Goal: Transaction & Acquisition: Purchase product/service

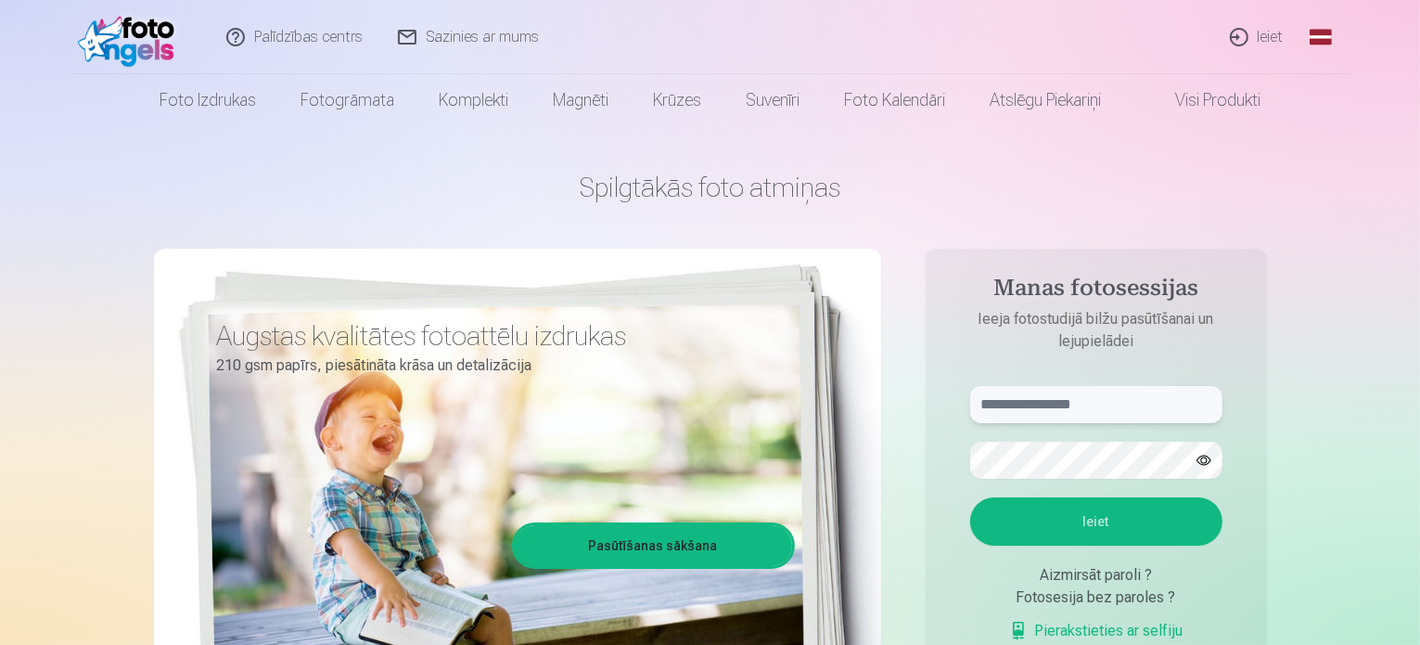
drag, startPoint x: 979, startPoint y: 404, endPoint x: 1001, endPoint y: 408, distance: 22.6
click at [987, 406] on input "text" at bounding box center [1096, 404] width 252 height 37
type input "*"
type input "**********"
click at [1106, 513] on button "Ieiet" at bounding box center [1096, 521] width 252 height 48
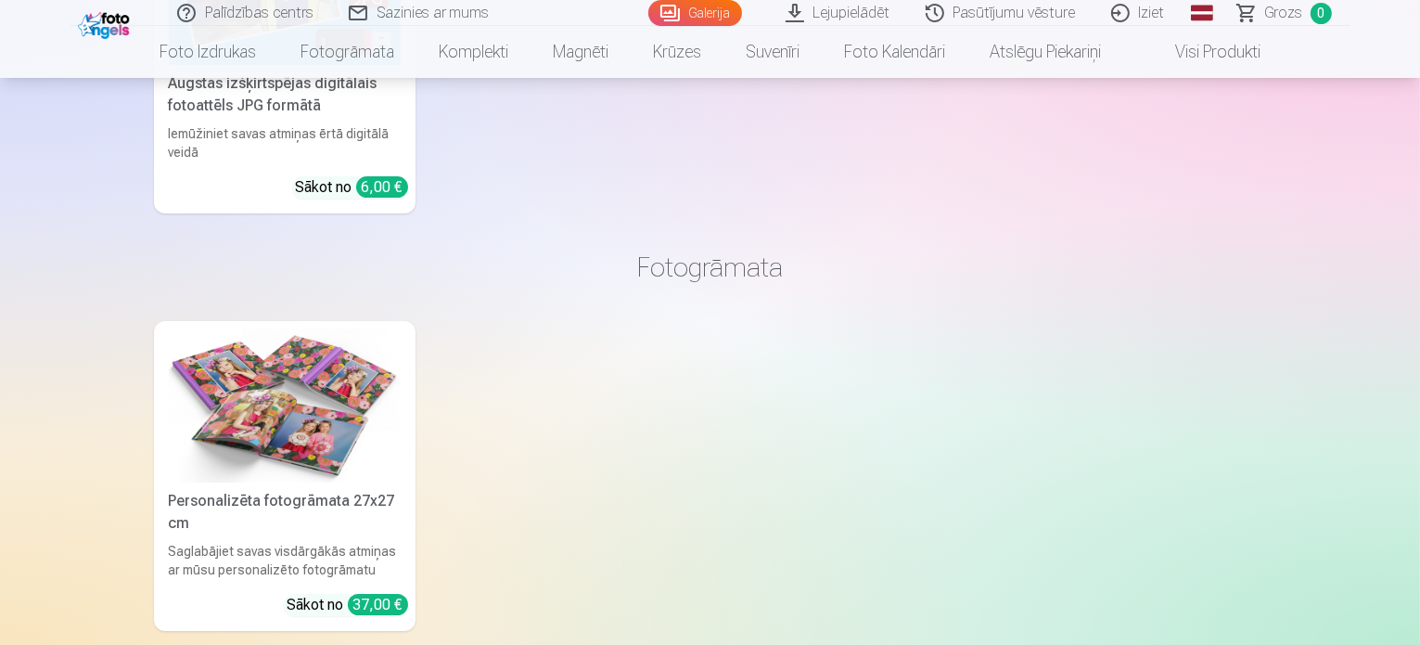
scroll to position [6494, 0]
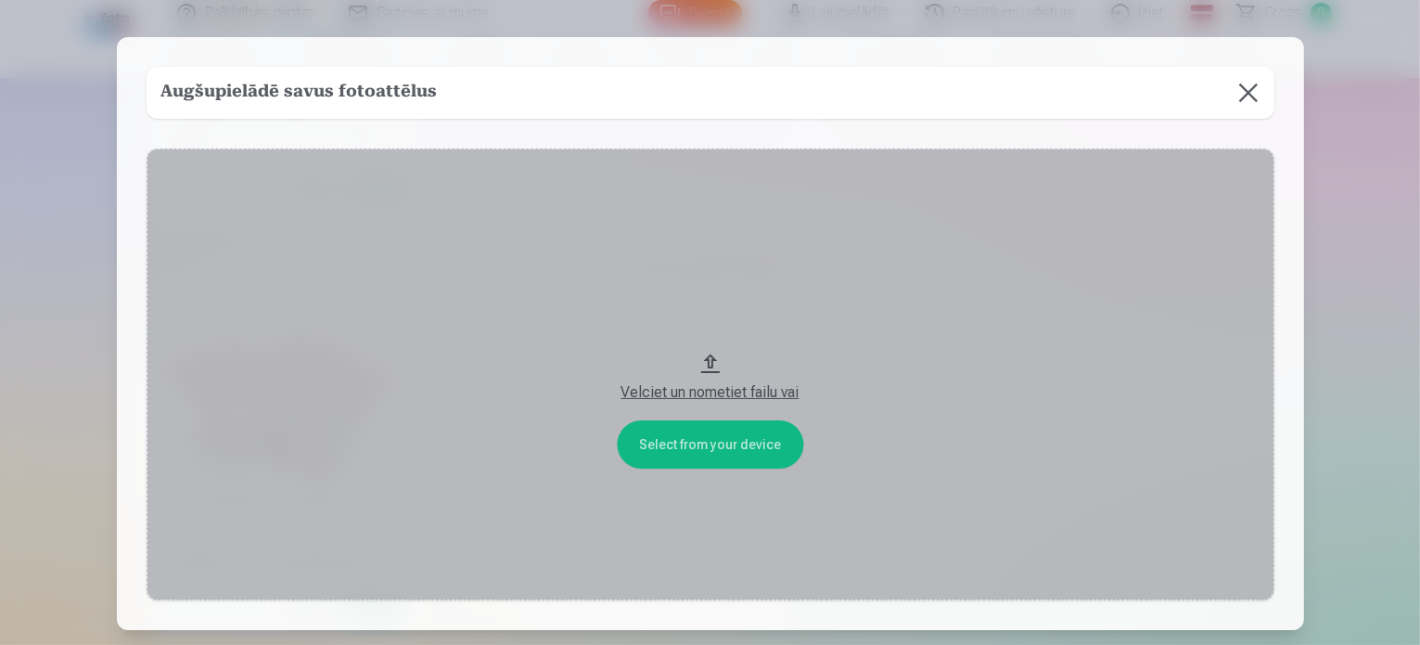
scroll to position [6512, 0]
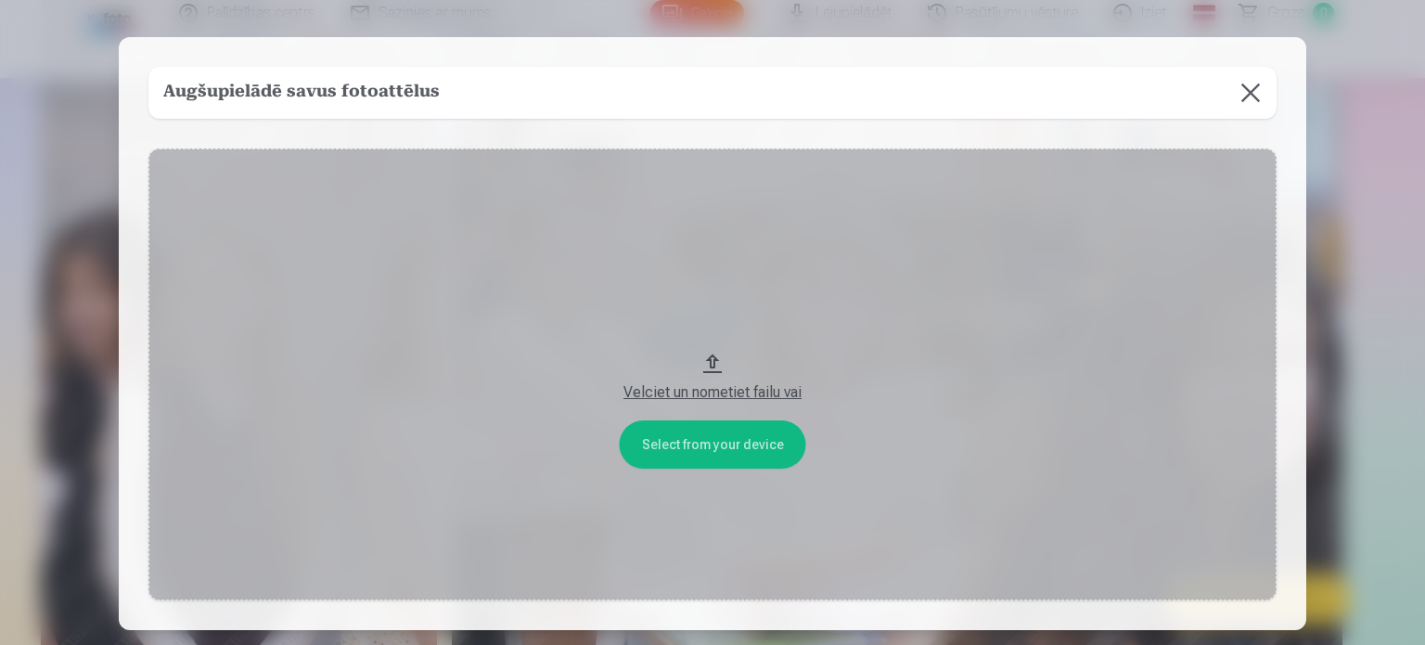
click at [736, 439] on button "Velciet un nometiet failu vai" at bounding box center [712, 374] width 1128 height 452
click at [1250, 88] on button at bounding box center [1251, 93] width 52 height 52
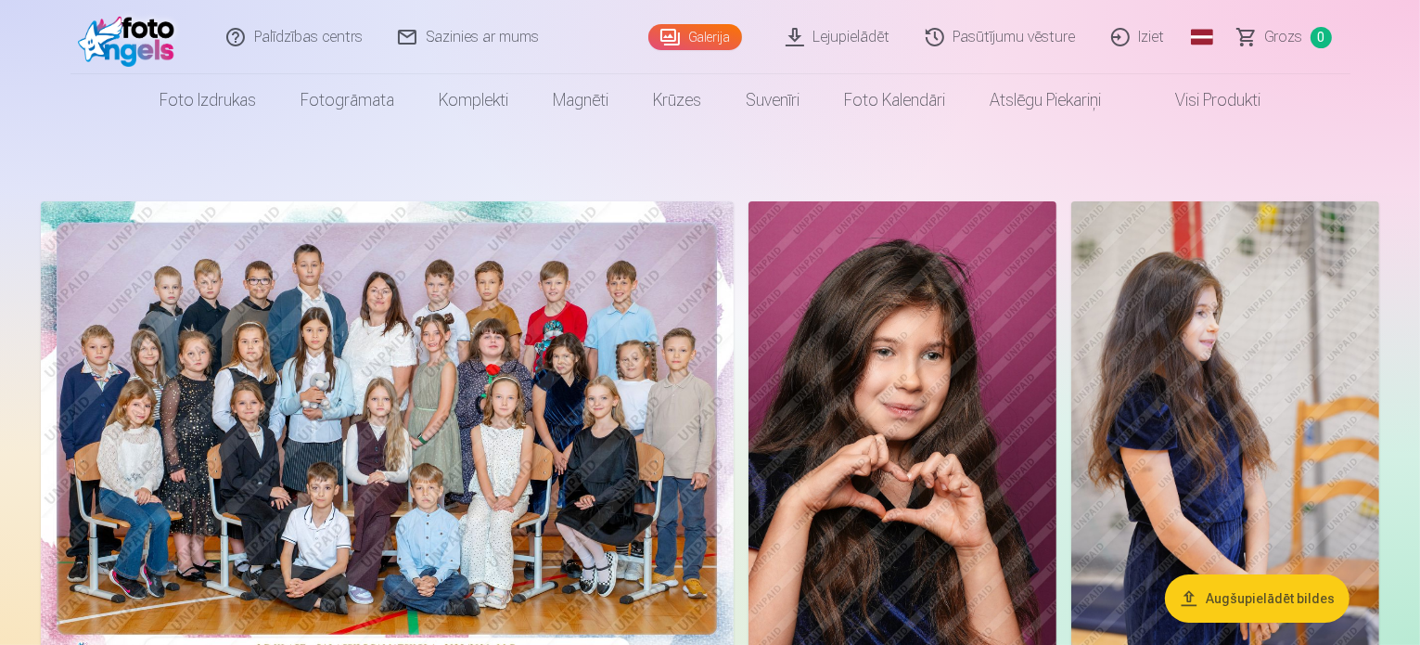
scroll to position [0, 0]
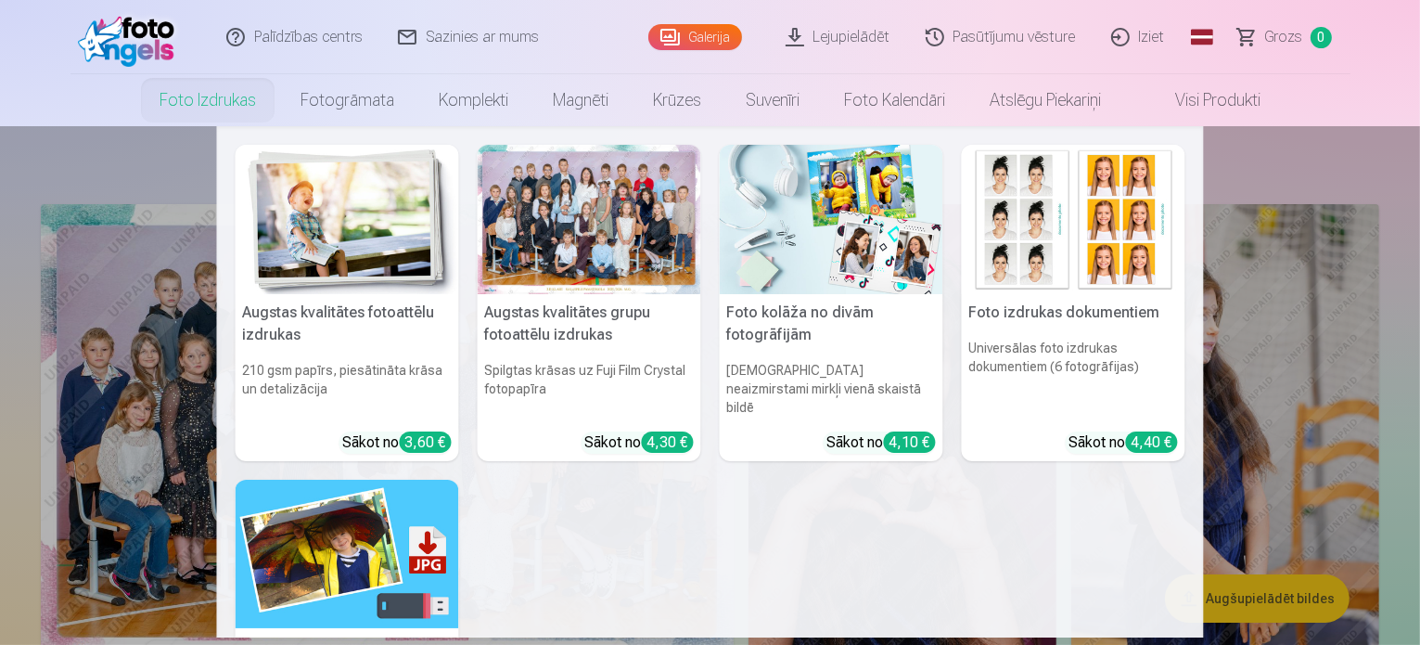
click at [197, 99] on link "Foto izdrukas" at bounding box center [207, 100] width 141 height 52
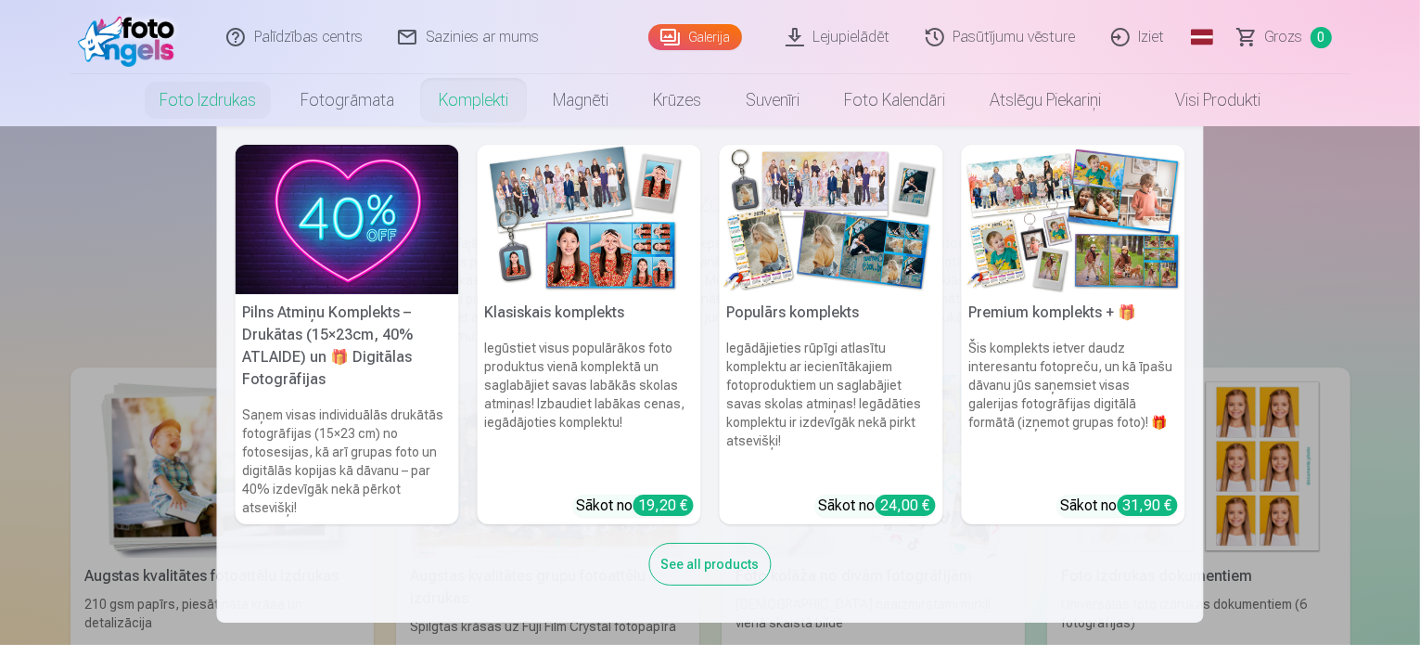
click at [456, 102] on link "Komplekti" at bounding box center [474, 100] width 114 height 52
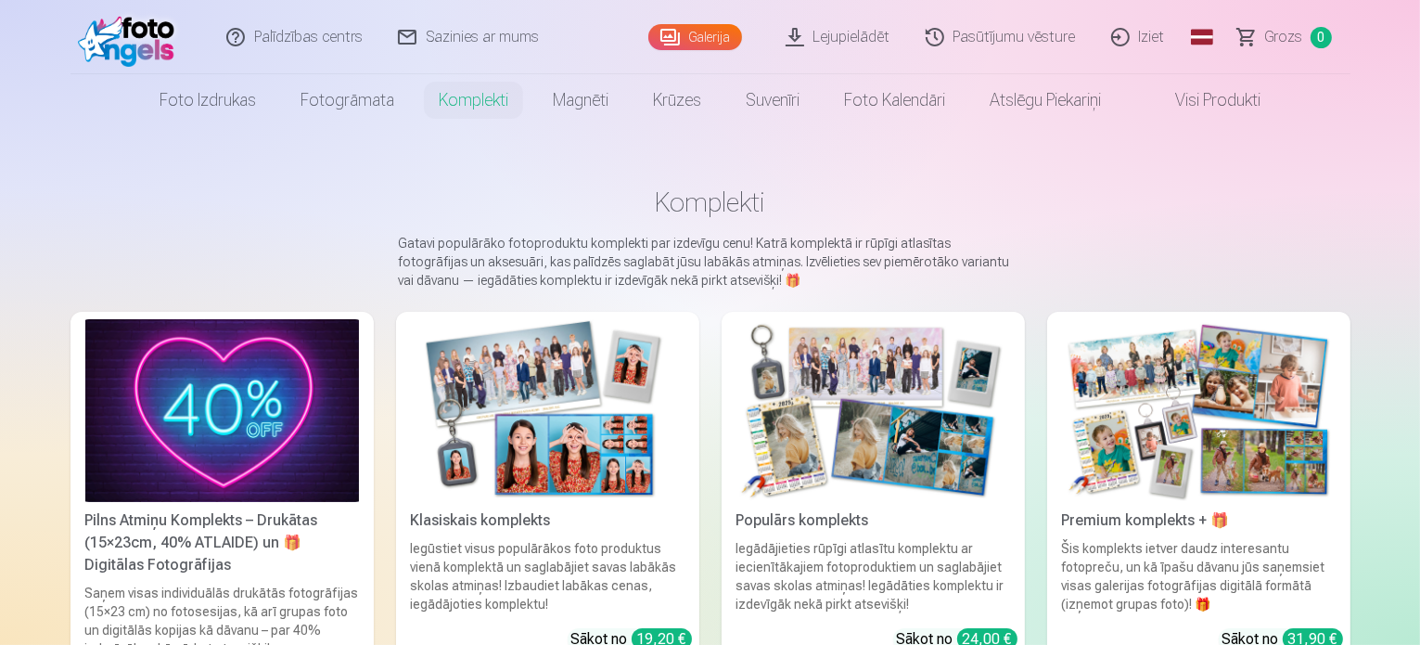
click at [705, 38] on link "Galerija" at bounding box center [695, 37] width 94 height 26
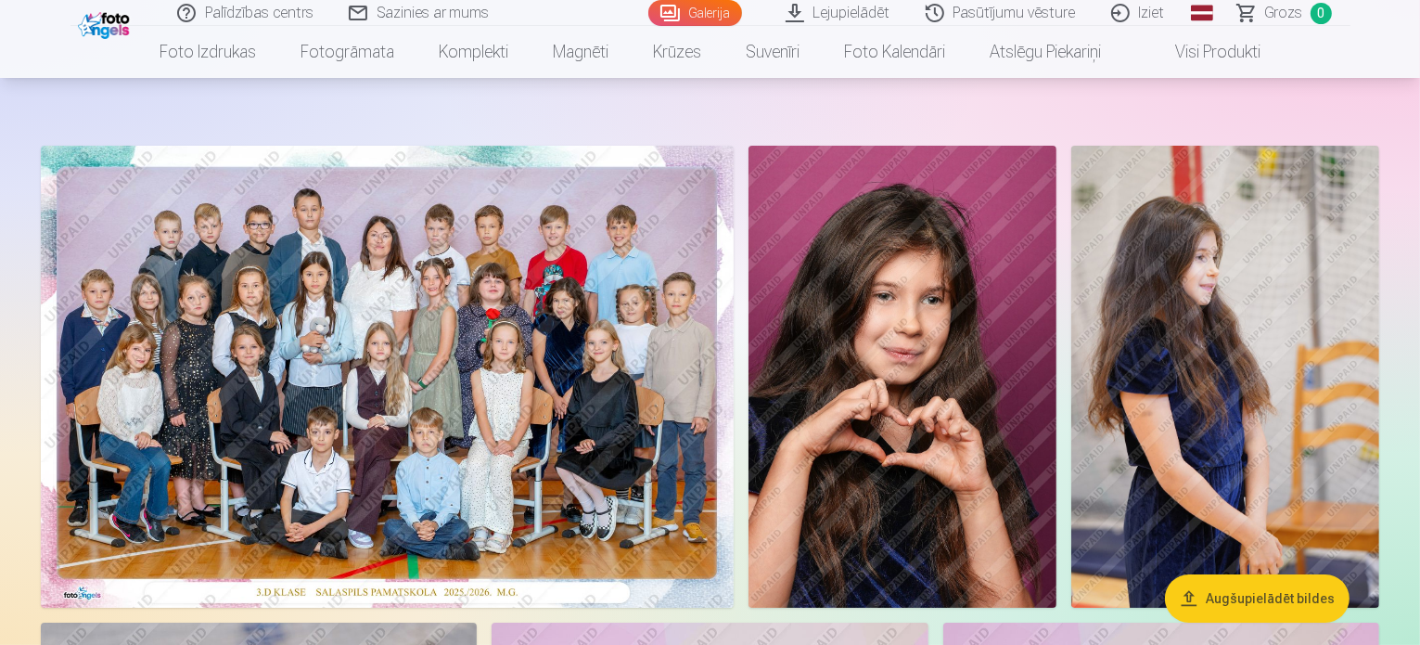
scroll to position [186, 0]
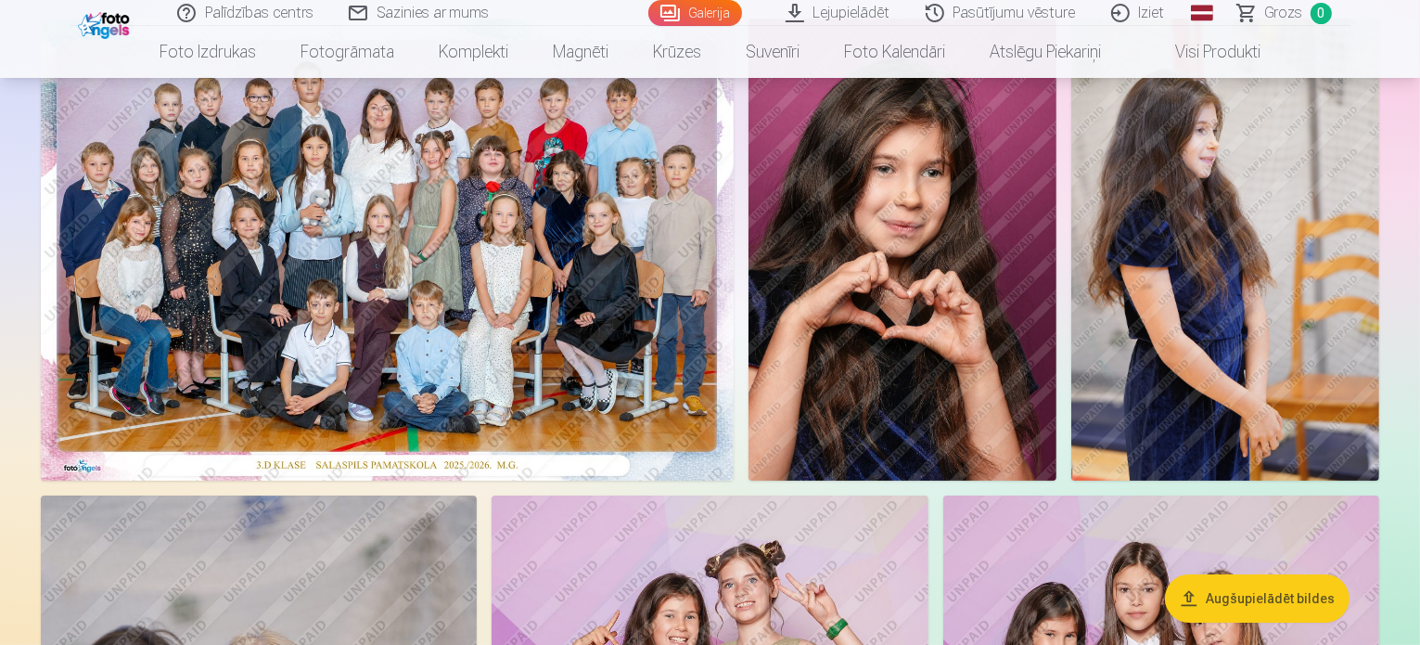
click at [524, 383] on img at bounding box center [387, 250] width 693 height 462
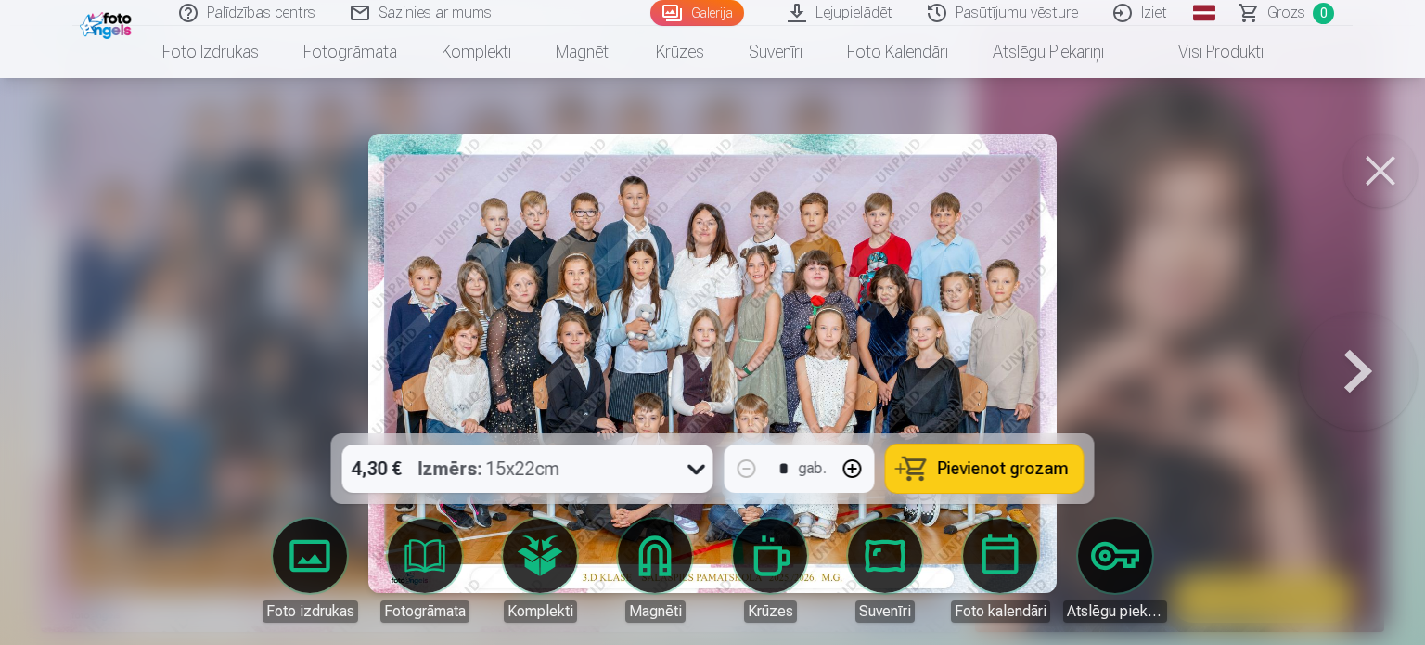
click at [1023, 470] on span "Pievienot grozam" at bounding box center [1003, 468] width 131 height 17
click at [1351, 376] on button at bounding box center [1358, 363] width 119 height 103
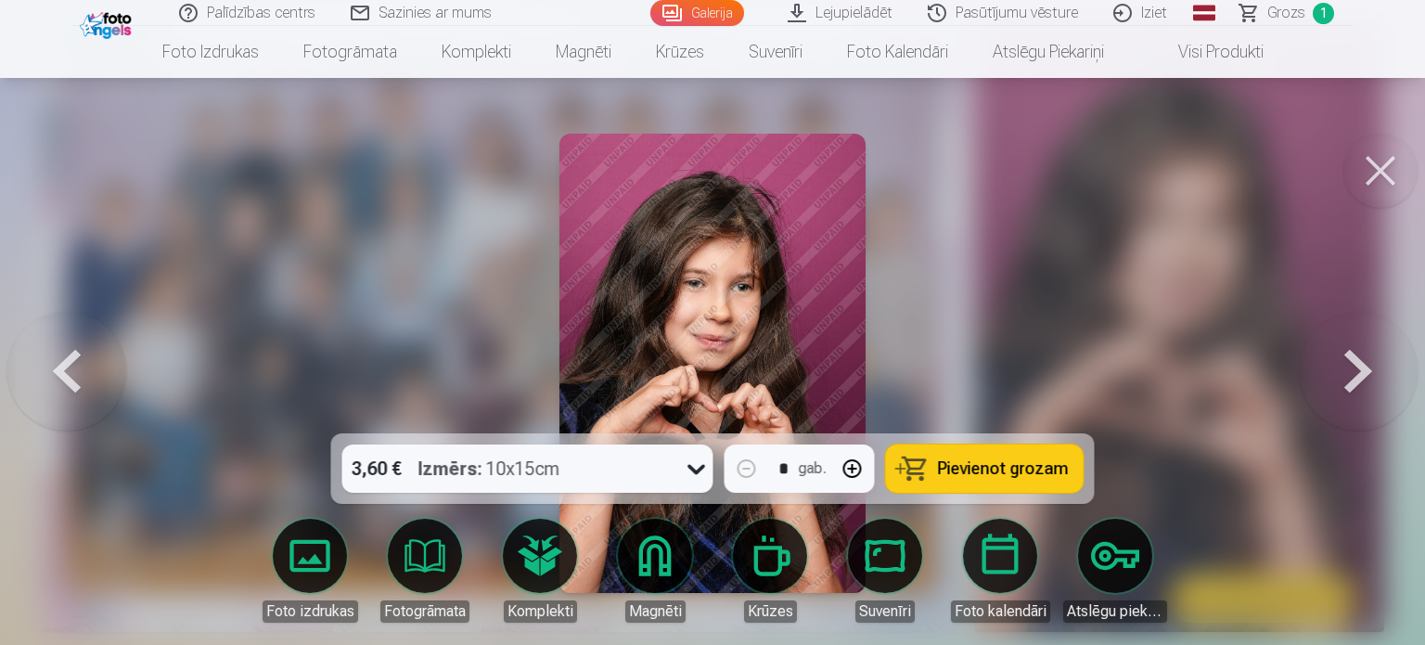
click at [1369, 369] on button at bounding box center [1358, 363] width 119 height 103
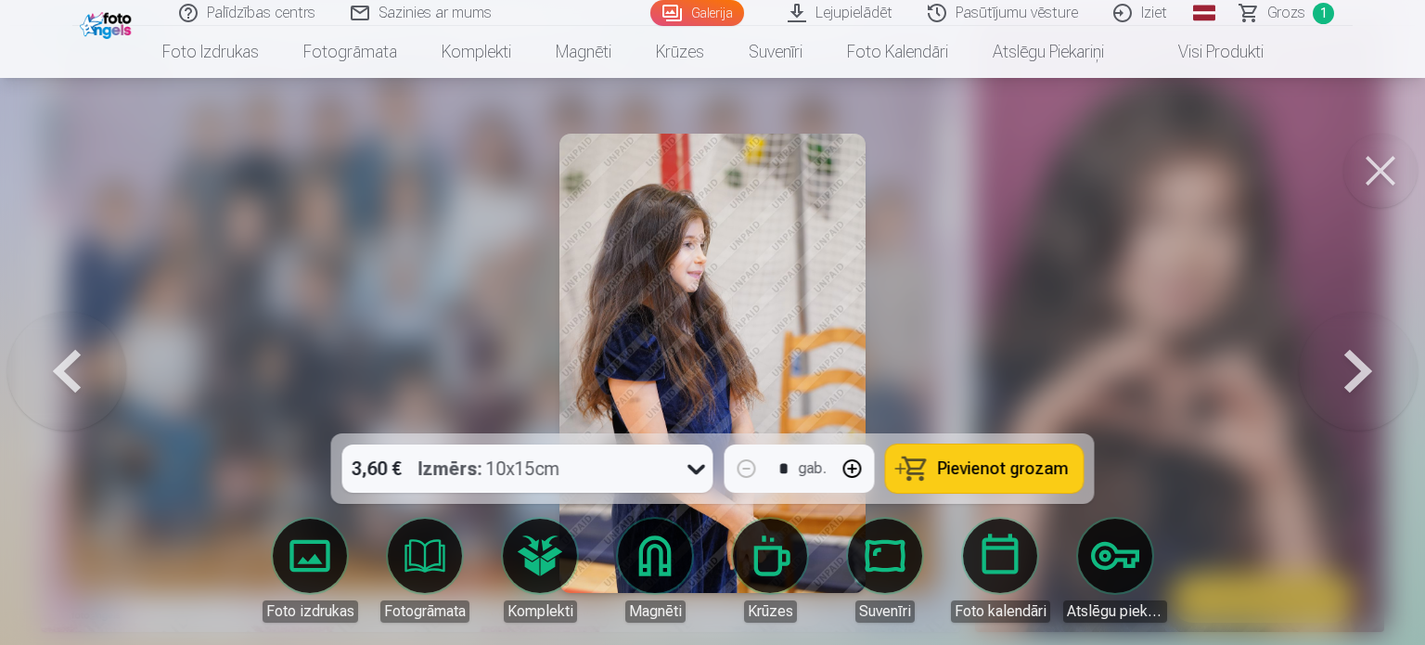
click at [1362, 367] on button at bounding box center [1358, 363] width 119 height 103
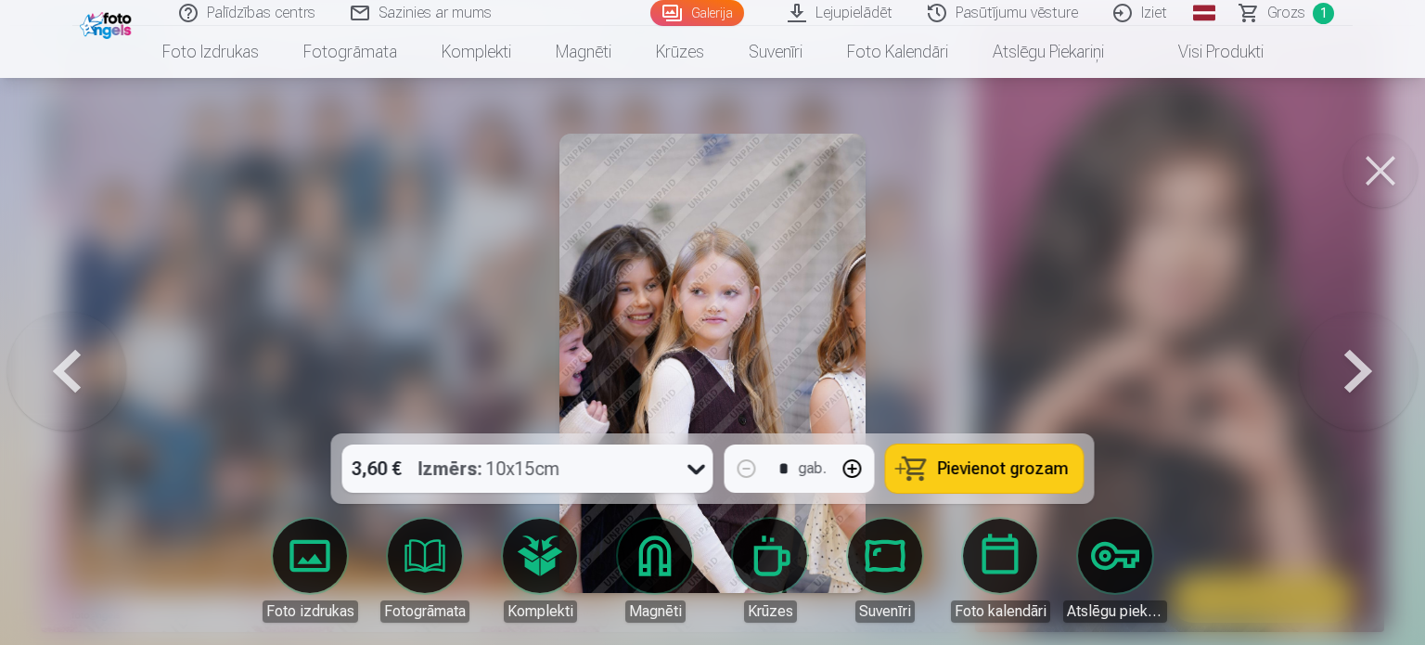
click at [1362, 367] on button at bounding box center [1358, 363] width 119 height 103
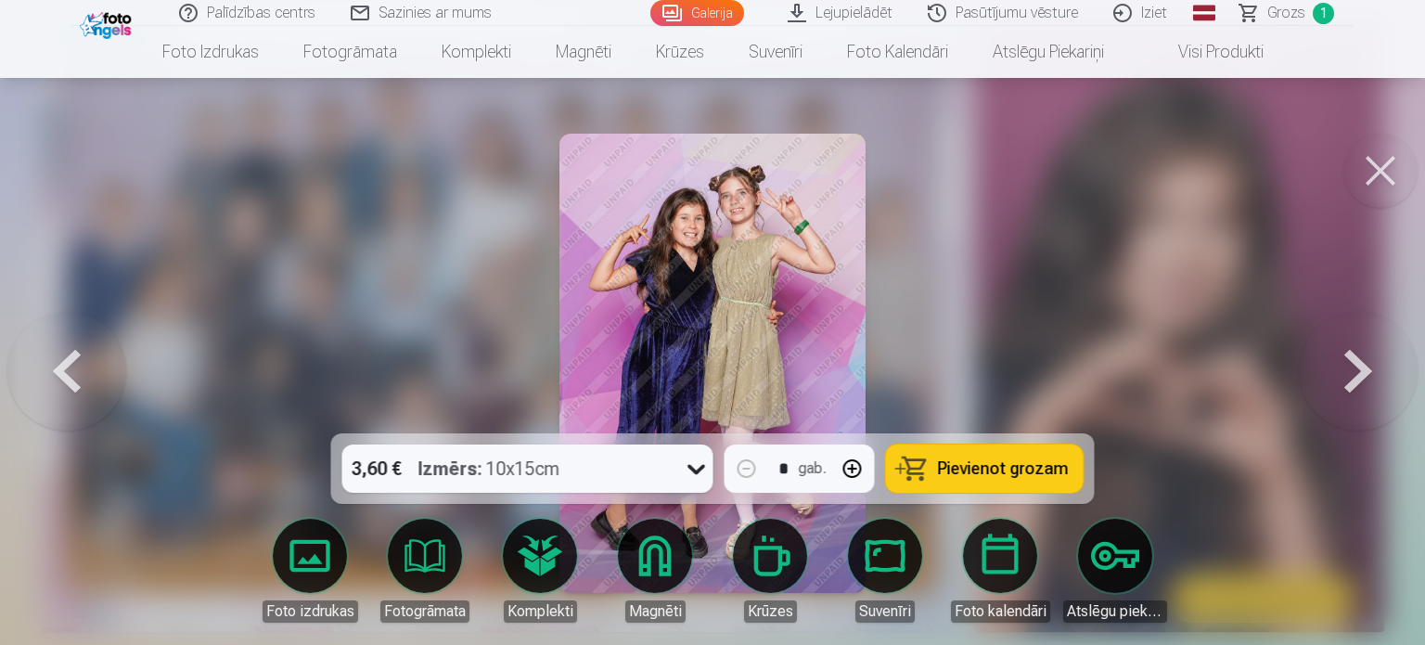
click at [1361, 367] on button at bounding box center [1358, 363] width 119 height 103
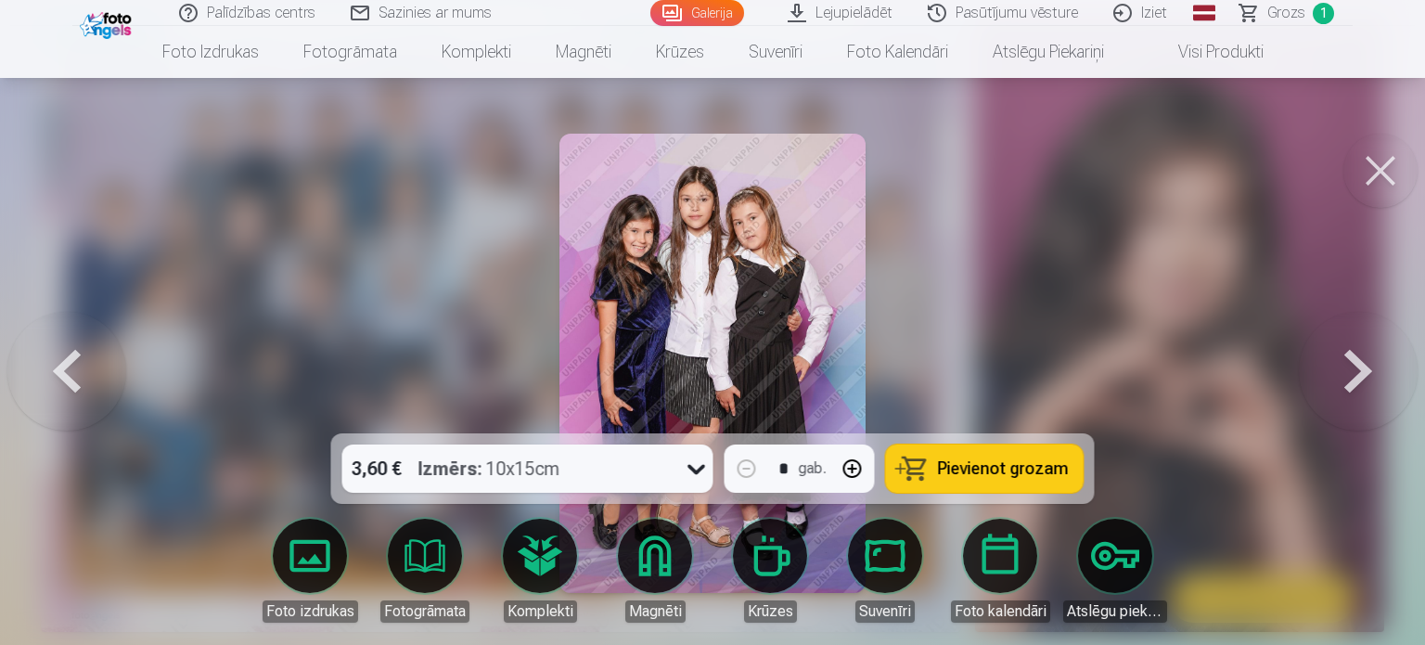
click at [1002, 467] on span "Pievienot grozam" at bounding box center [1003, 468] width 131 height 17
click at [1362, 364] on button at bounding box center [1358, 363] width 119 height 103
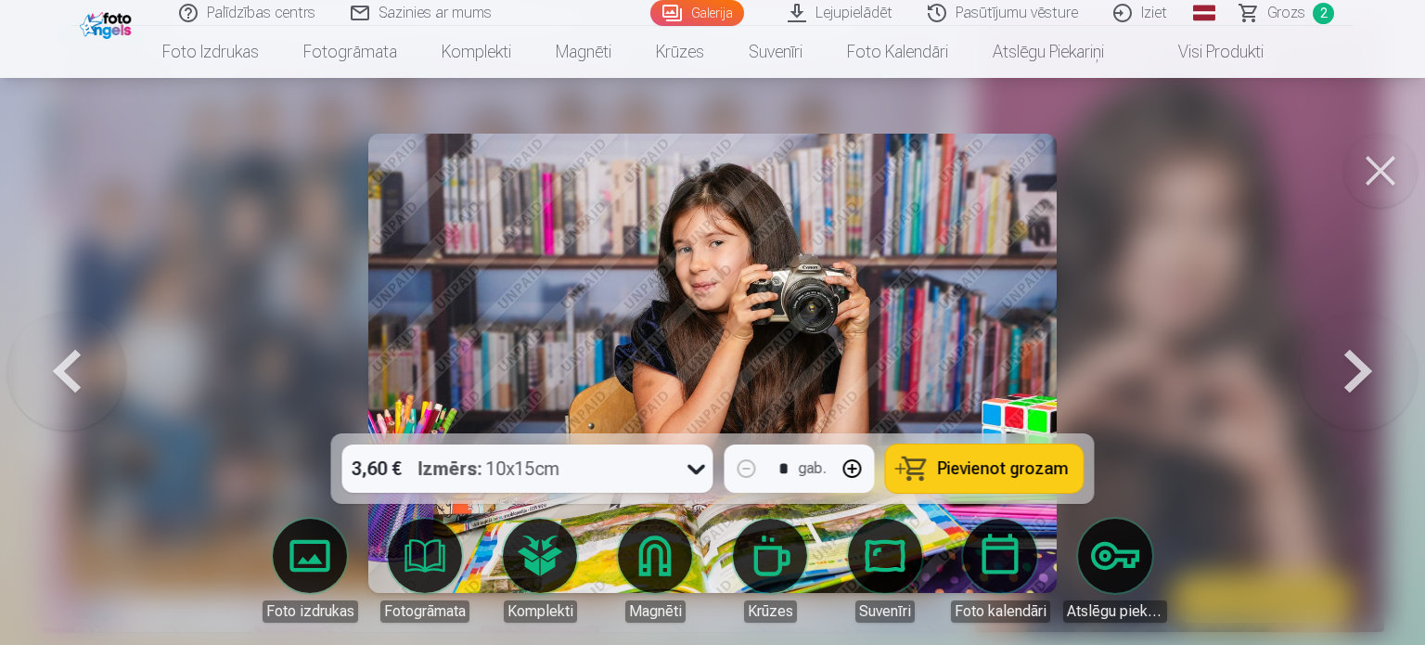
click at [1006, 469] on span "Pievienot grozam" at bounding box center [1003, 468] width 131 height 17
click at [1358, 366] on button at bounding box center [1358, 363] width 119 height 103
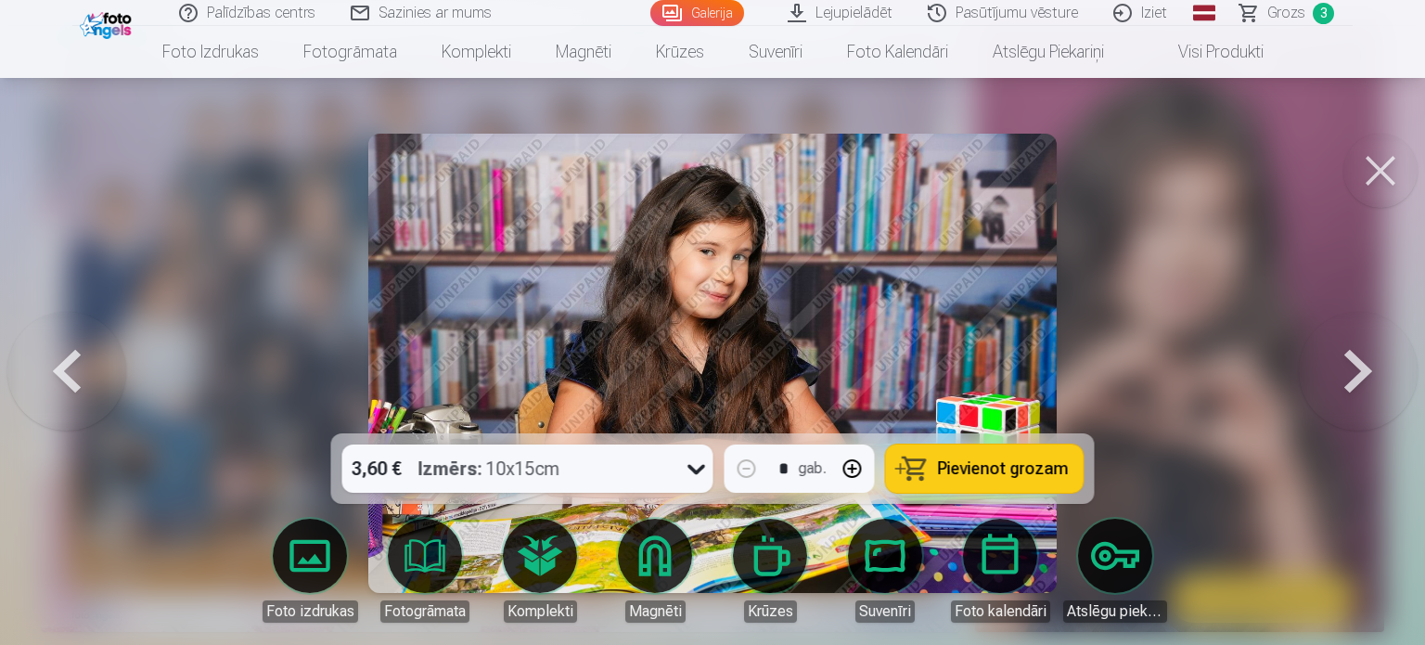
click at [1358, 366] on button at bounding box center [1358, 363] width 119 height 103
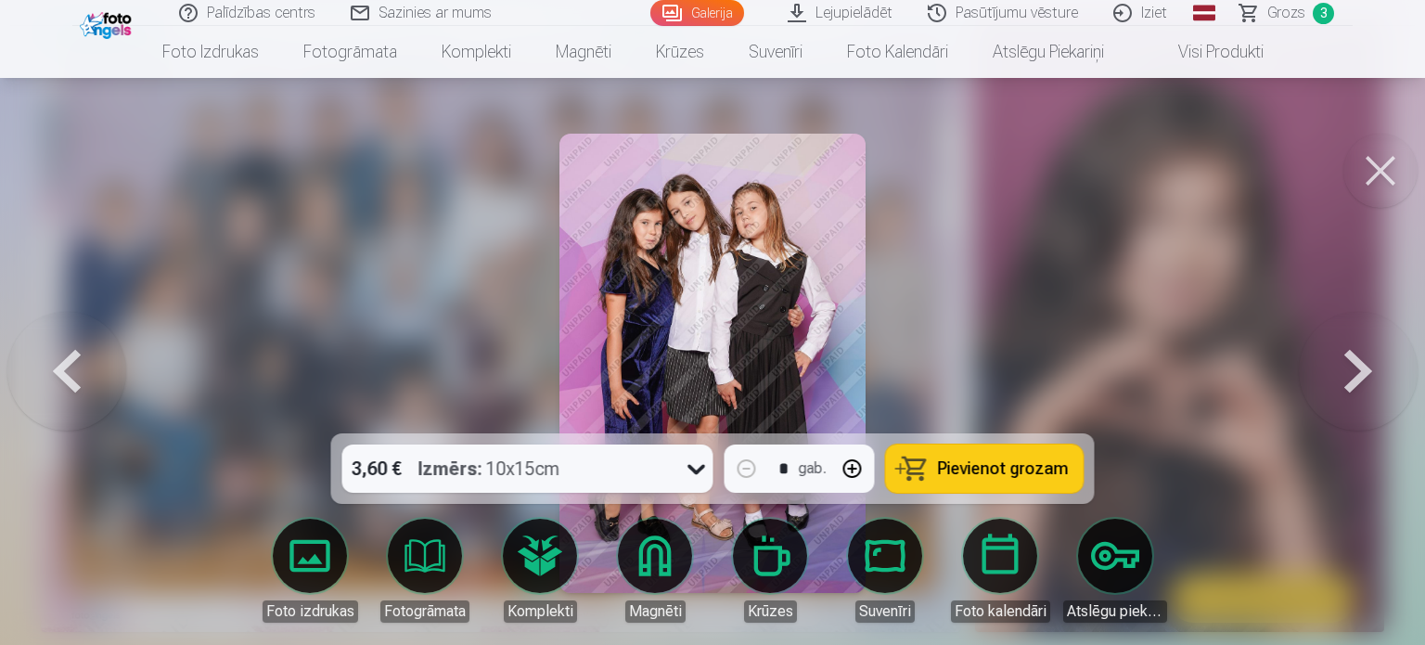
click at [72, 366] on button at bounding box center [66, 363] width 119 height 103
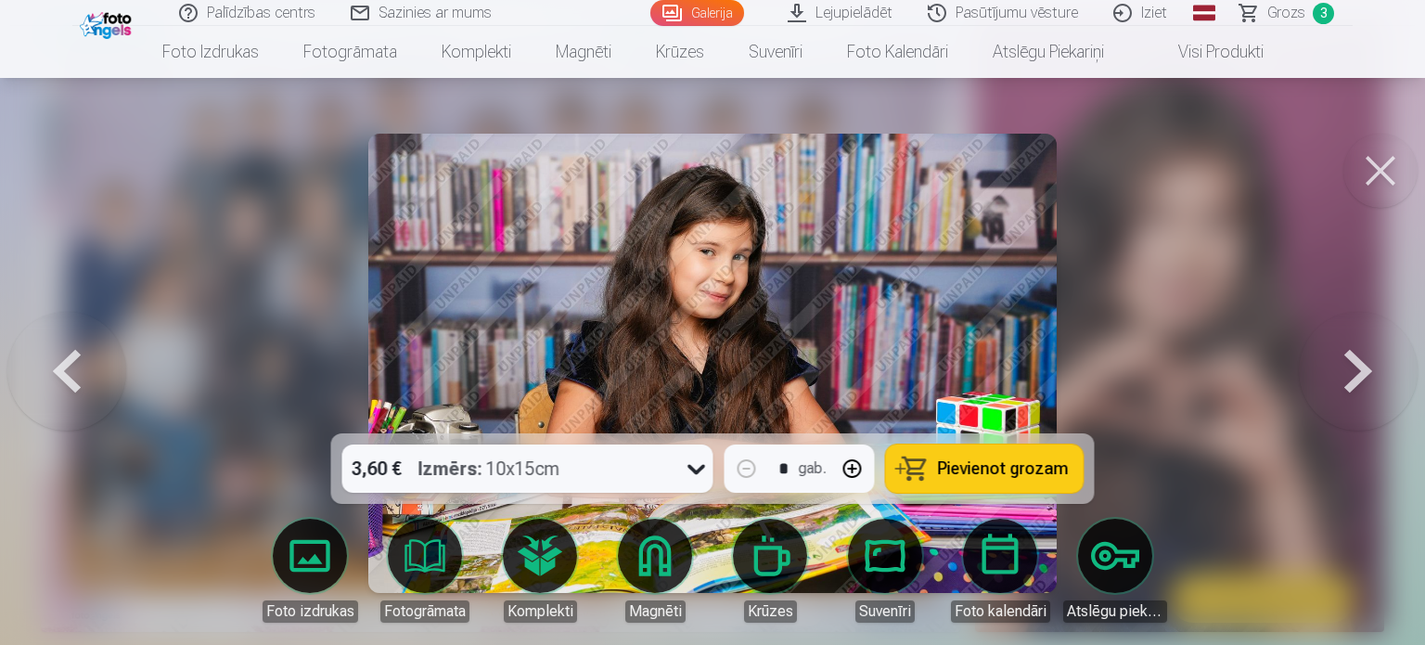
click at [72, 366] on button at bounding box center [66, 363] width 119 height 103
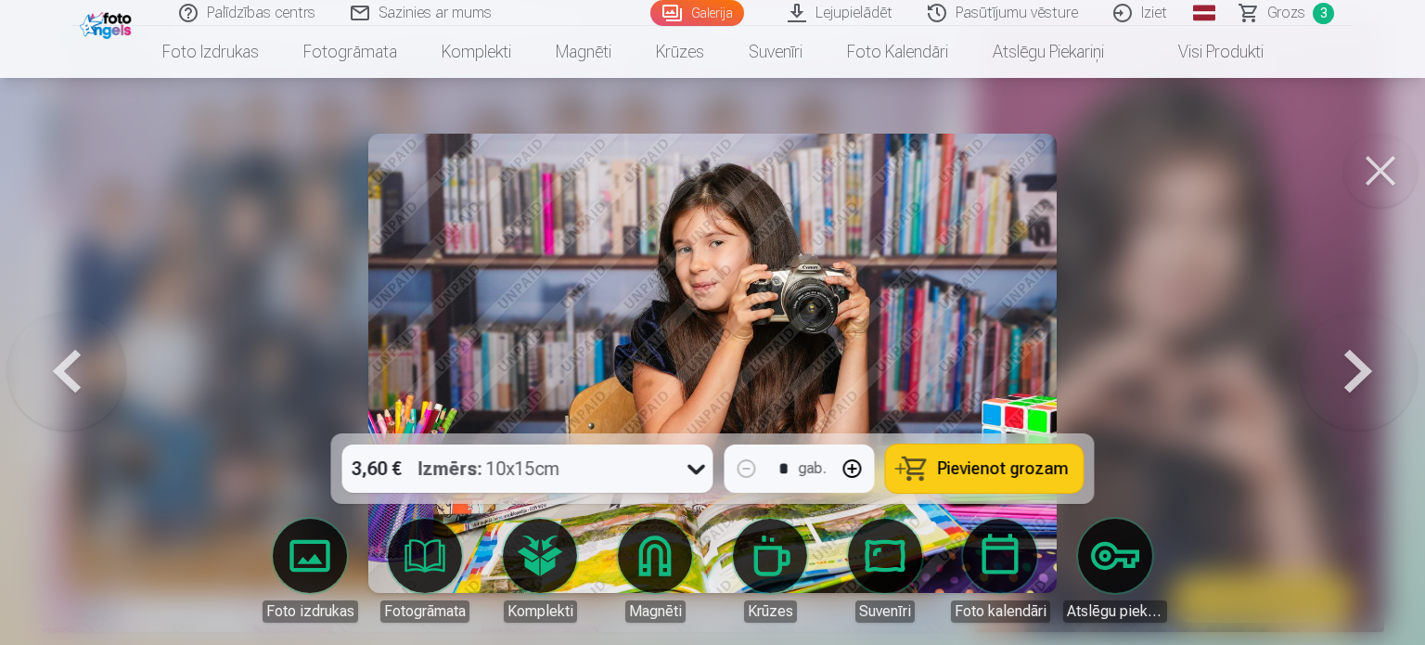
click at [72, 366] on button at bounding box center [66, 363] width 119 height 103
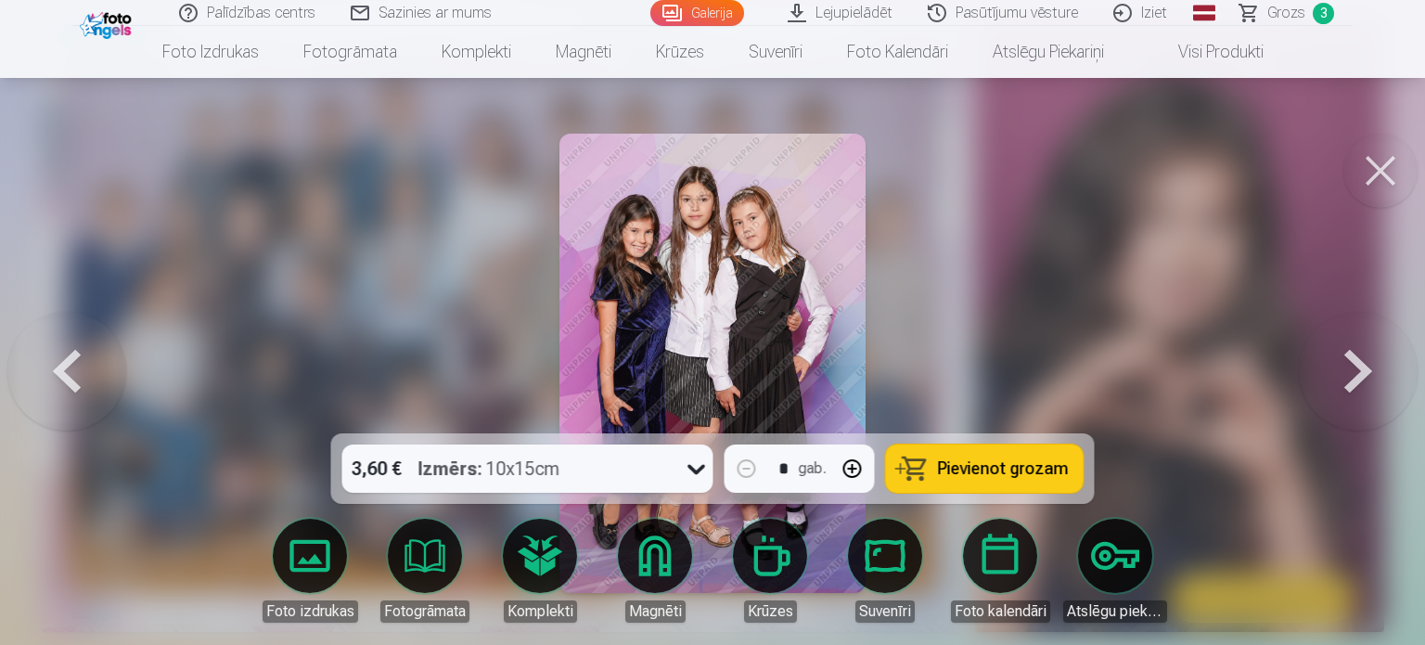
click at [1354, 374] on button at bounding box center [1358, 363] width 119 height 103
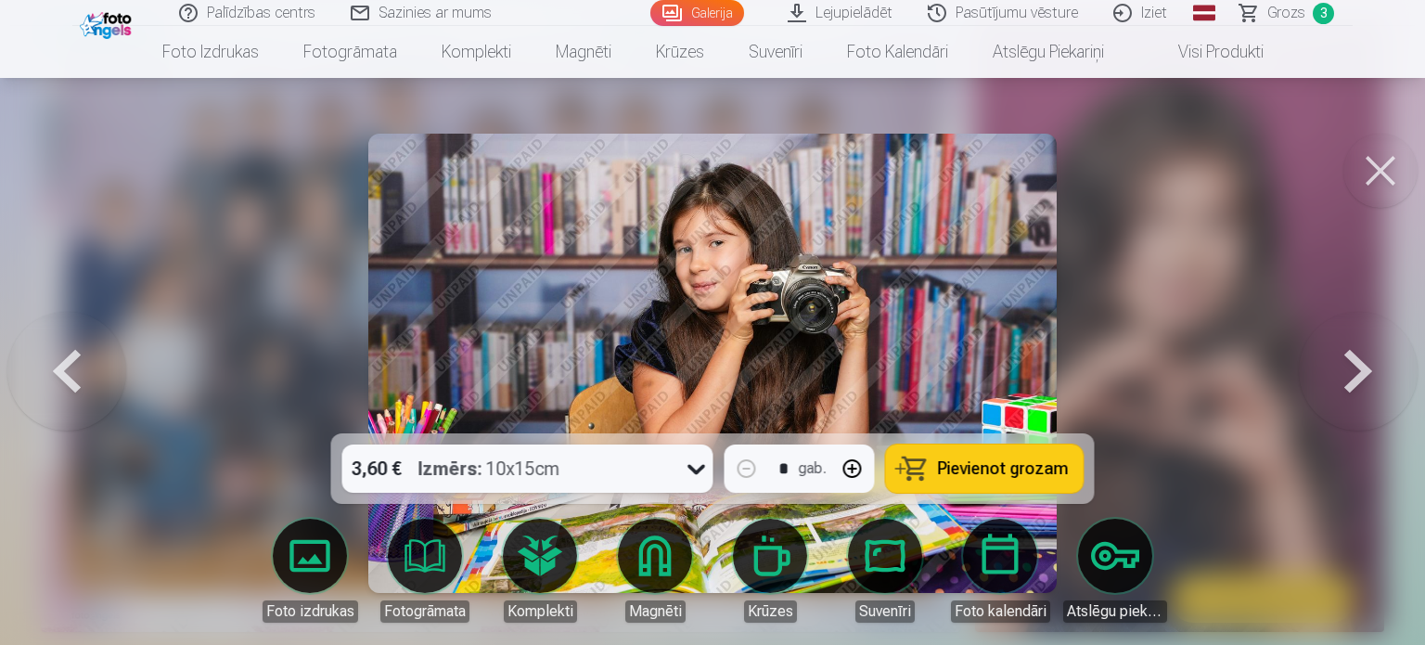
click at [1354, 374] on button at bounding box center [1358, 363] width 119 height 103
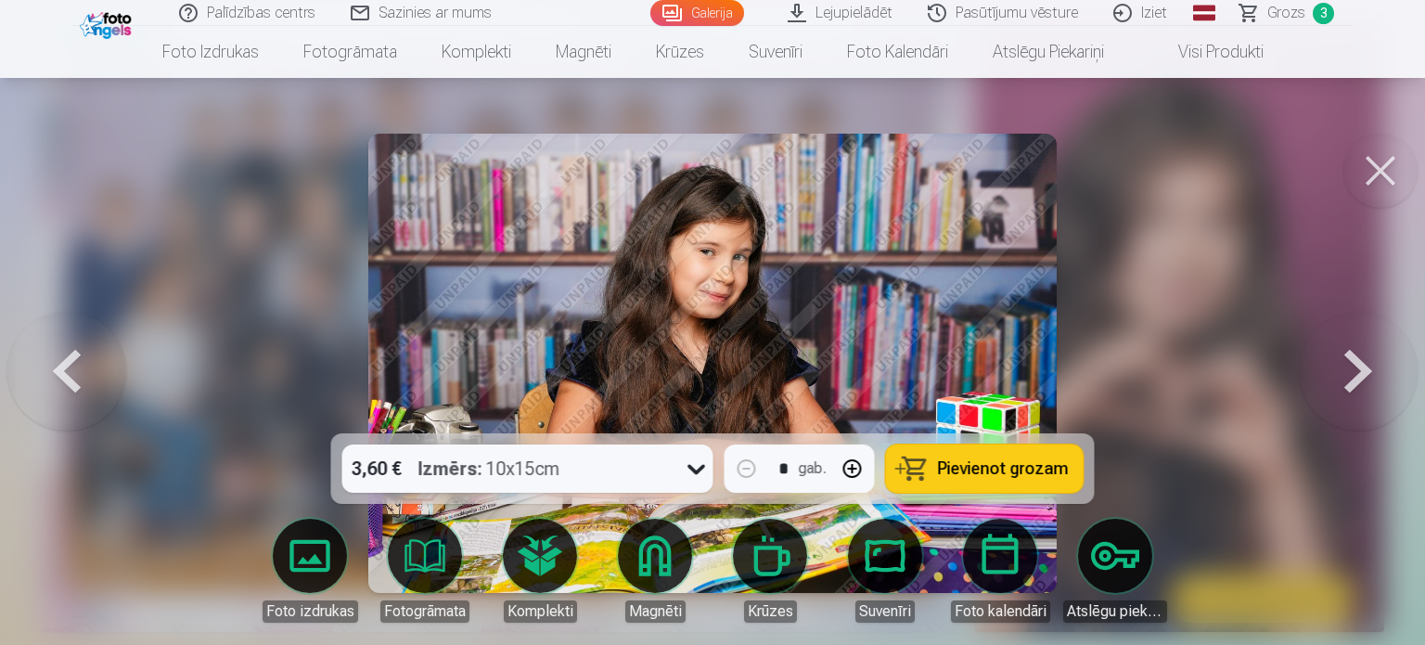
click at [1354, 374] on button at bounding box center [1358, 363] width 119 height 103
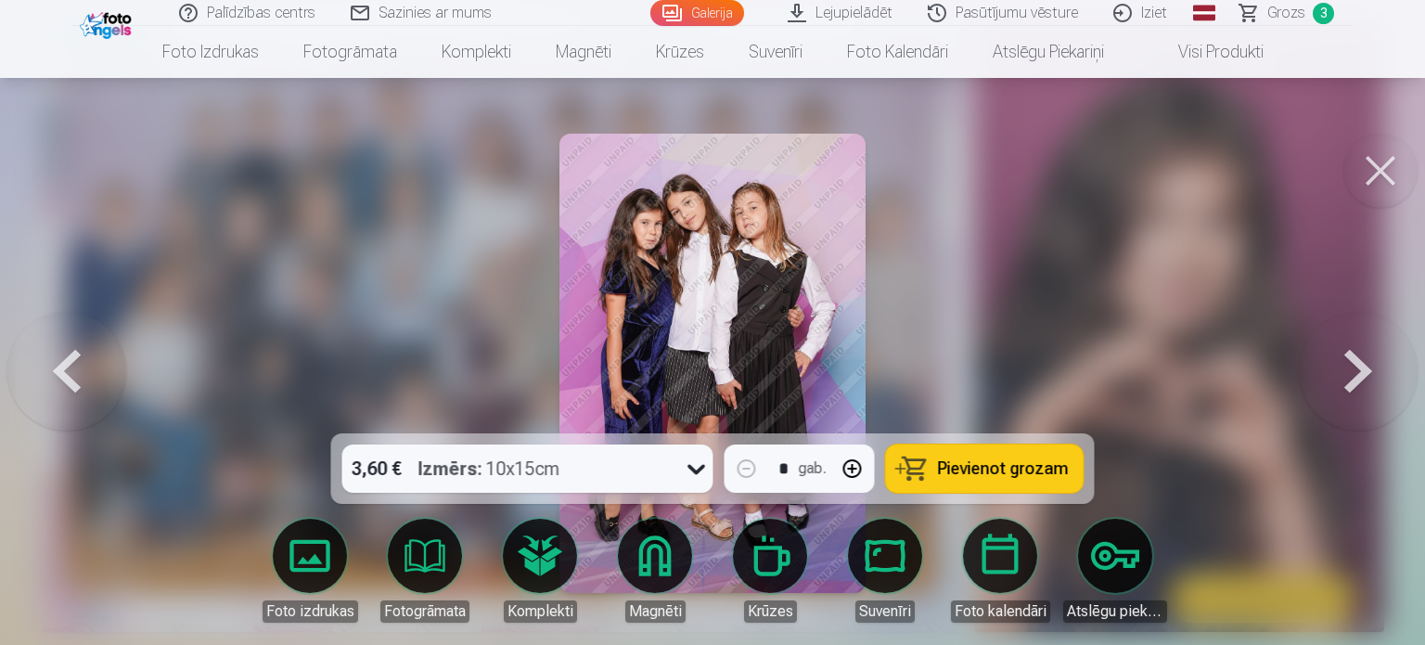
click at [1354, 374] on button at bounding box center [1358, 363] width 119 height 103
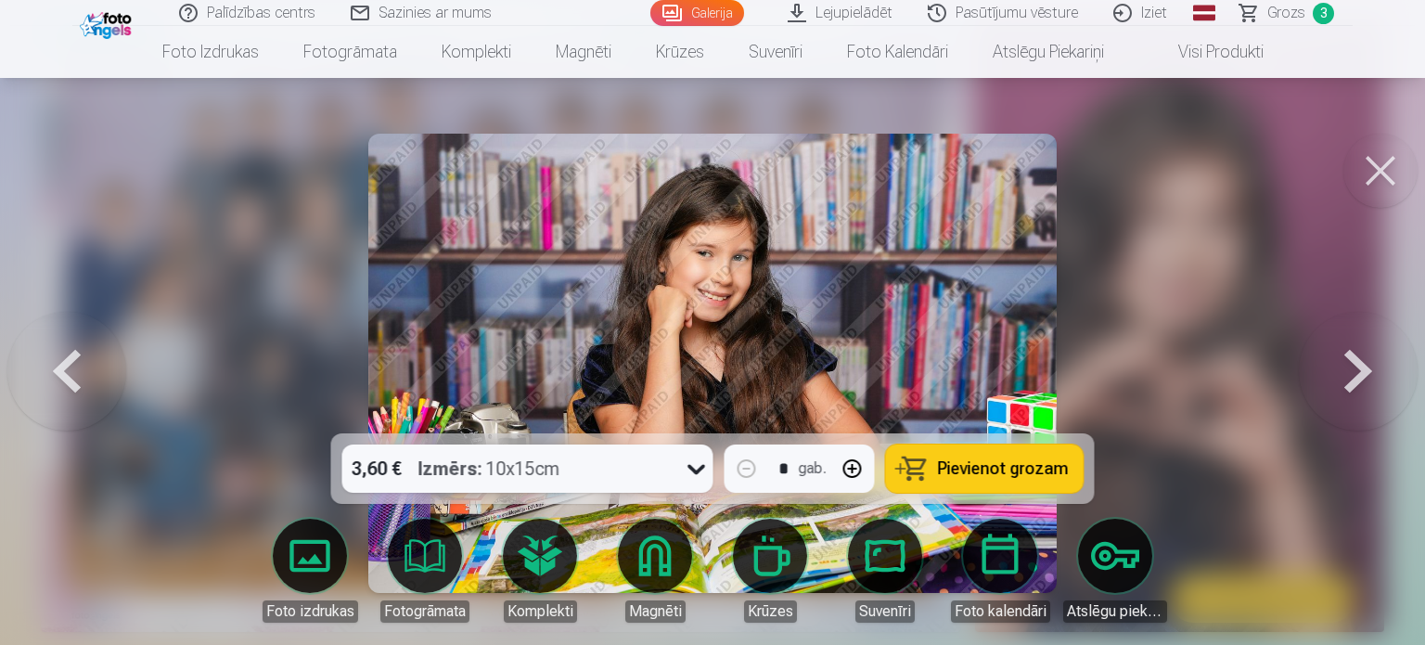
click at [984, 472] on span "Pievienot grozam" at bounding box center [1003, 468] width 131 height 17
click at [998, 469] on span "Pievienot grozam" at bounding box center [1003, 468] width 131 height 17
click at [1358, 372] on button at bounding box center [1358, 363] width 119 height 103
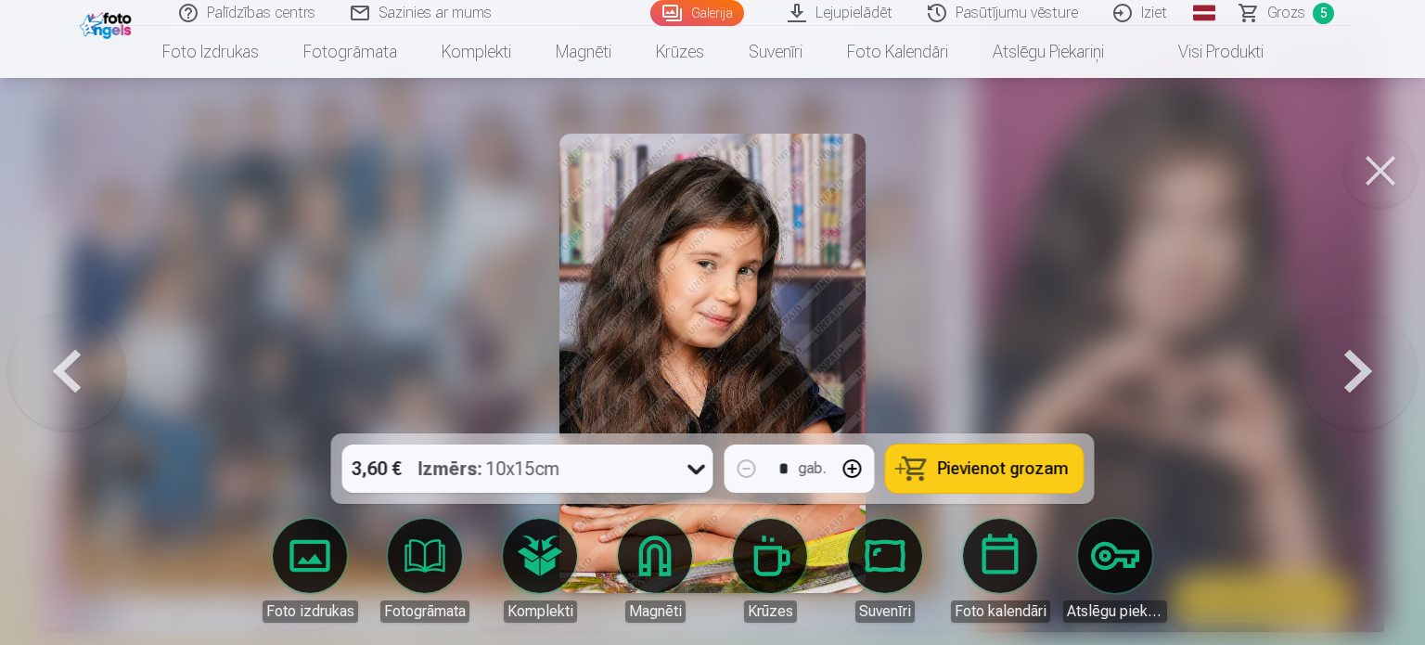
click at [1358, 372] on button at bounding box center [1358, 363] width 119 height 103
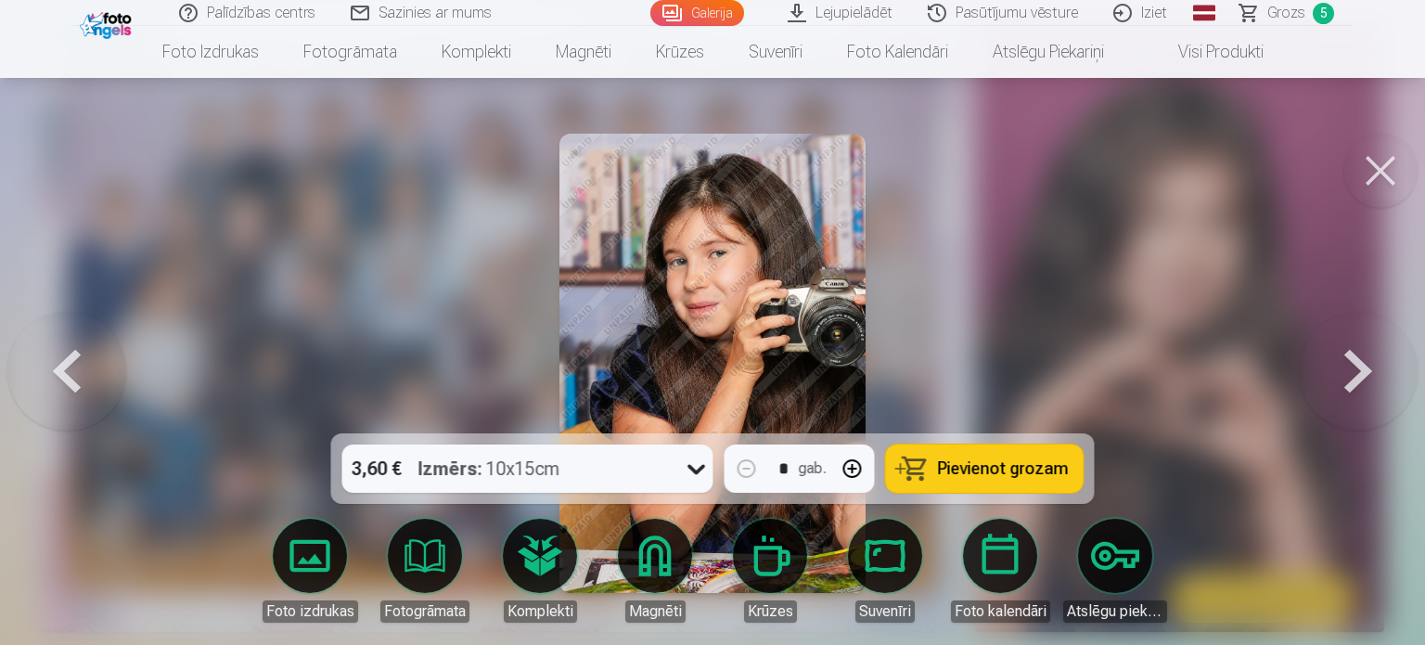
click at [1358, 372] on button at bounding box center [1358, 363] width 119 height 103
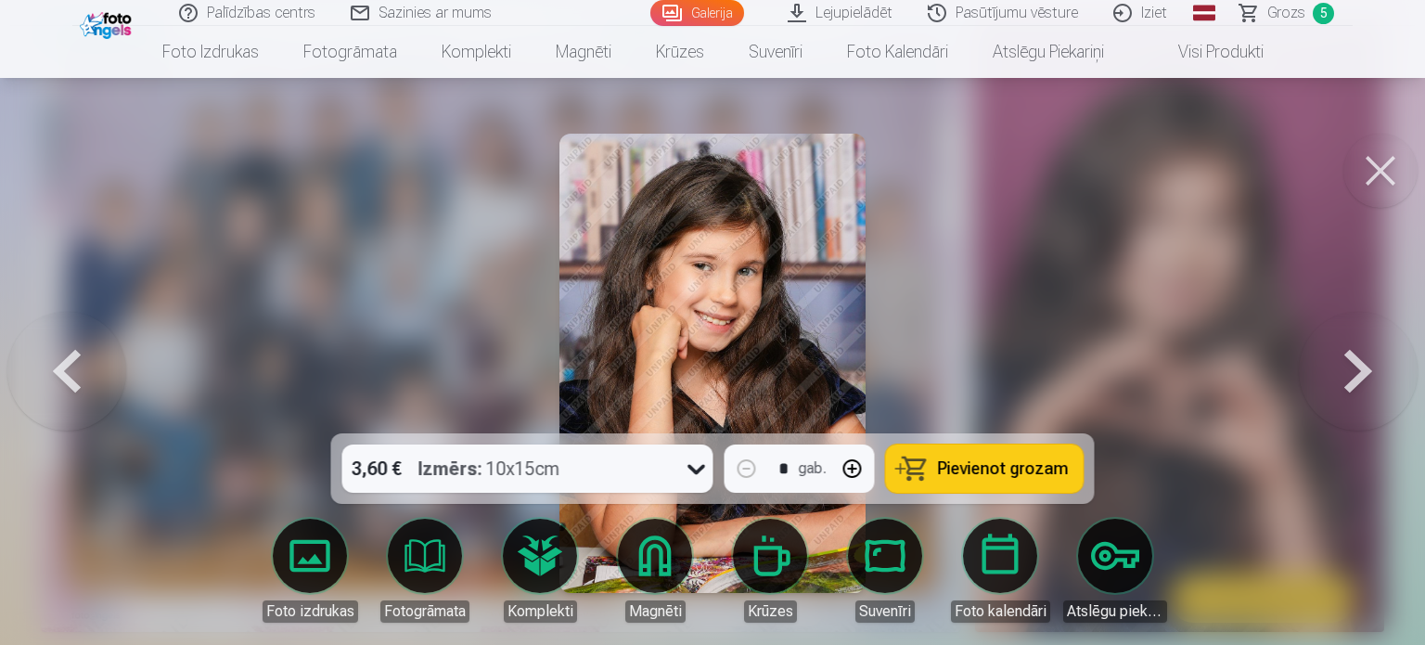
click at [1358, 372] on button at bounding box center [1358, 363] width 119 height 103
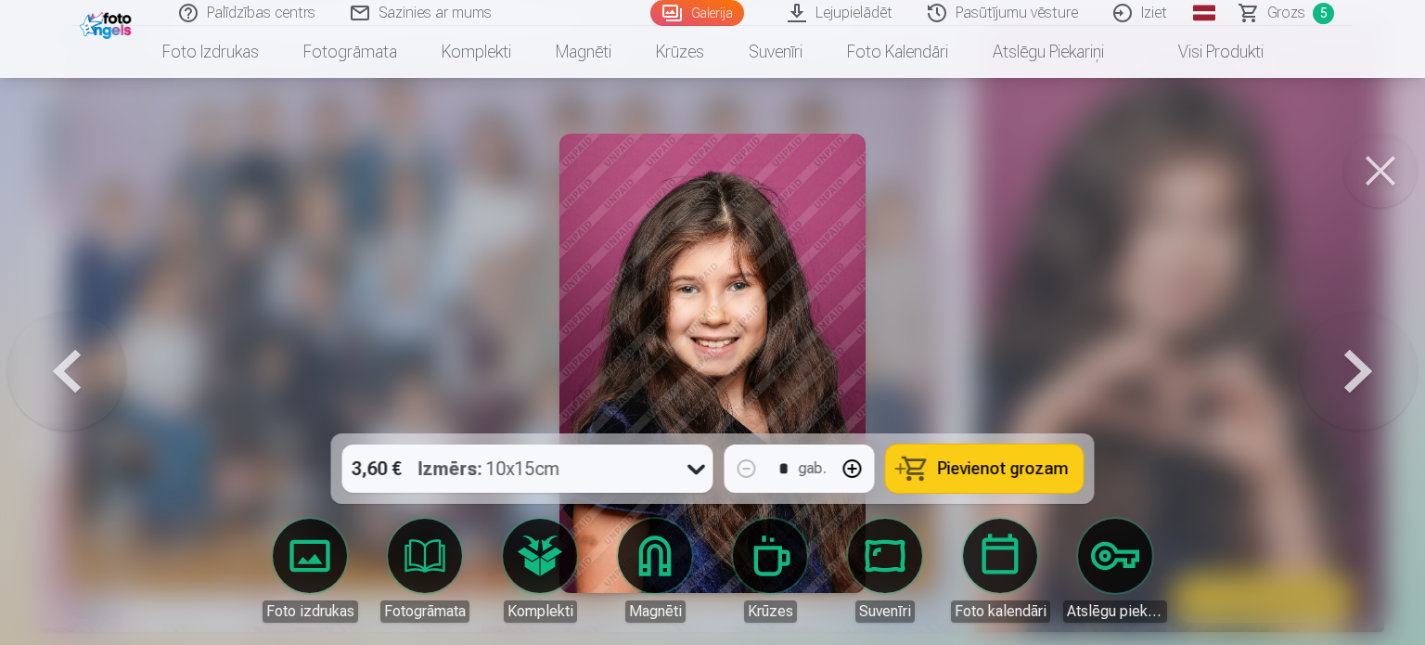
click at [1015, 467] on span "Pievienot grozam" at bounding box center [1003, 468] width 131 height 17
click at [1358, 365] on button at bounding box center [1358, 363] width 119 height 103
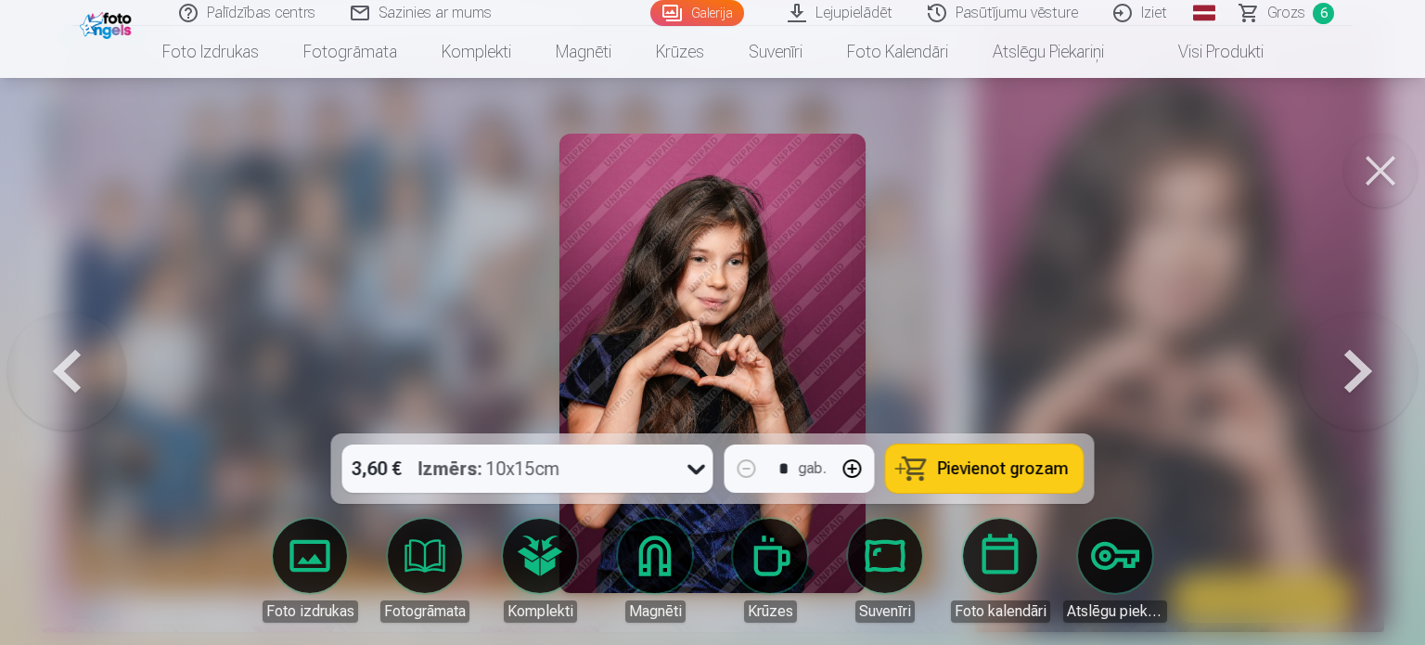
click at [1353, 366] on button at bounding box center [1358, 363] width 119 height 103
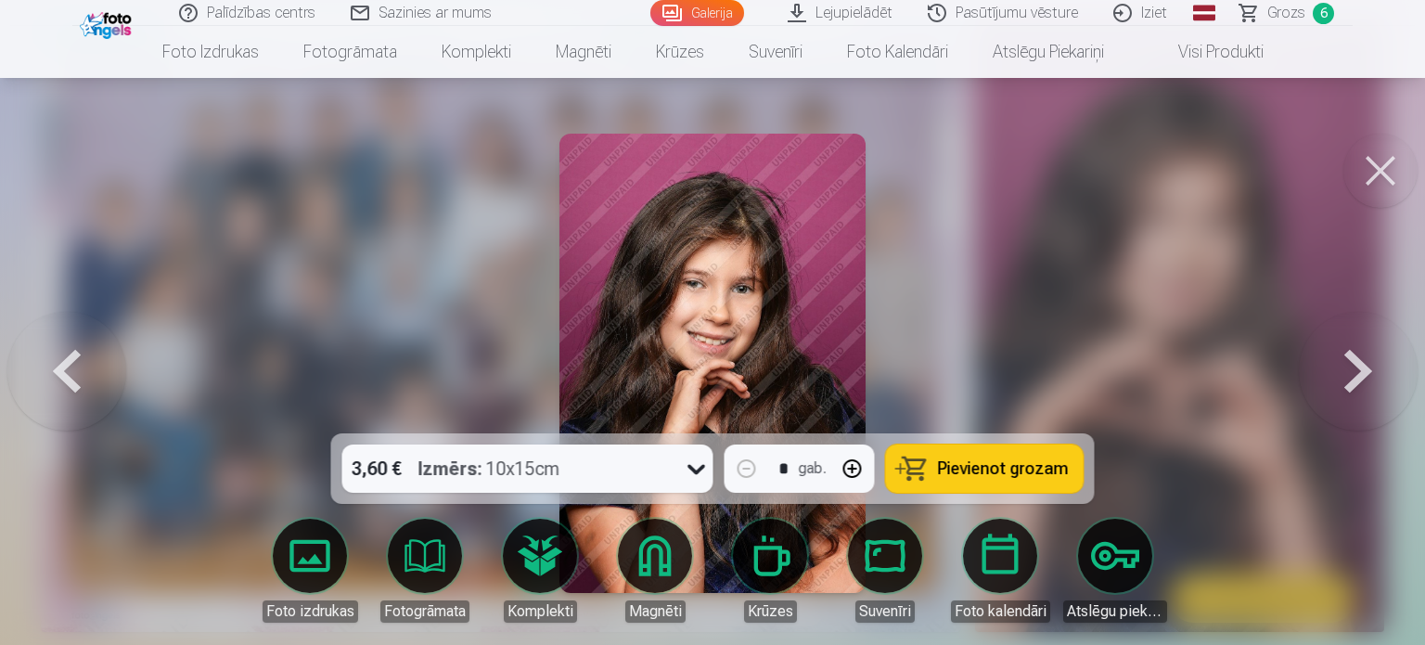
click at [1353, 366] on button at bounding box center [1358, 363] width 119 height 103
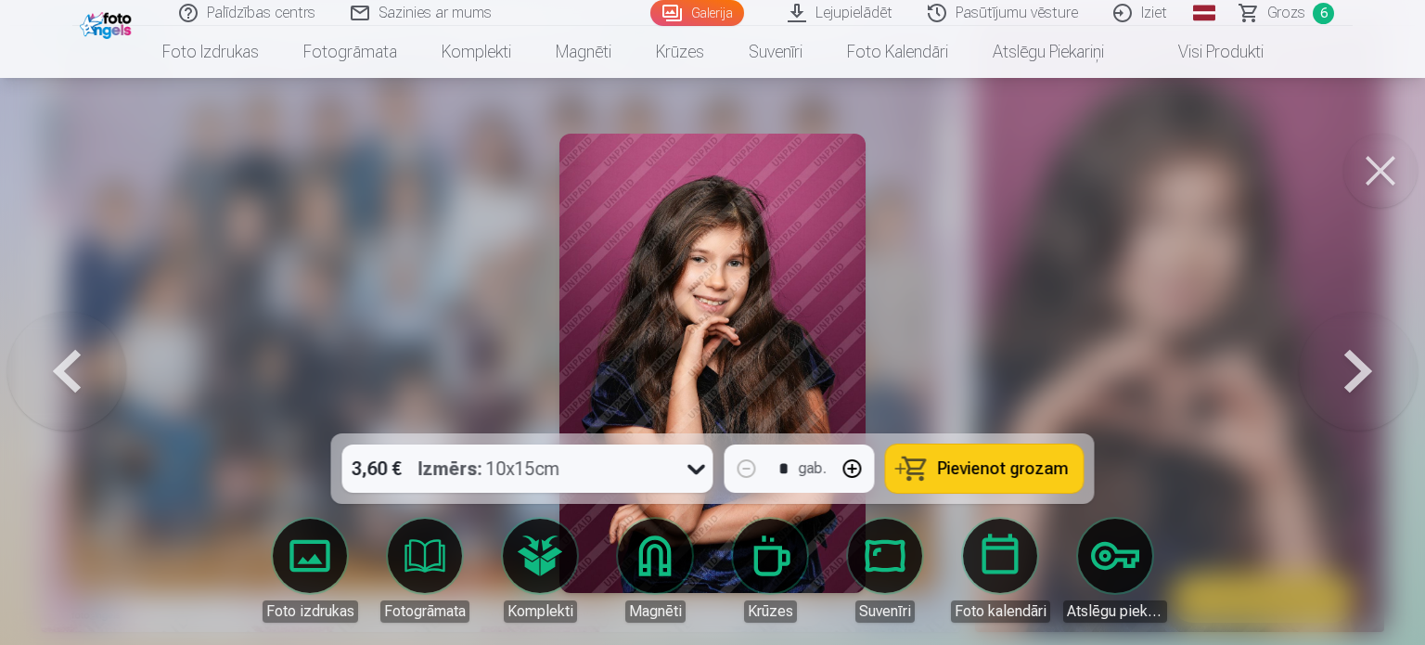
click at [1353, 366] on button at bounding box center [1358, 363] width 119 height 103
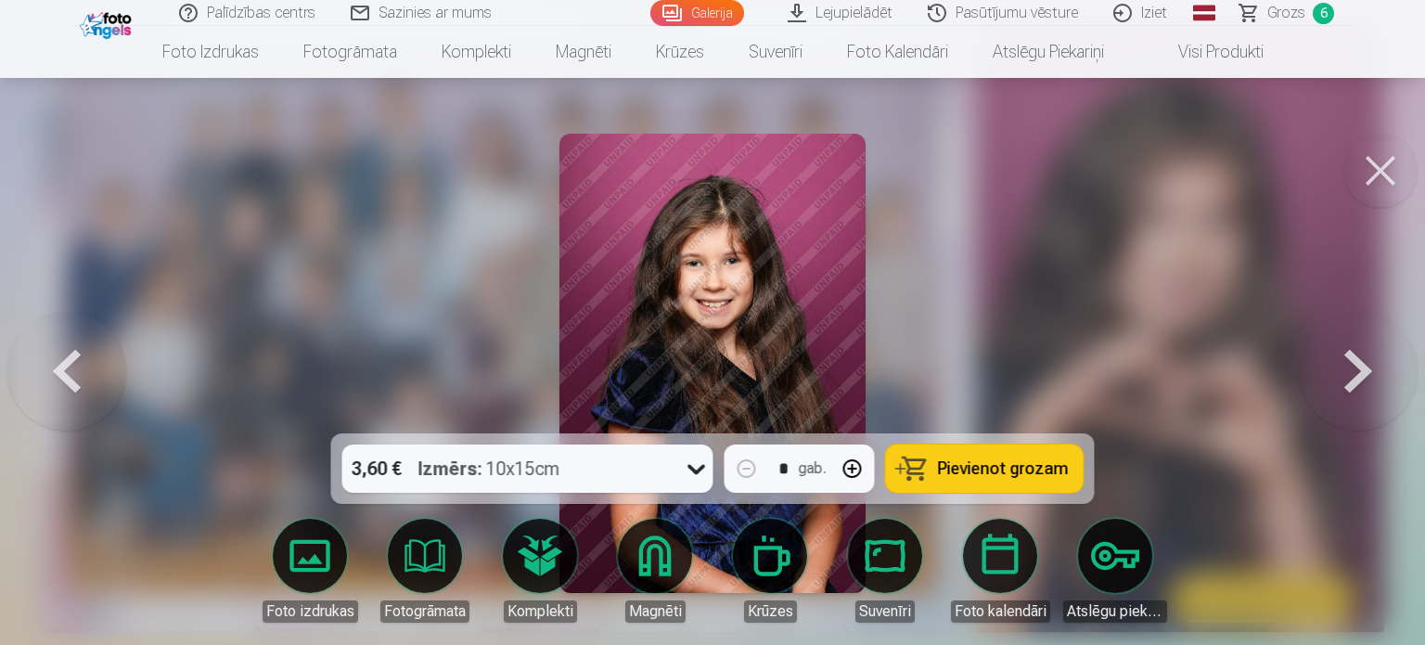
click at [1353, 366] on button at bounding box center [1358, 363] width 119 height 103
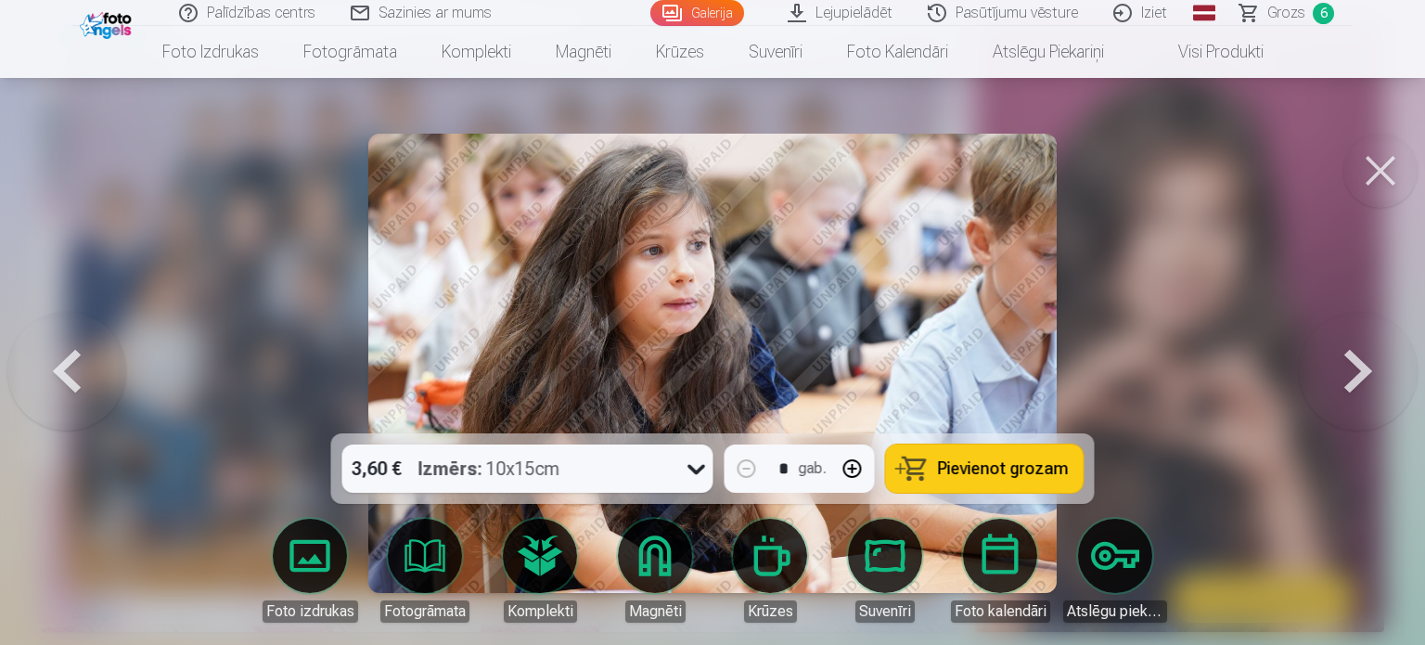
click at [1349, 366] on button at bounding box center [1358, 363] width 119 height 103
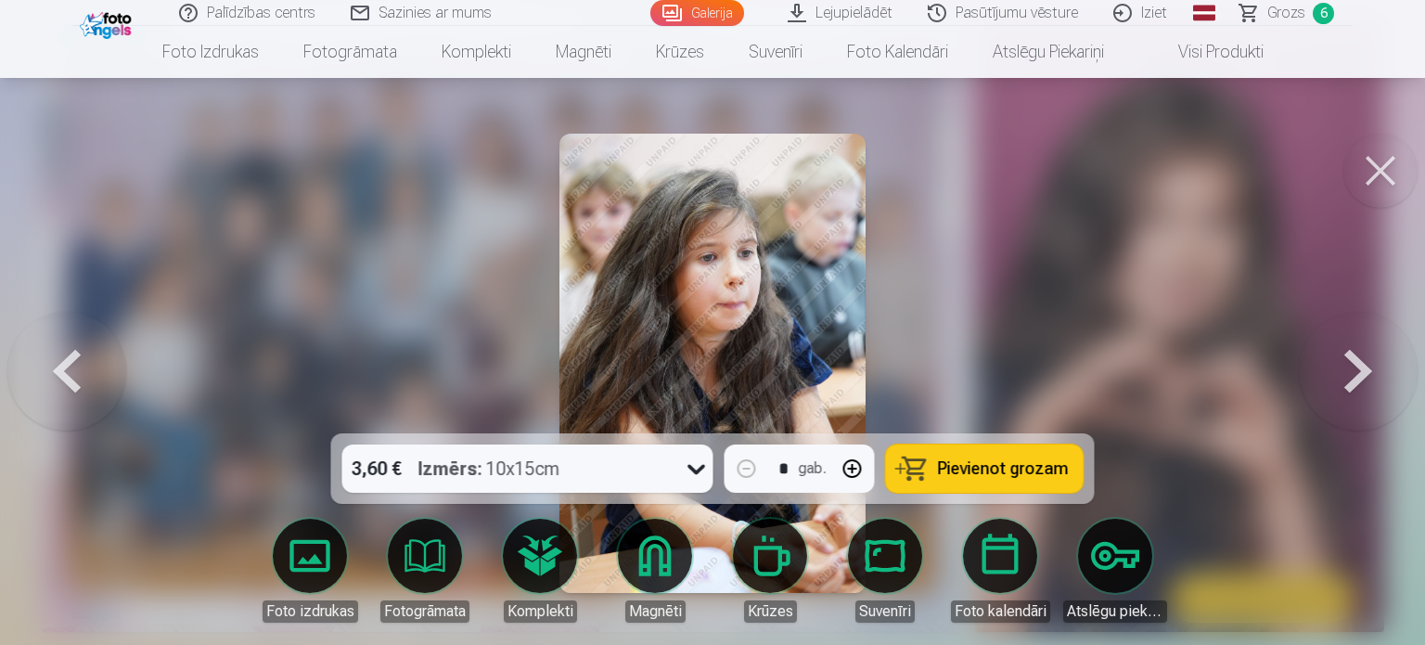
click at [1349, 366] on button at bounding box center [1358, 363] width 119 height 103
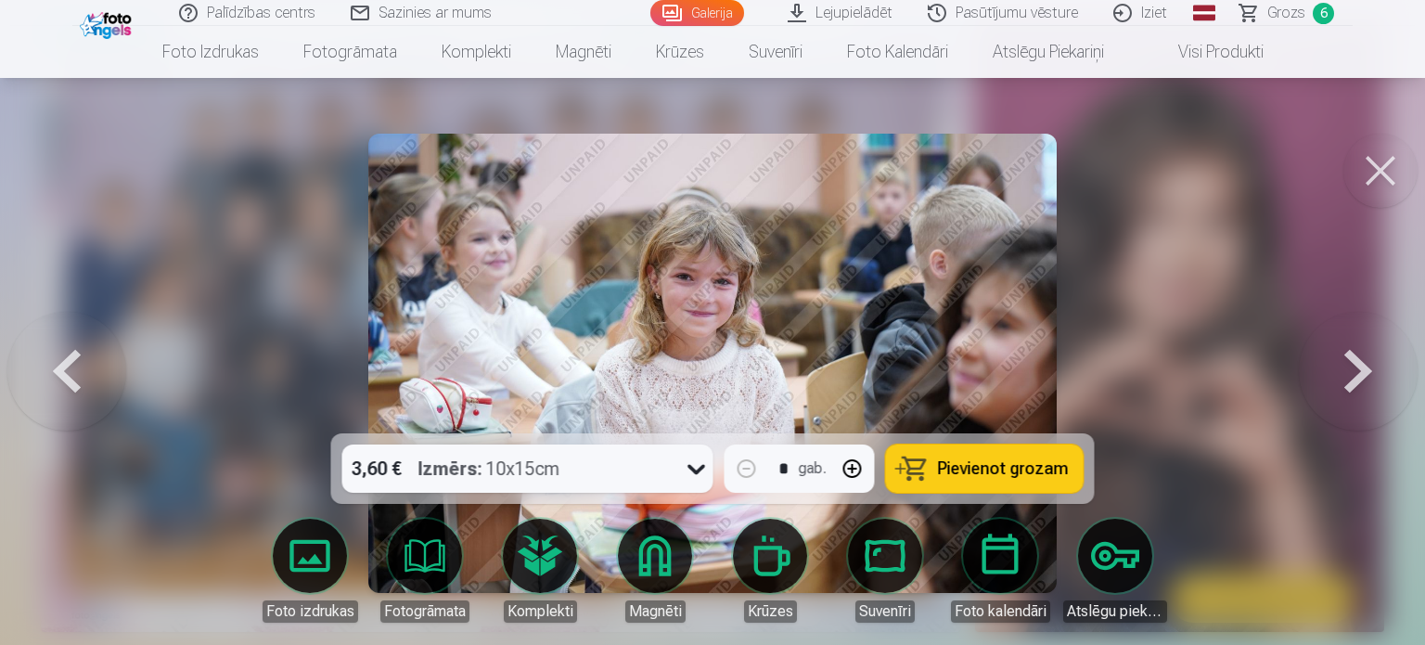
click at [1349, 366] on button at bounding box center [1358, 363] width 119 height 103
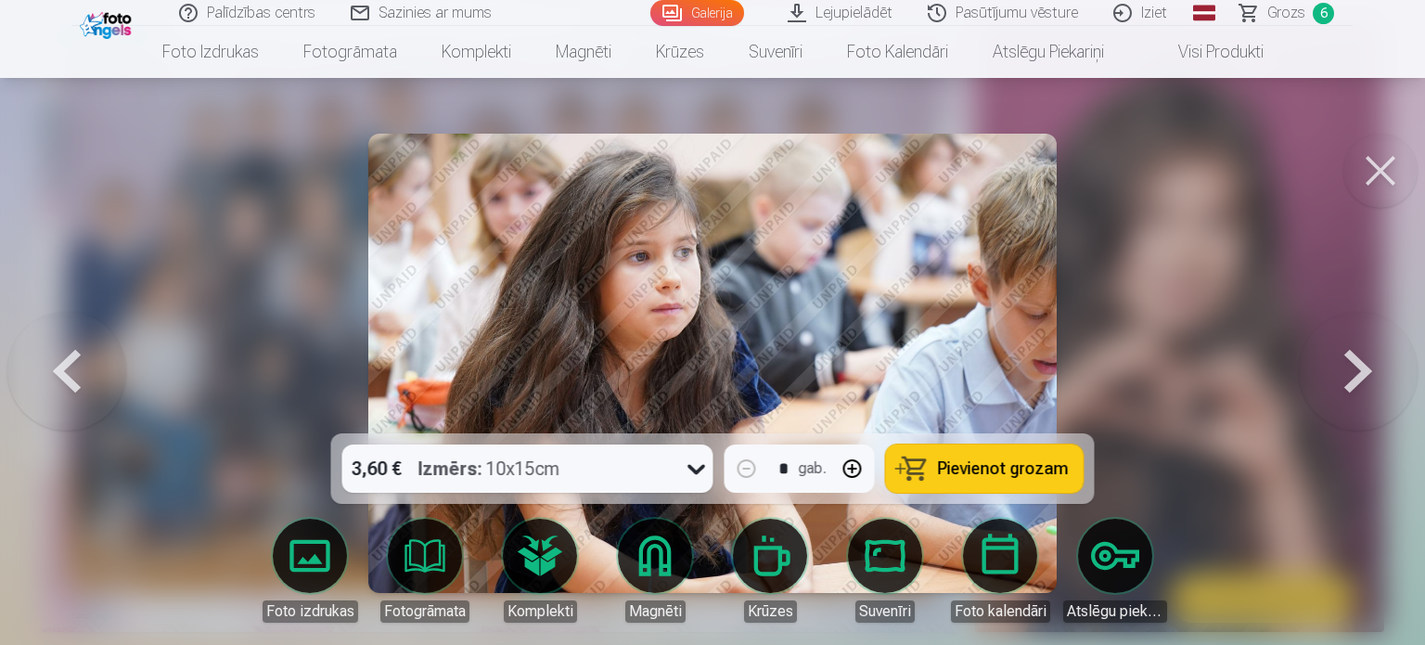
click at [1349, 366] on button at bounding box center [1358, 363] width 119 height 103
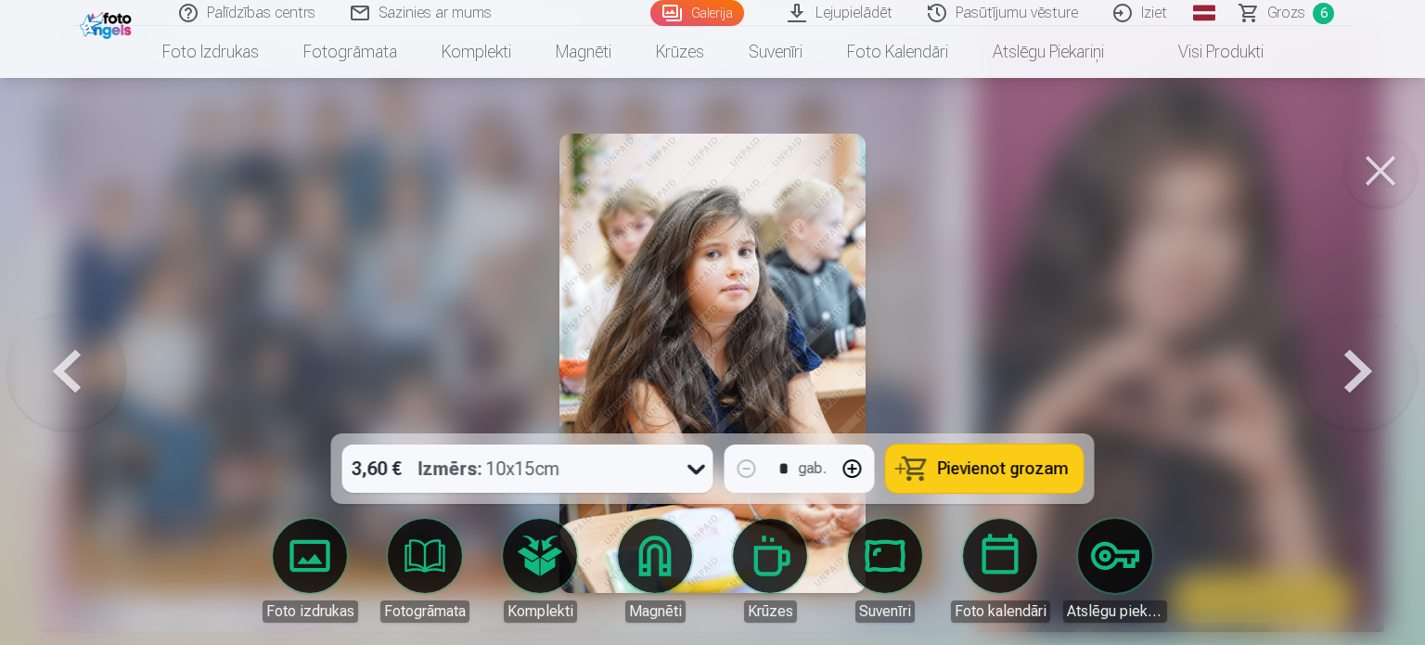
click at [75, 358] on button at bounding box center [66, 363] width 119 height 103
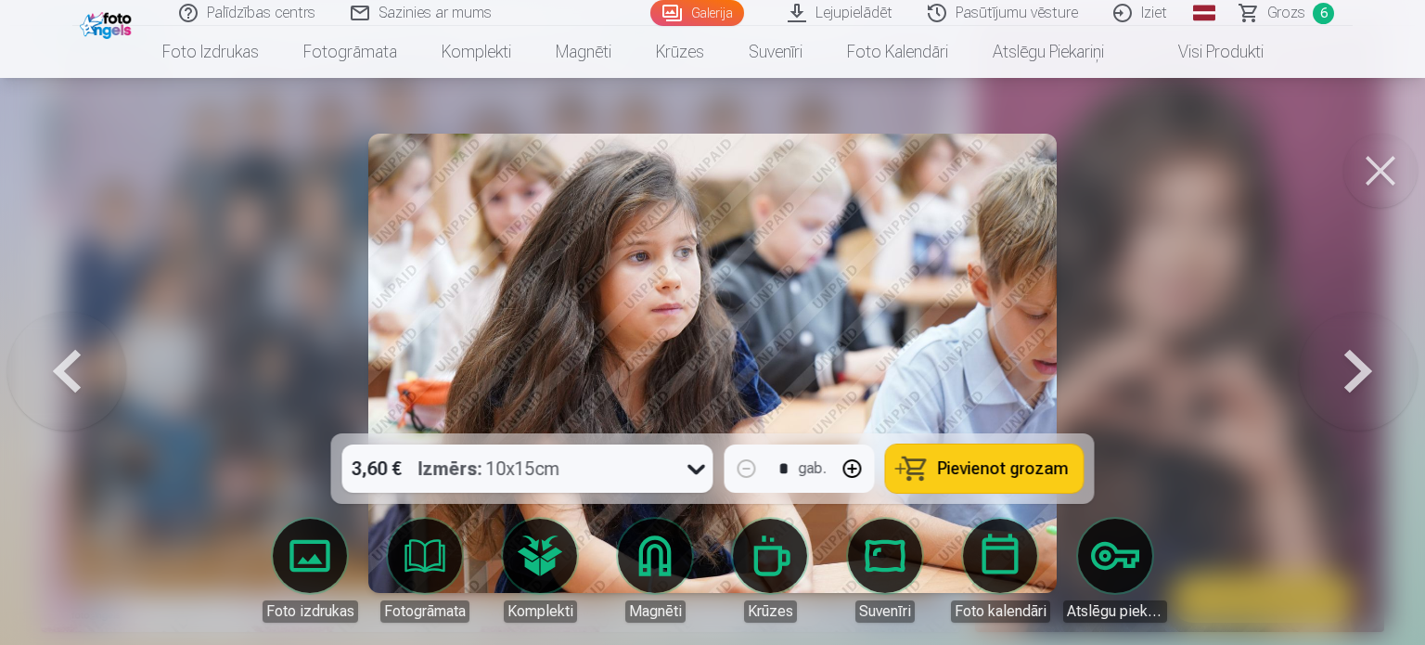
click at [1365, 366] on button at bounding box center [1358, 363] width 119 height 103
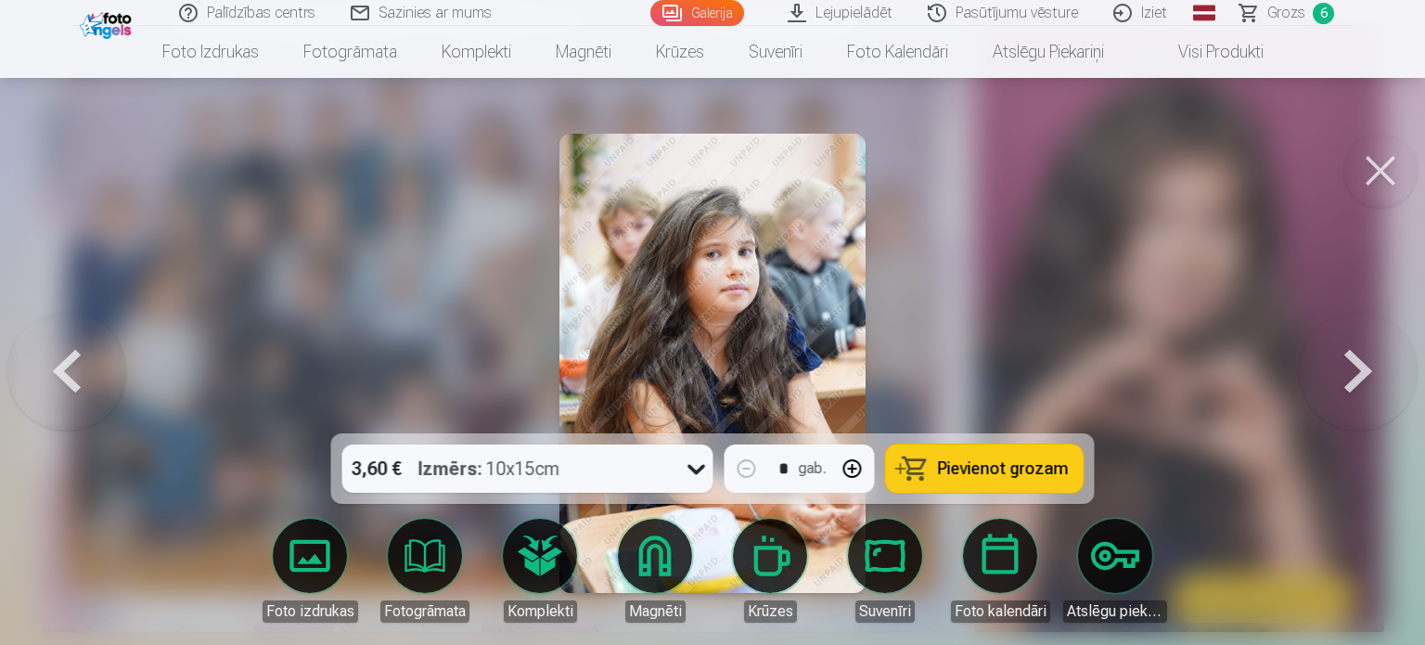
click at [1363, 367] on button at bounding box center [1358, 363] width 119 height 103
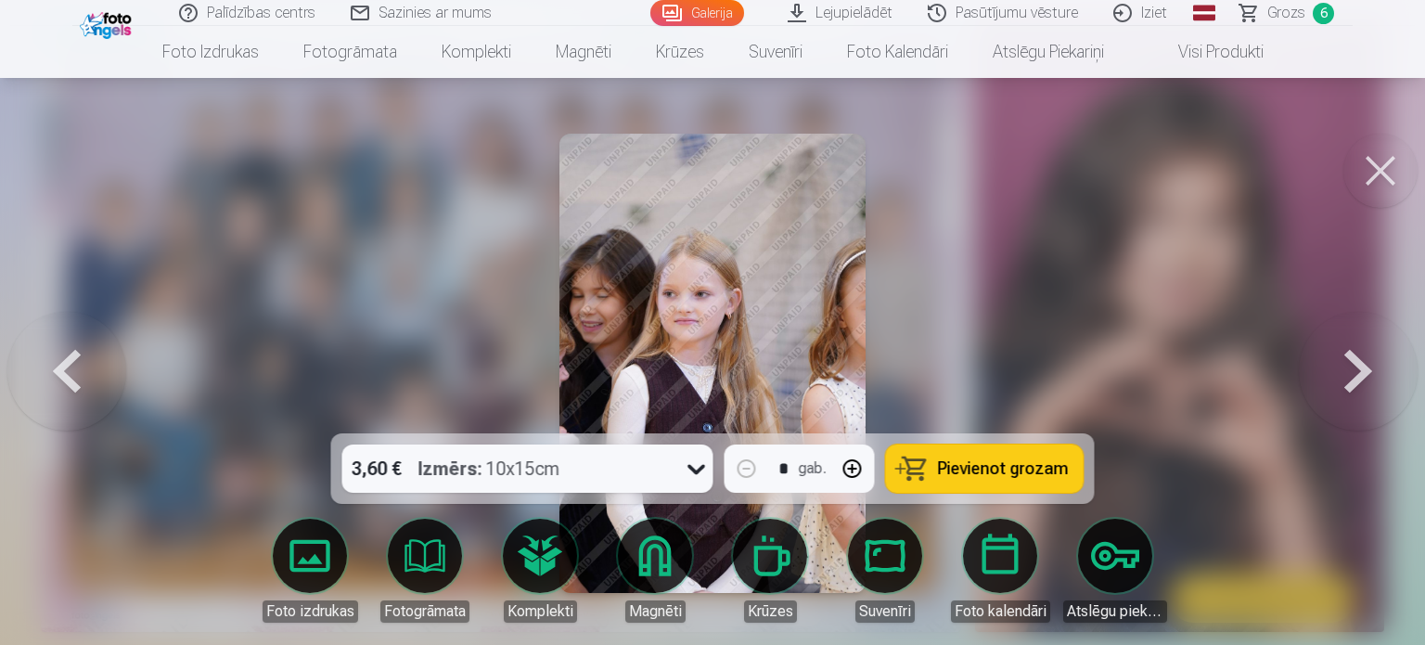
click at [1363, 367] on button at bounding box center [1358, 363] width 119 height 103
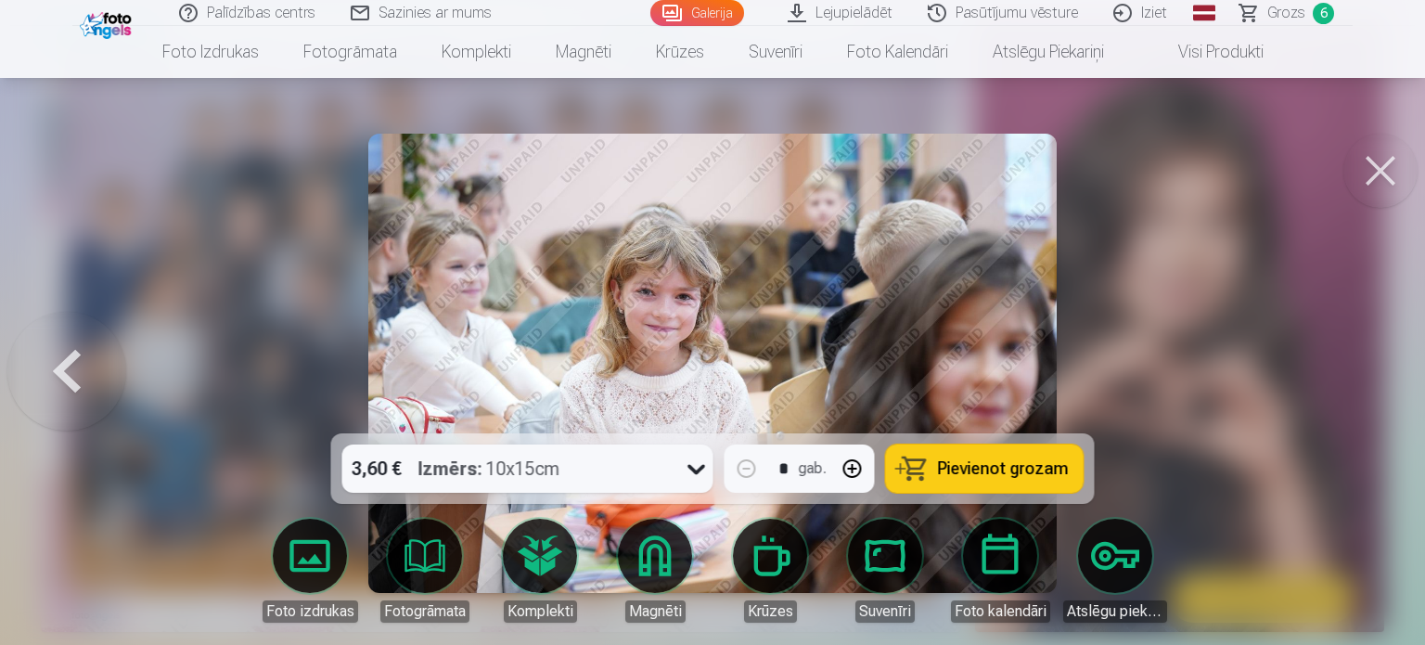
click at [1363, 367] on div at bounding box center [712, 322] width 1425 height 645
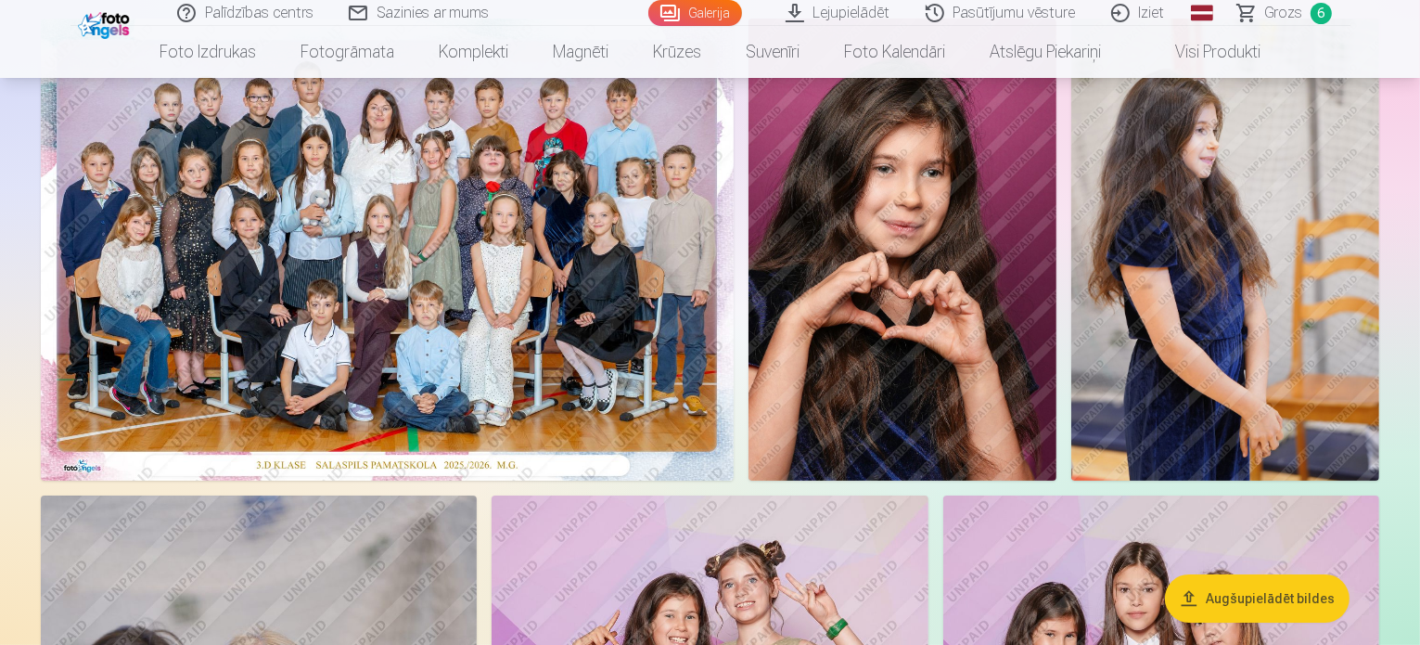
click at [1288, 14] on span "Grozs" at bounding box center [1284, 13] width 38 height 22
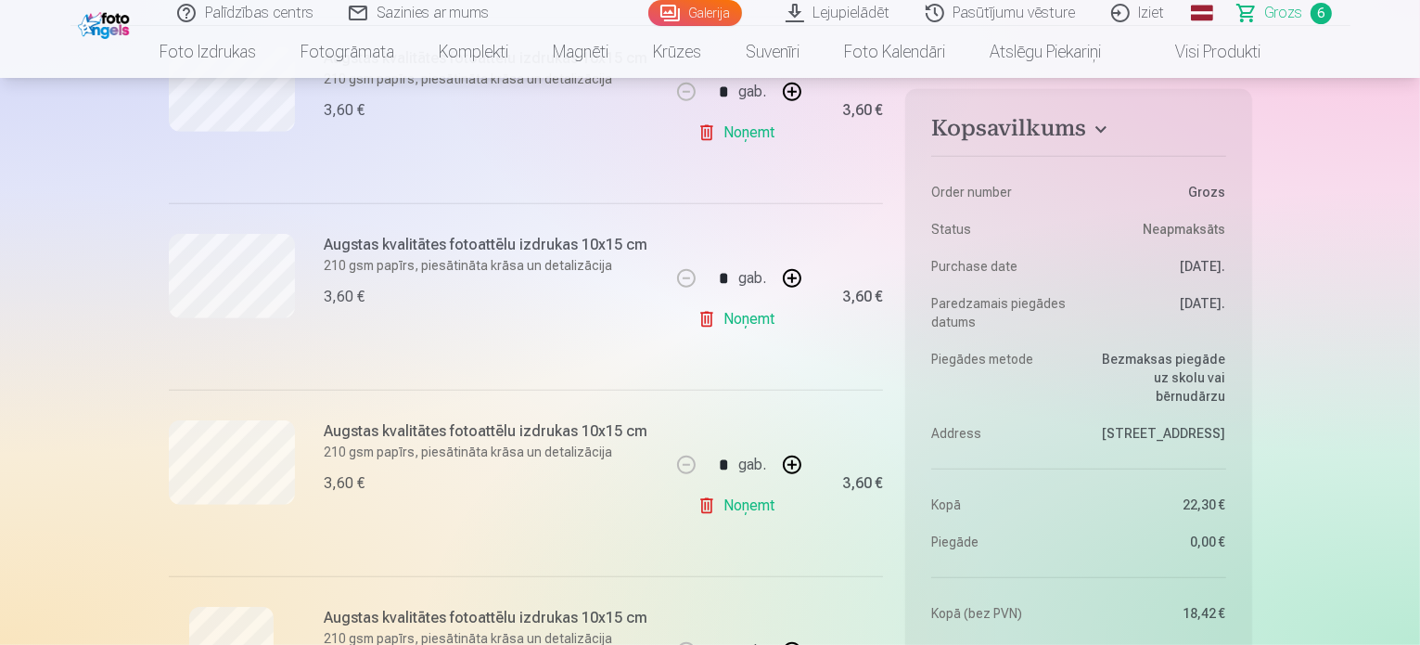
scroll to position [835, 0]
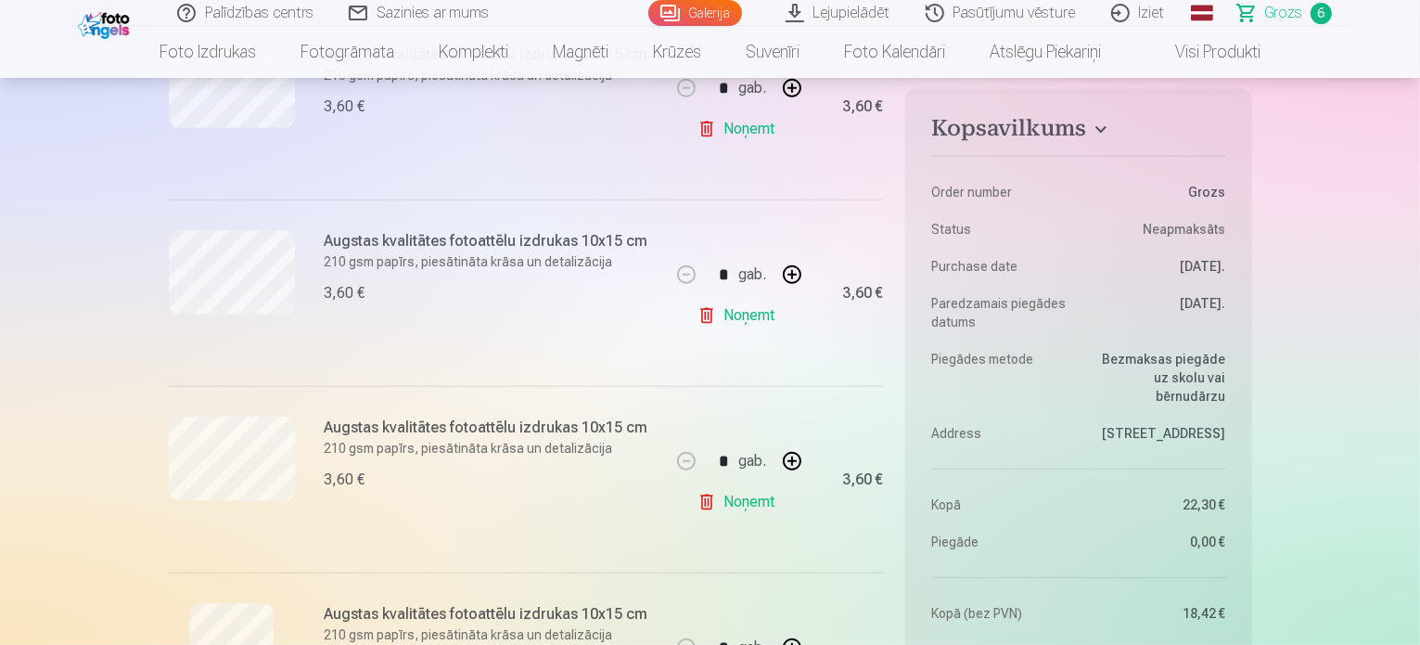
click at [738, 504] on link "Noņemt" at bounding box center [740, 501] width 84 height 37
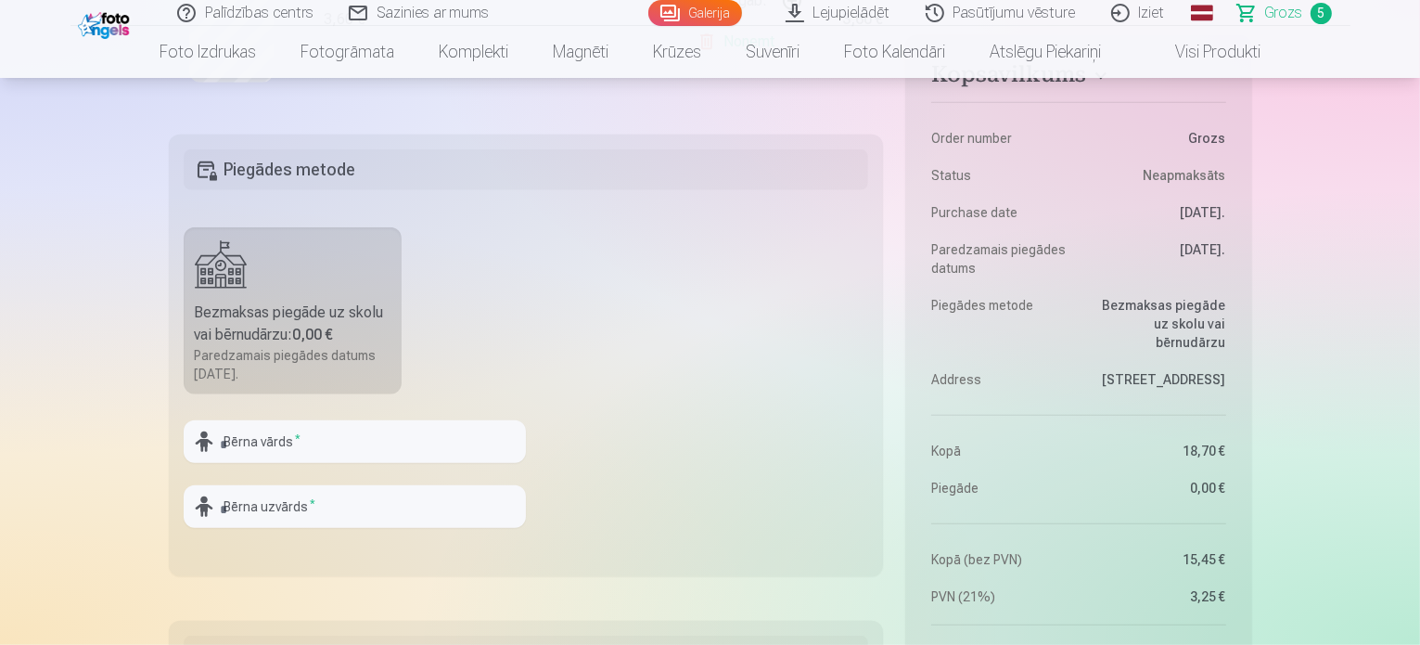
scroll to position [1299, 0]
click at [223, 440] on input "text" at bounding box center [355, 438] width 342 height 43
type input "**********"
click at [222, 507] on input "text" at bounding box center [355, 502] width 342 height 43
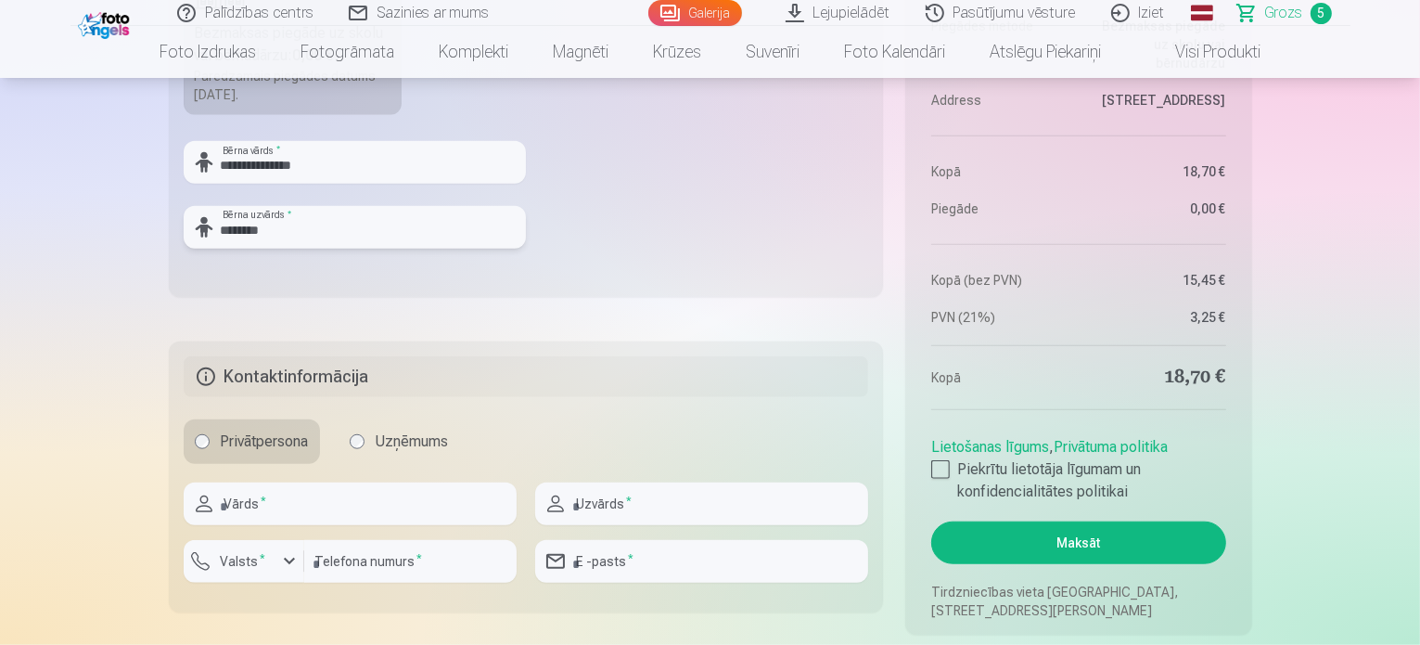
scroll to position [1577, 0]
type input "********"
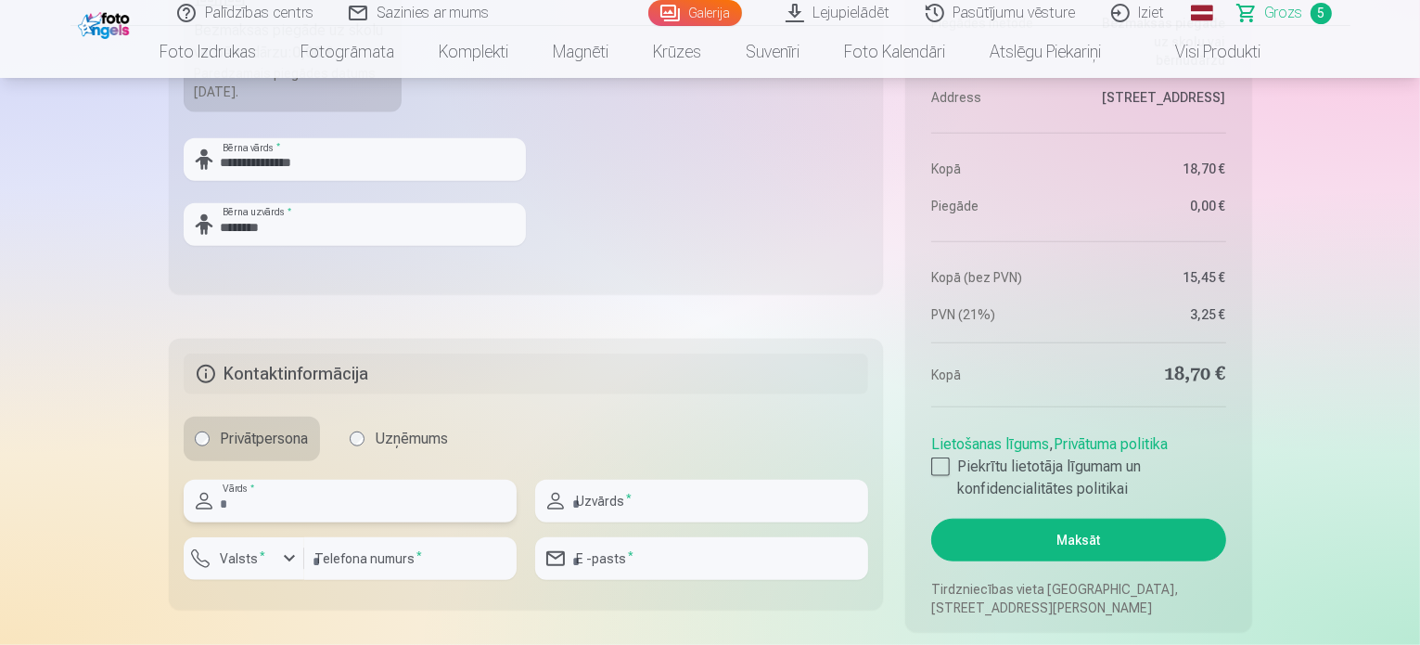
click at [235, 496] on input "text" at bounding box center [350, 501] width 333 height 43
type input "*****"
click at [578, 506] on input "text" at bounding box center [701, 501] width 333 height 43
type input "********"
click at [290, 558] on div "button" at bounding box center [289, 558] width 22 height 22
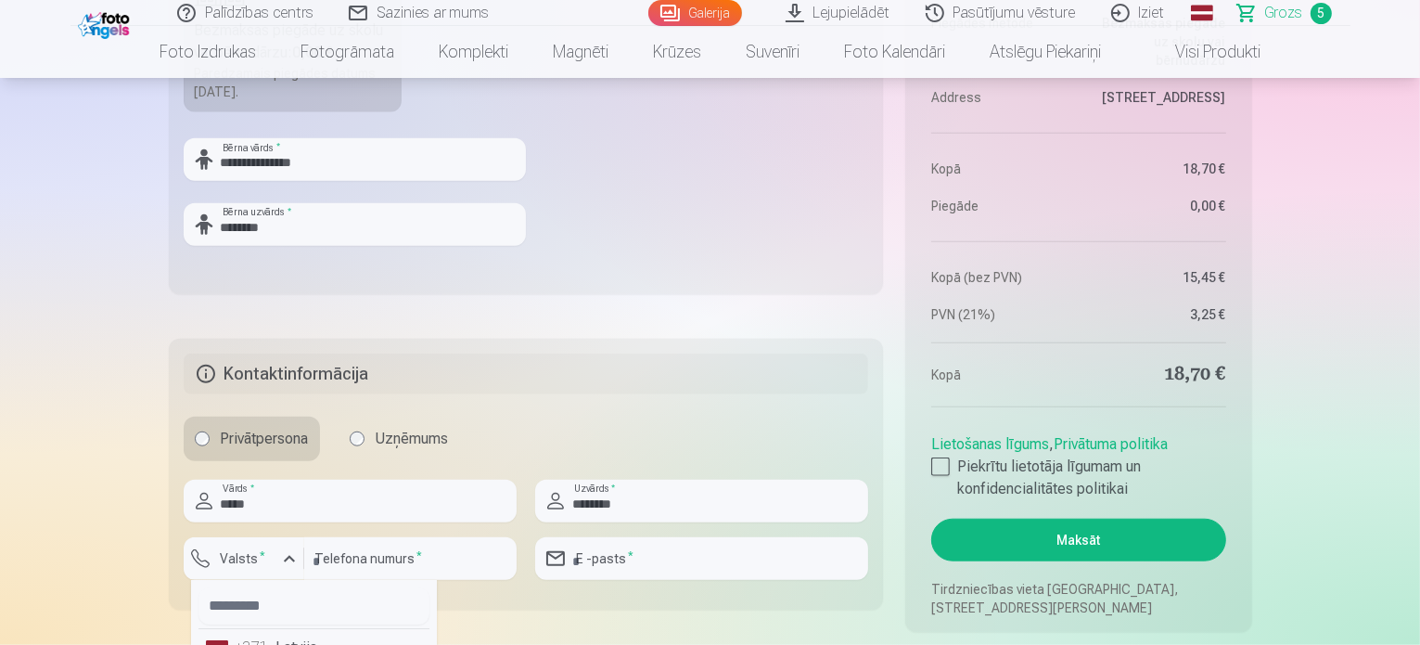
scroll to position [1597, 0]
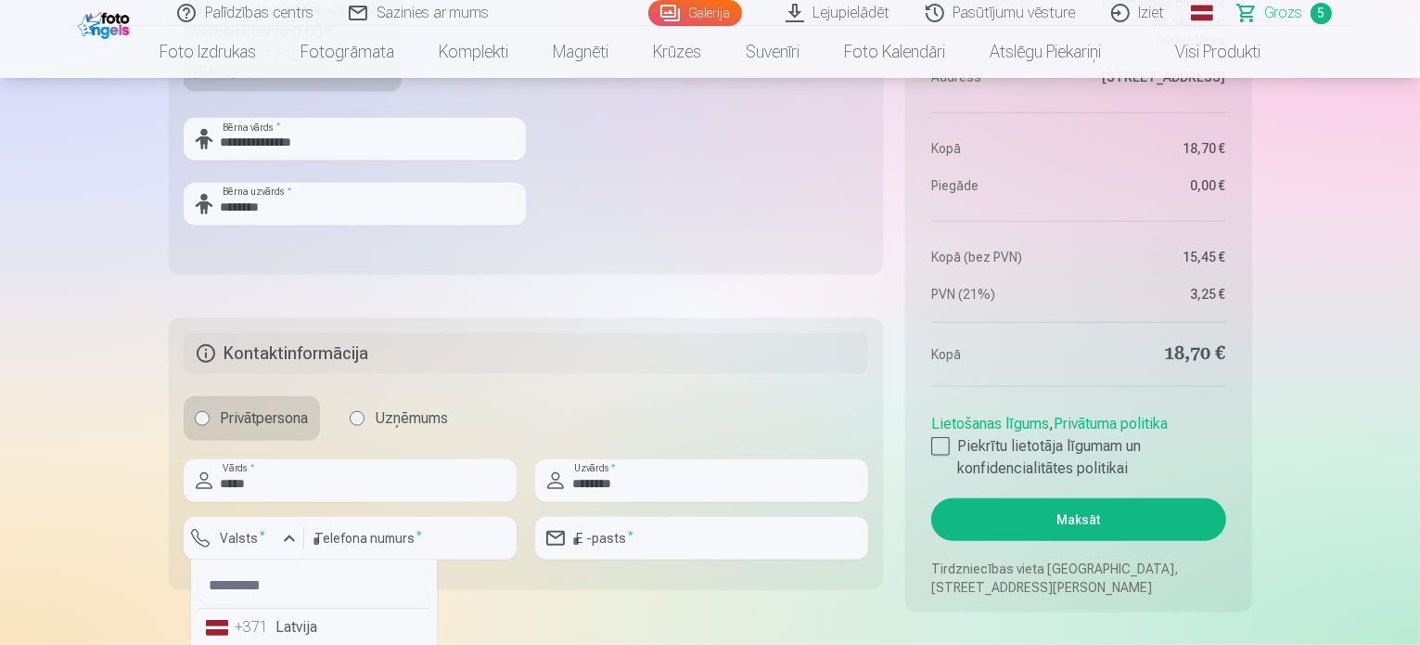
click at [249, 636] on li "+371 Latvija" at bounding box center [314, 627] width 231 height 37
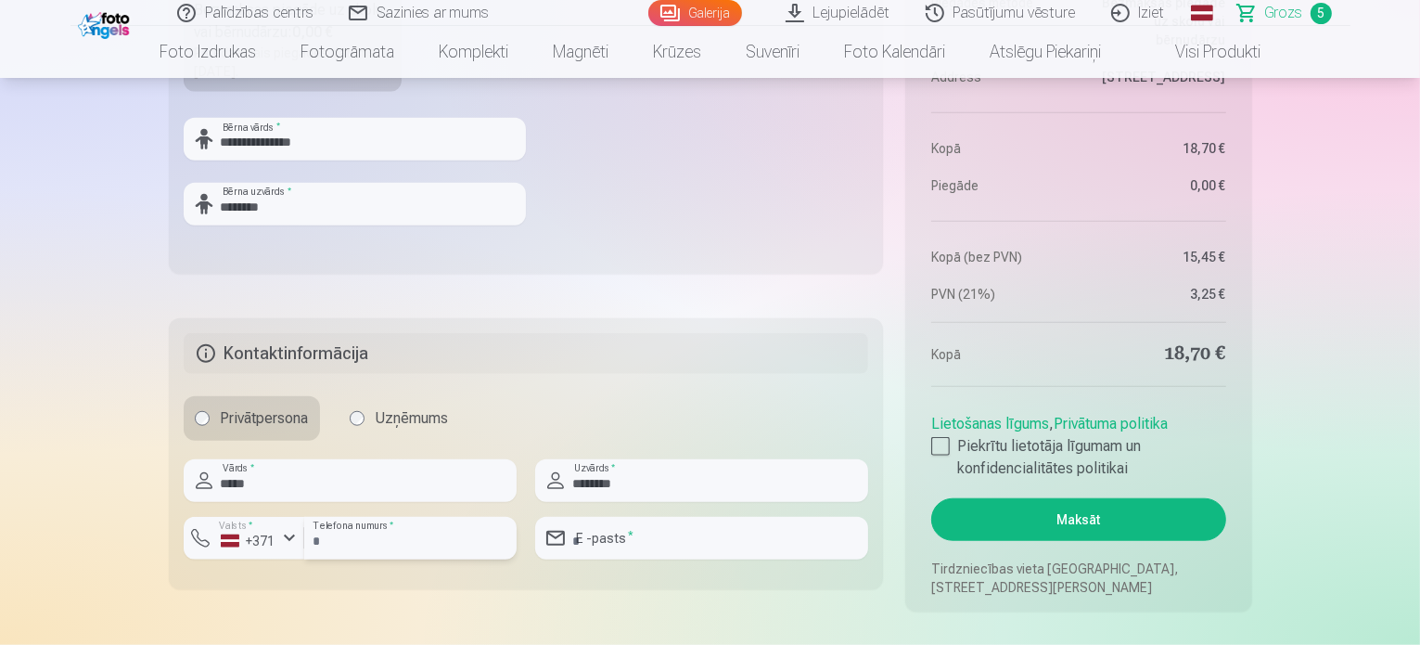
click at [317, 539] on input "number" at bounding box center [410, 538] width 212 height 43
type input "********"
click at [583, 536] on input "email" at bounding box center [701, 538] width 333 height 43
type input "**********"
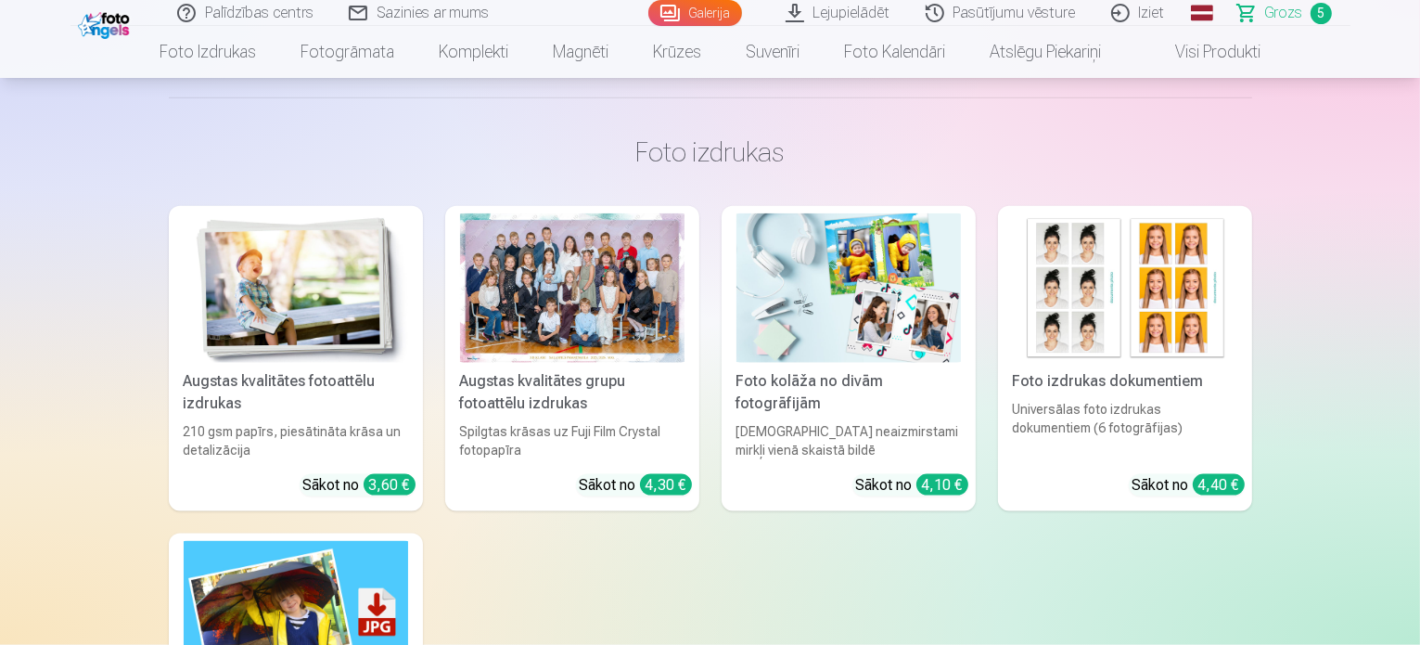
scroll to position [2247, 0]
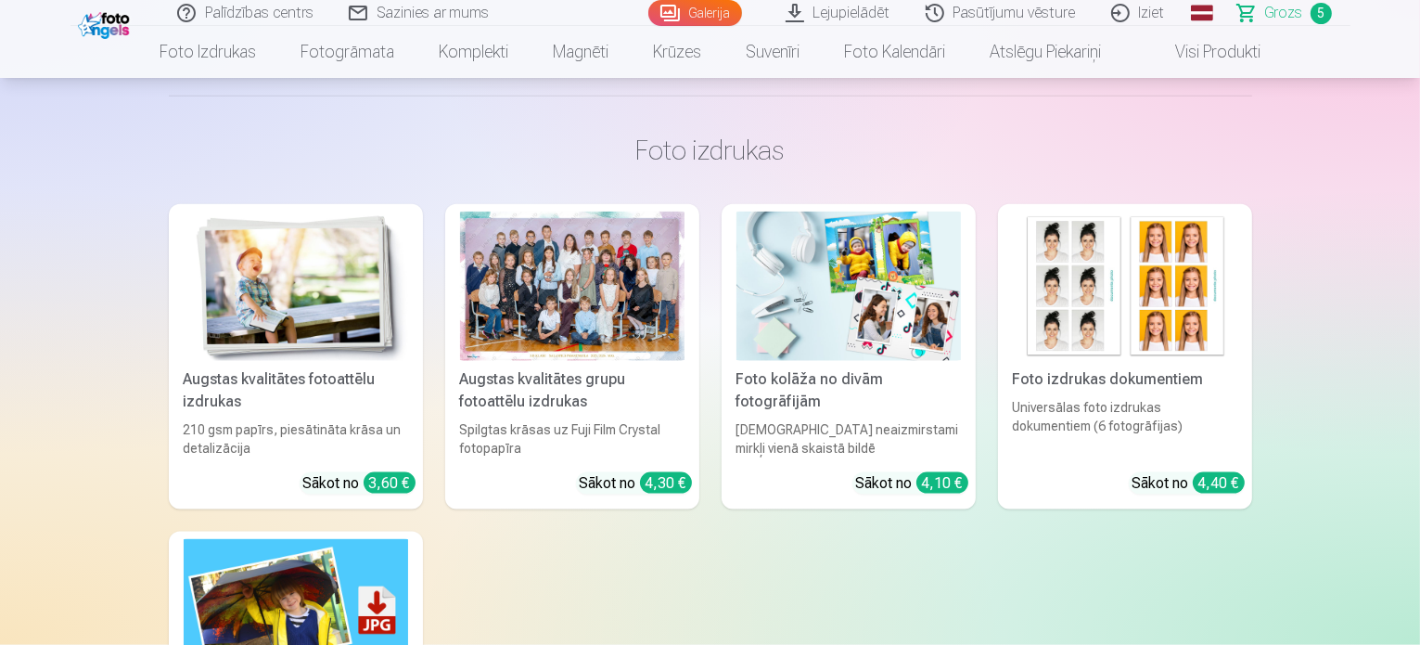
click at [1109, 384] on div "Foto izdrukas dokumentiem" at bounding box center [1125, 379] width 239 height 22
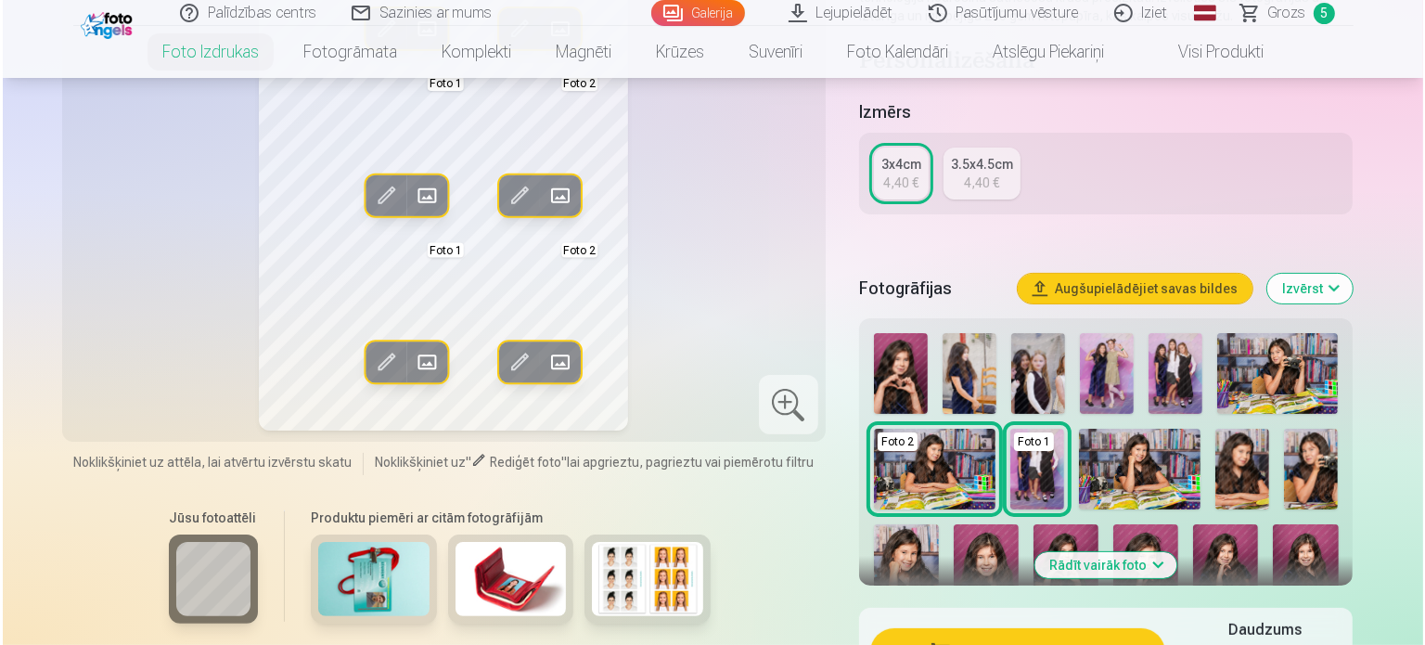
scroll to position [464, 0]
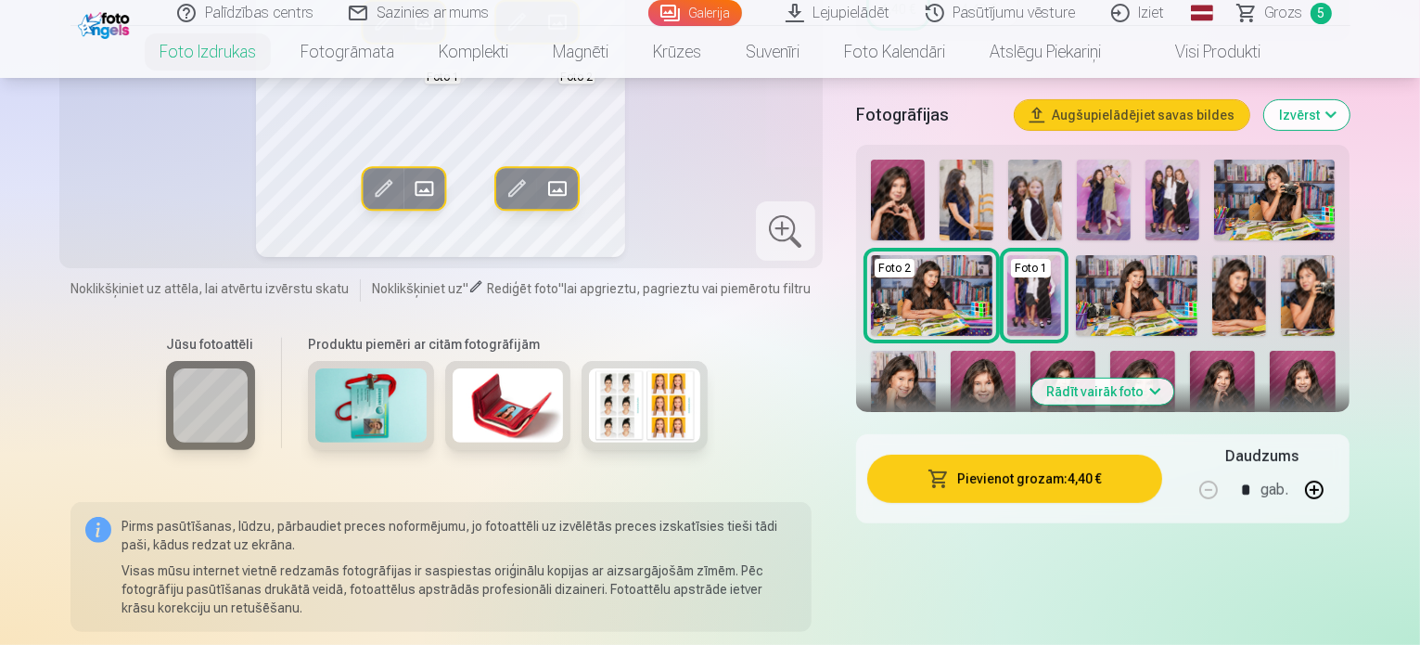
click at [951, 391] on img at bounding box center [983, 399] width 65 height 97
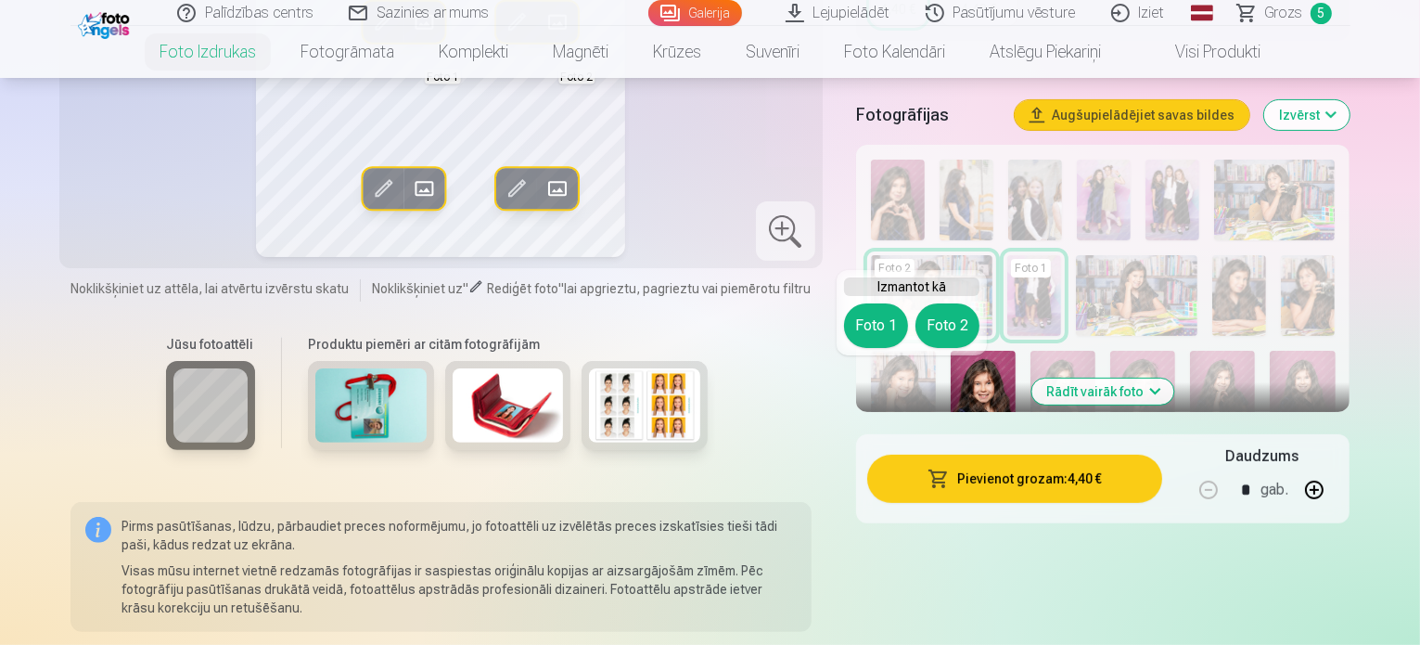
click at [1148, 479] on button "Pievienot grozam : 4,40 €" at bounding box center [1015, 479] width 296 height 48
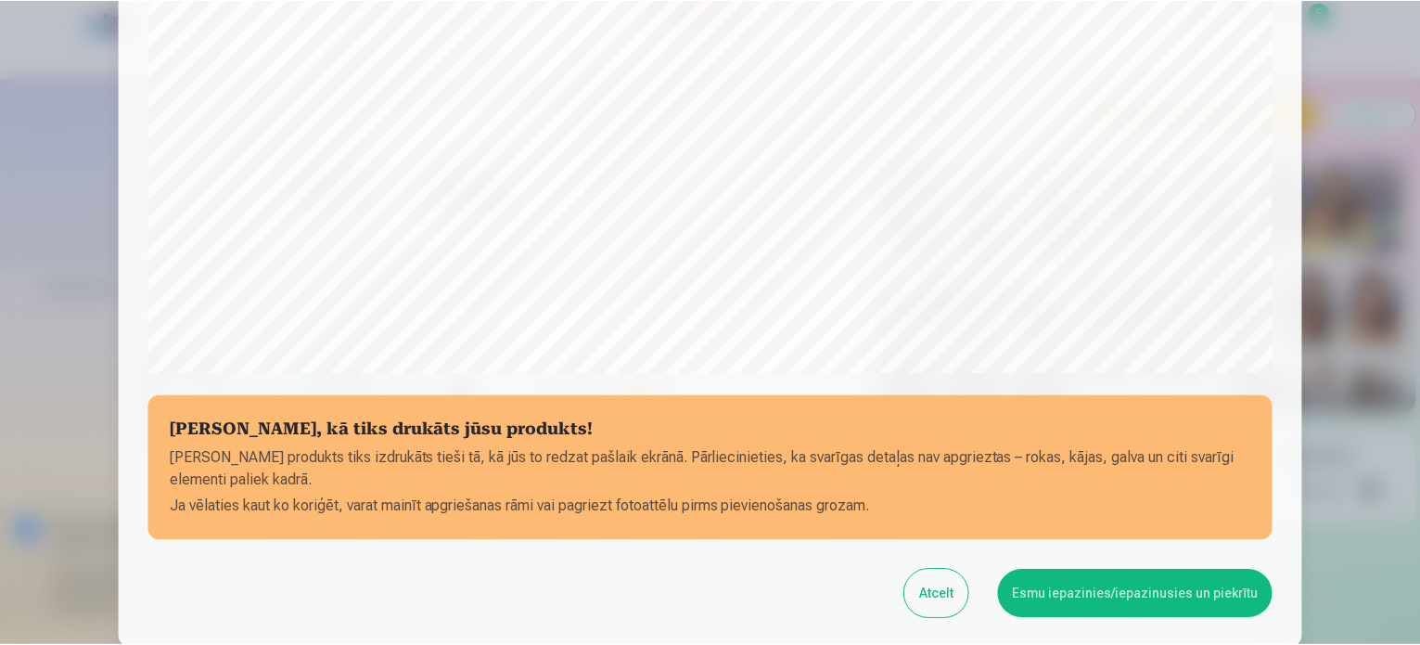
scroll to position [557, 0]
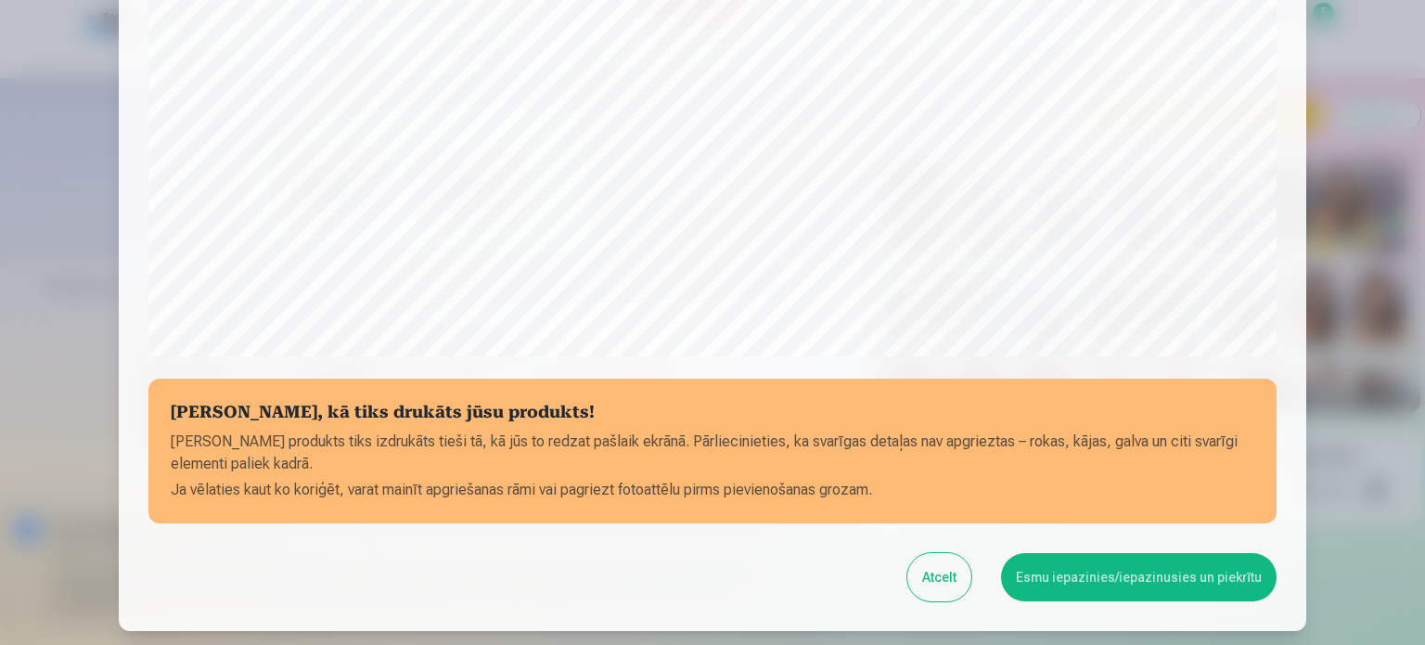
click at [1142, 571] on button "Esmu iepazinies/iepazinusies un piekrītu" at bounding box center [1139, 577] width 276 height 48
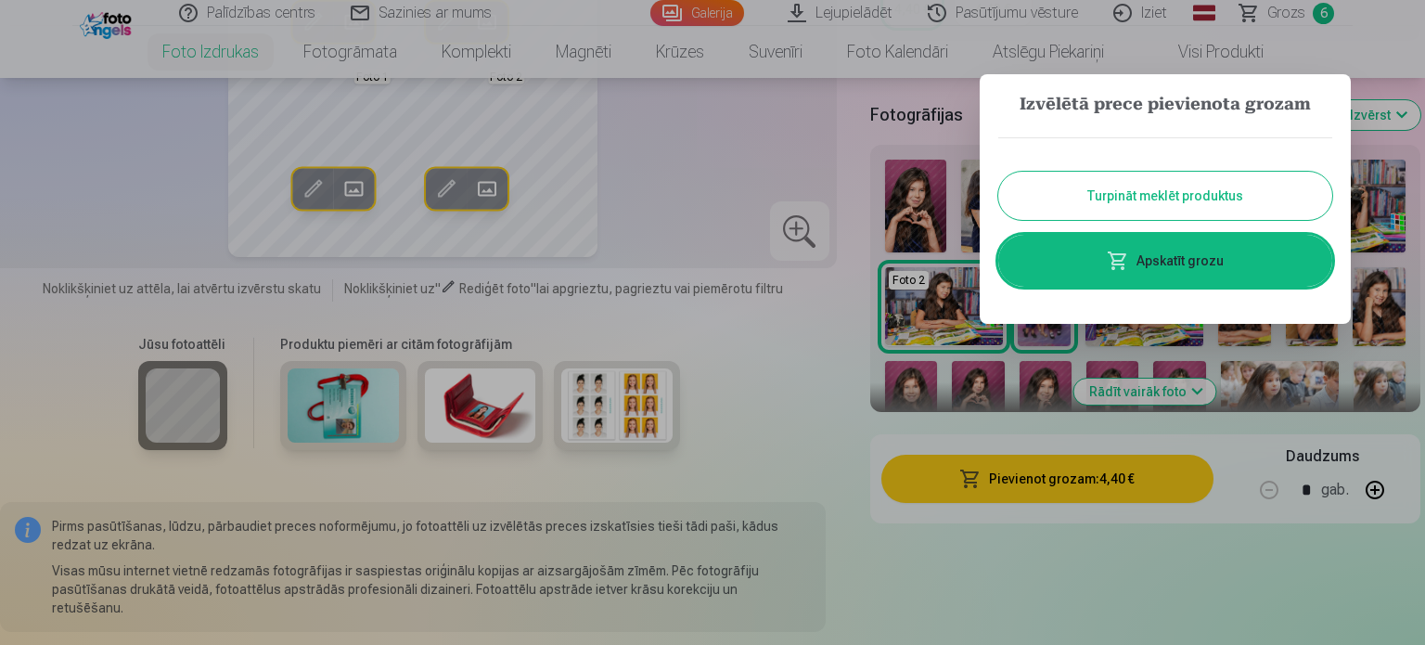
click at [1166, 263] on link "Apskatīt grozu" at bounding box center [1165, 261] width 334 height 52
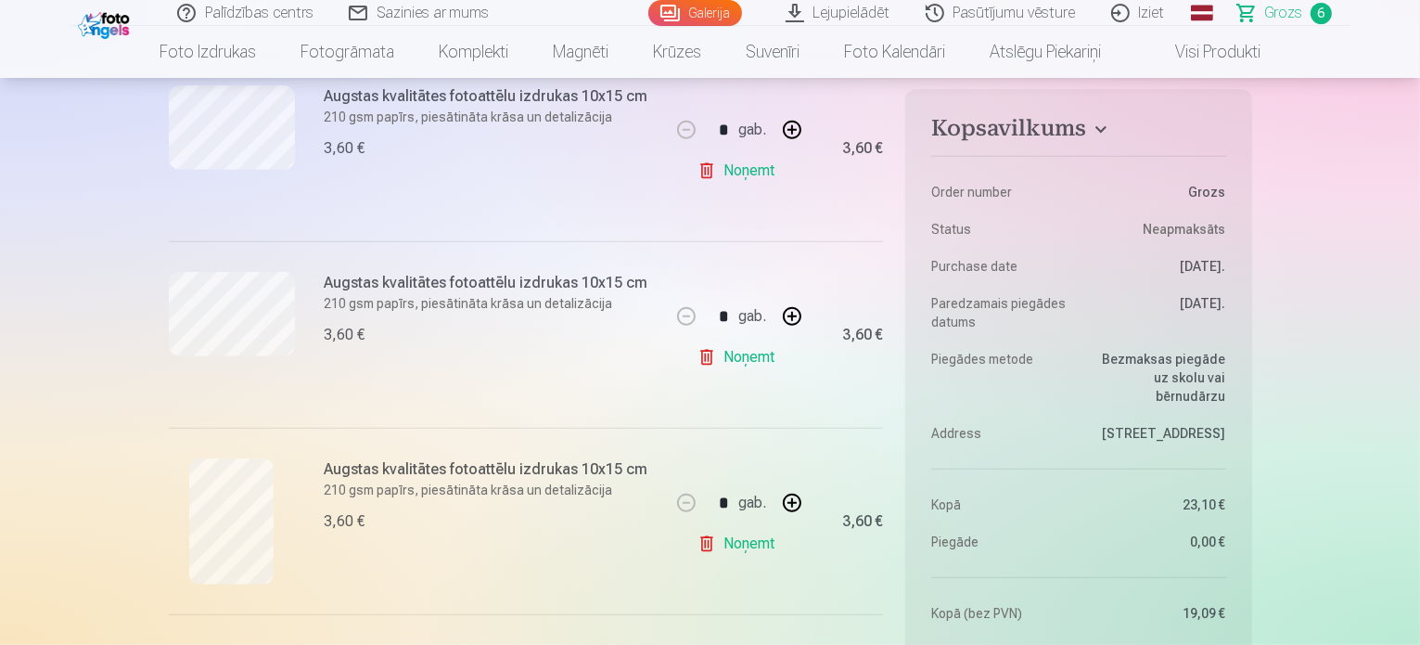
scroll to position [928, 0]
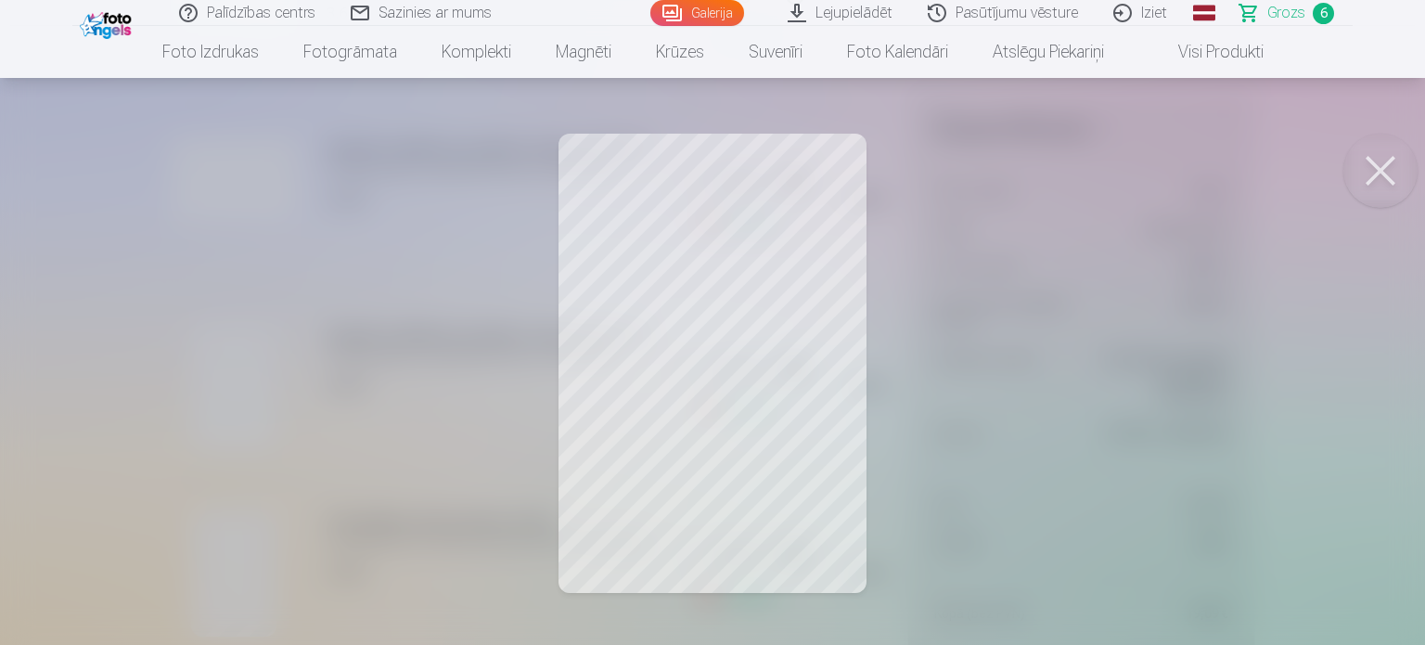
click at [1377, 167] on button at bounding box center [1380, 171] width 74 height 74
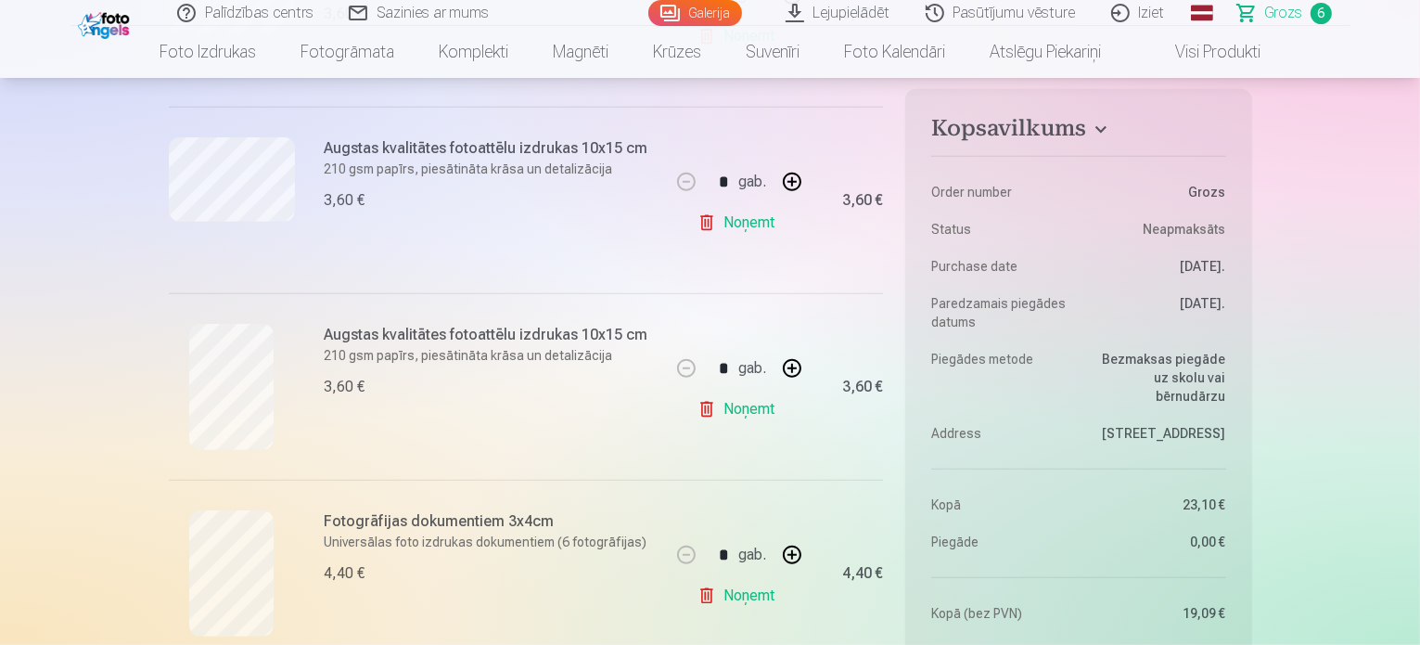
click at [736, 597] on link "Noņemt" at bounding box center [740, 595] width 84 height 37
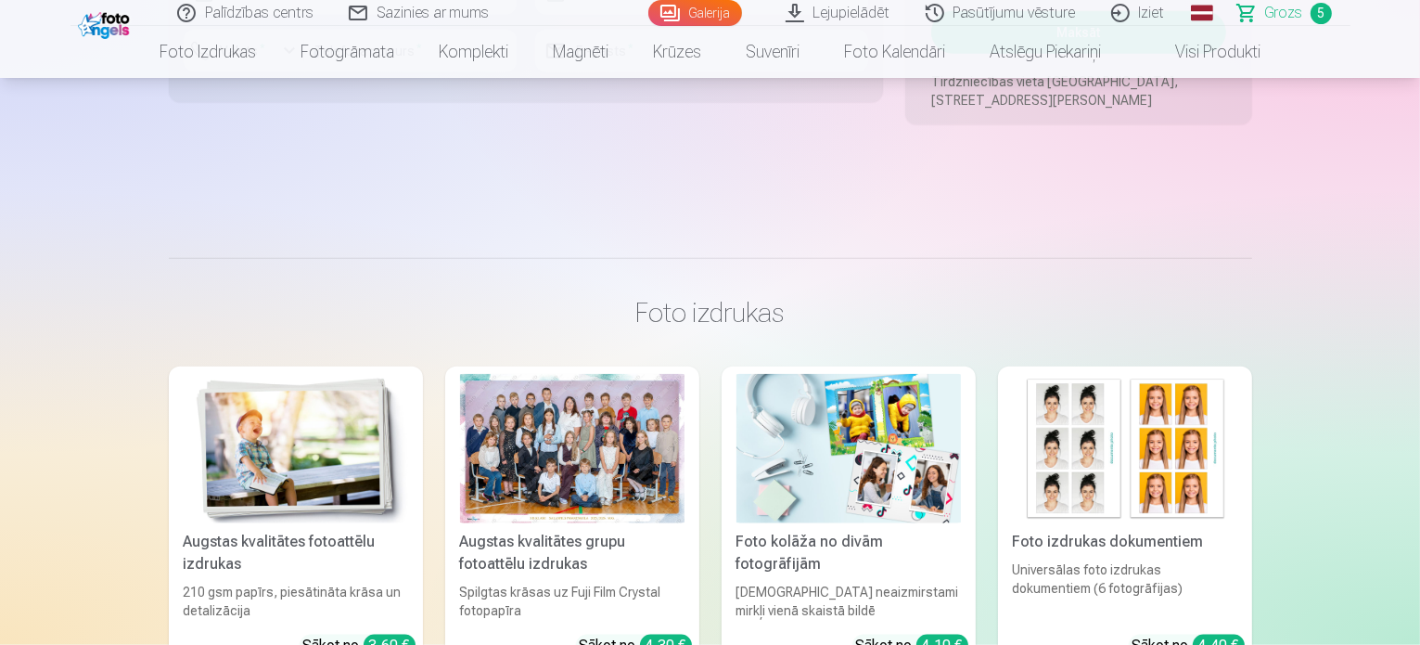
scroll to position [2134, 0]
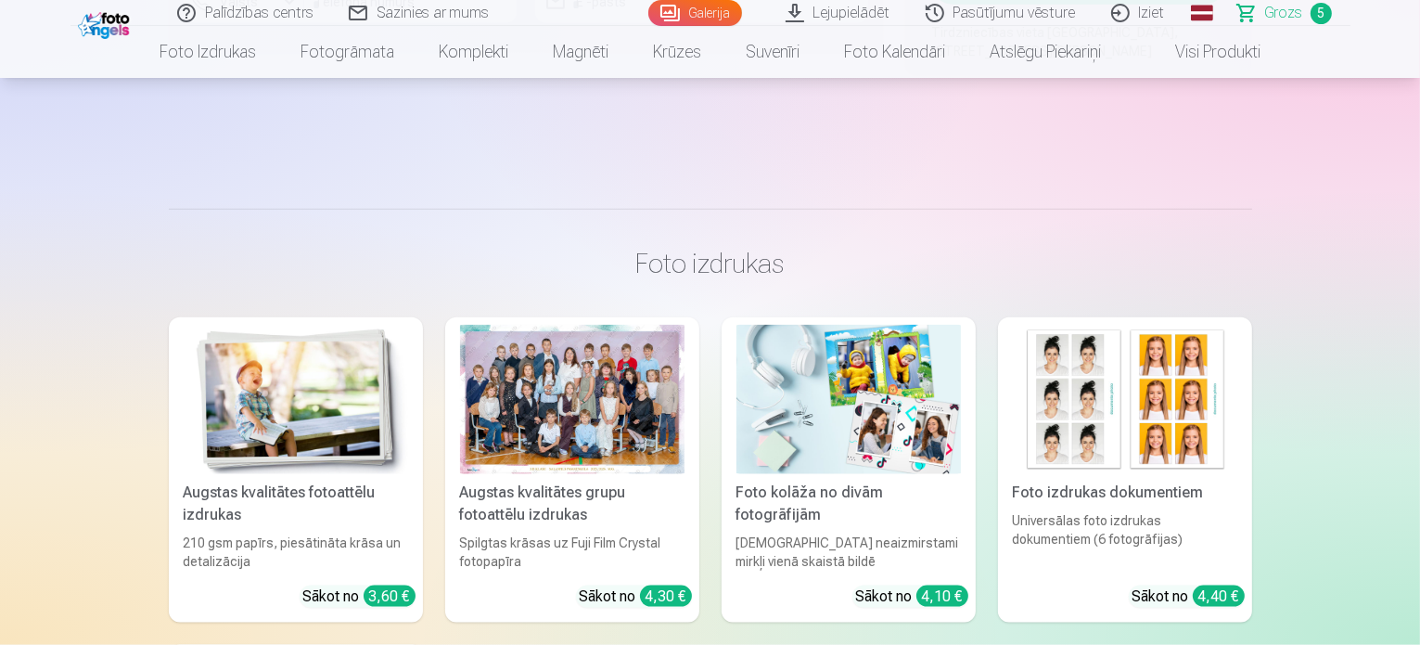
click at [1191, 419] on img at bounding box center [1125, 399] width 225 height 149
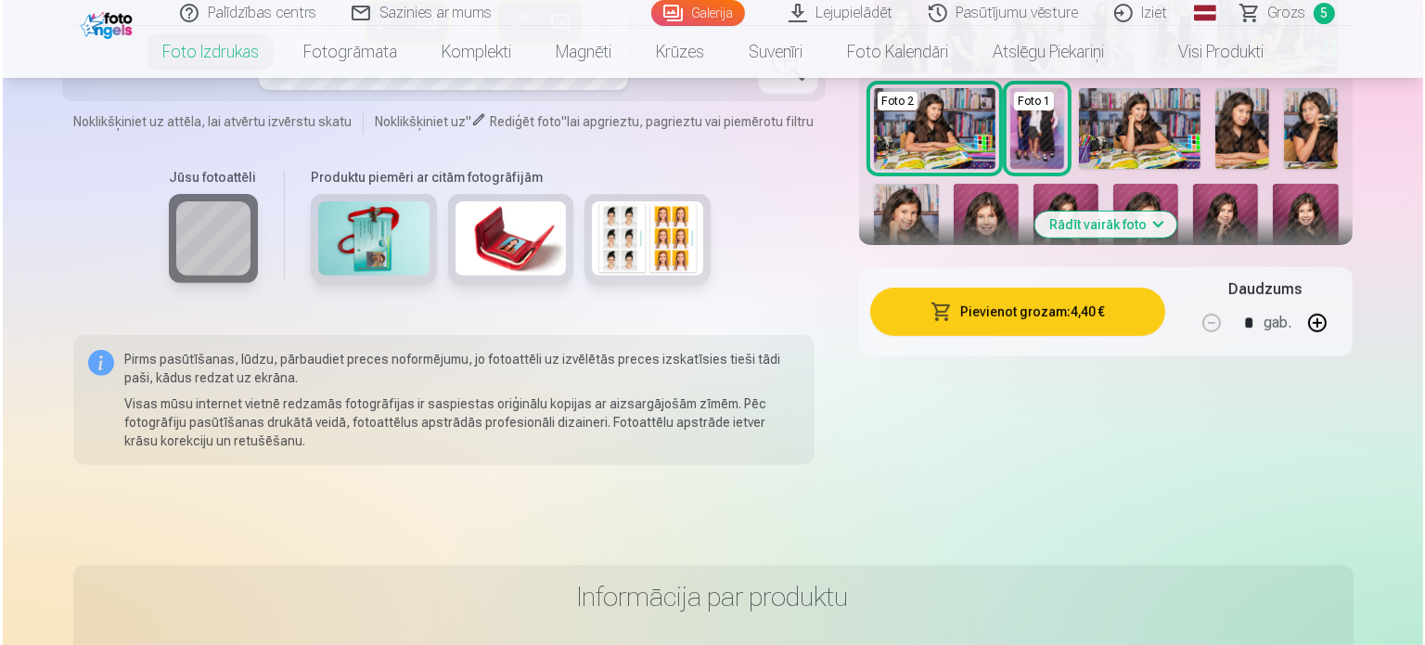
scroll to position [649, 0]
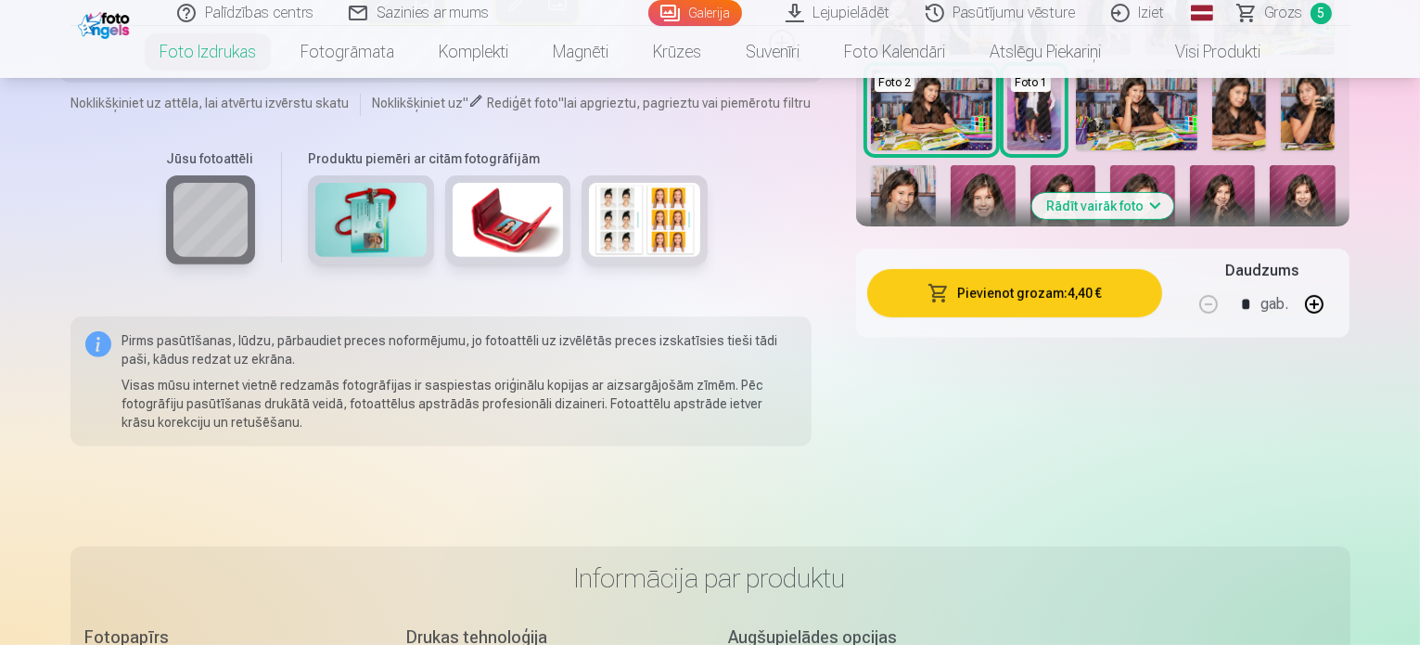
click at [951, 203] on img at bounding box center [983, 213] width 65 height 97
click at [1029, 297] on button "Pievienot grozam : 4,40 €" at bounding box center [1015, 293] width 296 height 48
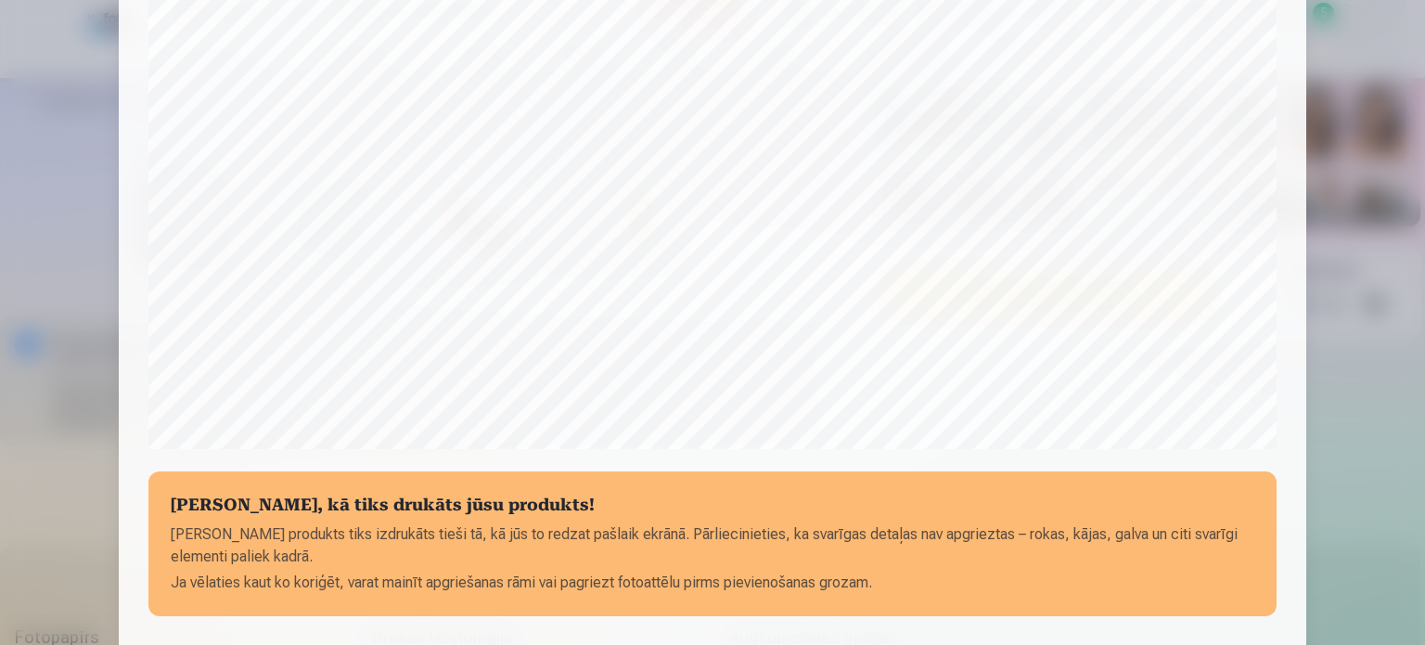
scroll to position [0, 0]
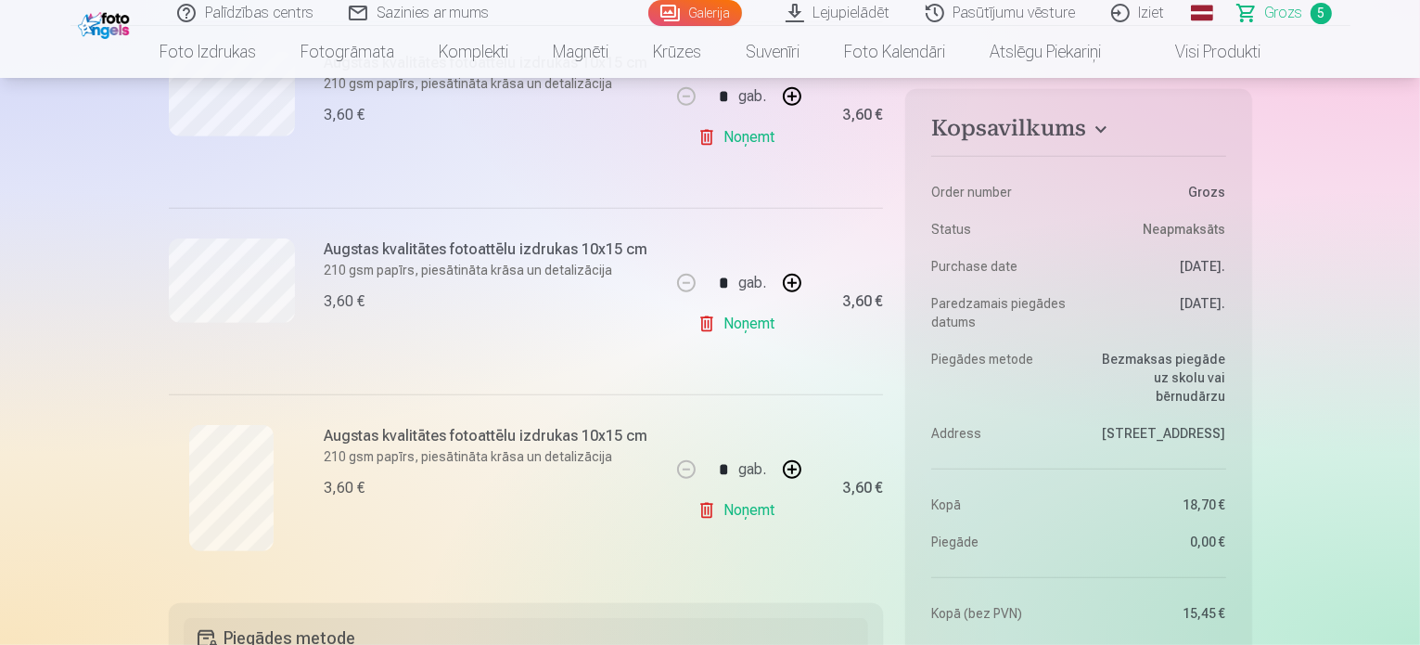
scroll to position [835, 0]
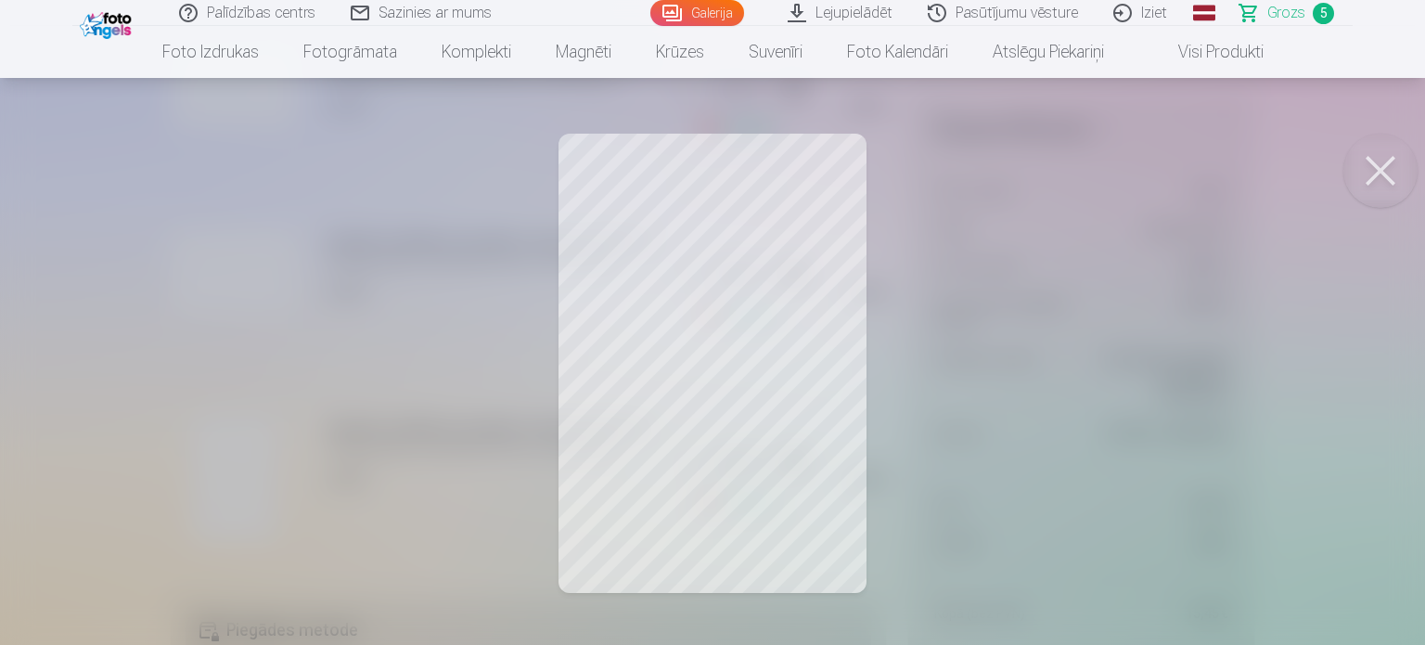
click at [784, 502] on div at bounding box center [712, 322] width 1425 height 645
click at [842, 16] on link "Lejupielādēt" at bounding box center [841, 13] width 140 height 26
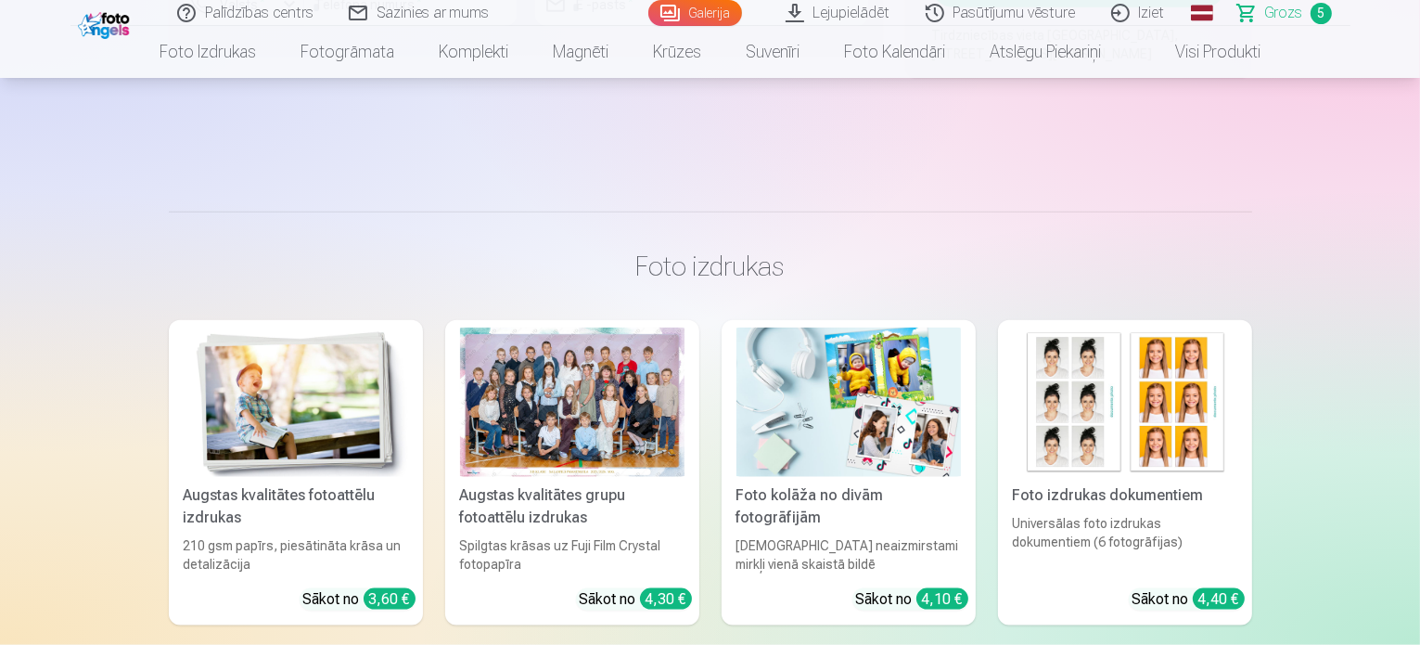
scroll to position [2134, 0]
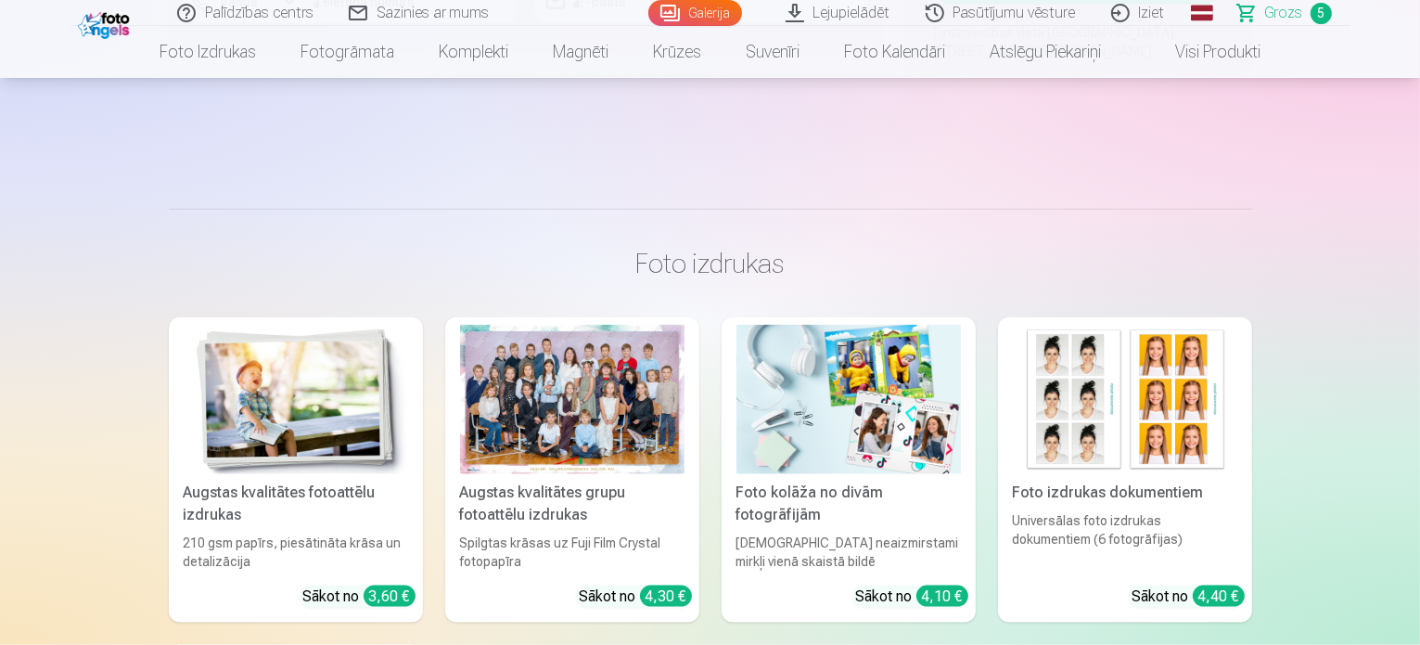
click at [1210, 435] on img at bounding box center [1125, 399] width 225 height 149
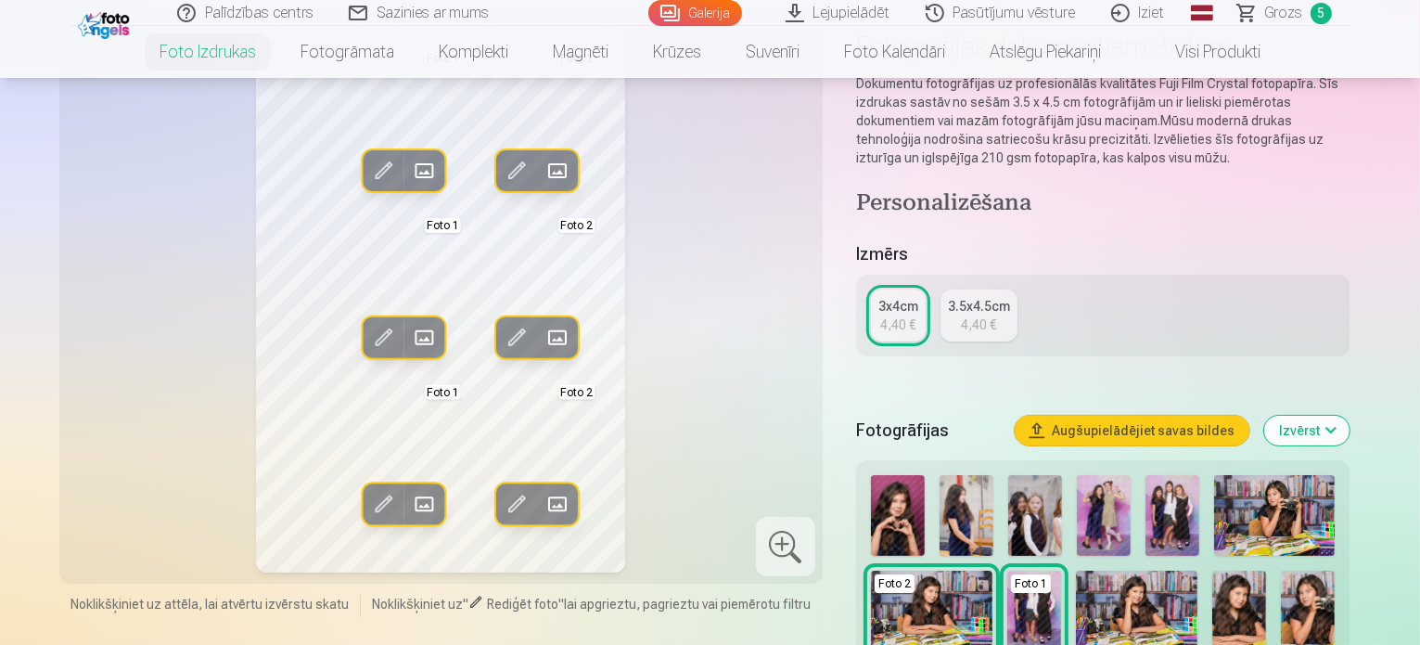
scroll to position [186, 0]
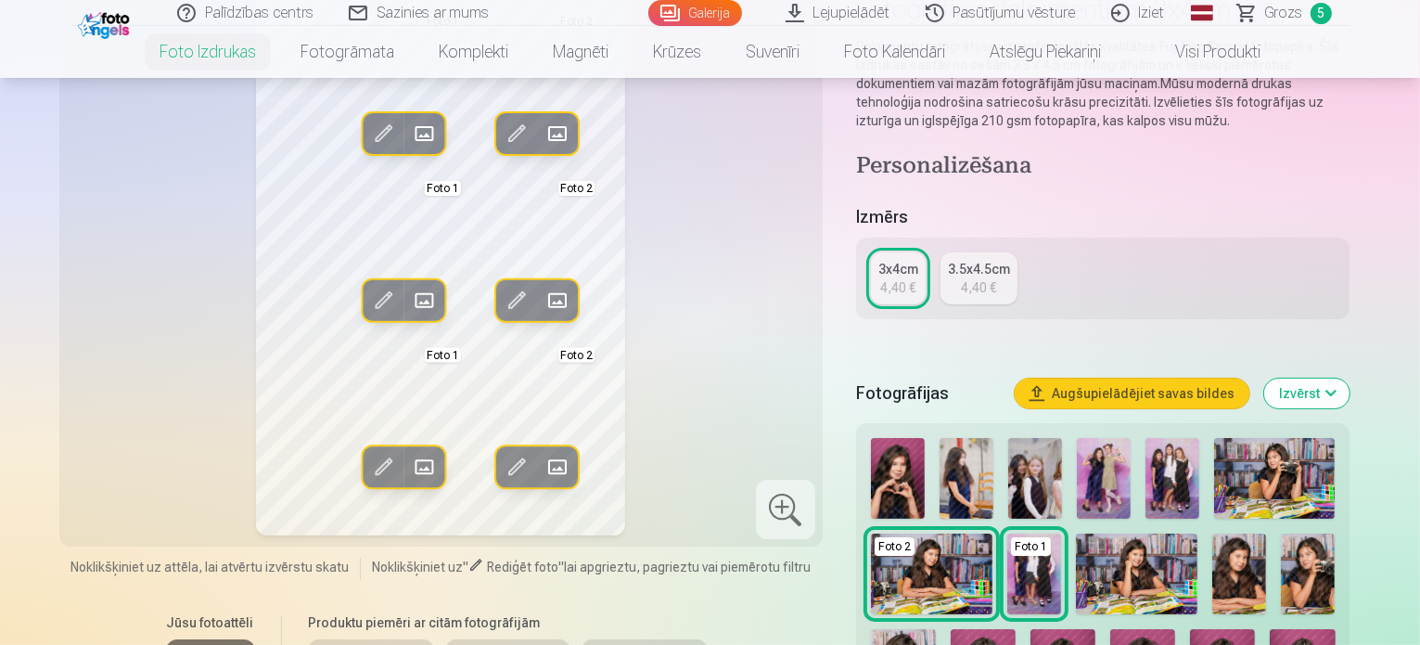
click at [905, 485] on img at bounding box center [898, 478] width 54 height 81
click at [1250, 597] on img at bounding box center [1239, 573] width 54 height 81
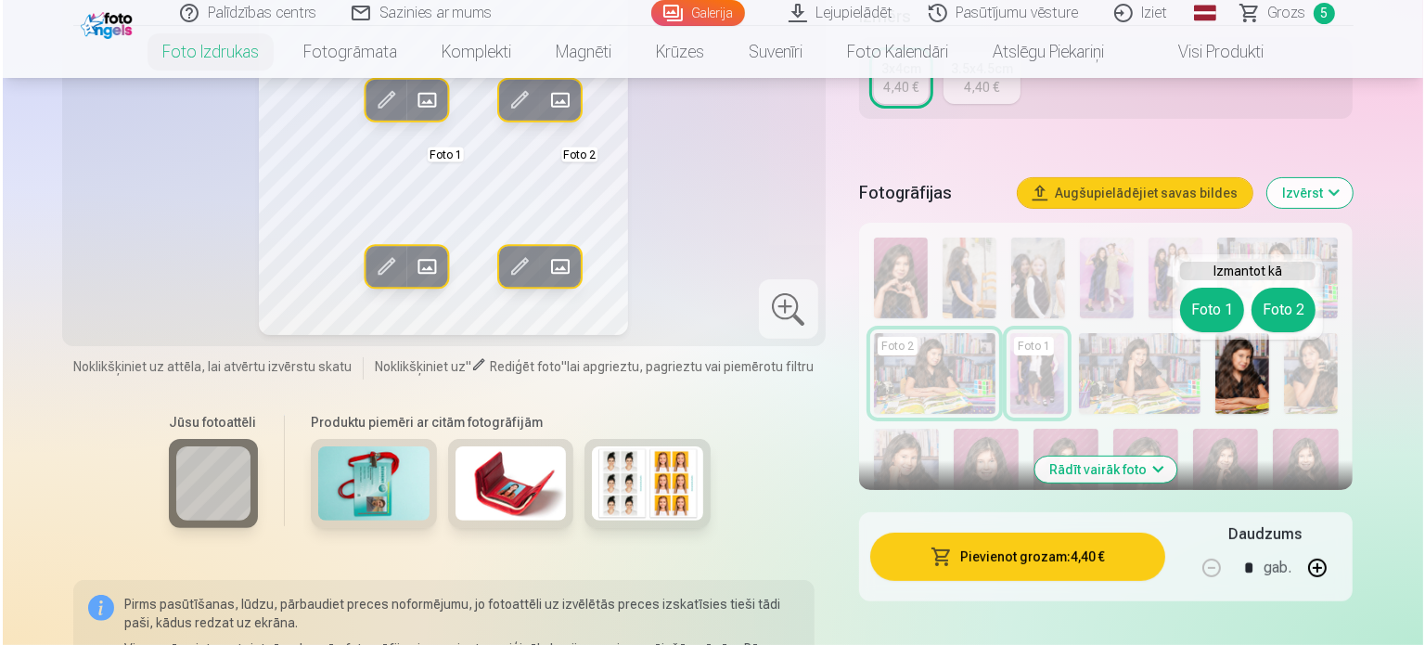
scroll to position [464, 0]
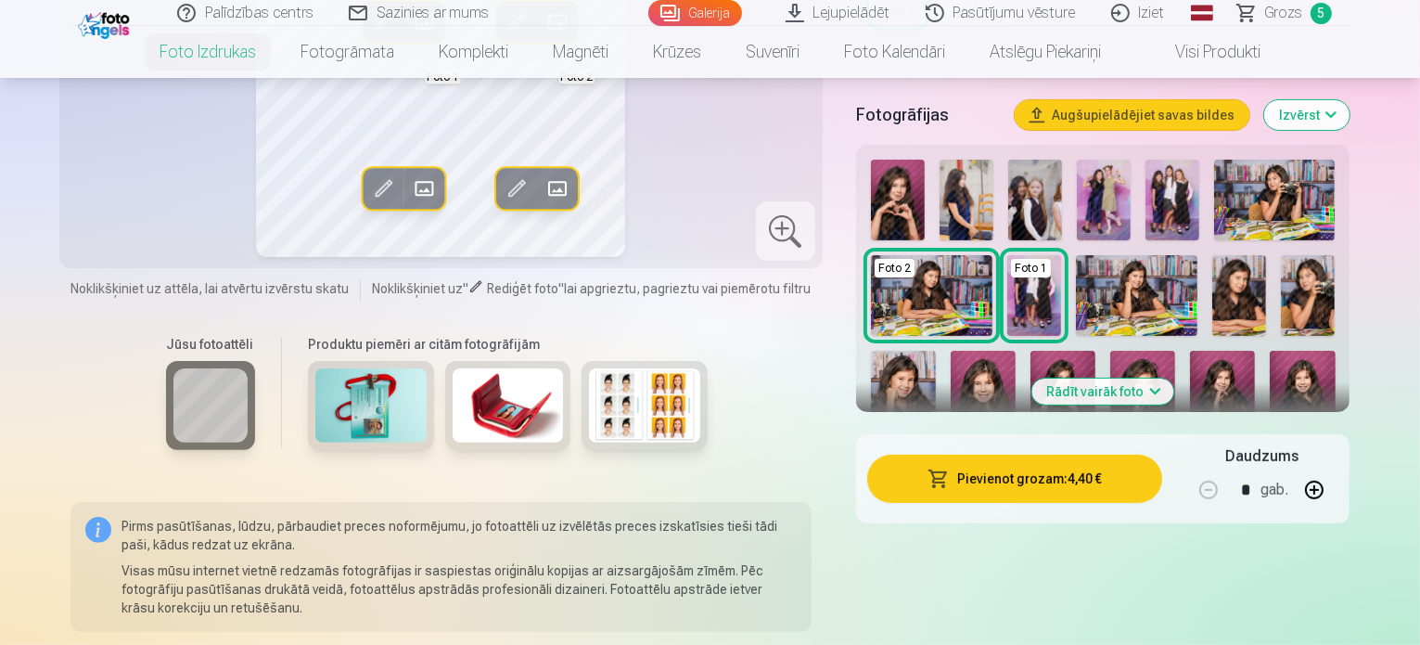
click at [1053, 481] on button "Pievienot grozam : 4,40 €" at bounding box center [1015, 479] width 296 height 48
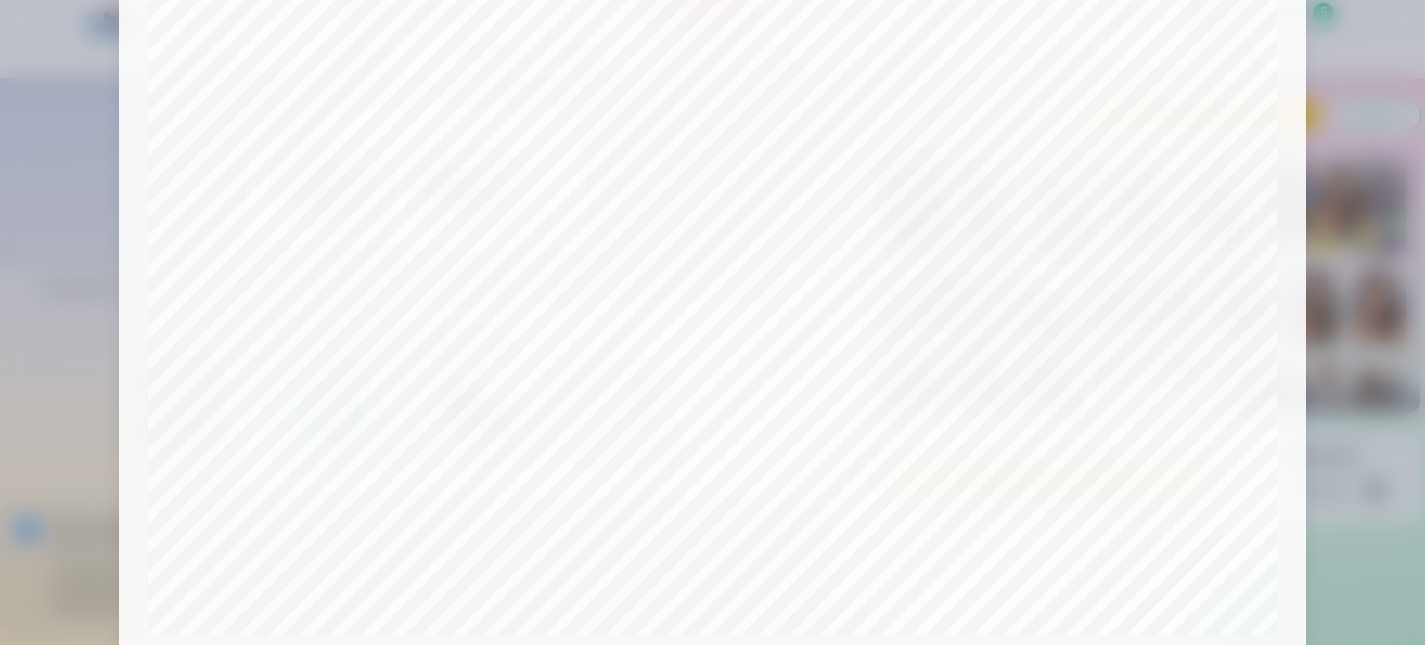
scroll to position [0, 0]
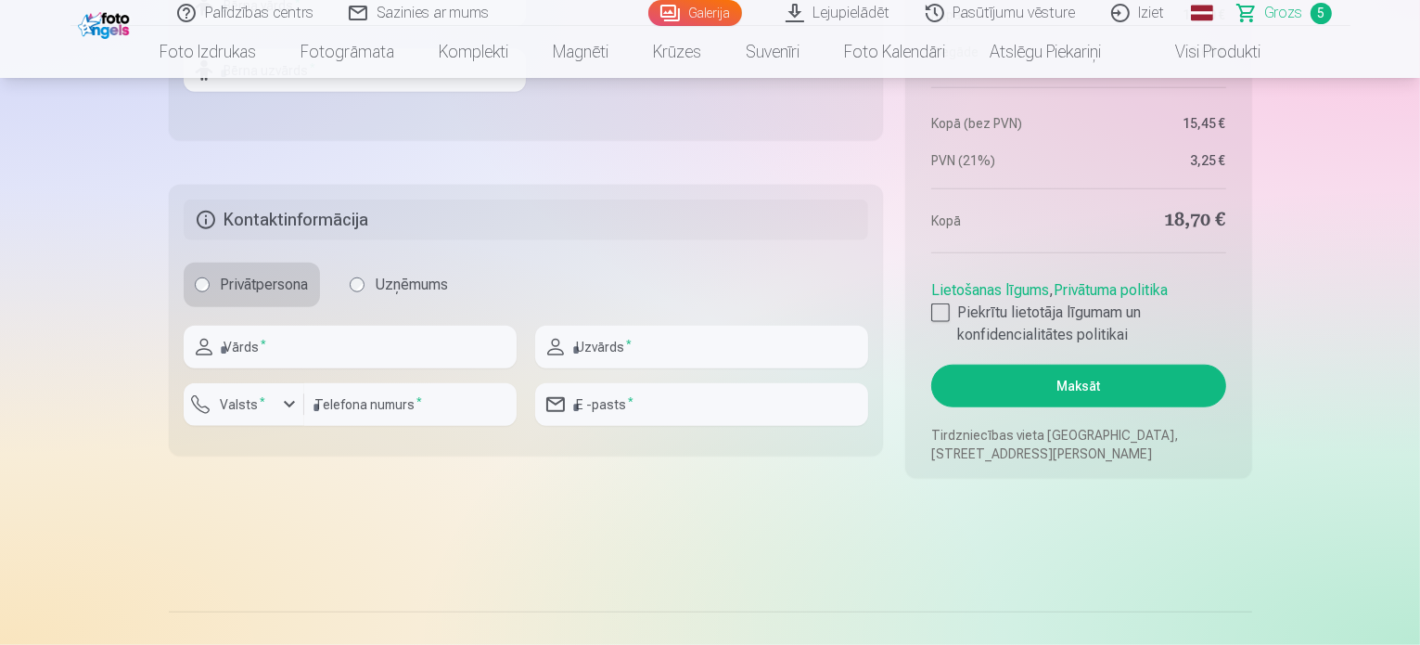
scroll to position [1763, 0]
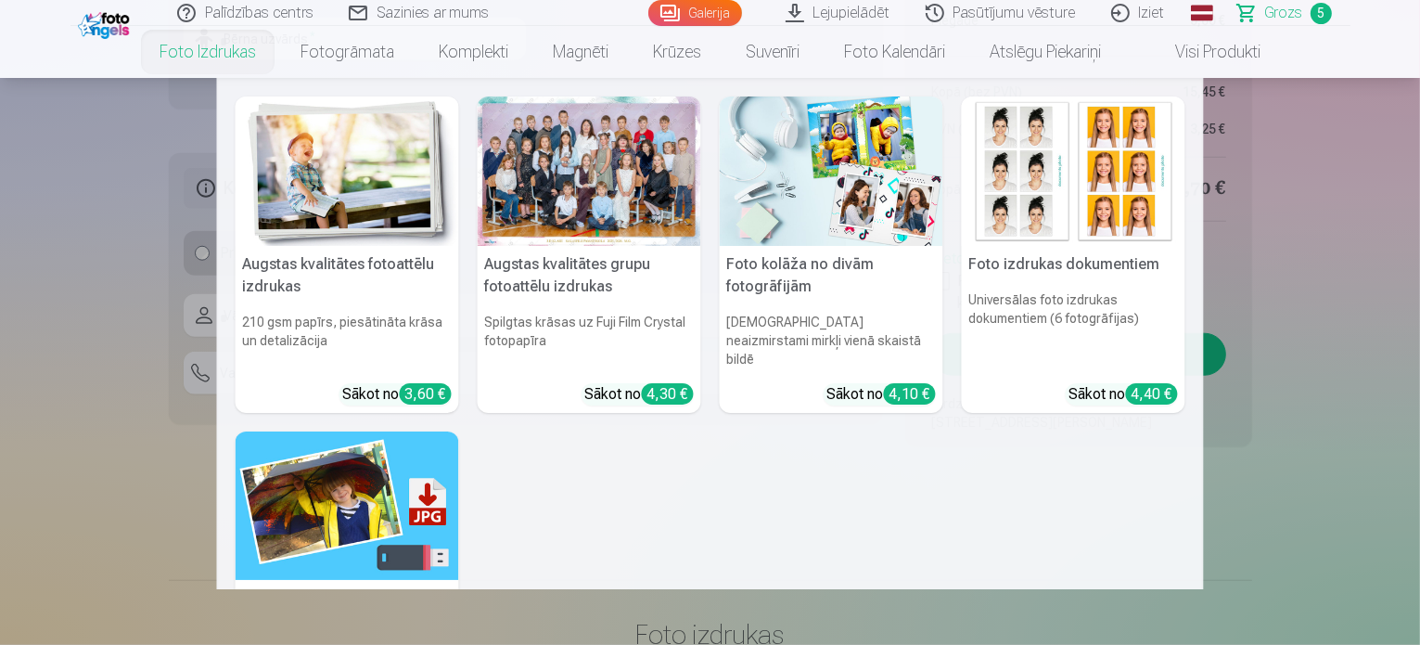
click at [194, 50] on link "Foto izdrukas" at bounding box center [207, 52] width 141 height 52
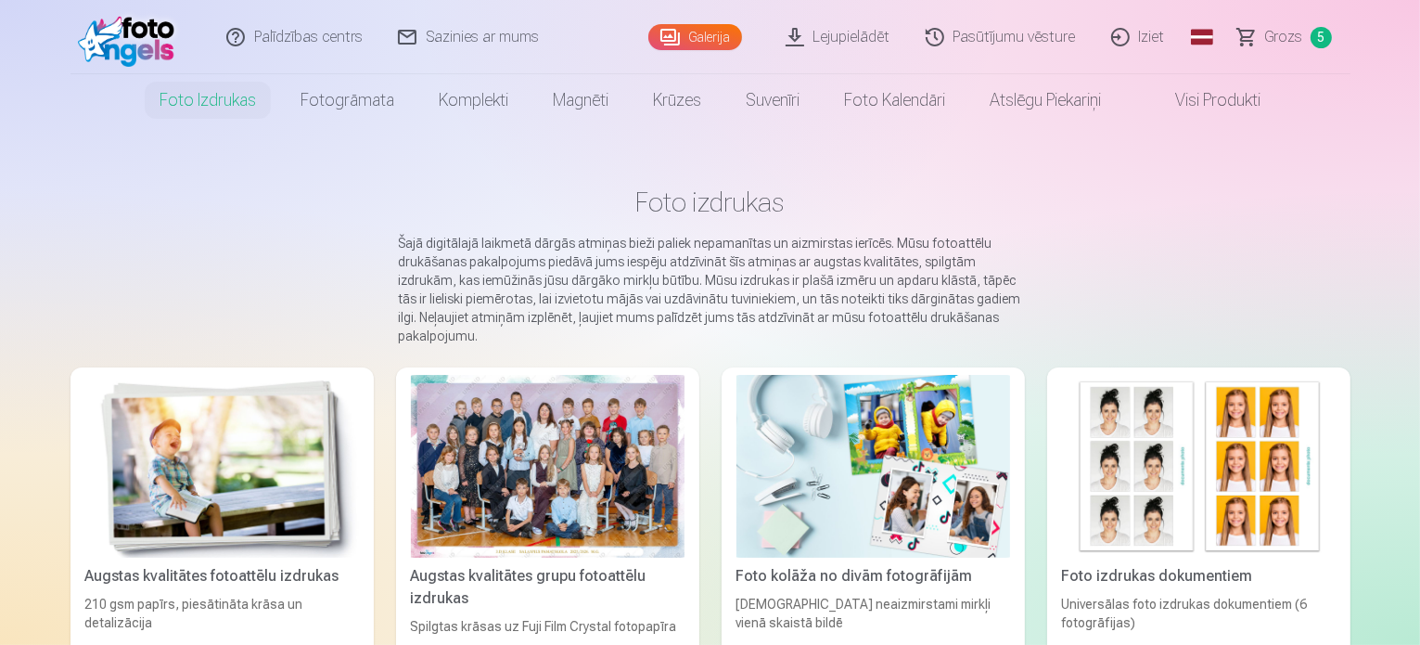
click at [1336, 477] on img at bounding box center [1199, 466] width 274 height 183
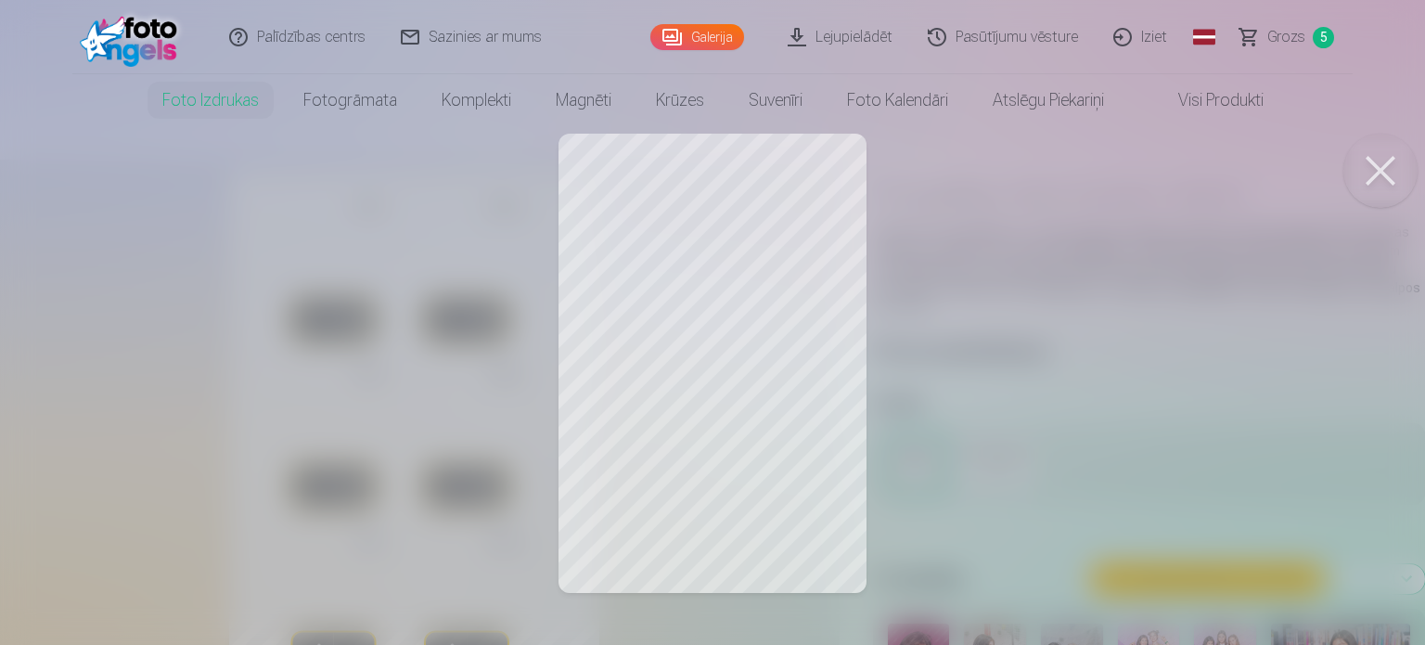
click at [1377, 169] on button at bounding box center [1380, 171] width 74 height 74
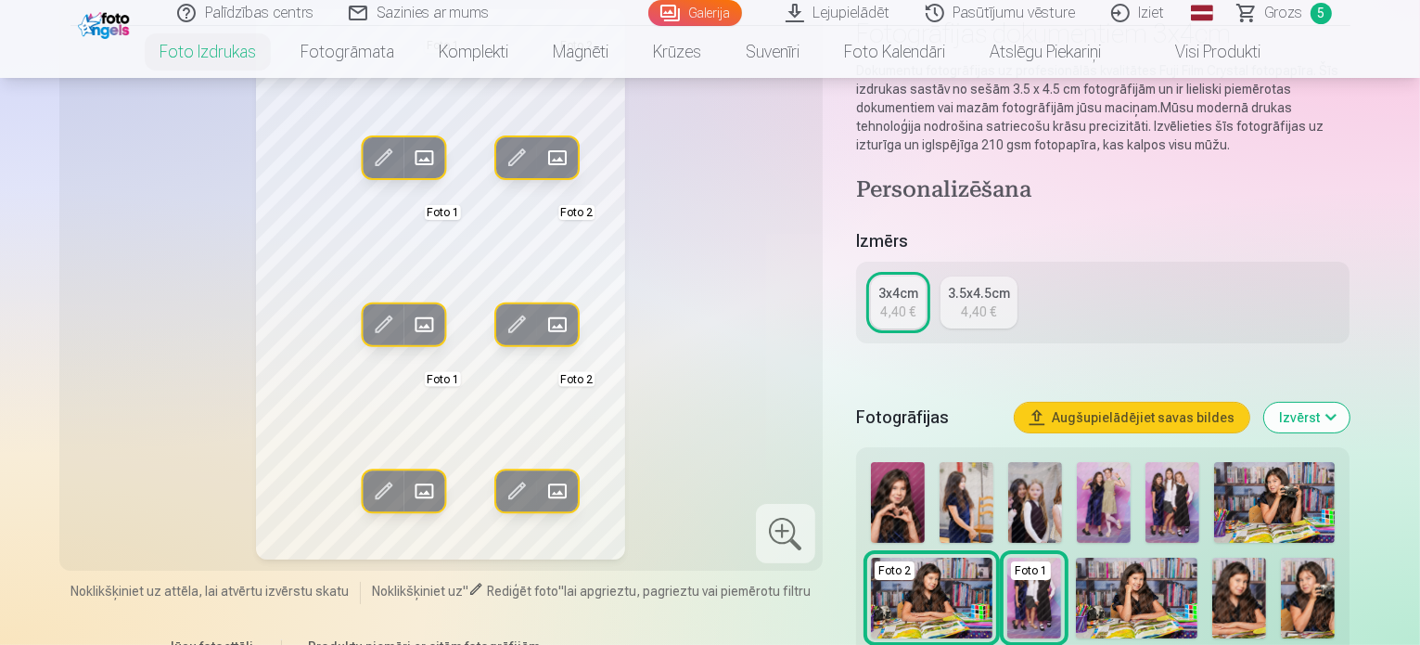
scroll to position [186, 0]
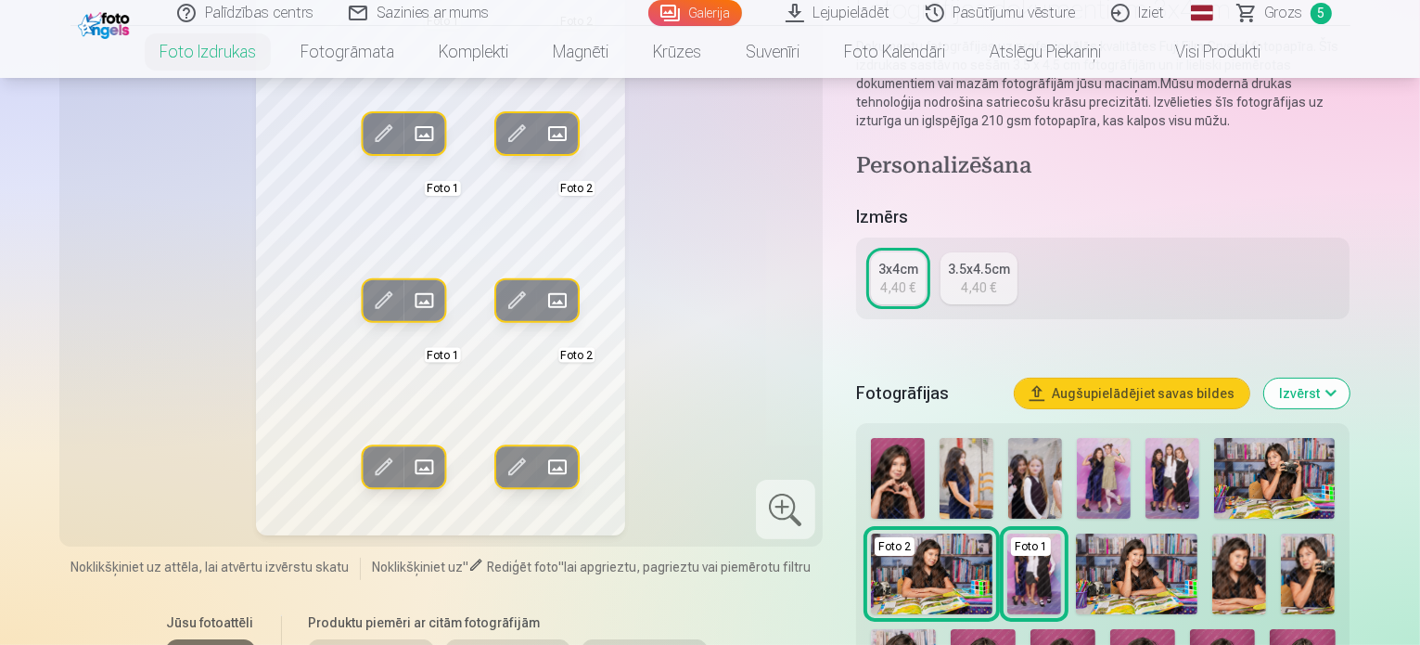
click at [1263, 585] on img at bounding box center [1239, 573] width 54 height 81
click at [1233, 585] on img at bounding box center [1239, 573] width 54 height 81
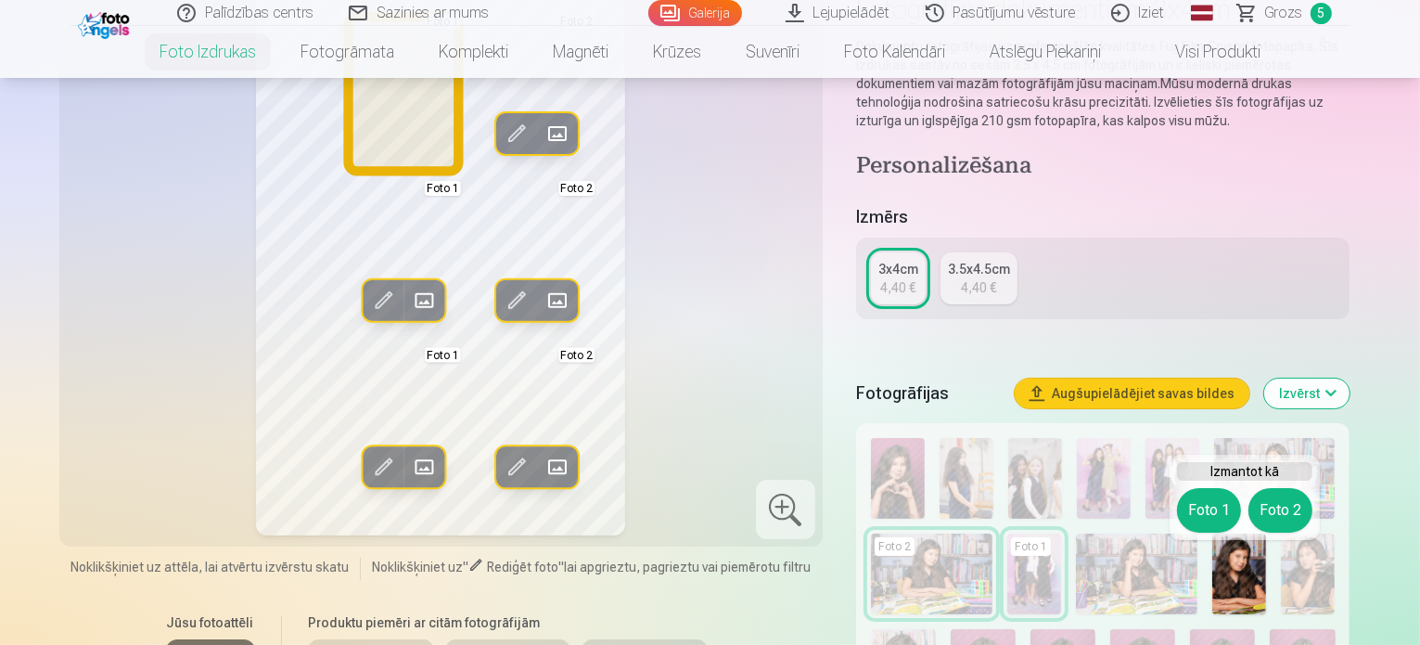
click at [1210, 510] on button "Foto 1" at bounding box center [1209, 510] width 64 height 45
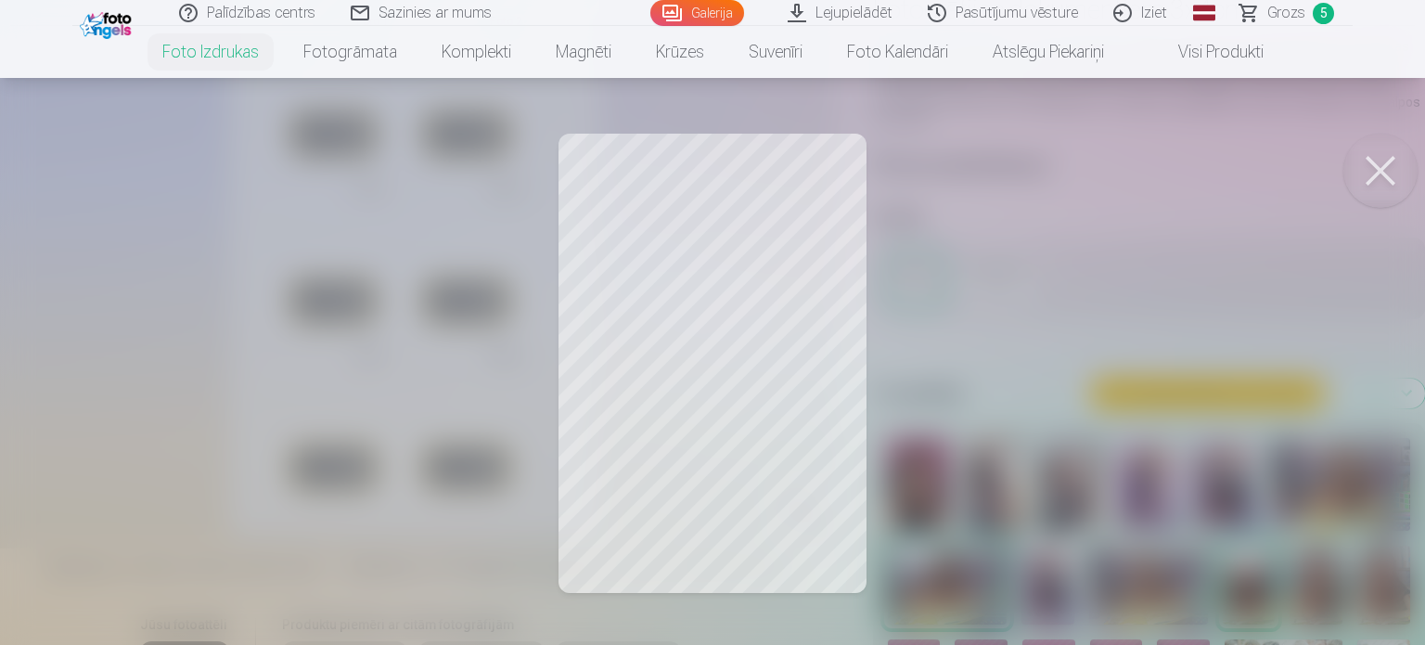
click at [745, 221] on div at bounding box center [712, 322] width 1425 height 645
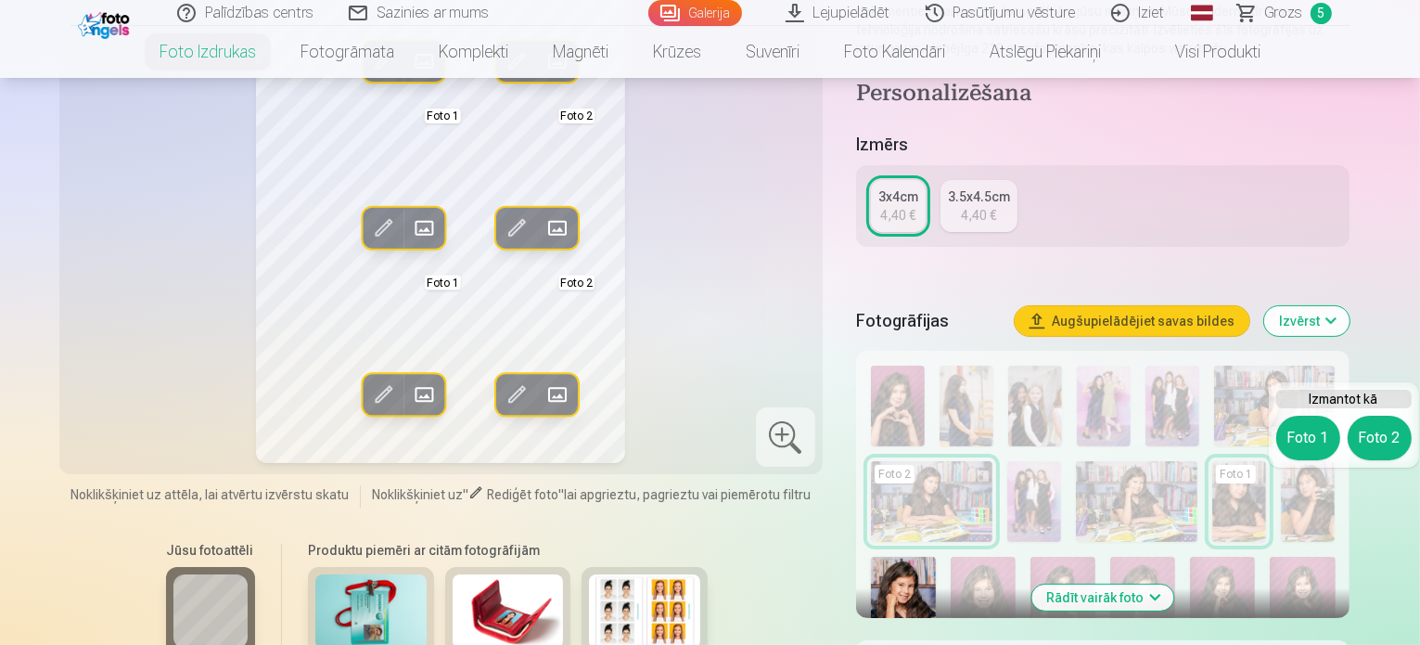
scroll to position [278, 0]
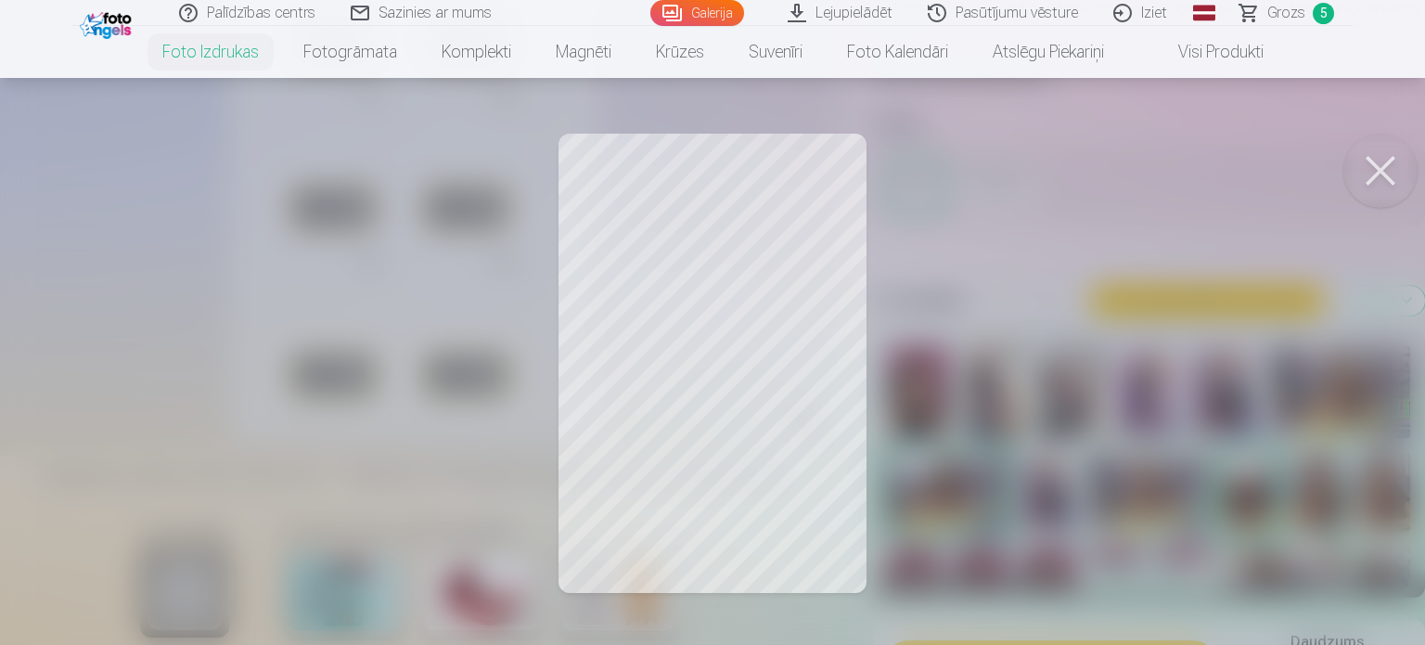
click at [1388, 170] on button at bounding box center [1380, 171] width 74 height 74
click at [1381, 173] on button at bounding box center [1380, 171] width 74 height 74
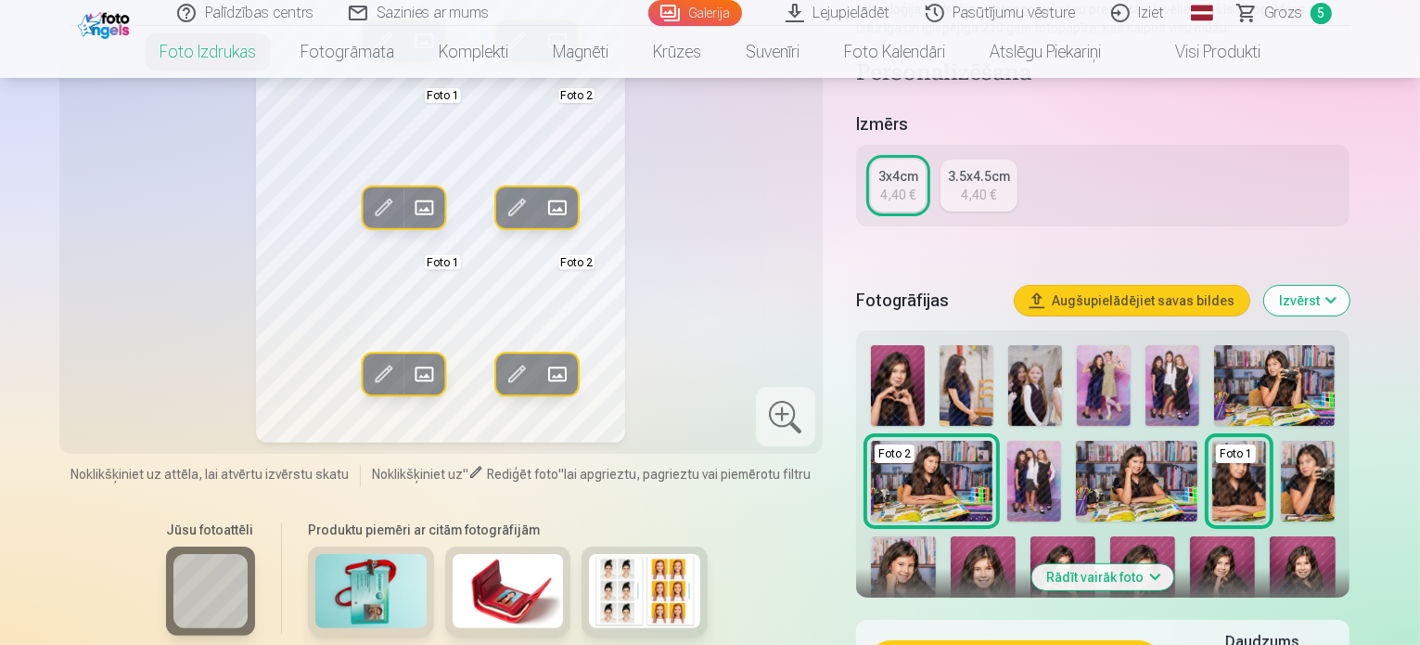
click at [936, 536] on img at bounding box center [903, 584] width 65 height 97
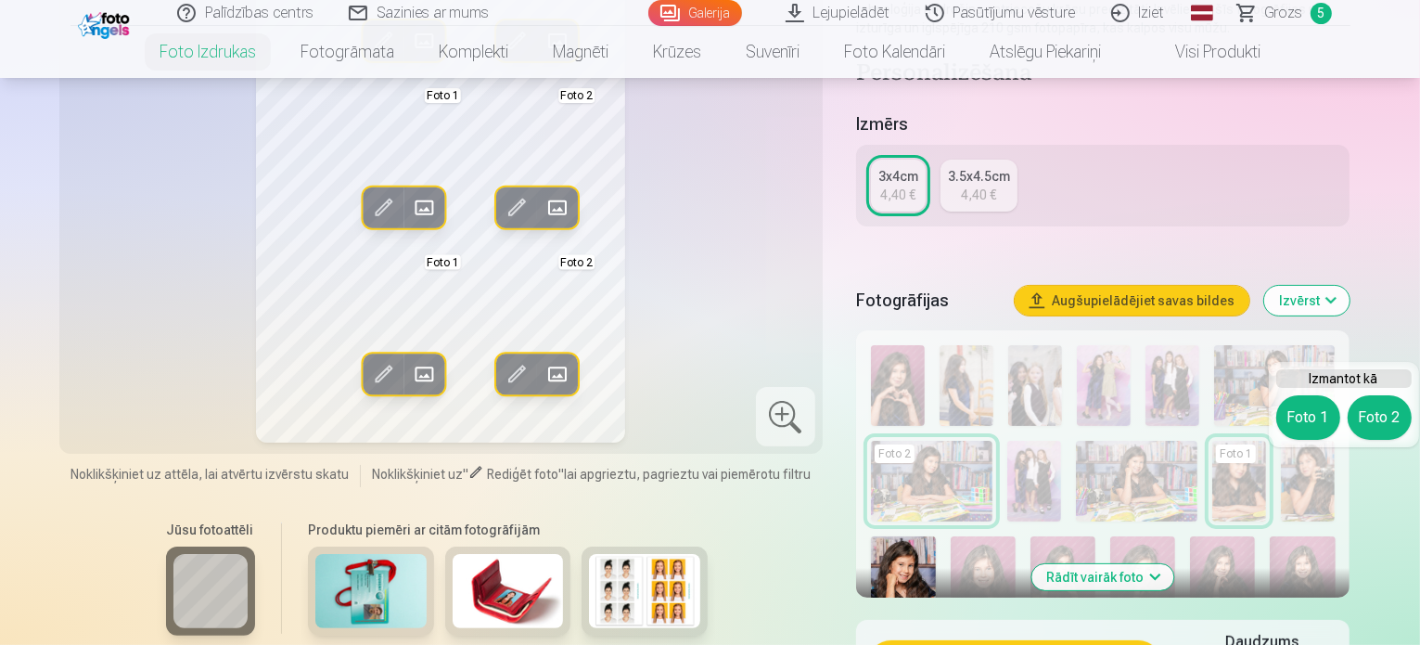
click at [936, 536] on img at bounding box center [903, 584] width 65 height 97
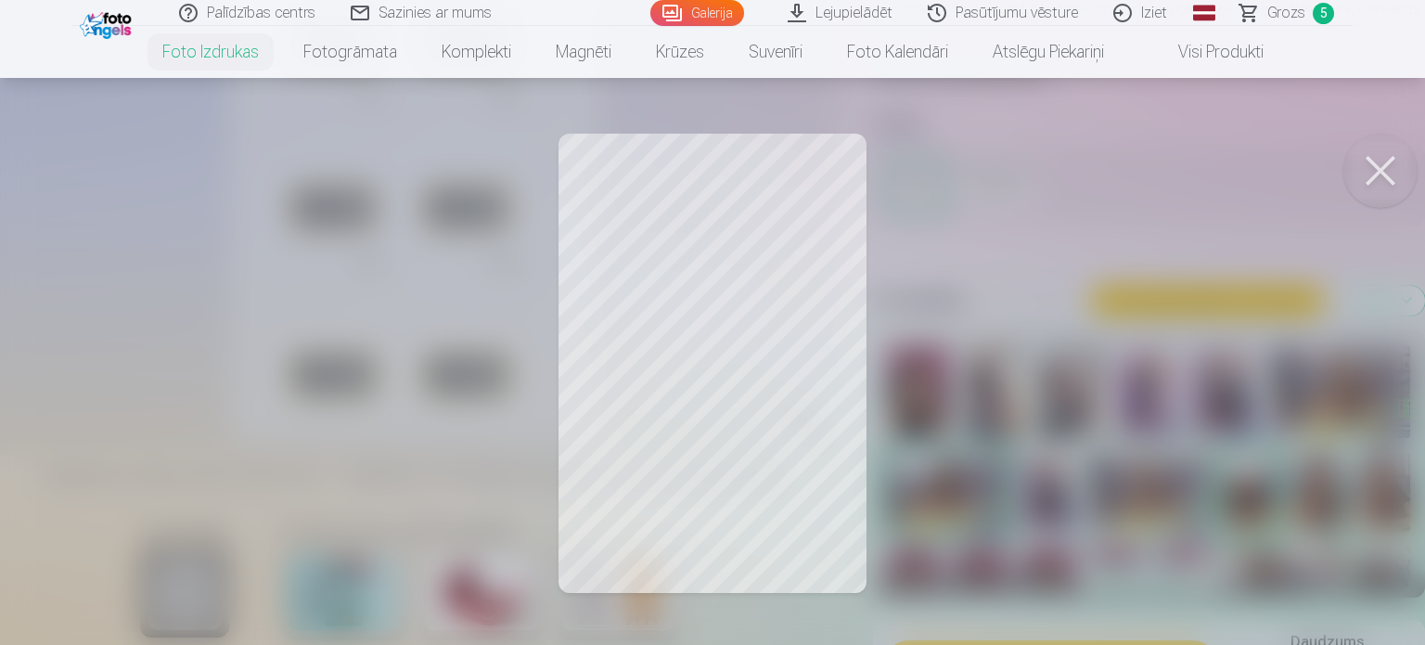
click at [746, 213] on div at bounding box center [712, 322] width 1425 height 645
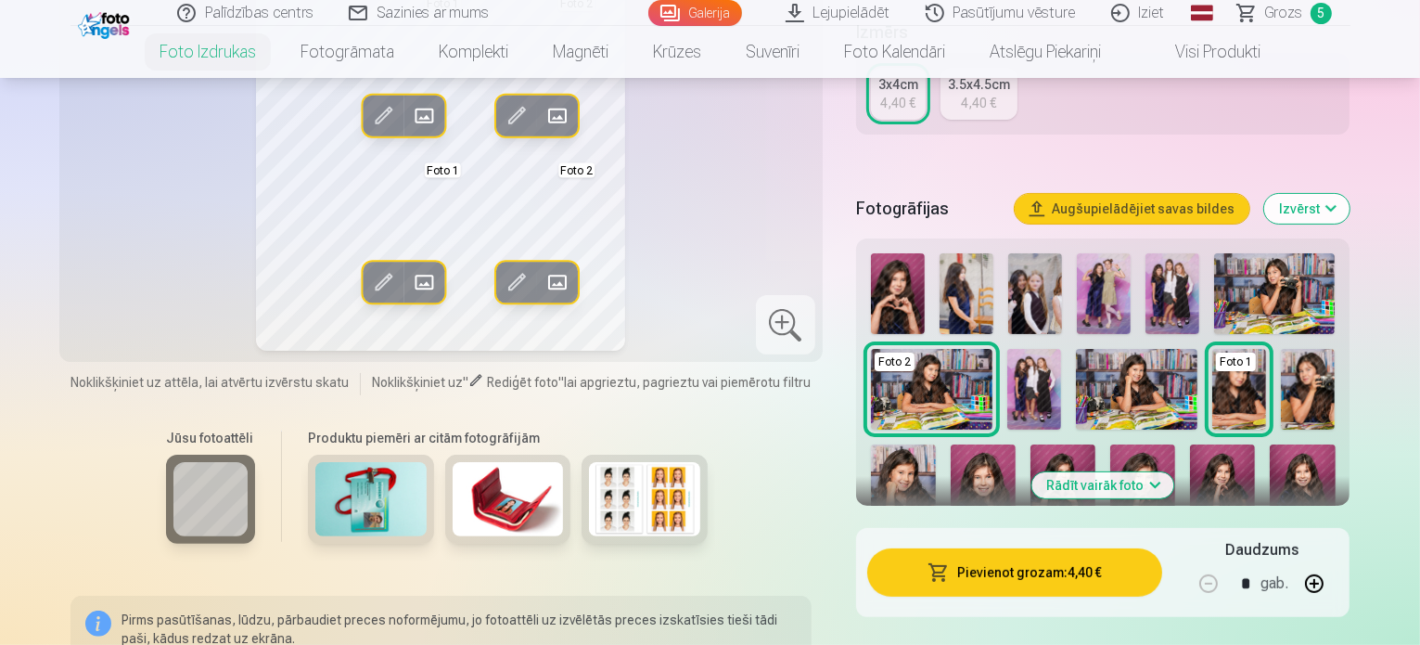
scroll to position [371, 0]
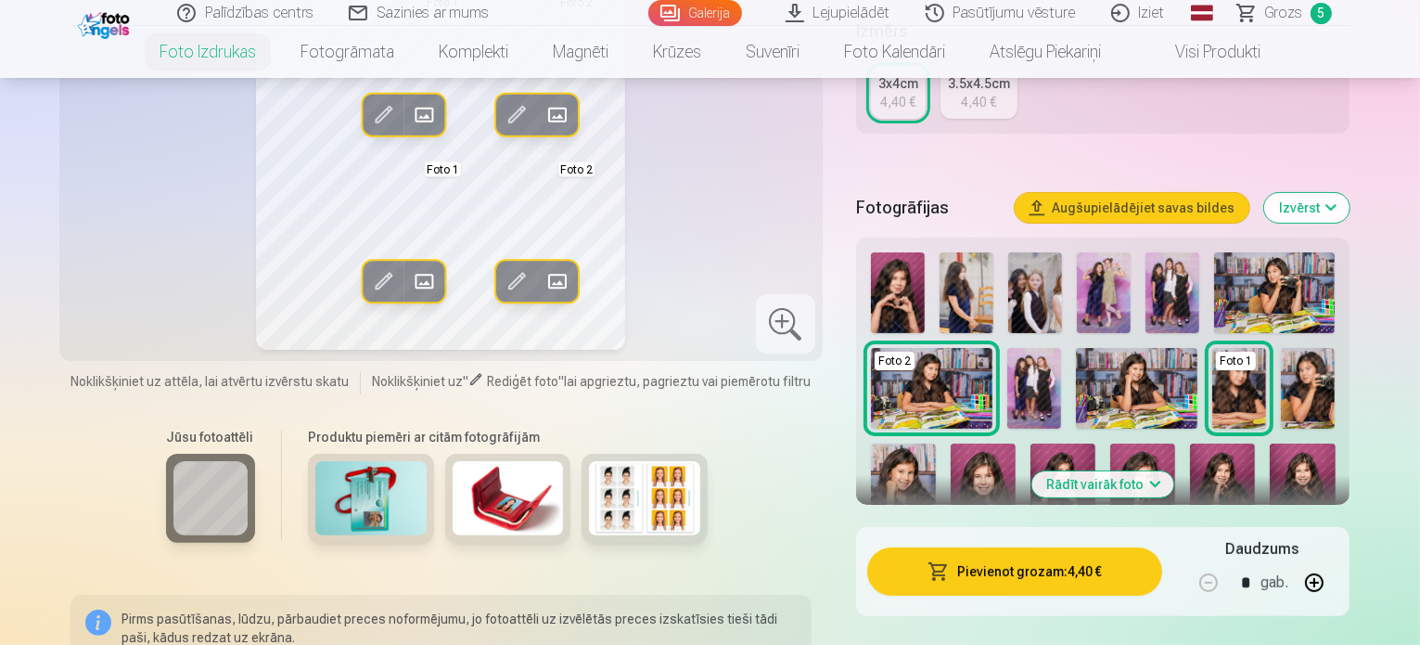
click at [936, 443] on img at bounding box center [903, 491] width 65 height 97
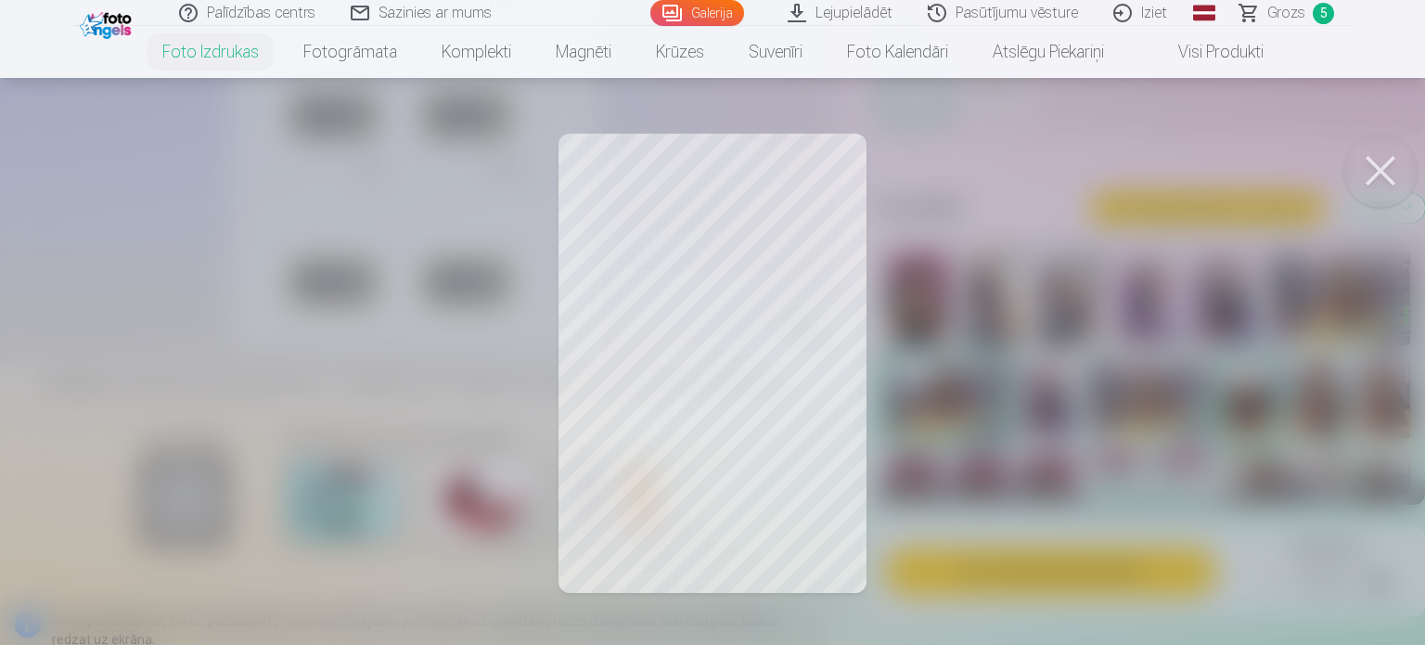
click at [757, 239] on div at bounding box center [712, 322] width 1425 height 645
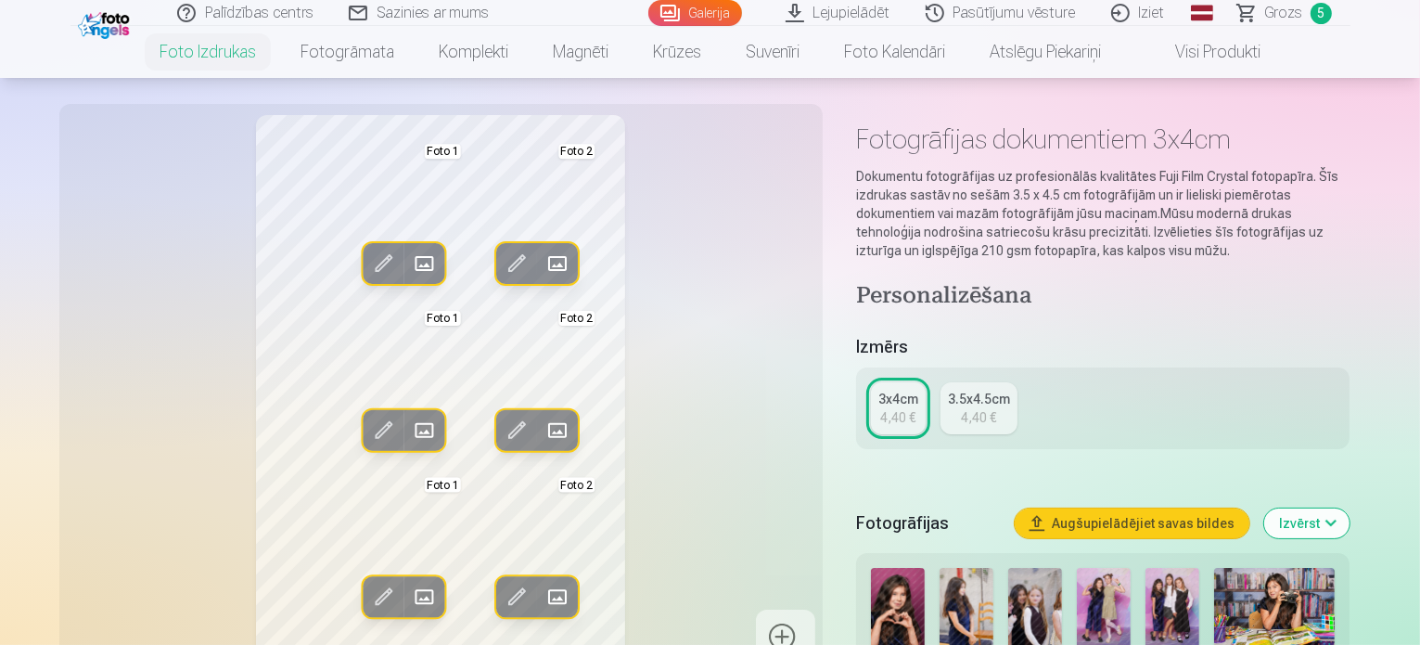
scroll to position [0, 0]
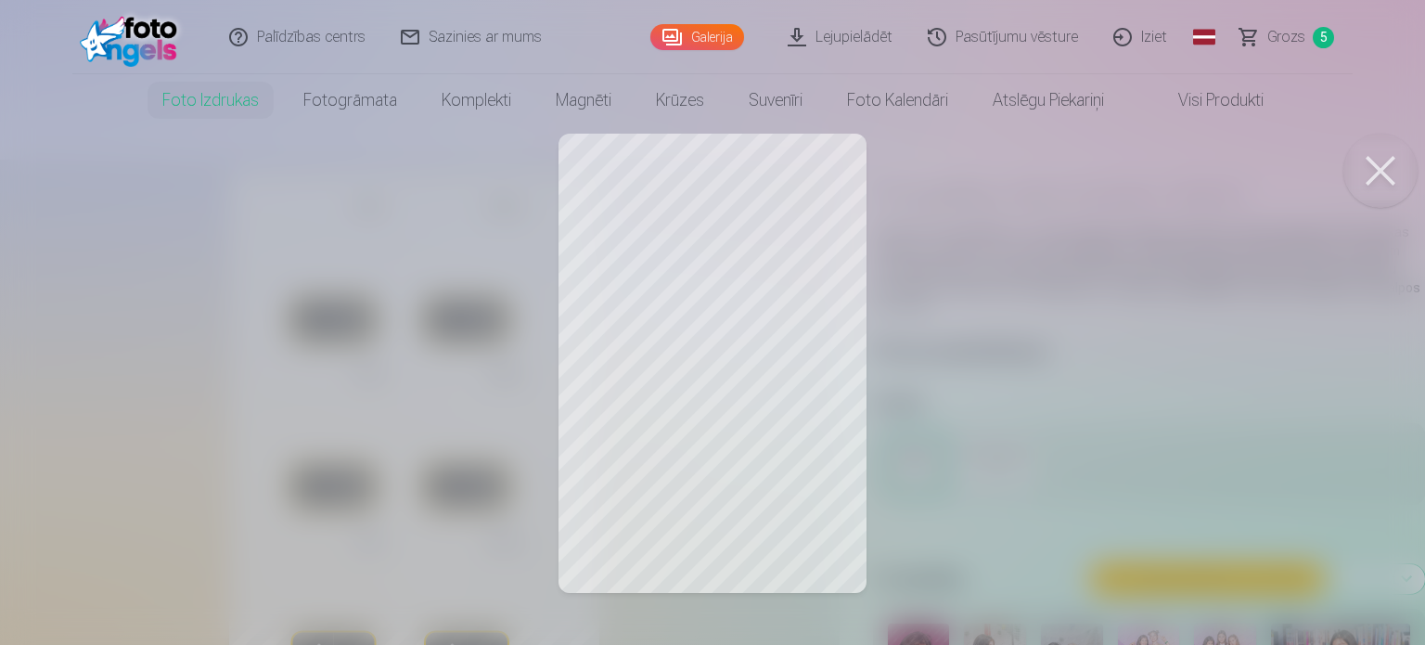
drag, startPoint x: 1377, startPoint y: 176, endPoint x: 1362, endPoint y: 170, distance: 16.2
click at [1375, 173] on button at bounding box center [1380, 171] width 74 height 74
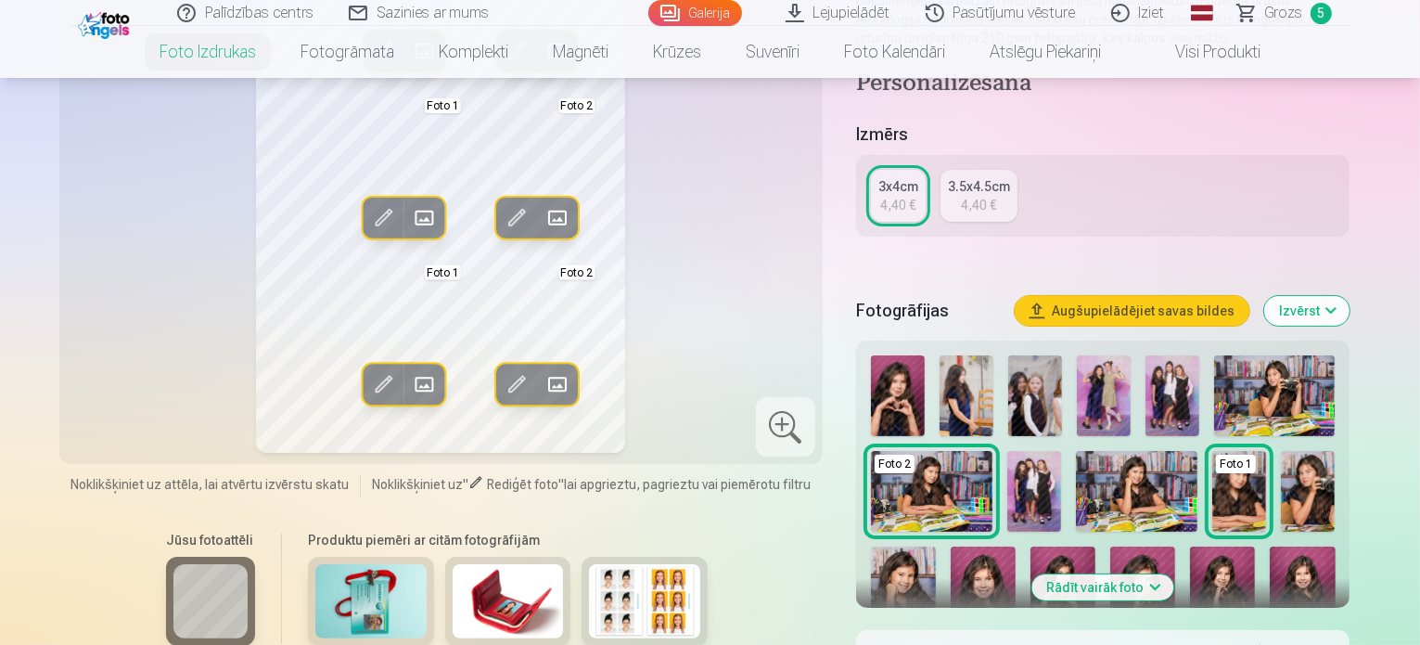
scroll to position [278, 0]
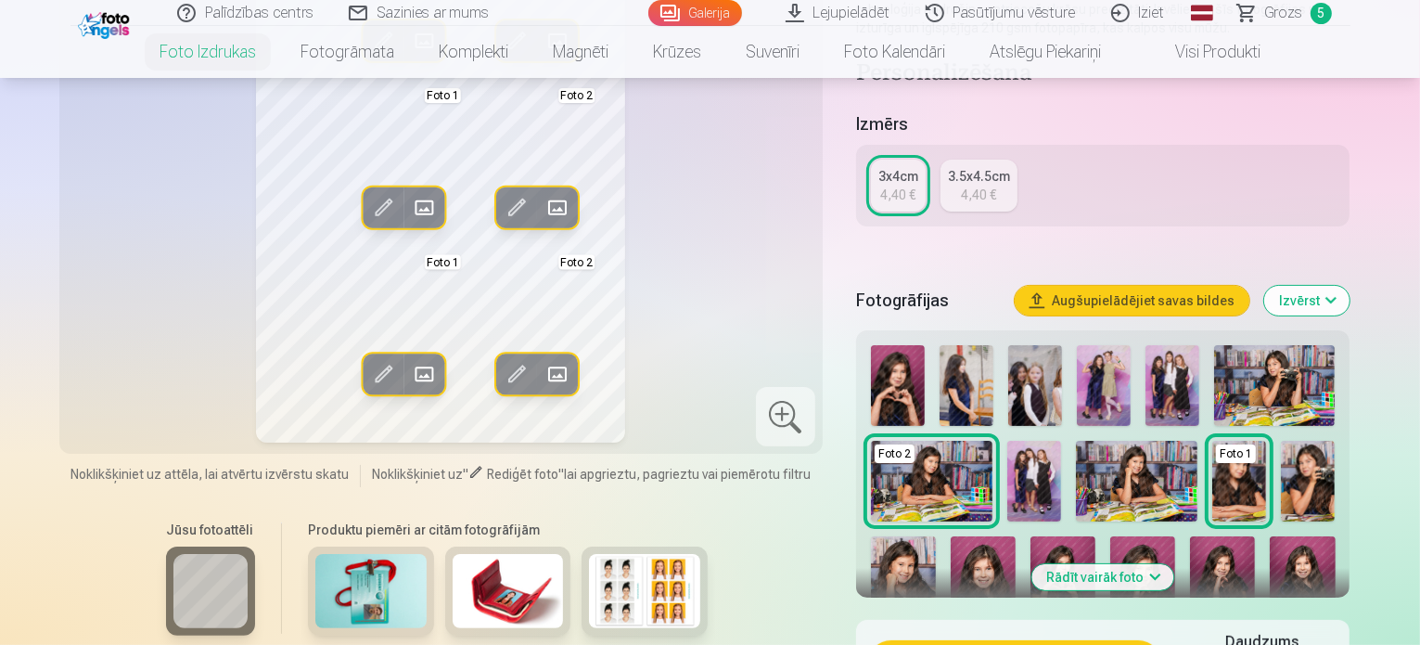
click at [936, 536] on img at bounding box center [903, 584] width 65 height 97
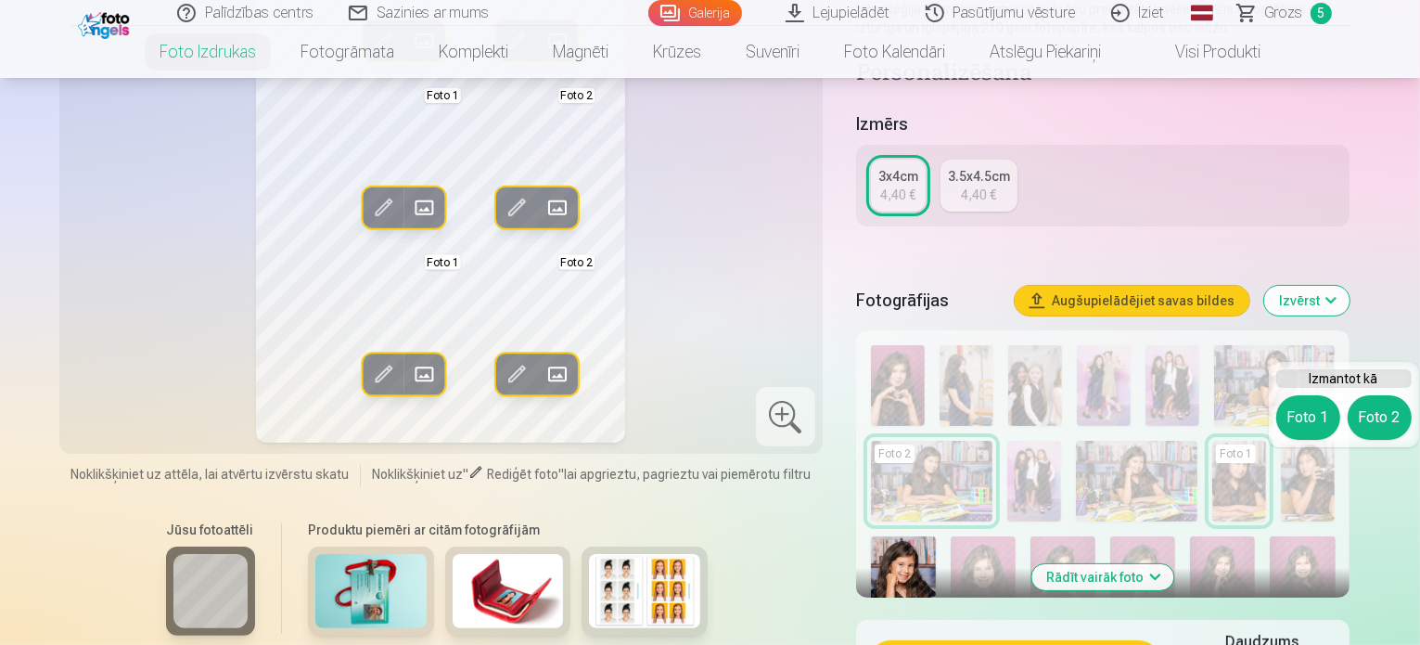
click at [936, 536] on img at bounding box center [903, 584] width 65 height 97
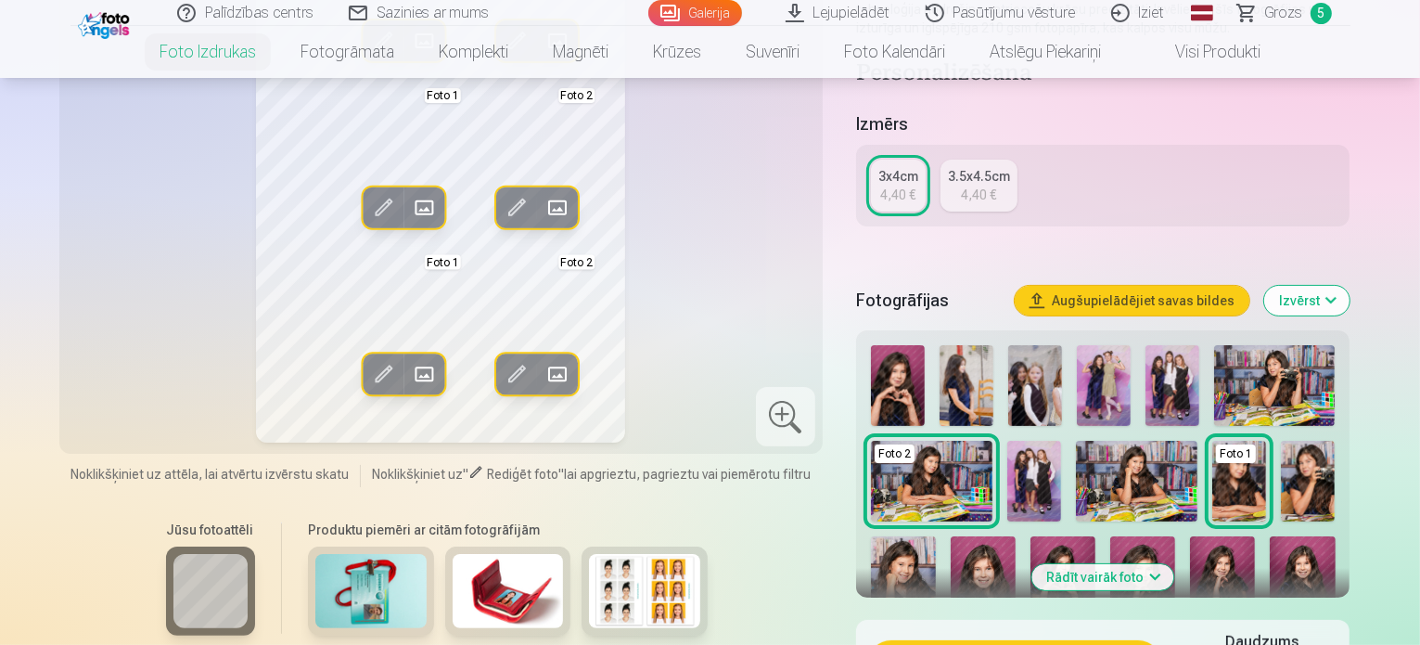
click at [936, 536] on img at bounding box center [903, 584] width 65 height 97
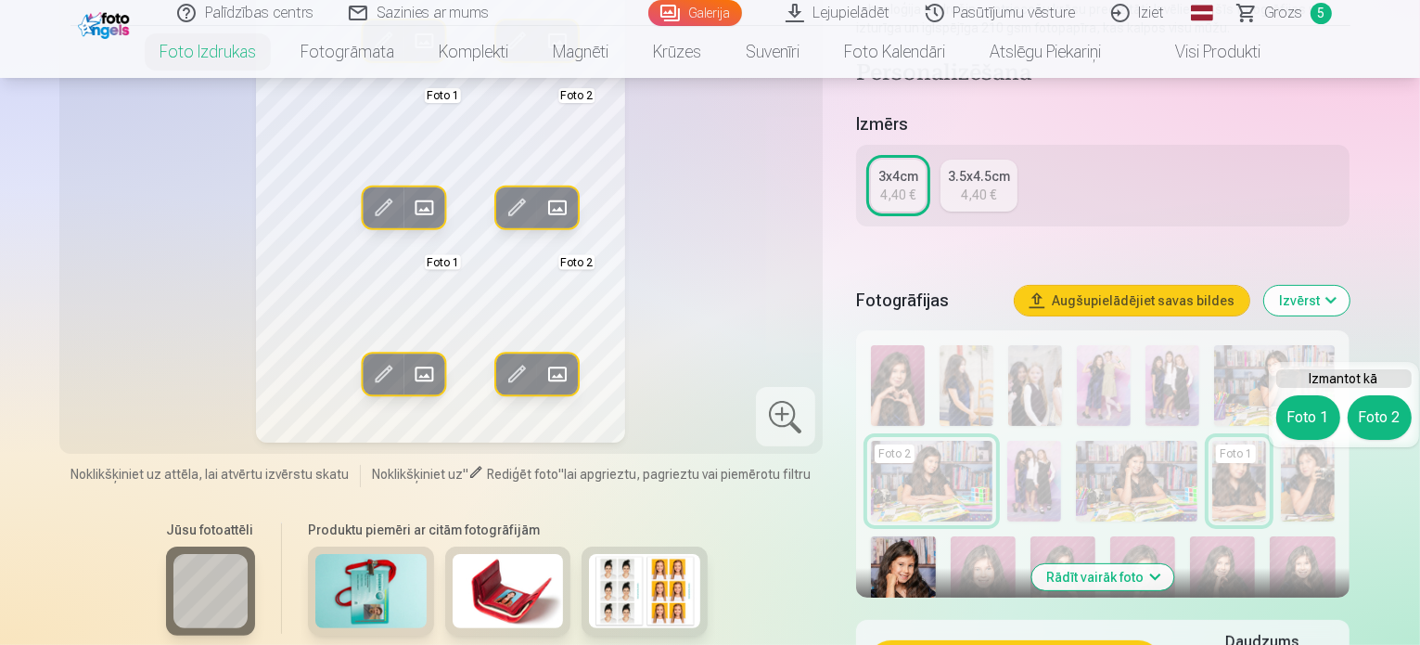
click at [1154, 582] on button "Rādīt vairāk foto" at bounding box center [1104, 577] width 142 height 26
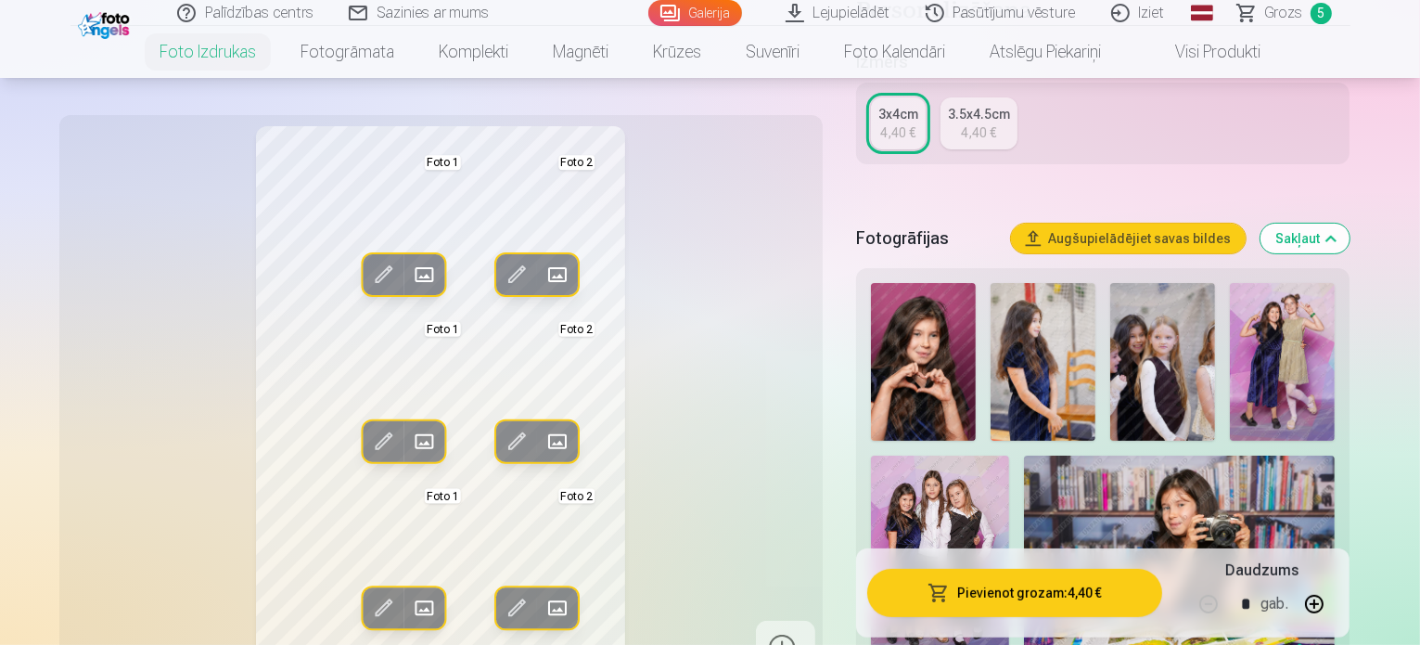
scroll to position [557, 0]
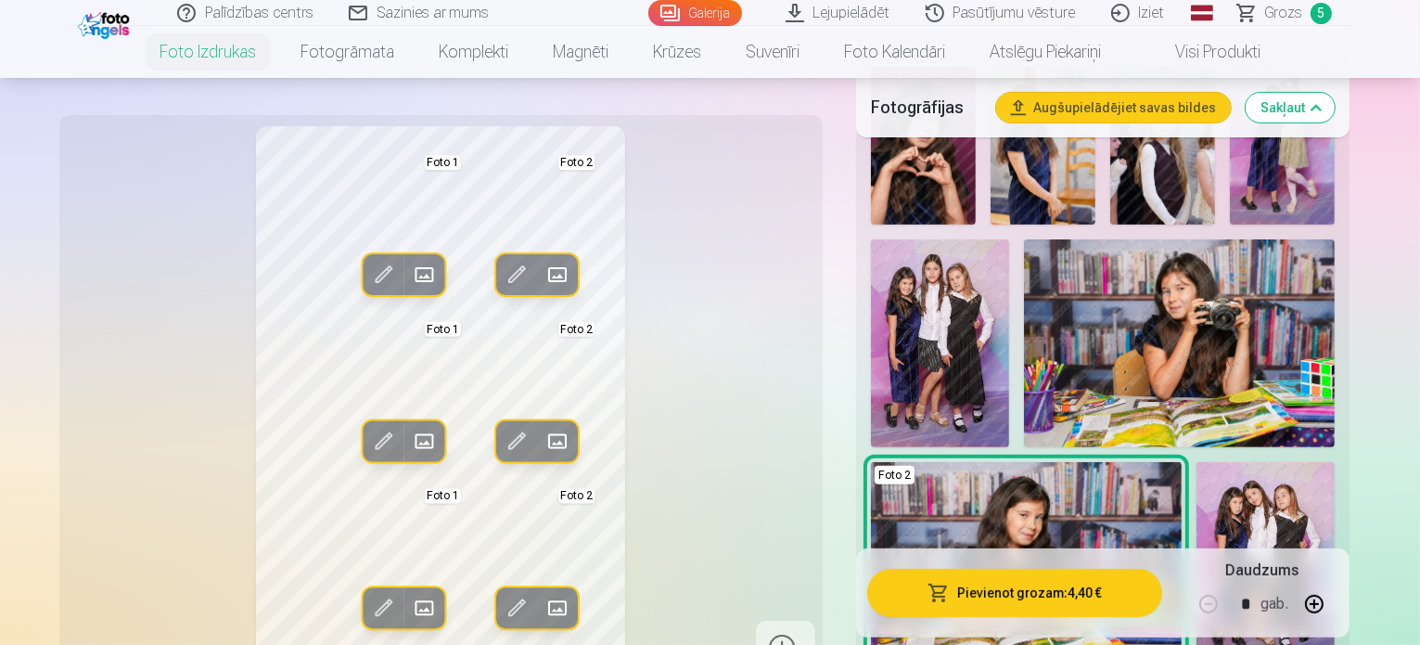
click at [1183, 462] on img at bounding box center [1027, 566] width 312 height 208
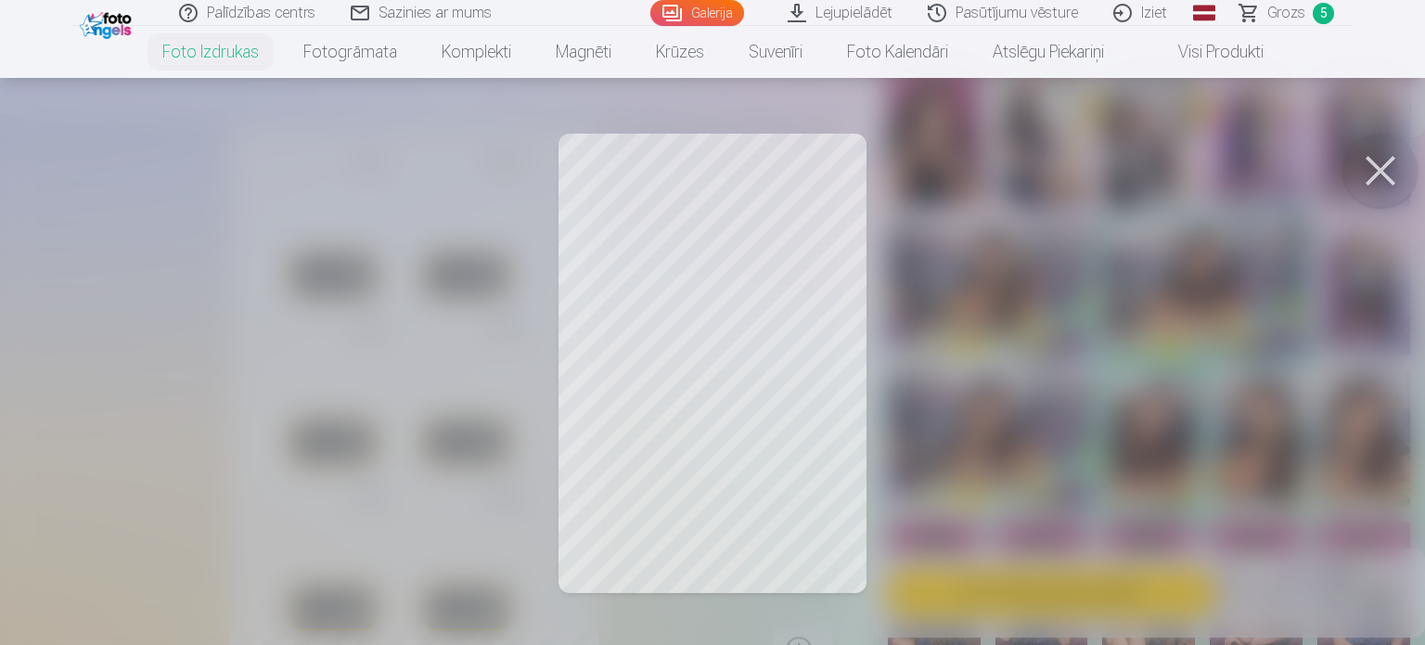
click at [1389, 167] on button at bounding box center [1380, 171] width 74 height 74
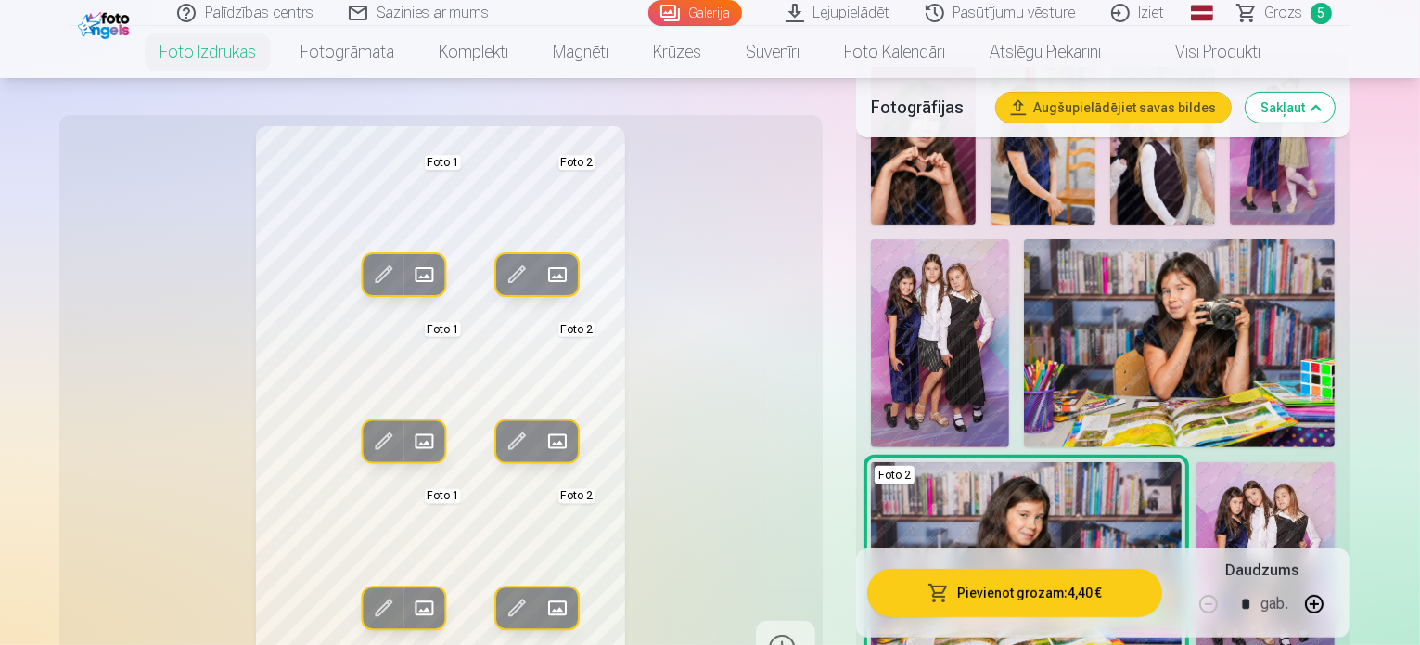
click at [543, 276] on span at bounding box center [558, 275] width 30 height 30
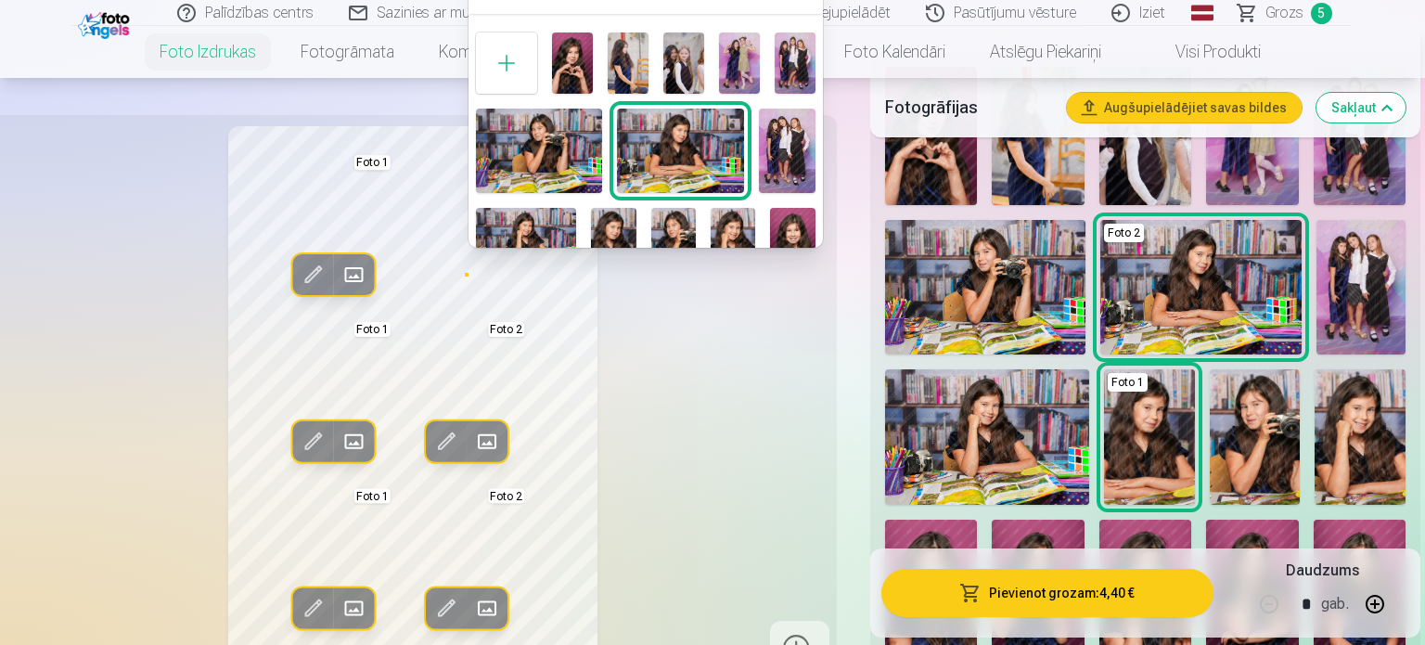
click at [793, 225] on img at bounding box center [792, 241] width 45 height 67
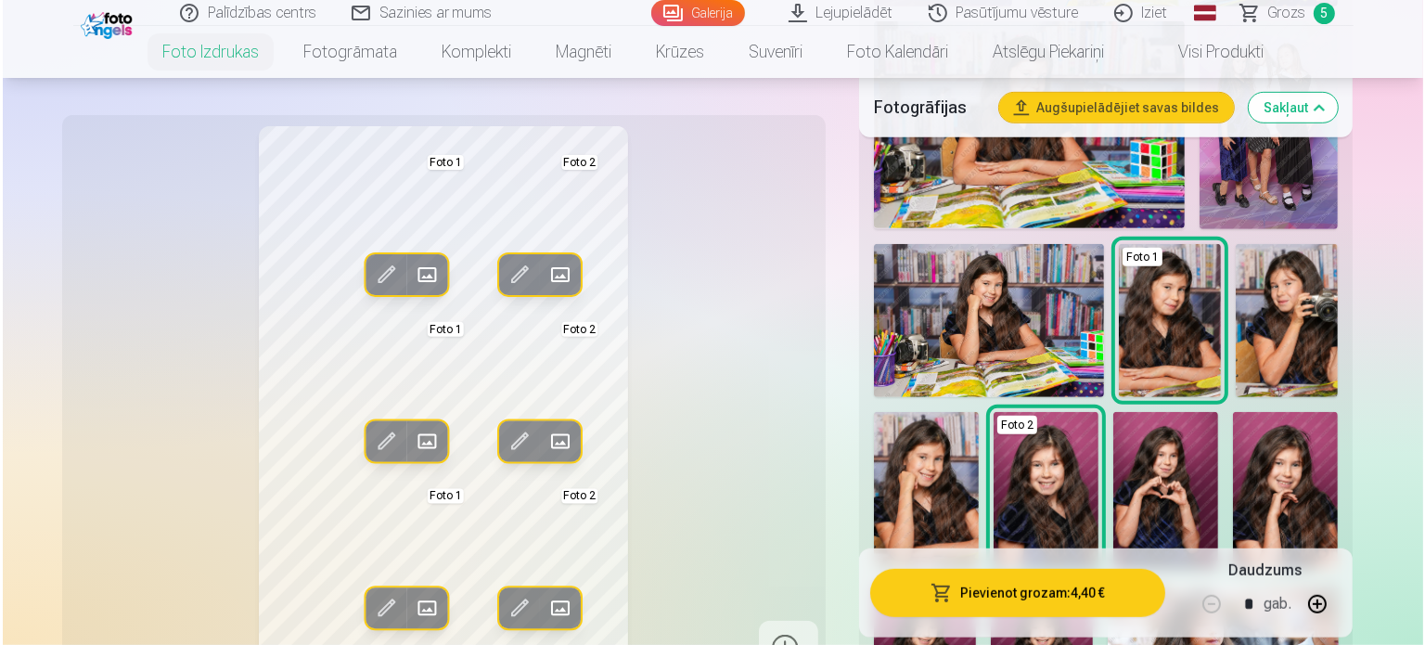
scroll to position [1020, 0]
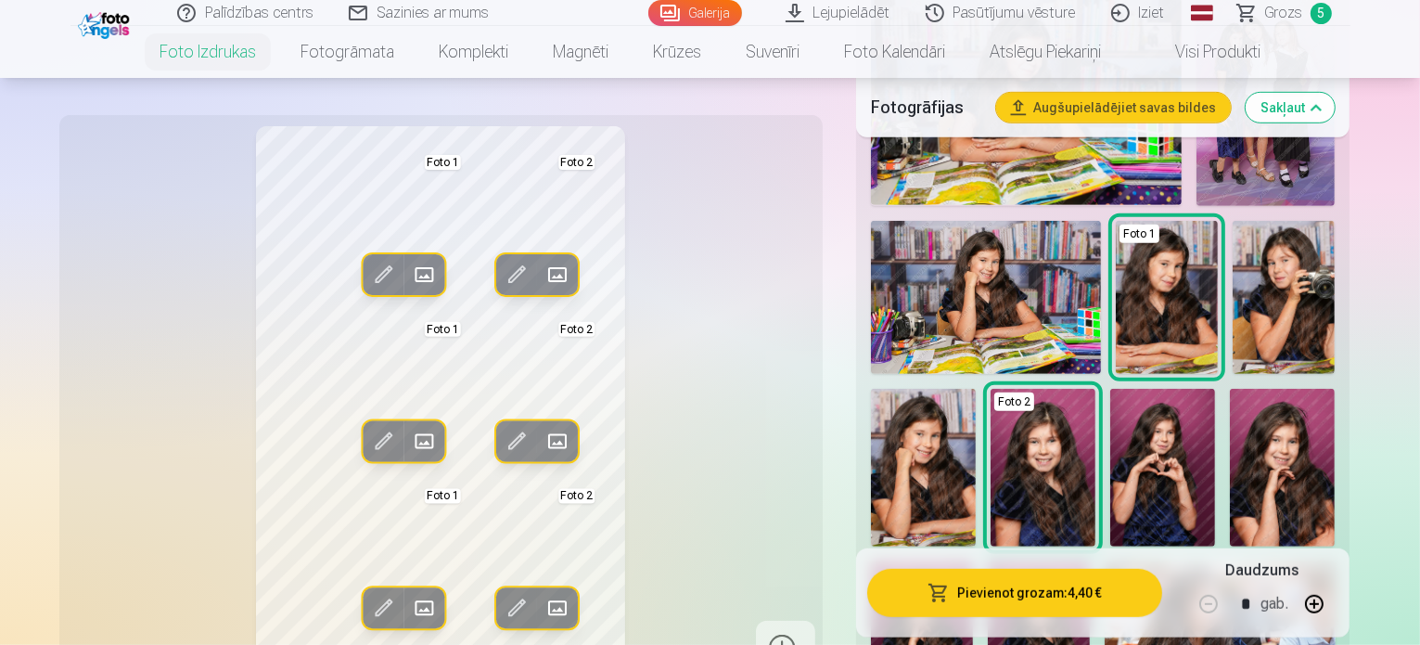
click at [1057, 596] on button "Pievienot grozam : 4,40 €" at bounding box center [1015, 593] width 296 height 48
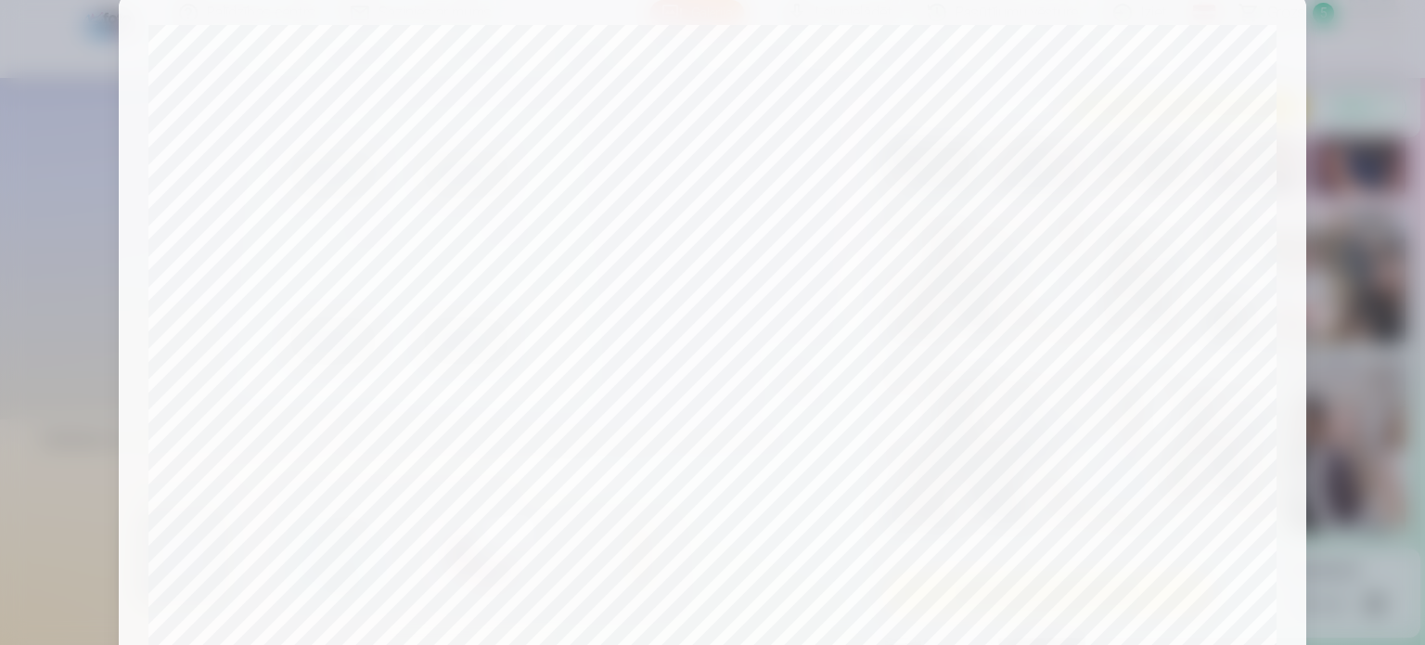
scroll to position [0, 0]
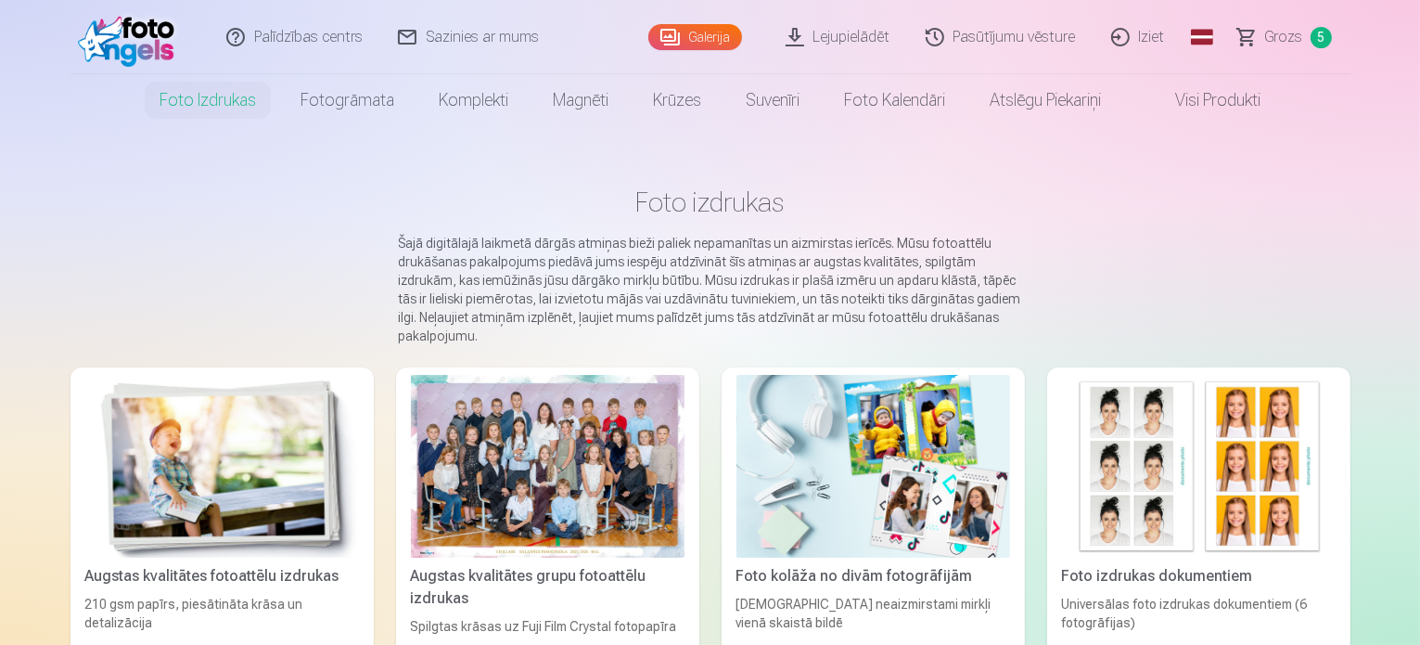
click at [1288, 40] on span "Grozs" at bounding box center [1284, 37] width 38 height 22
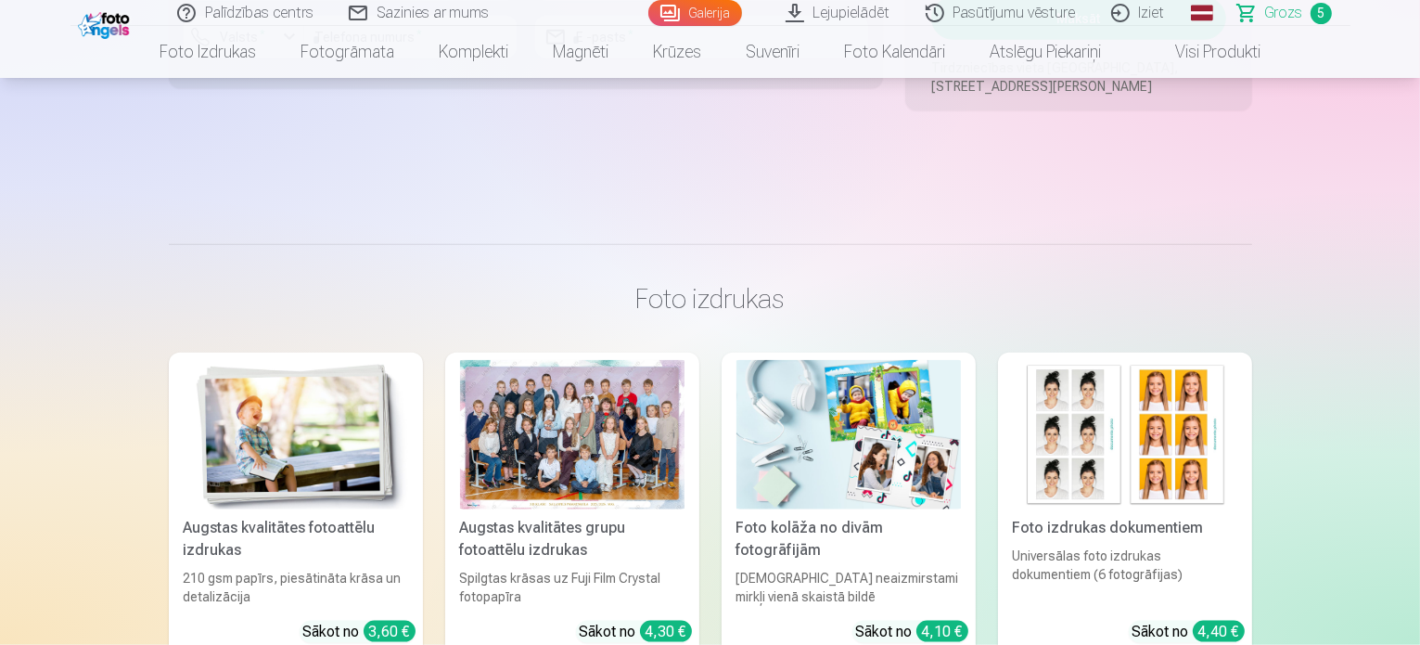
scroll to position [2319, 0]
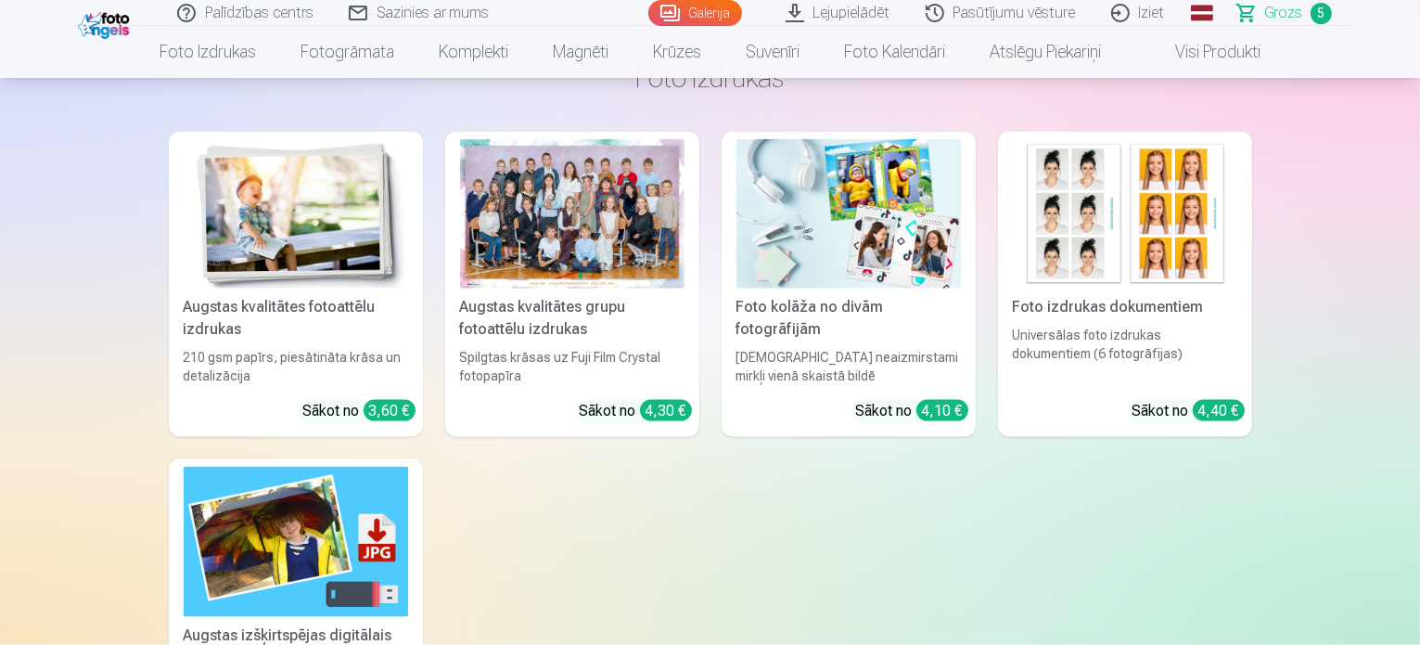
click at [1192, 202] on img at bounding box center [1125, 213] width 225 height 149
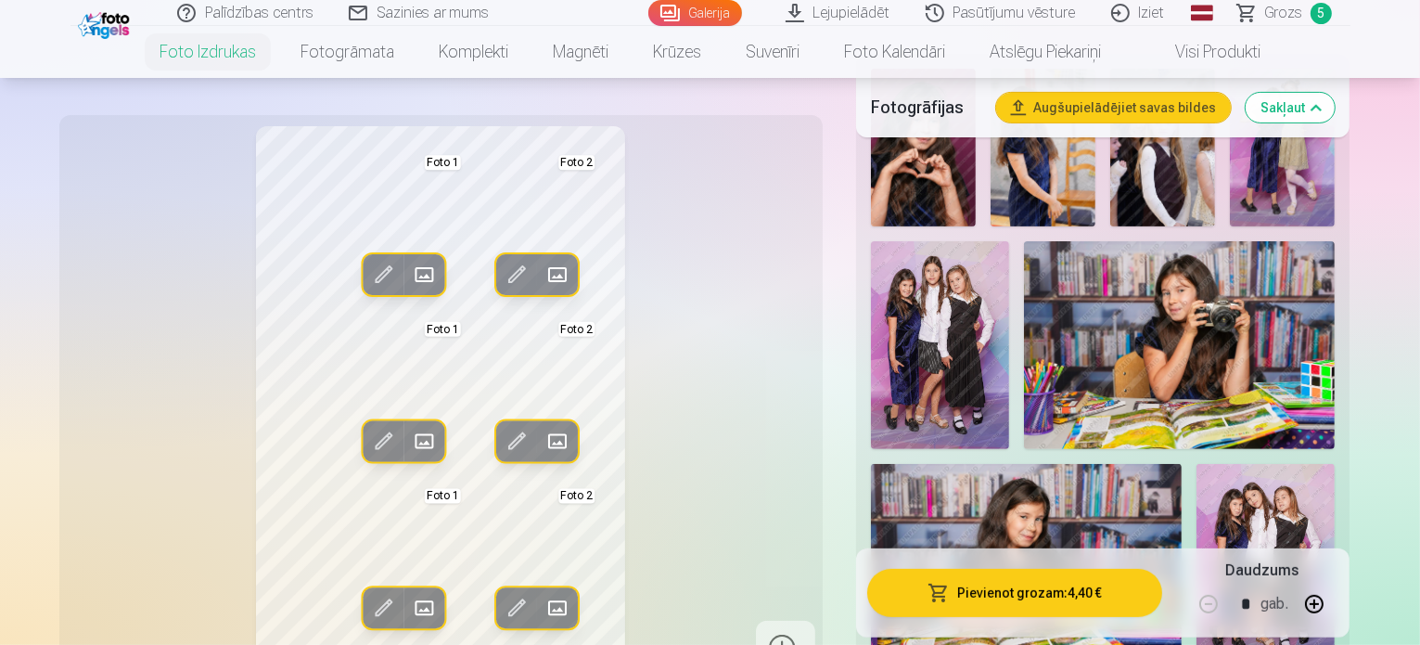
scroll to position [557, 0]
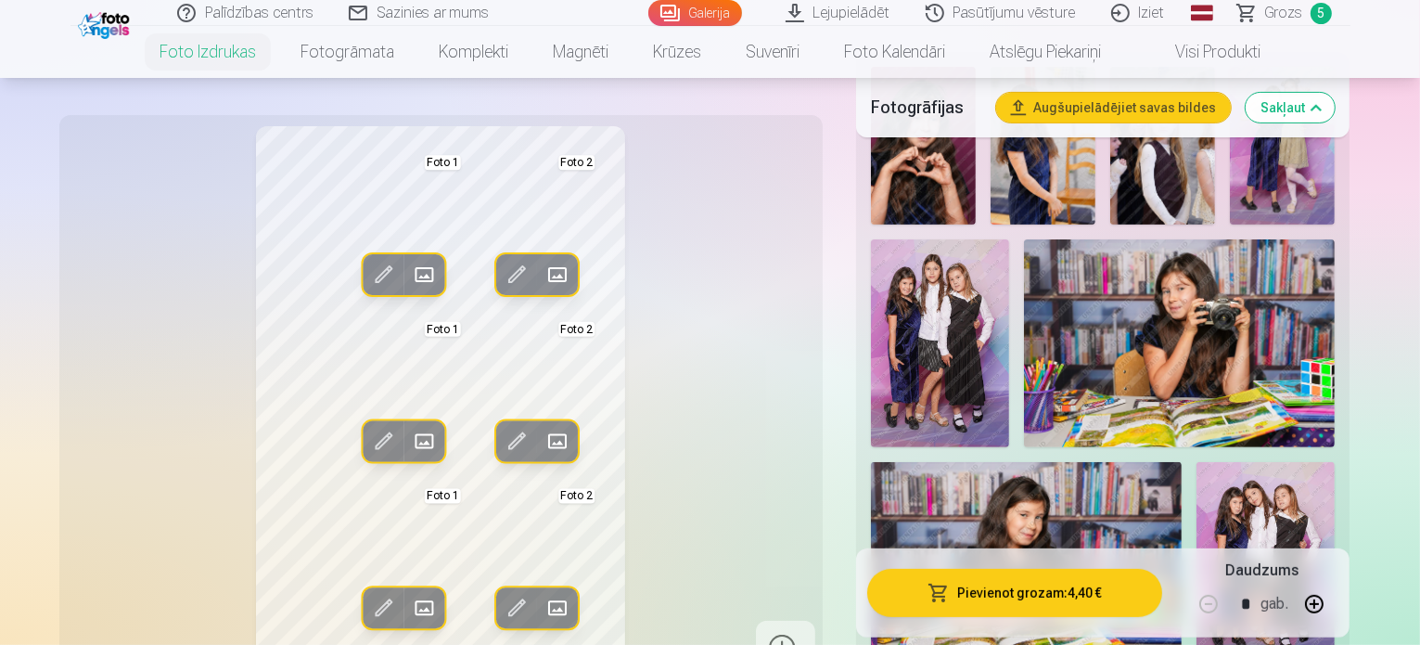
click at [404, 275] on button "Aizstāt" at bounding box center [424, 274] width 41 height 41
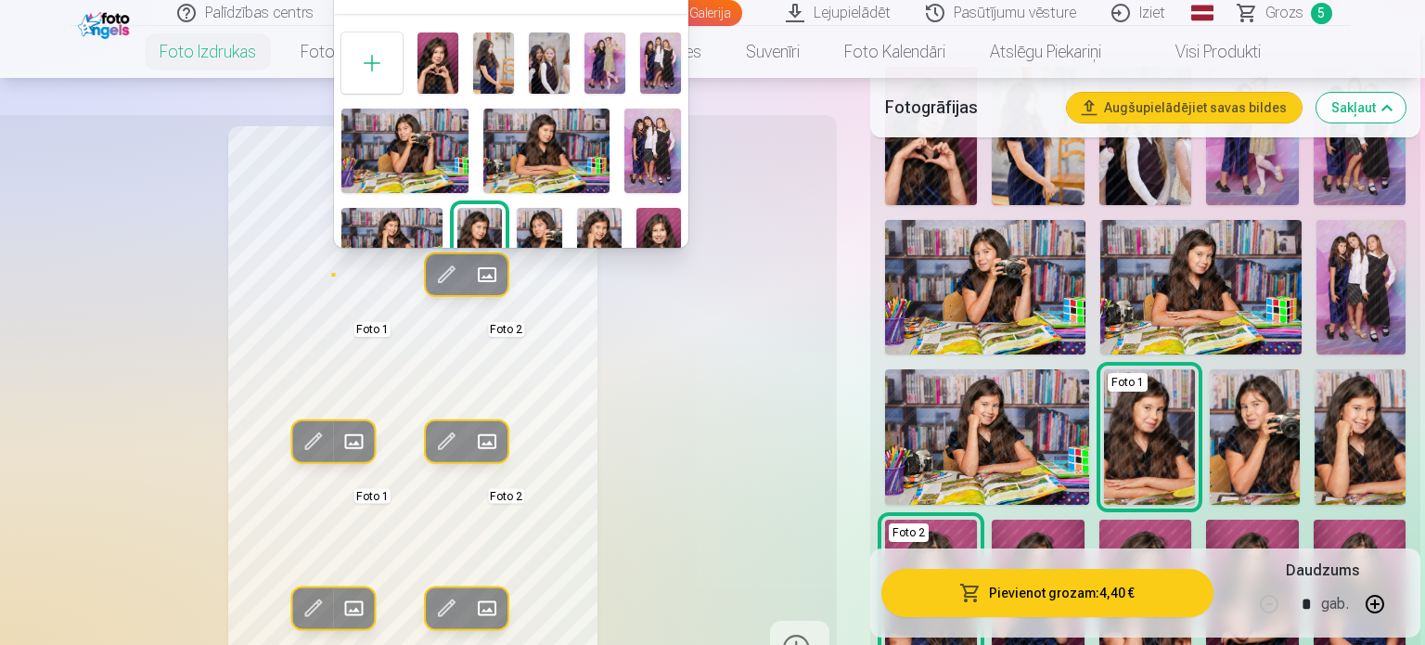
drag, startPoint x: 681, startPoint y: 377, endPoint x: 612, endPoint y: 340, distance: 77.6
click at [680, 377] on div at bounding box center [712, 322] width 1425 height 645
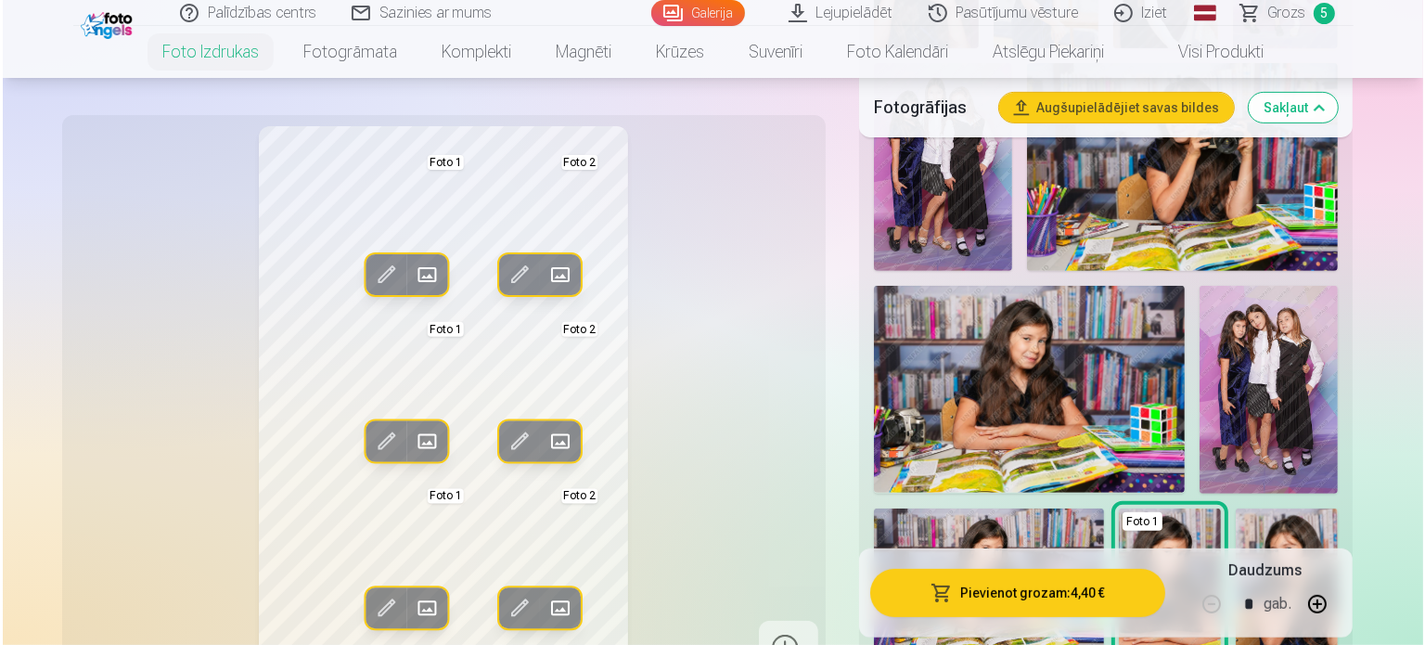
scroll to position [742, 0]
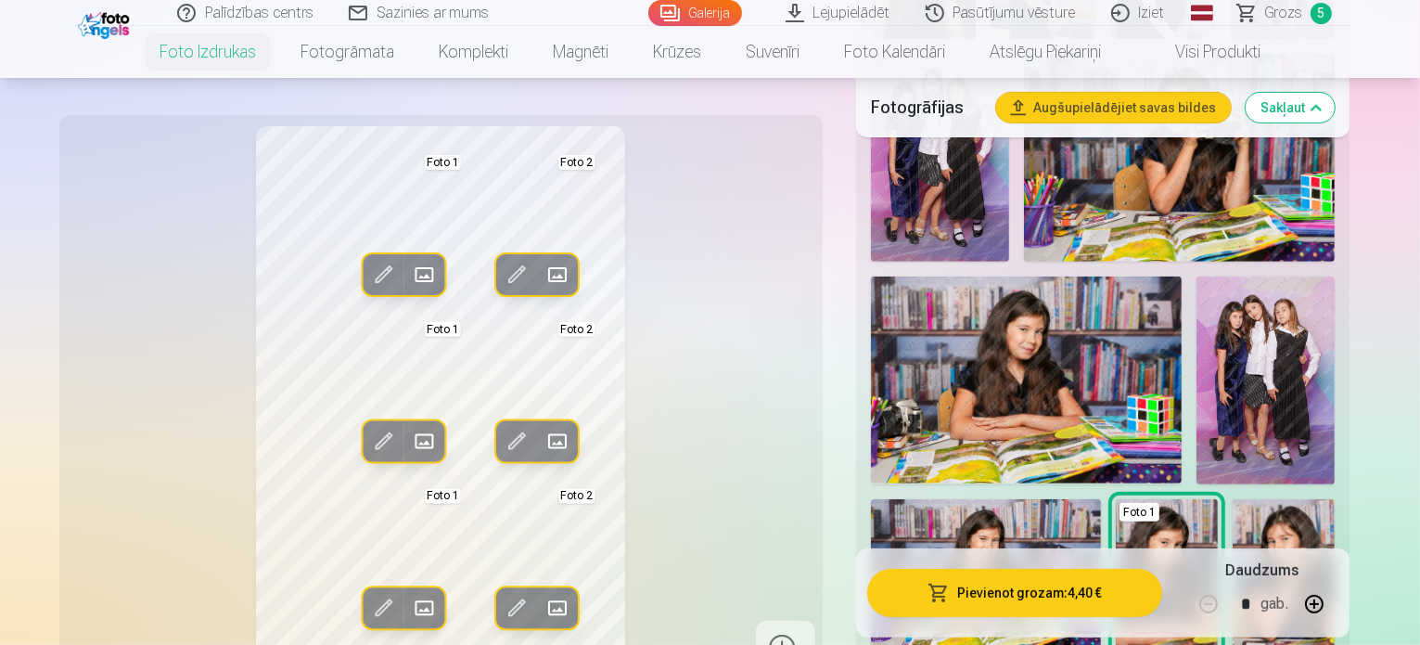
click at [1036, 591] on button "Pievienot grozam : 4,40 €" at bounding box center [1015, 593] width 296 height 48
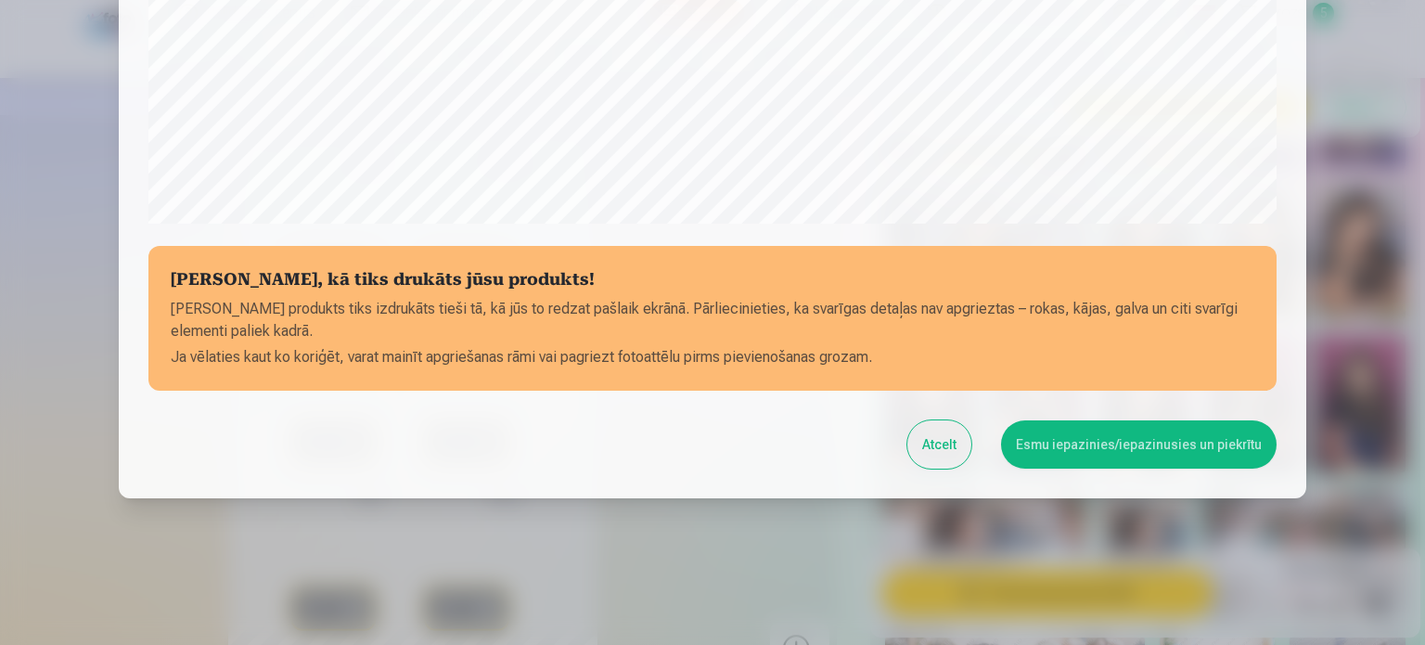
scroll to position [690, 0]
click at [1142, 444] on button "Esmu iepazinies/iepazinusies un piekrītu" at bounding box center [1139, 443] width 276 height 48
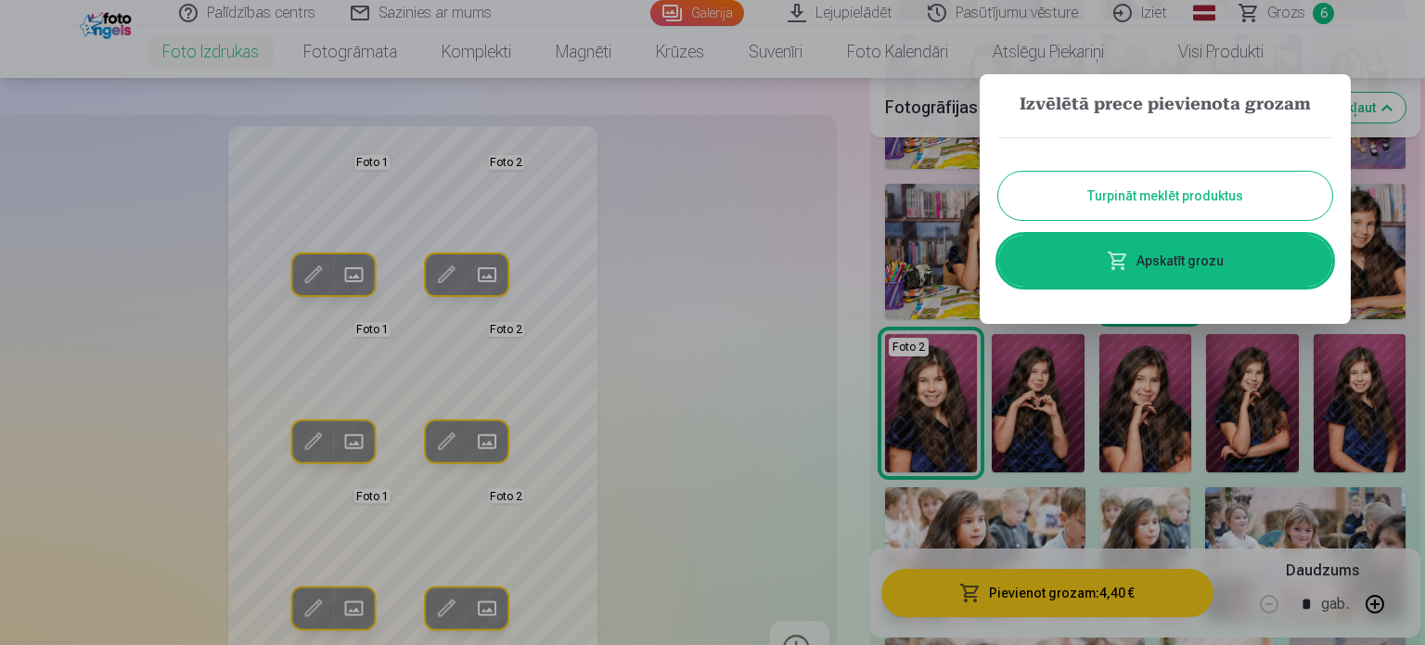
click at [1180, 263] on link "Apskatīt grozu" at bounding box center [1165, 261] width 334 height 52
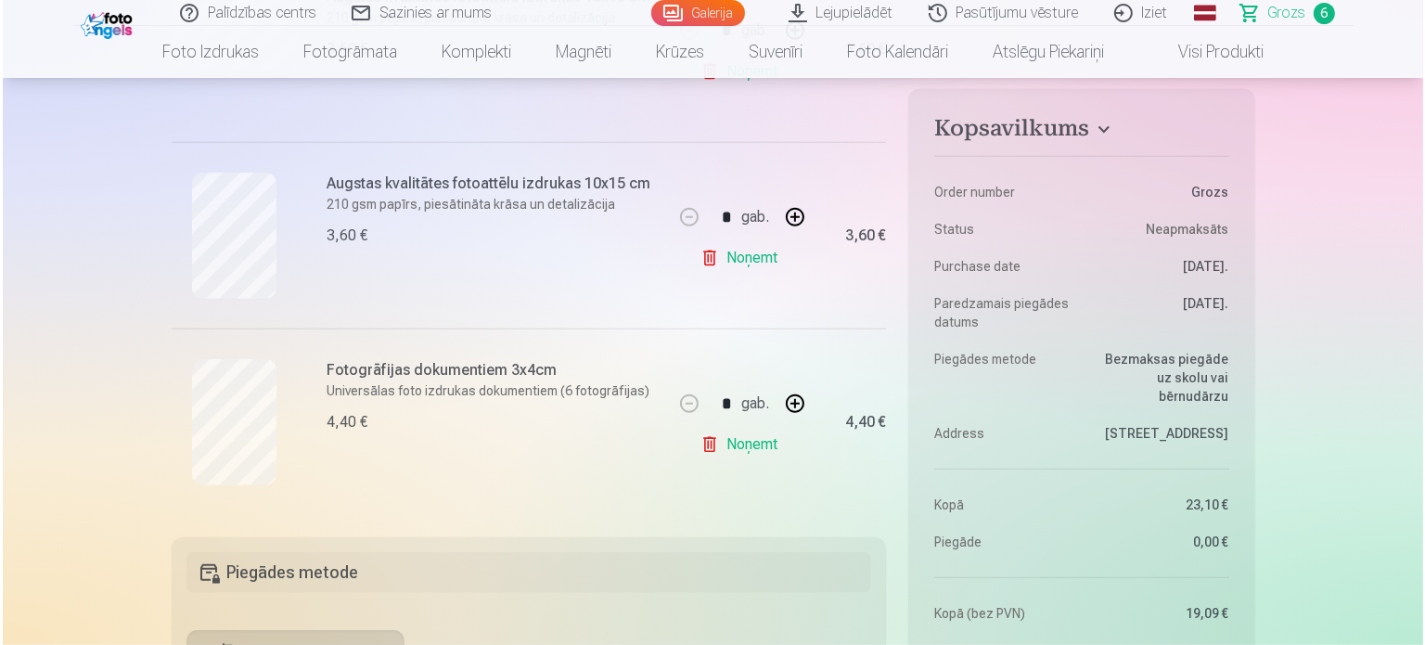
scroll to position [1113, 0]
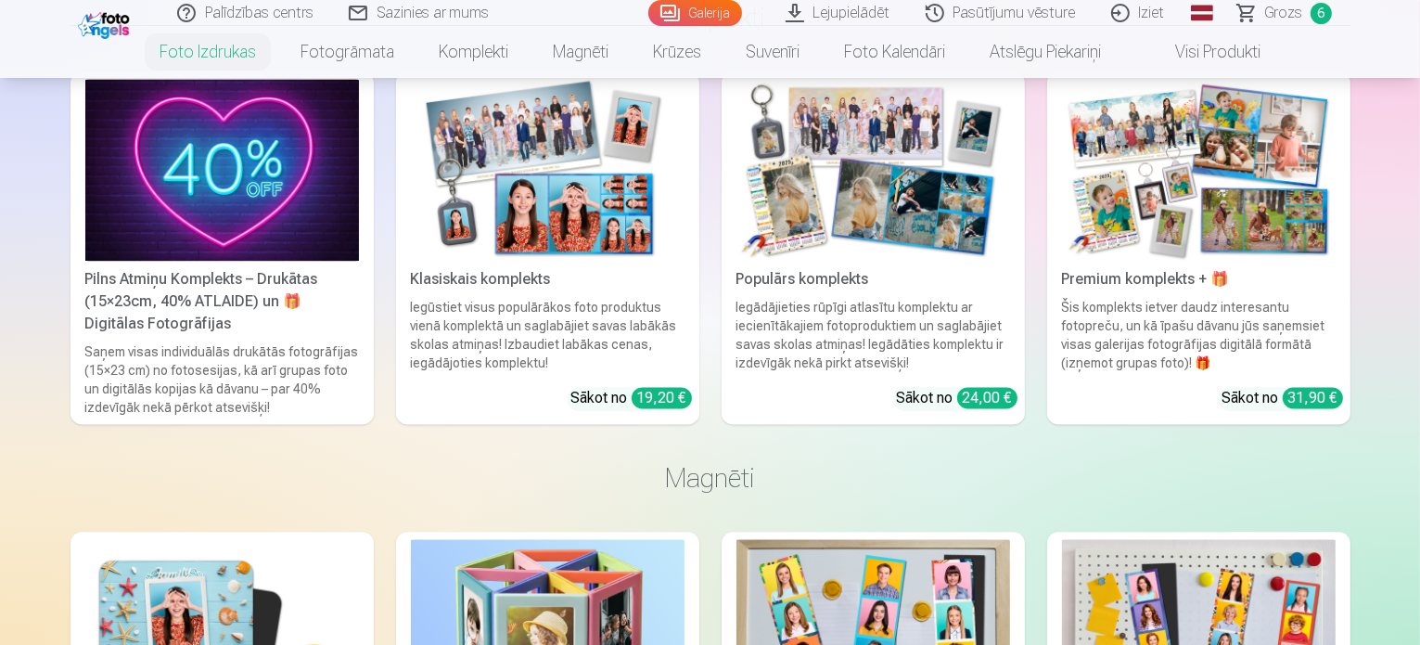
scroll to position [3908, 0]
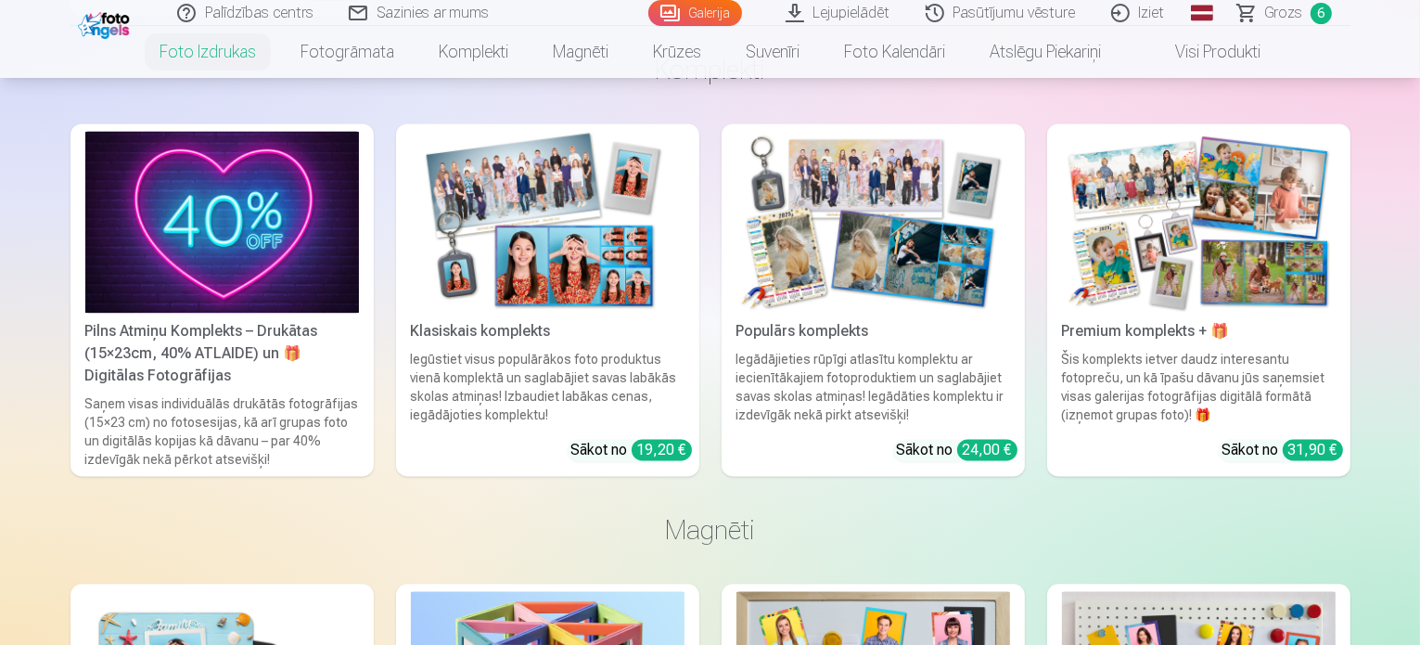
click at [1279, 11] on span "Grozs" at bounding box center [1284, 13] width 38 height 22
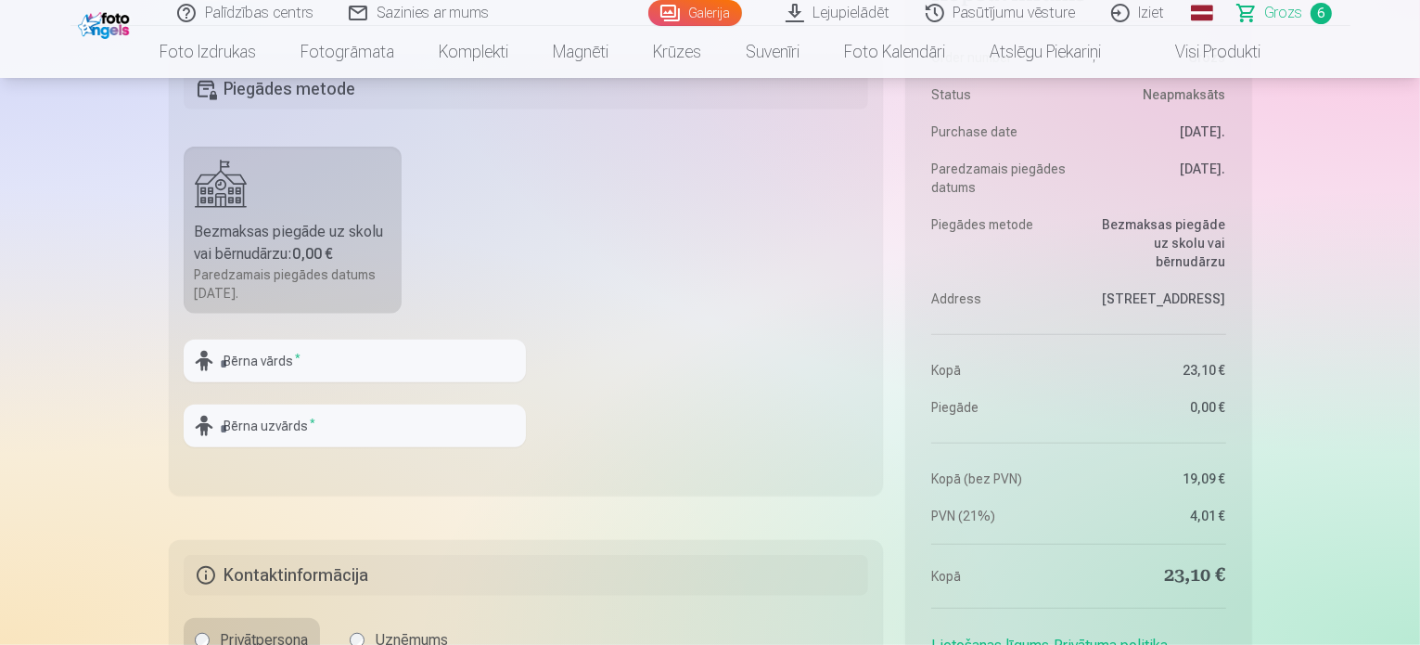
scroll to position [1577, 0]
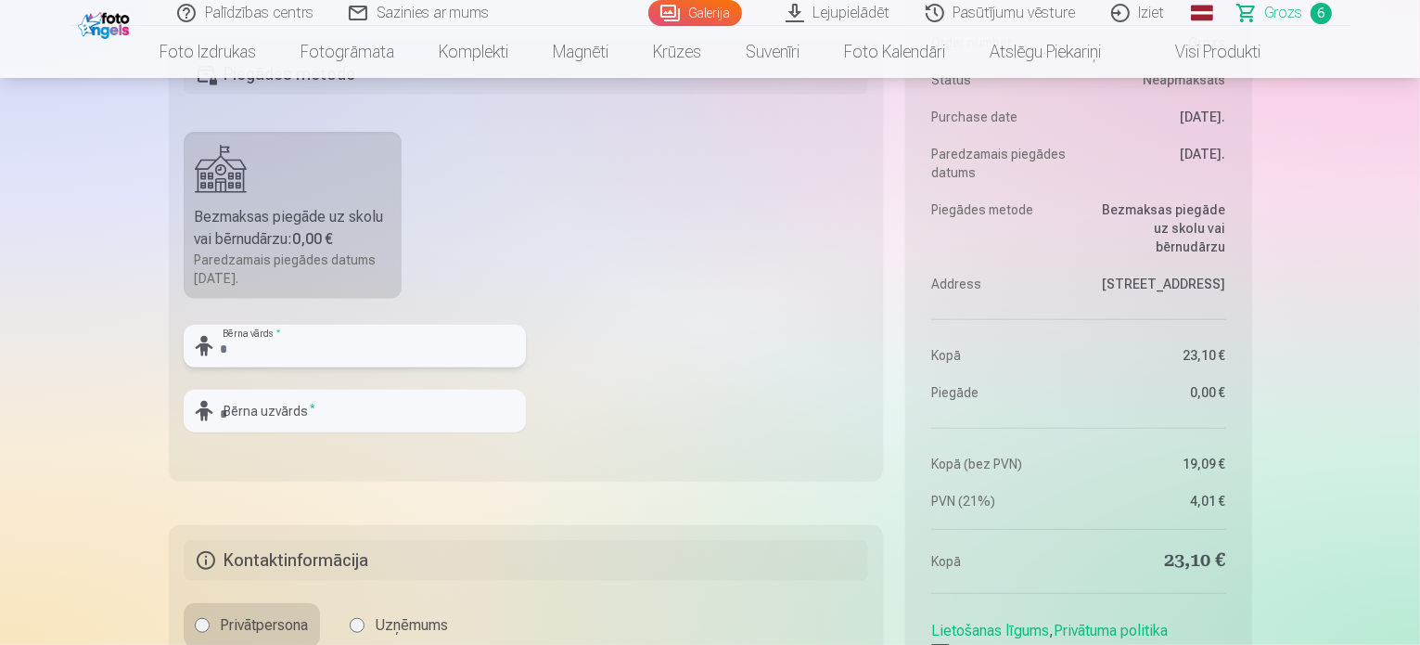
click at [225, 340] on input "text" at bounding box center [355, 346] width 342 height 43
type input "**********"
click at [220, 408] on input "text" at bounding box center [355, 411] width 342 height 43
type input "********"
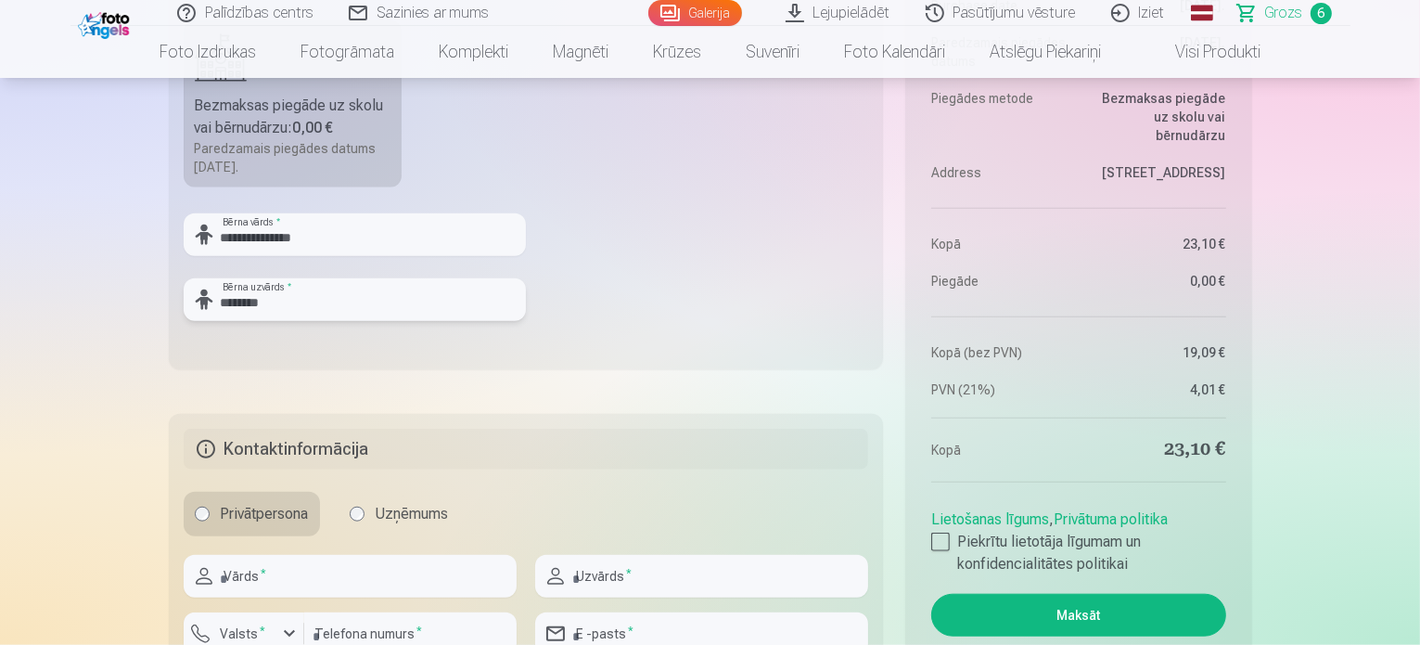
scroll to position [1763, 0]
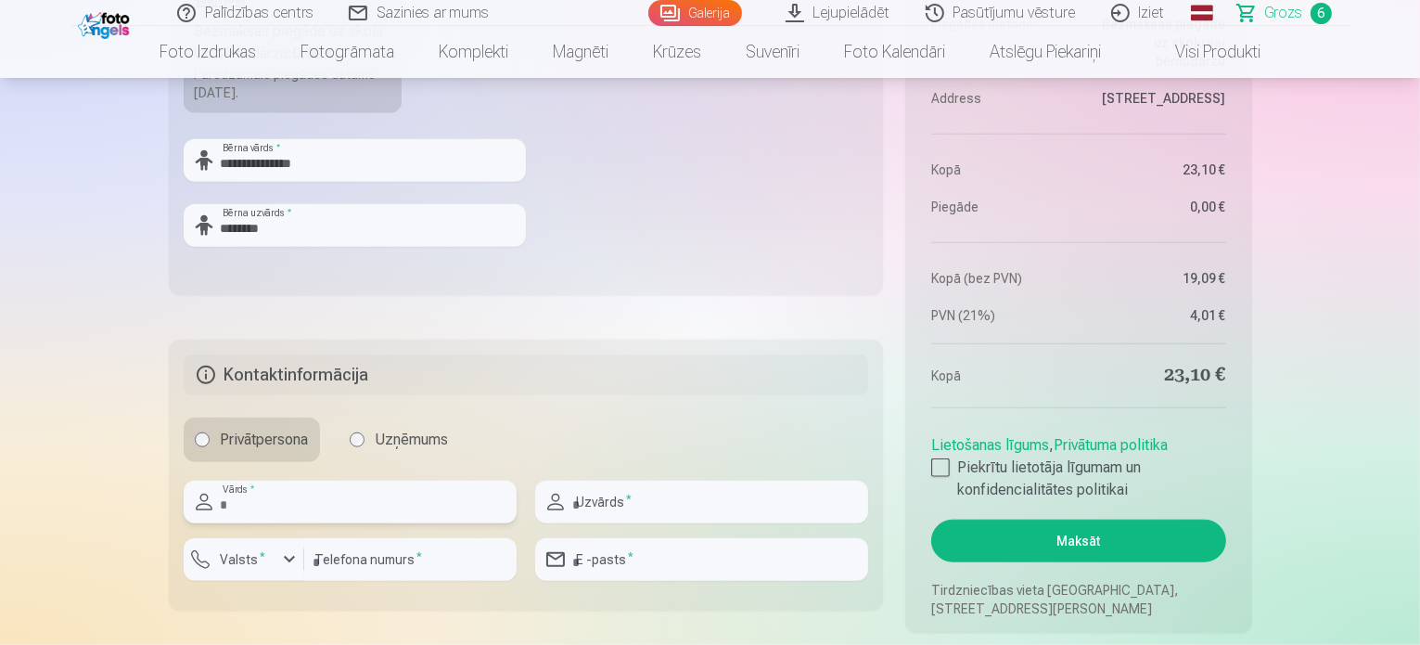
click at [245, 504] on input "text" at bounding box center [350, 502] width 333 height 43
type input "*****"
click at [582, 500] on input "text" at bounding box center [701, 502] width 333 height 43
type input "********"
click at [338, 562] on input "number" at bounding box center [410, 559] width 212 height 43
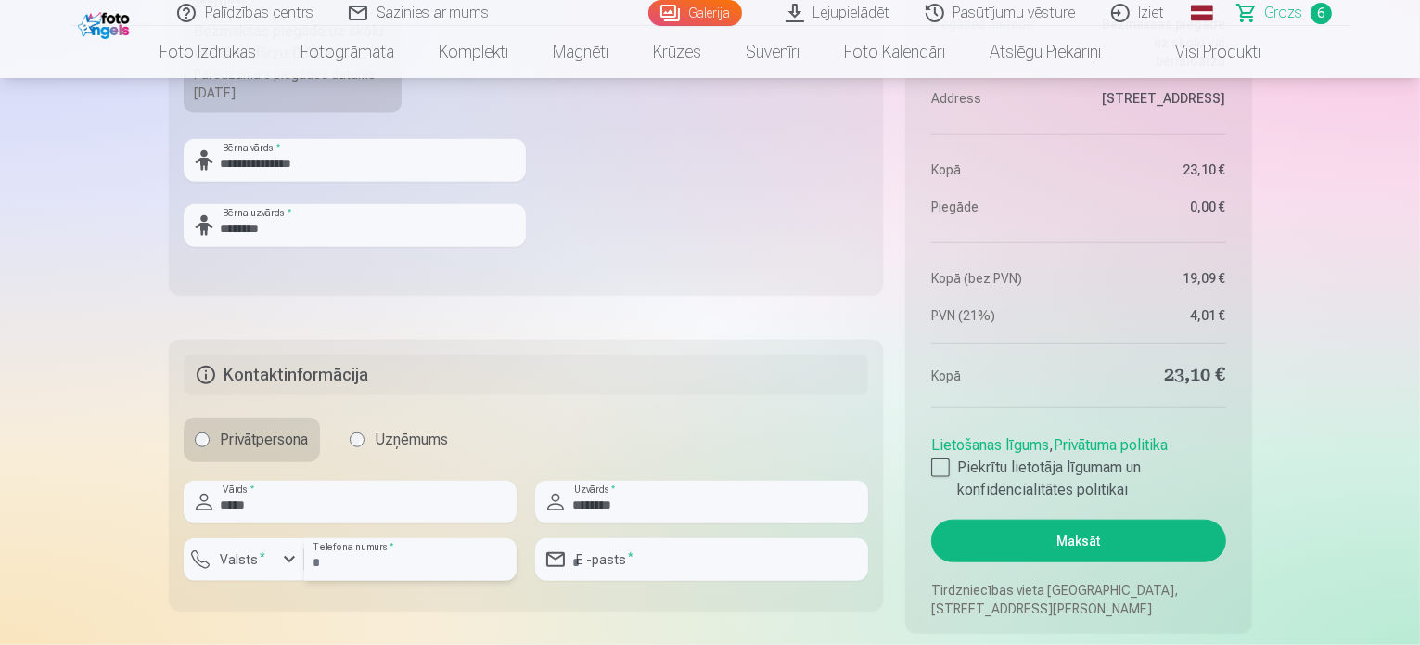
click at [323, 554] on input "number" at bounding box center [410, 559] width 212 height 43
click at [312, 550] on input "number" at bounding box center [410, 559] width 212 height 43
click at [291, 556] on div "button" at bounding box center [289, 559] width 22 height 22
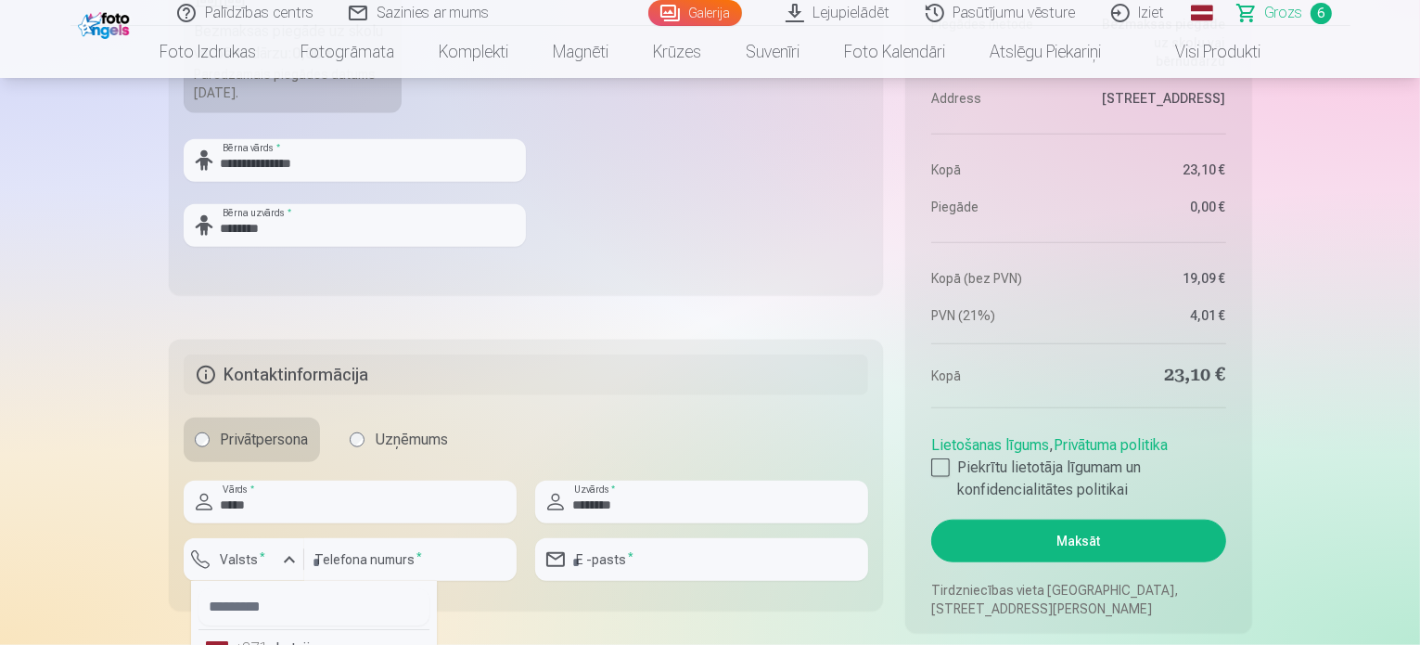
scroll to position [1784, 0]
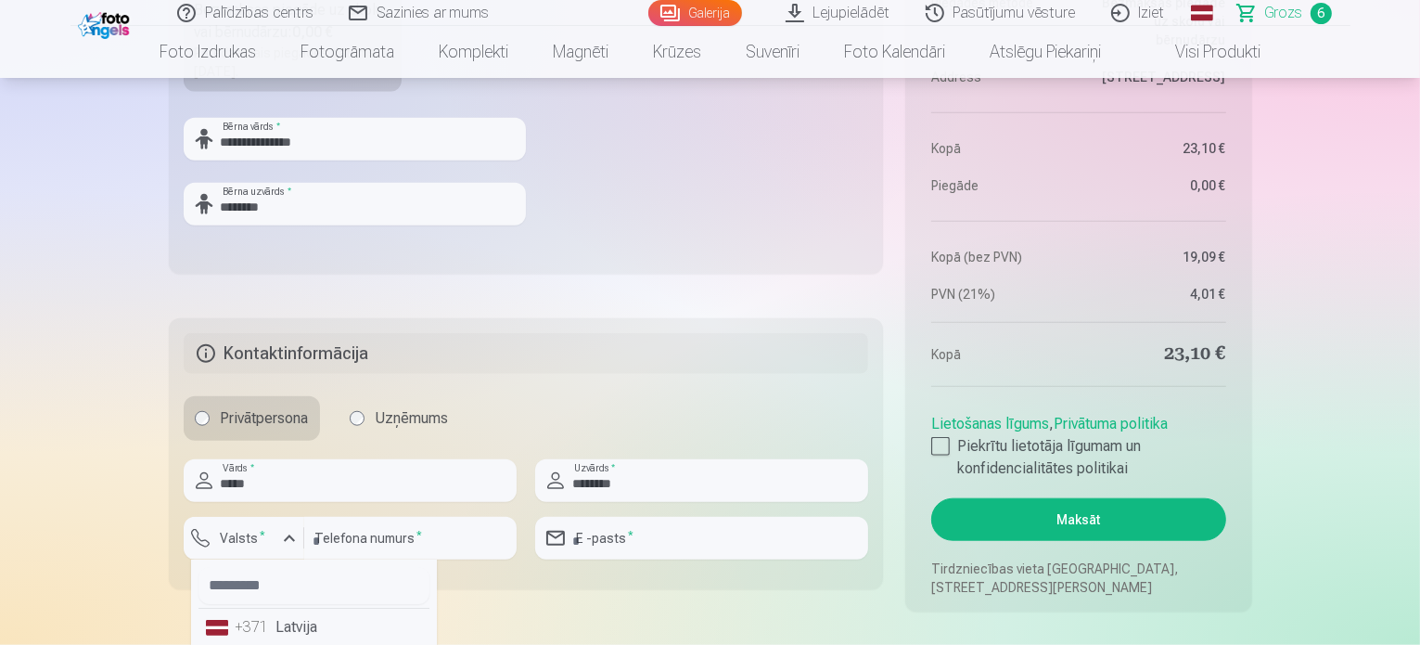
click at [235, 631] on li "+371 Latvija" at bounding box center [314, 627] width 231 height 37
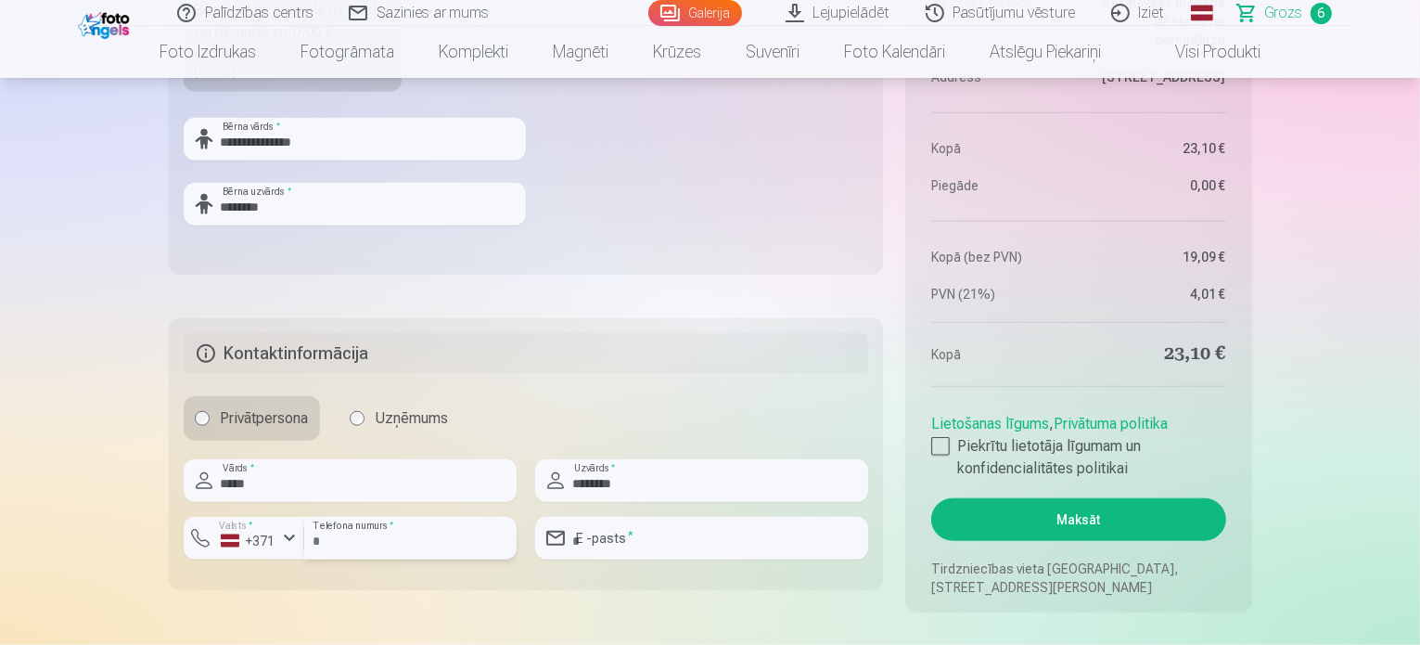
click at [315, 542] on input "number" at bounding box center [410, 538] width 212 height 43
type input "********"
click at [581, 535] on input "email" at bounding box center [701, 538] width 333 height 43
type input "**********"
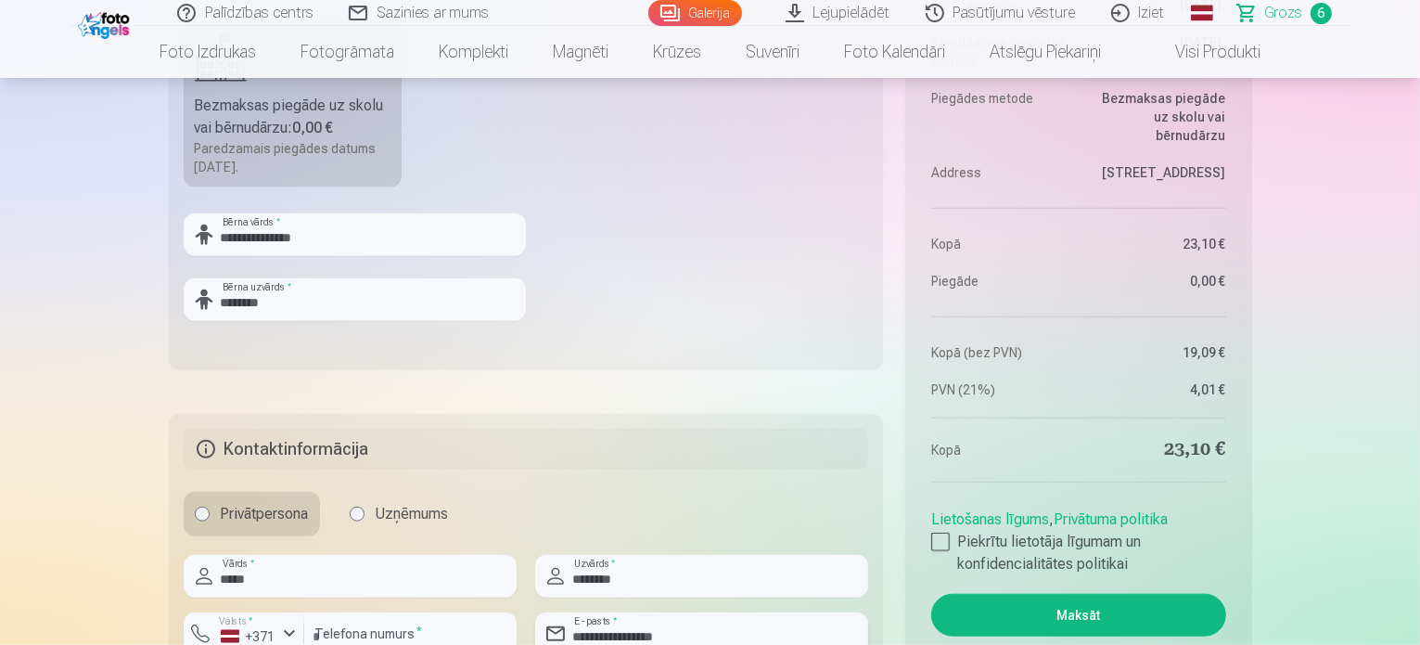
scroll to position [1691, 0]
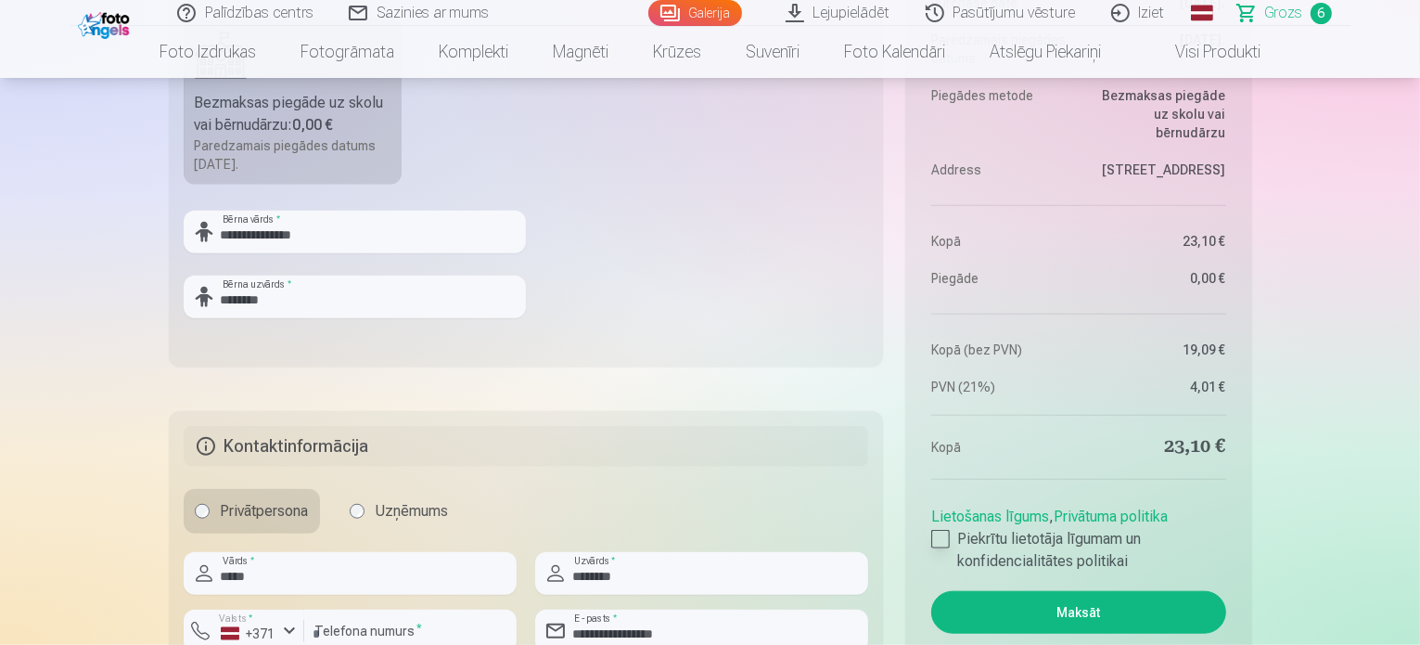
click at [942, 536] on div at bounding box center [940, 539] width 19 height 19
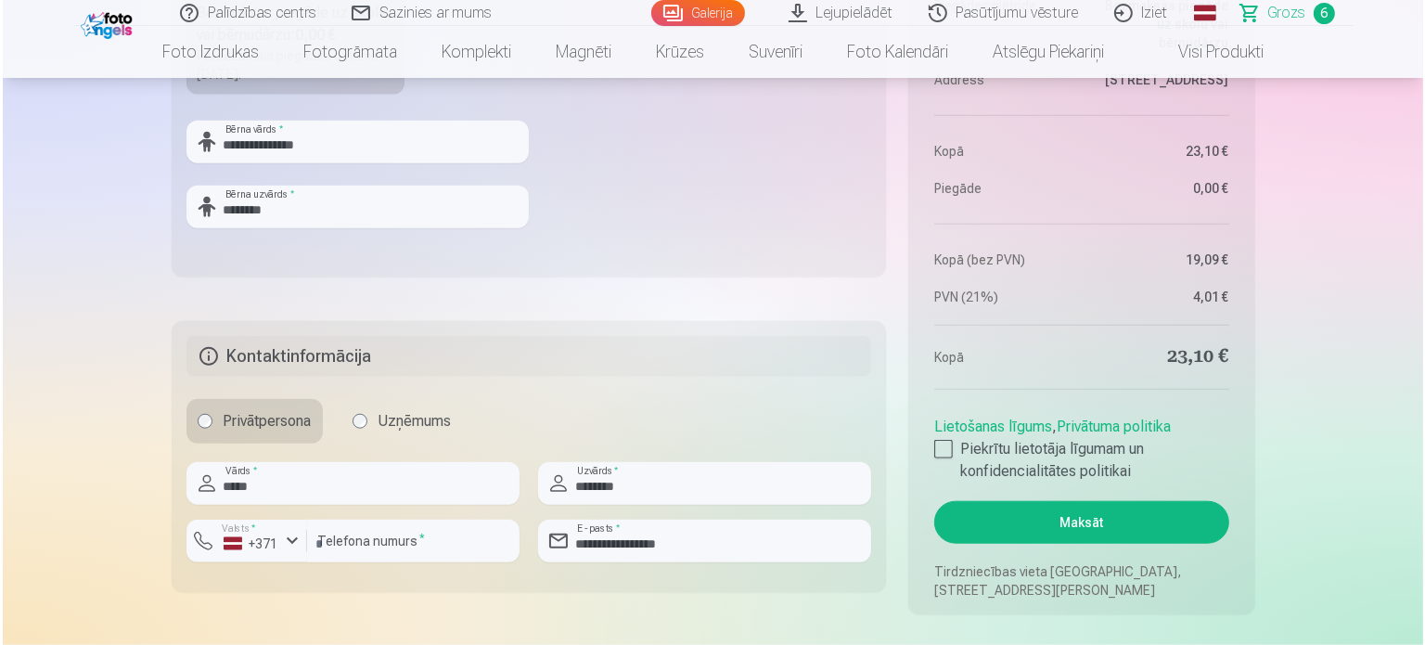
scroll to position [1784, 0]
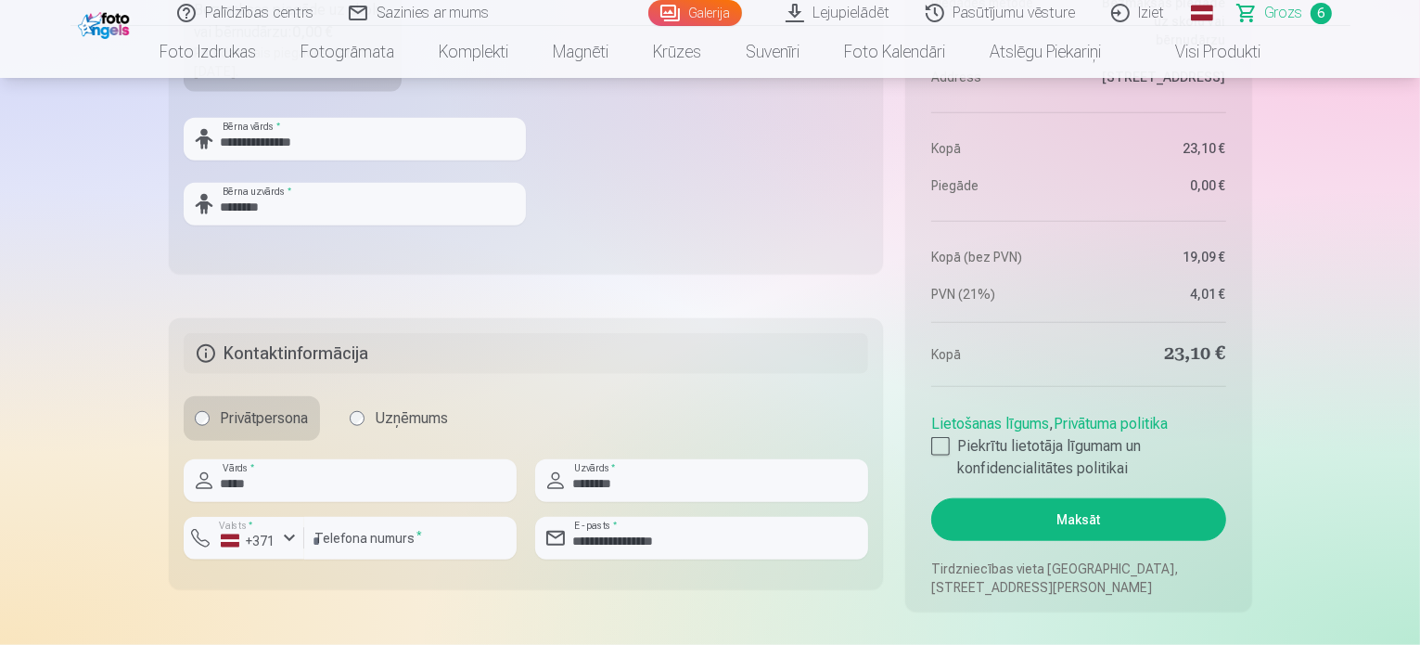
click at [1081, 513] on button "Maksāt" at bounding box center [1078, 519] width 294 height 43
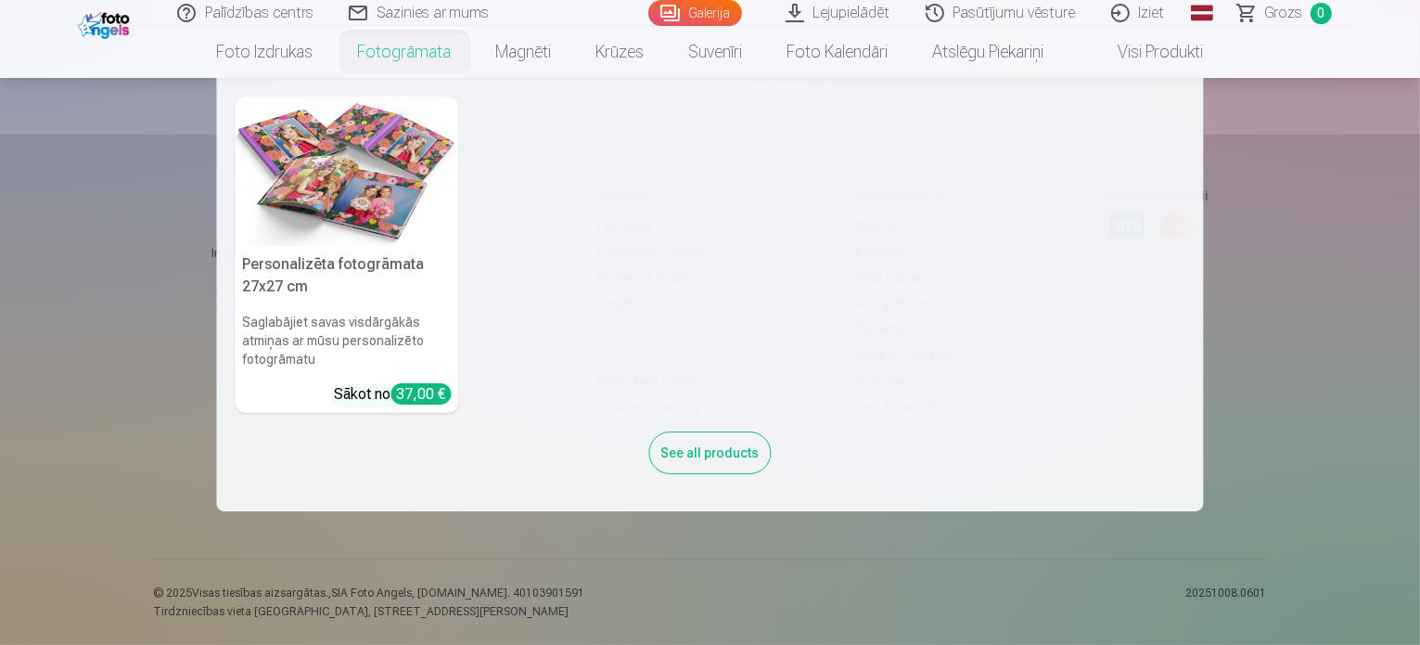
click at [378, 58] on link "Fotogrāmata" at bounding box center [405, 52] width 138 height 52
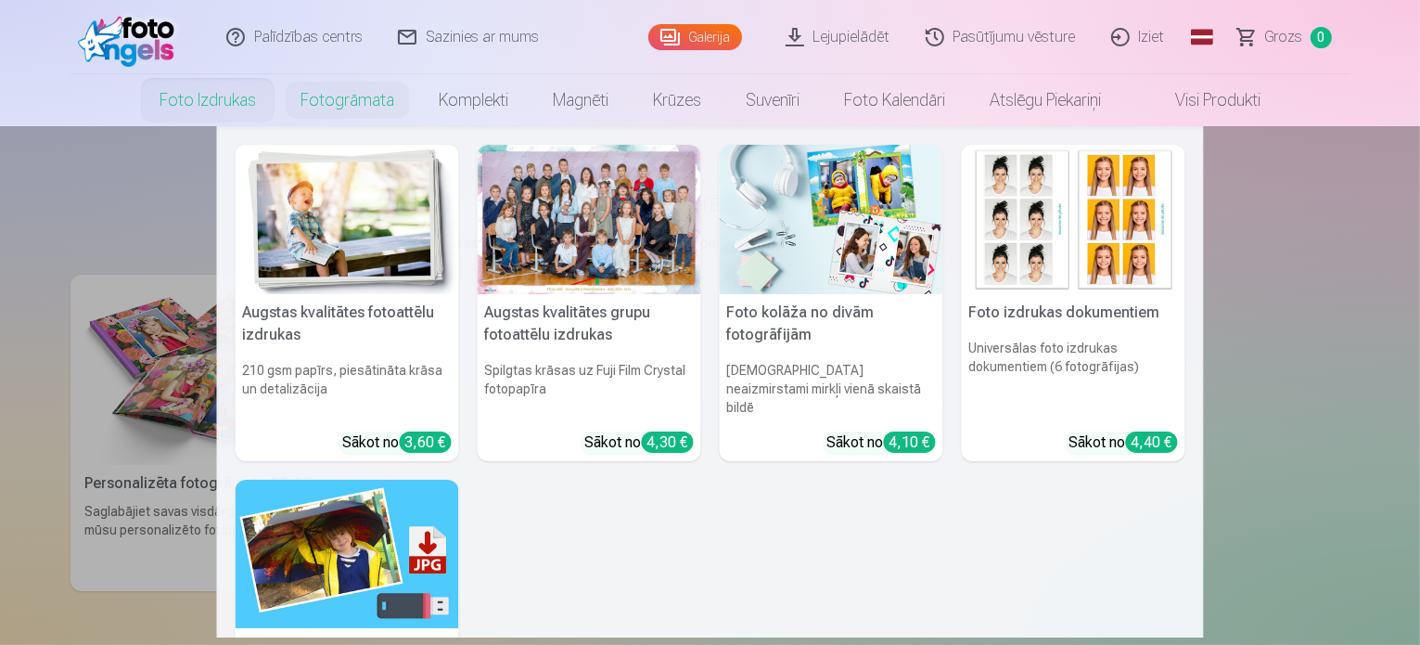
click at [212, 99] on link "Foto izdrukas" at bounding box center [207, 100] width 141 height 52
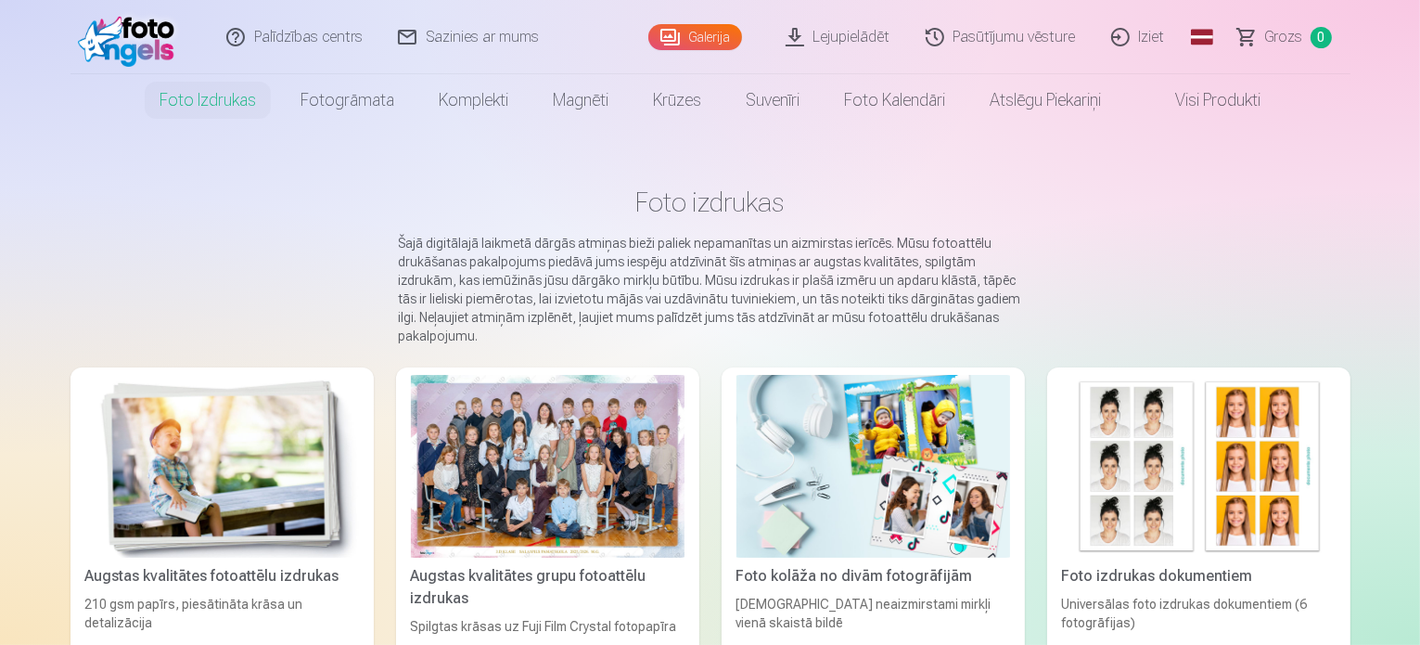
click at [571, 533] on div at bounding box center [548, 466] width 274 height 183
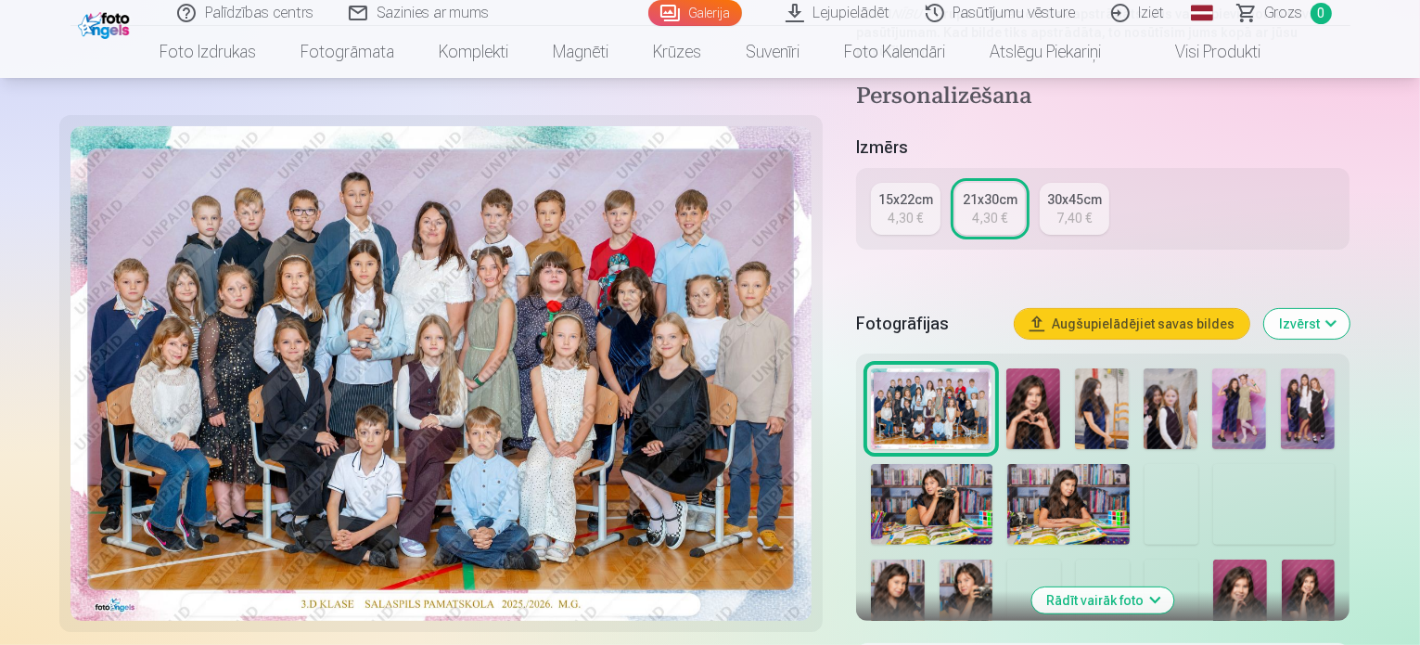
scroll to position [371, 0]
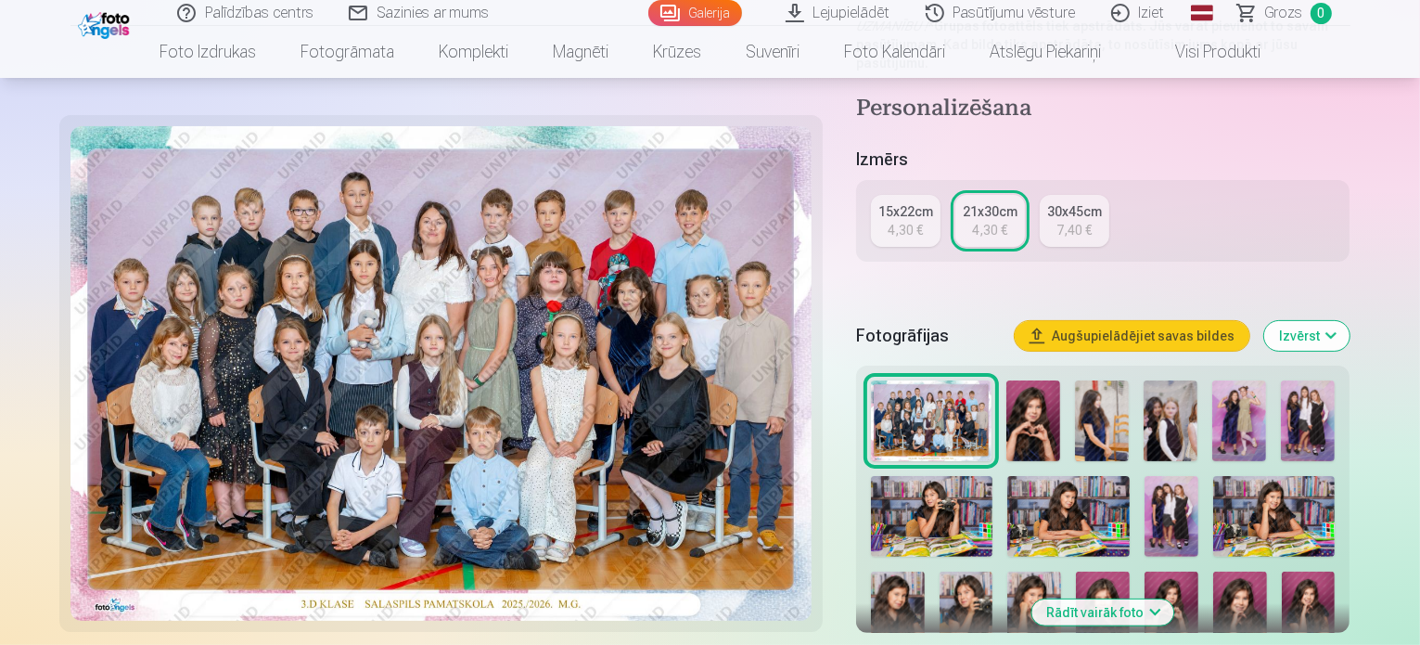
click at [1060, 404] on img at bounding box center [1034, 420] width 54 height 81
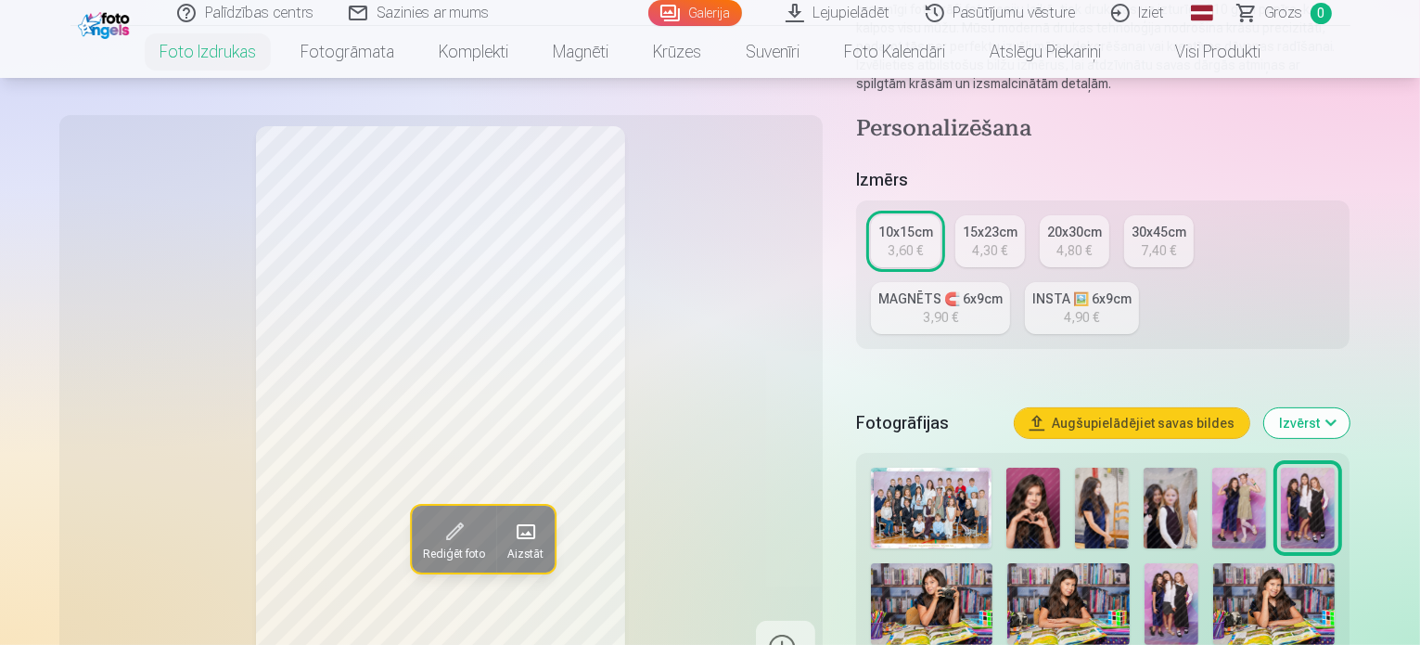
scroll to position [278, 0]
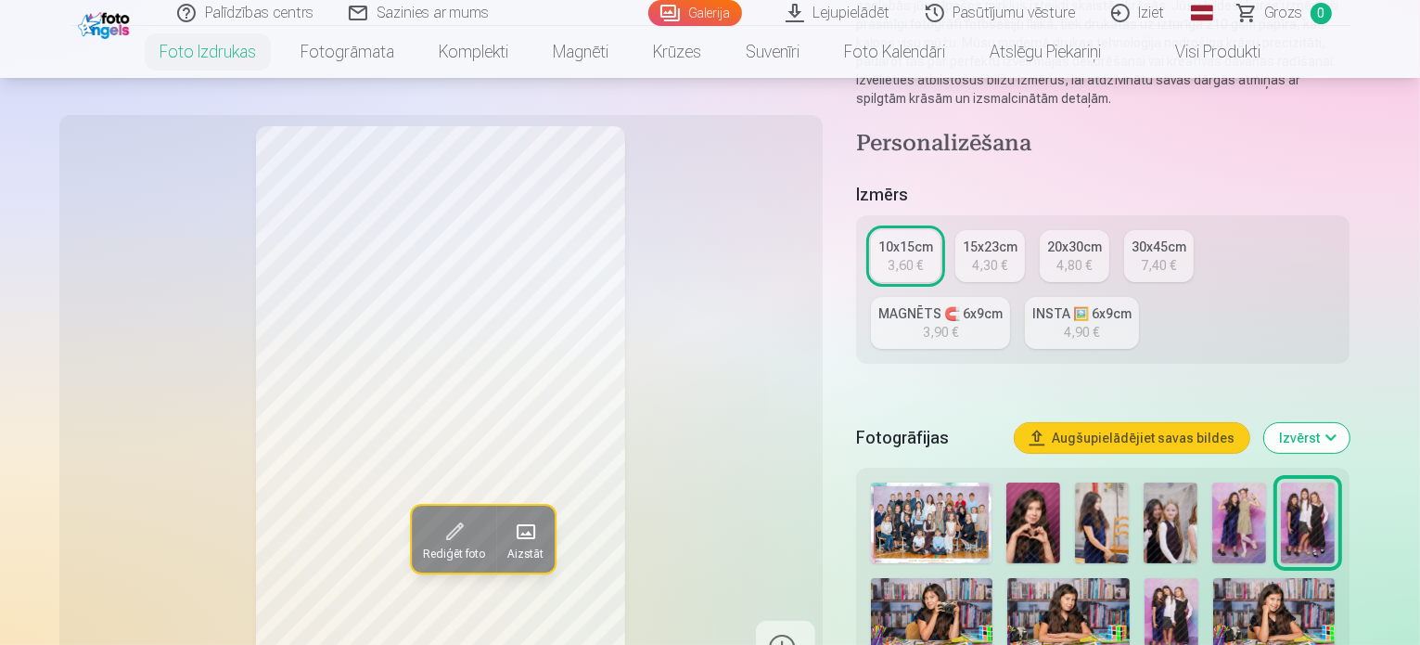
click at [1129, 482] on img at bounding box center [1102, 522] width 54 height 81
click at [1198, 489] on img at bounding box center [1171, 522] width 54 height 81
click at [1266, 491] on img at bounding box center [1239, 522] width 54 height 81
click at [1335, 494] on img at bounding box center [1308, 522] width 54 height 81
click at [957, 578] on img at bounding box center [932, 619] width 122 height 82
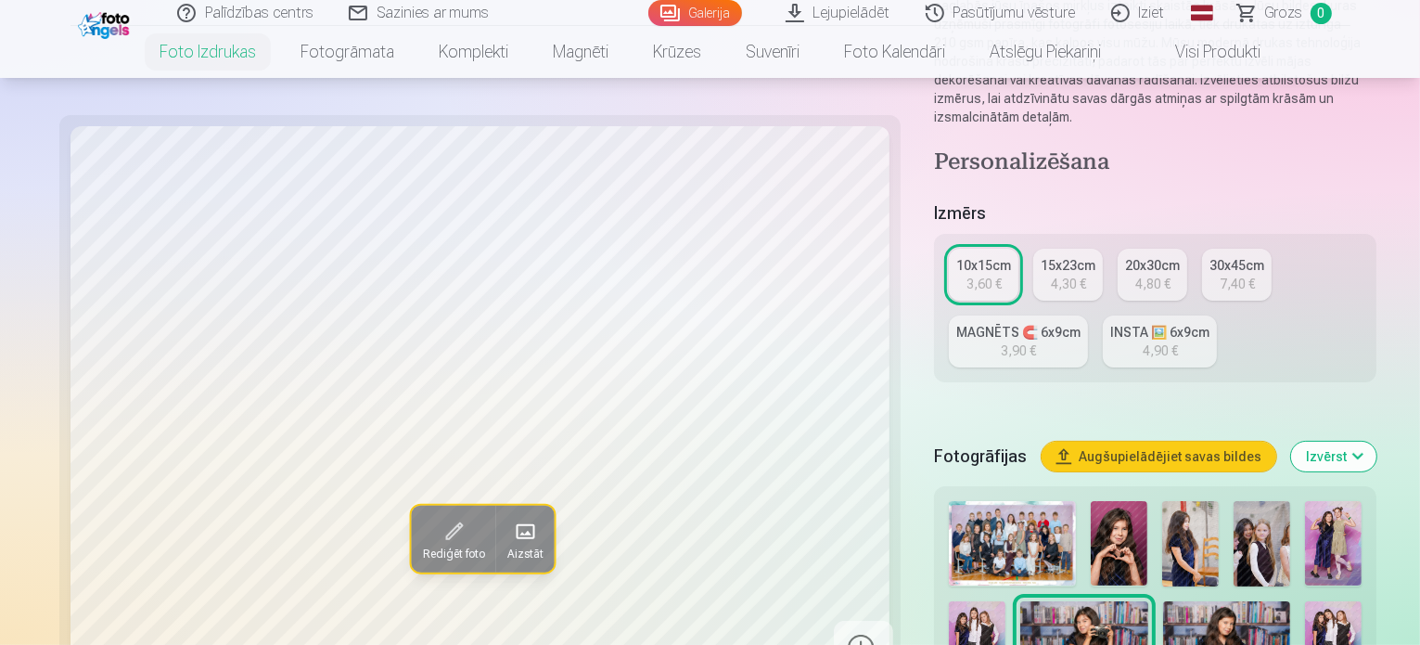
click at [1163, 601] on img at bounding box center [1226, 643] width 127 height 85
click at [1305, 601] on img at bounding box center [1333, 643] width 57 height 85
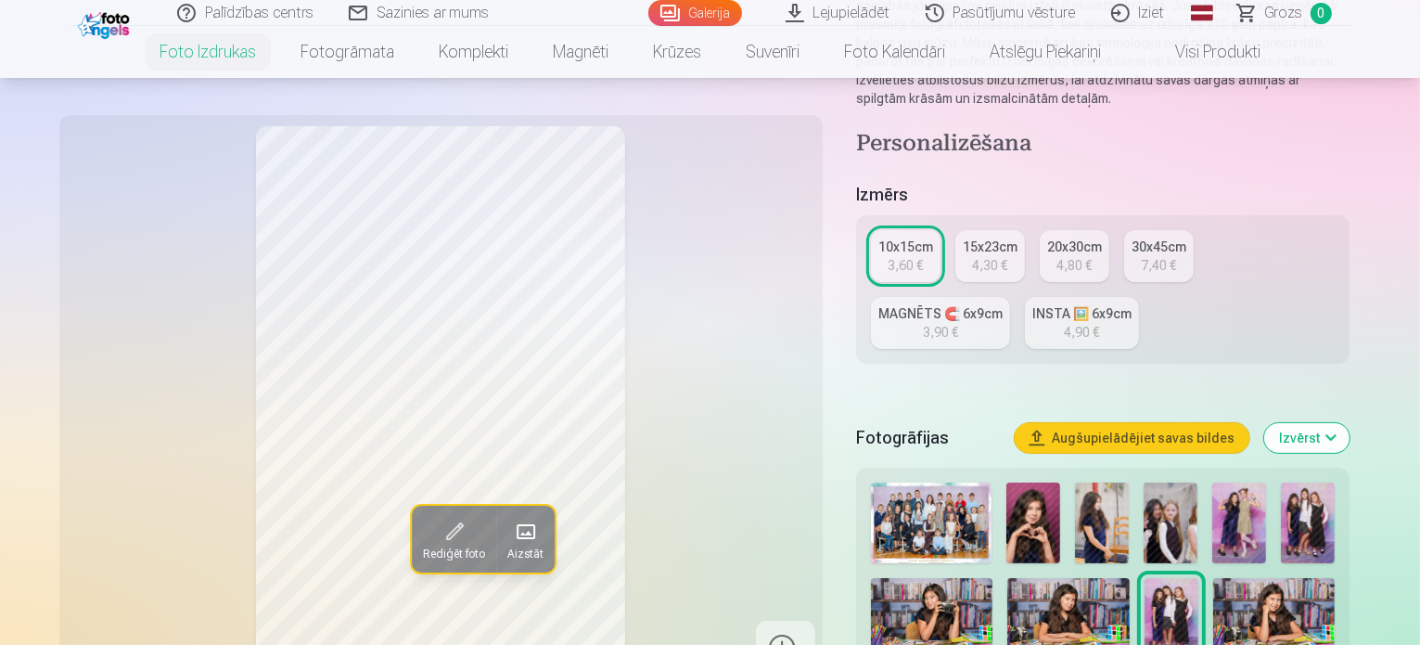
click at [1276, 594] on img at bounding box center [1274, 619] width 122 height 82
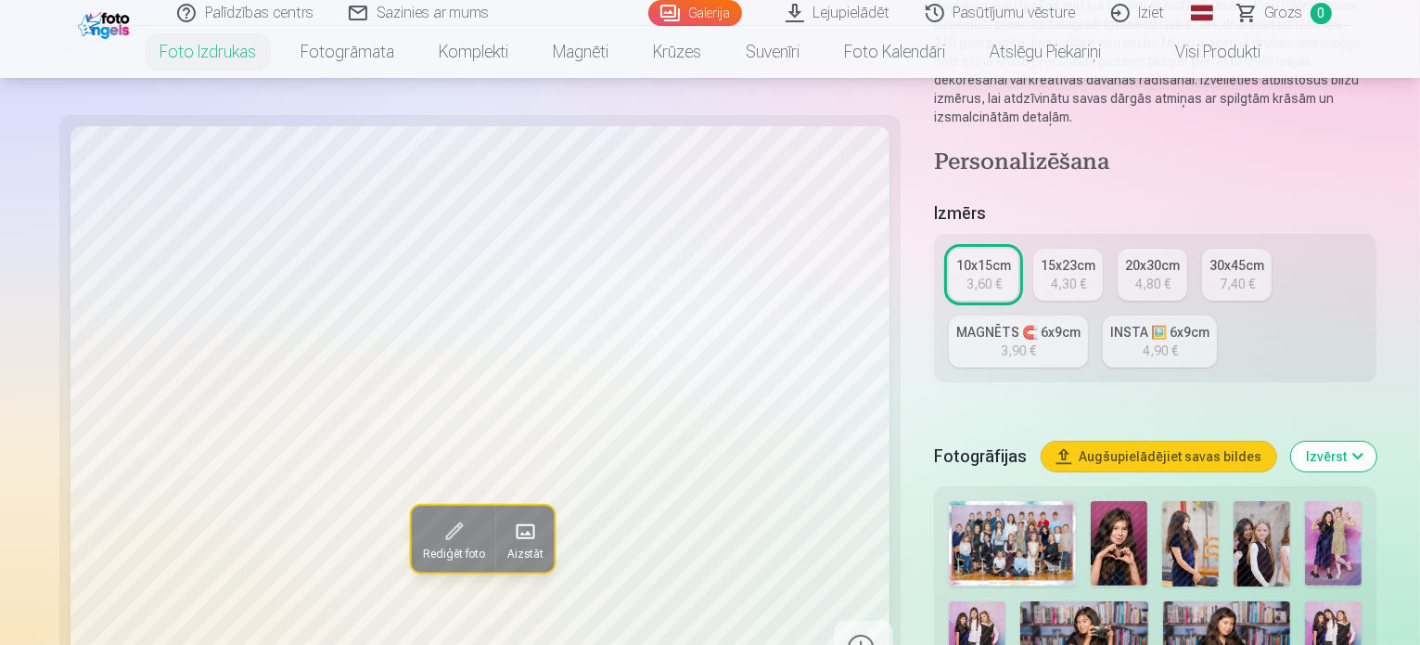
click at [1163, 601] on img at bounding box center [1226, 643] width 127 height 85
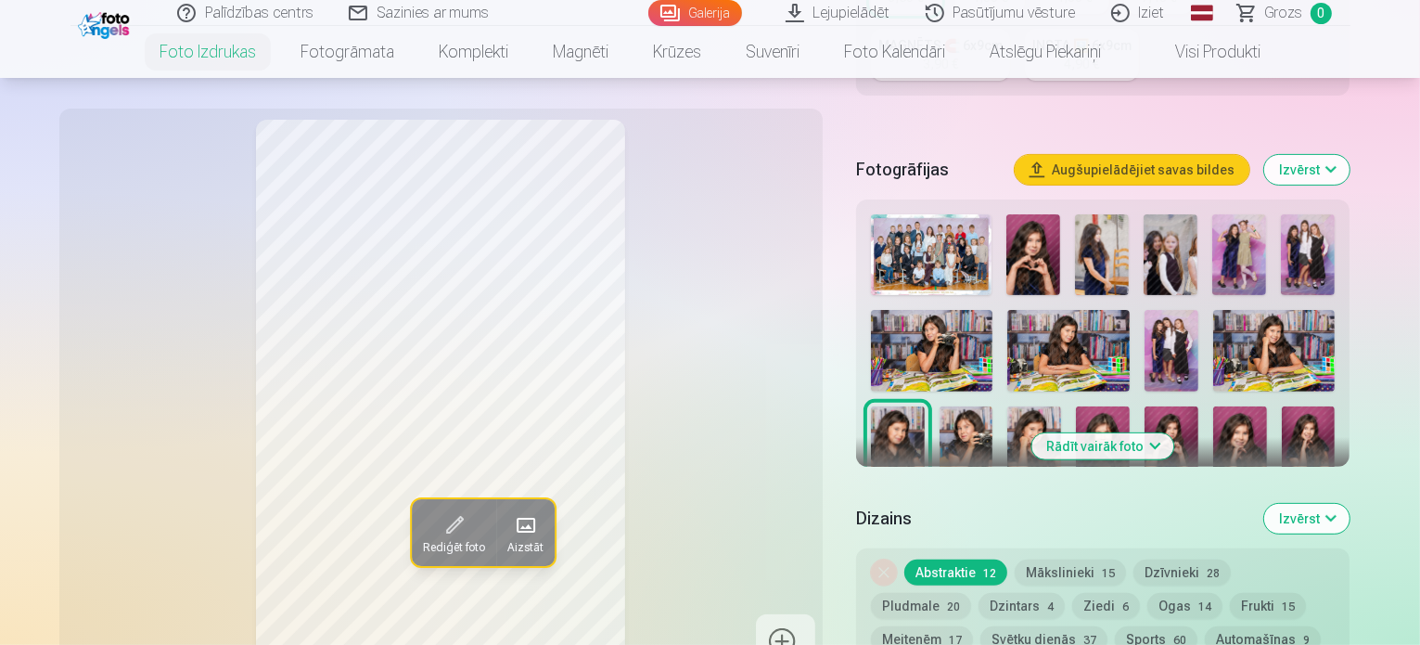
scroll to position [557, 0]
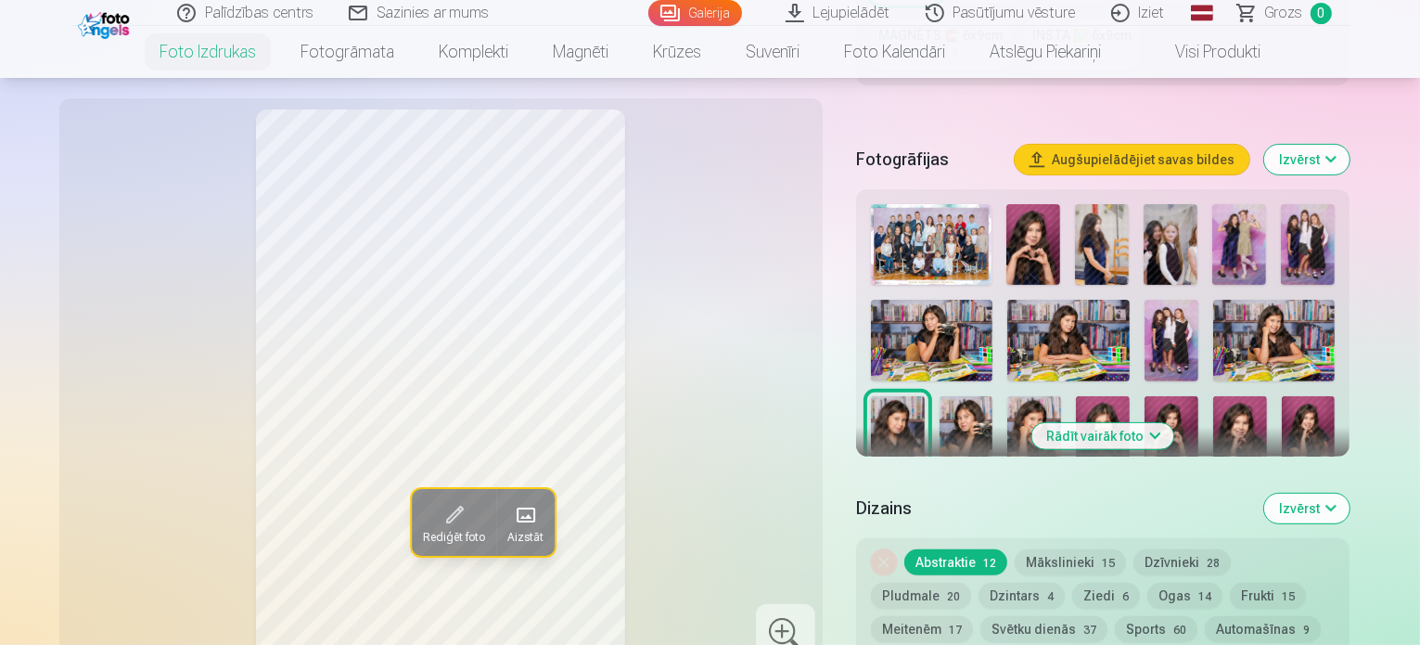
click at [940, 396] on img at bounding box center [967, 436] width 54 height 81
click at [934, 300] on img at bounding box center [932, 341] width 122 height 82
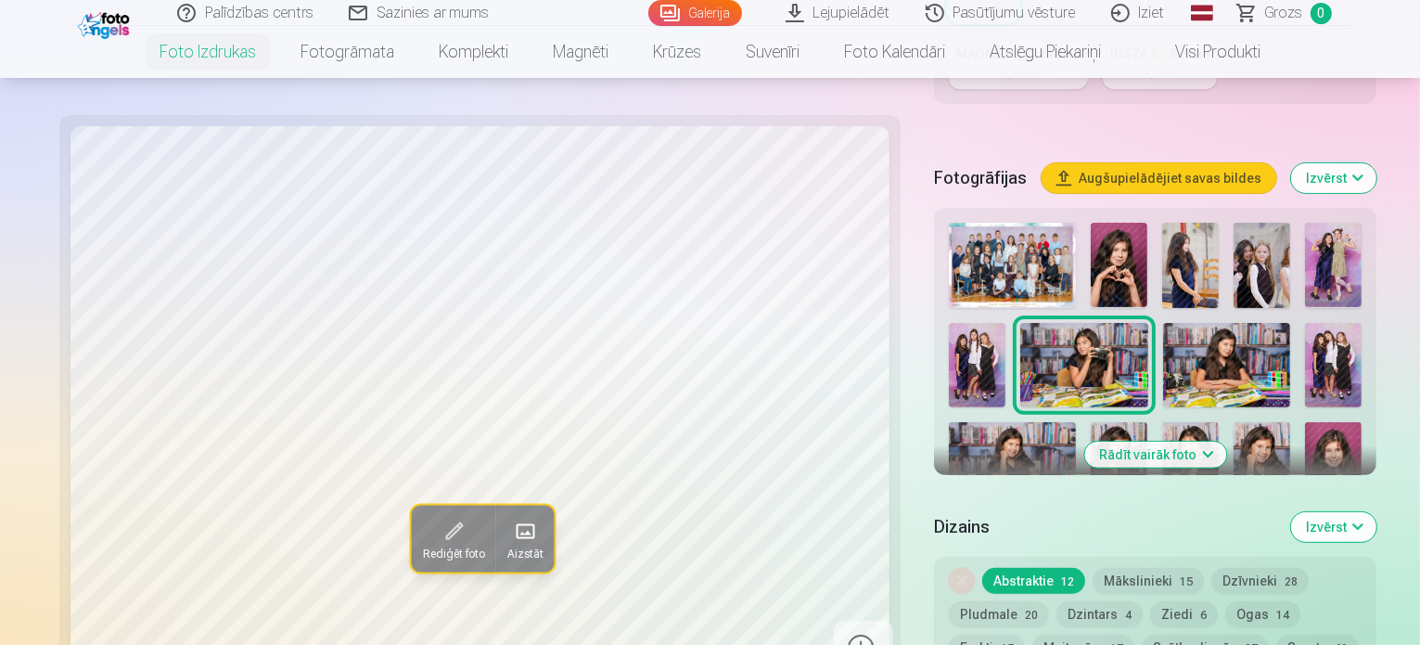
click at [1162, 422] on img at bounding box center [1190, 464] width 57 height 84
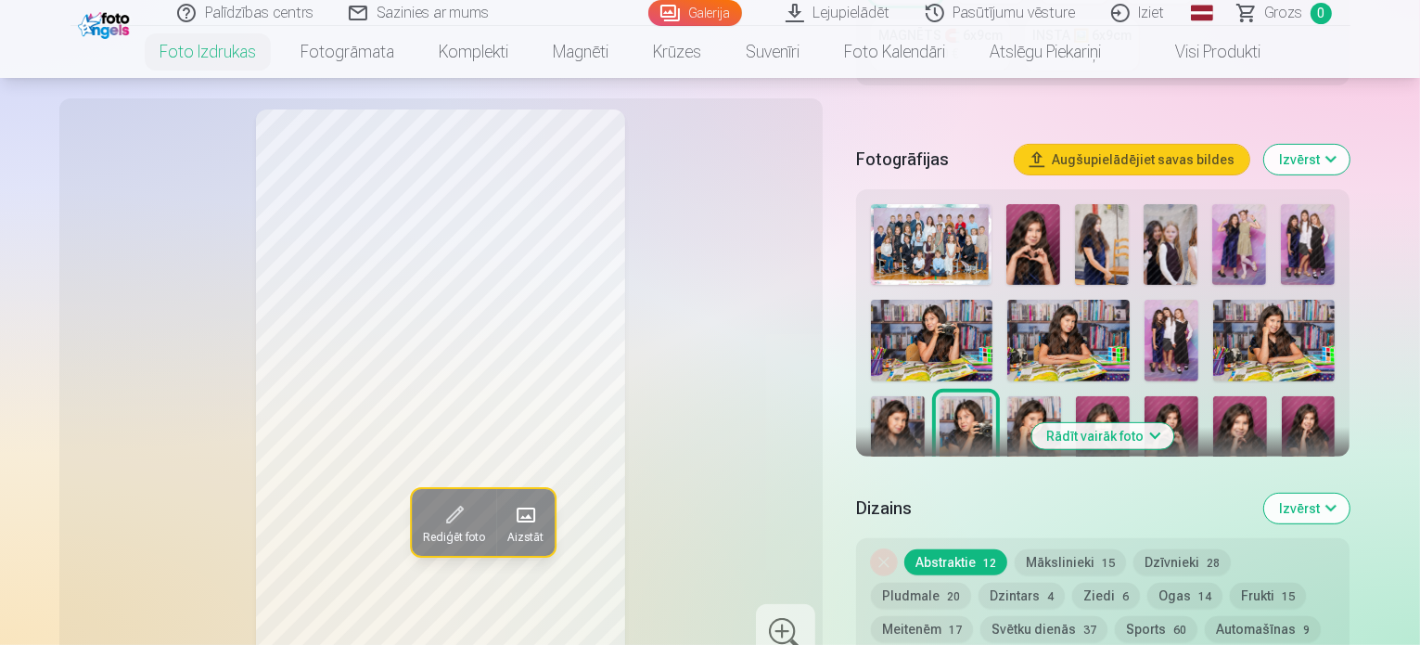
click at [1007, 396] on img at bounding box center [1034, 436] width 54 height 81
click at [1076, 396] on img at bounding box center [1103, 436] width 54 height 81
click at [1145, 396] on img at bounding box center [1172, 436] width 54 height 81
click at [1076, 396] on img at bounding box center [1103, 436] width 54 height 81
click at [1158, 396] on img at bounding box center [1172, 436] width 54 height 81
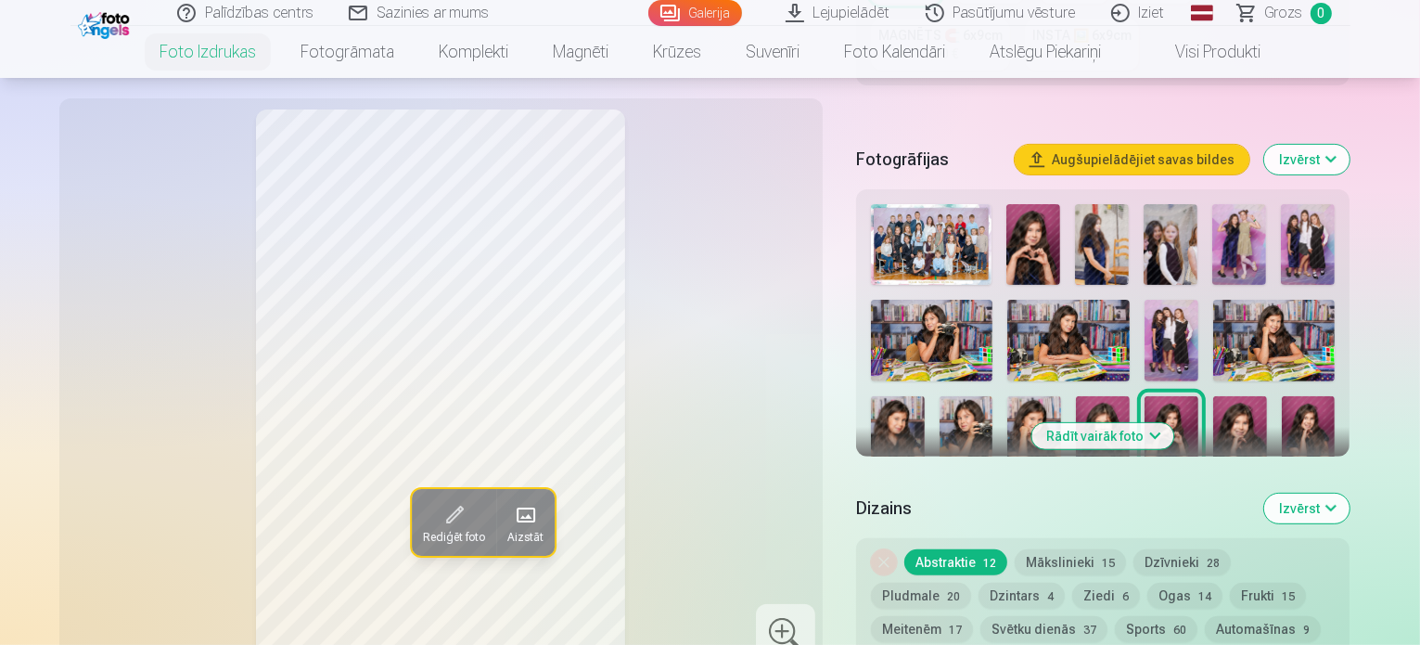
click at [1235, 396] on img at bounding box center [1240, 436] width 54 height 81
drag, startPoint x: 1291, startPoint y: 379, endPoint x: 1293, endPoint y: 391, distance: 11.3
click at [1292, 396] on img at bounding box center [1309, 436] width 54 height 81
click at [936, 492] on img at bounding box center [903, 540] width 65 height 97
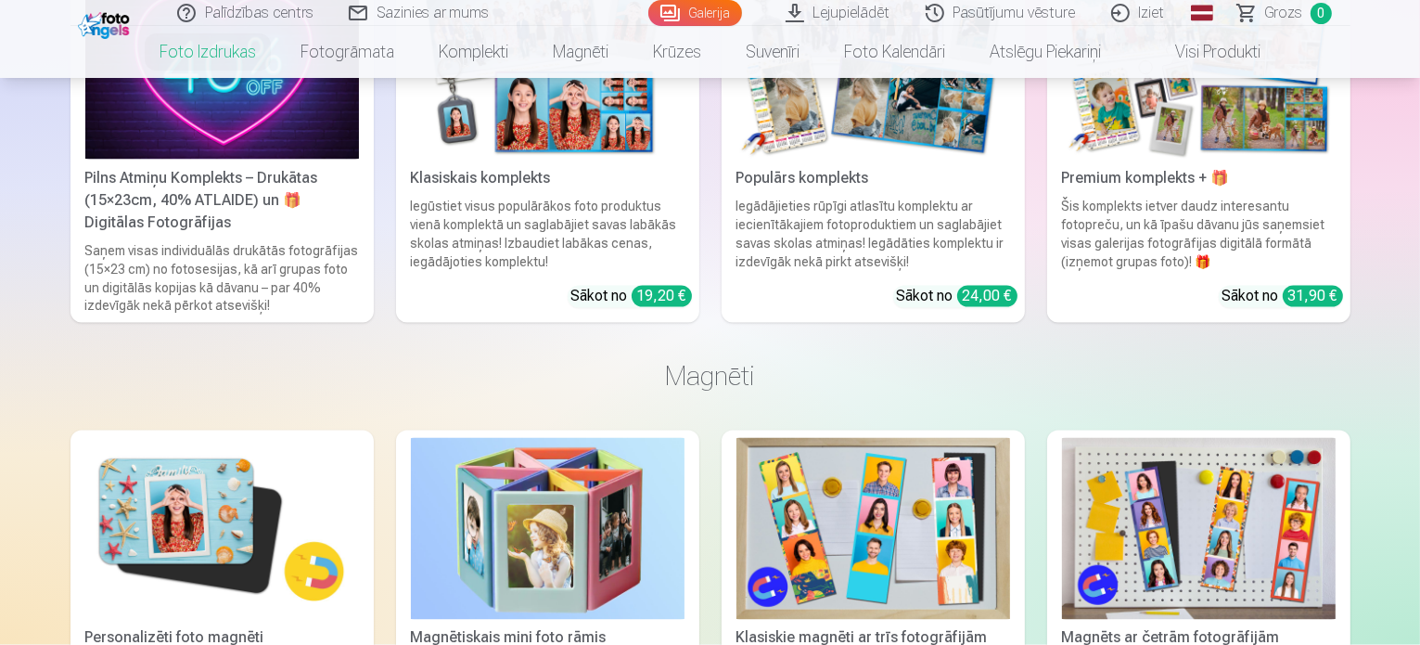
scroll to position [3251, 0]
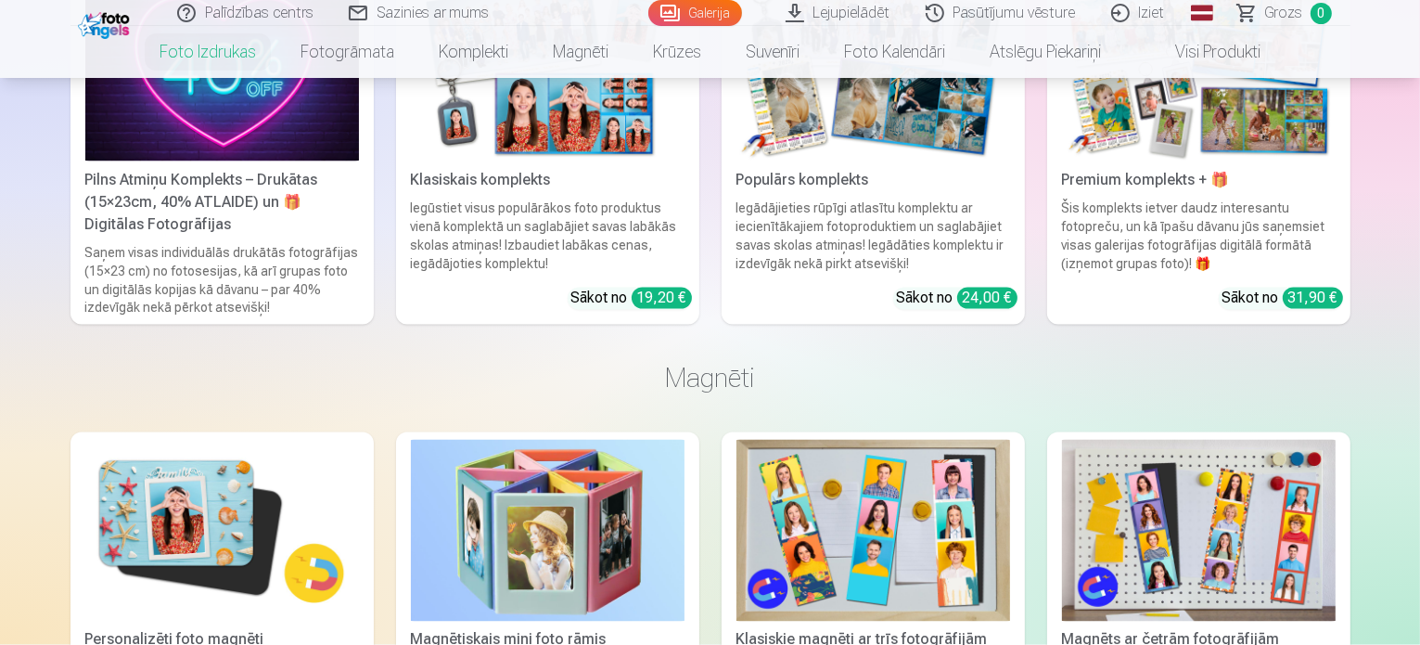
click at [1145, 14] on link "Iziet" at bounding box center [1139, 13] width 89 height 26
